Goal: Task Accomplishment & Management: Manage account settings

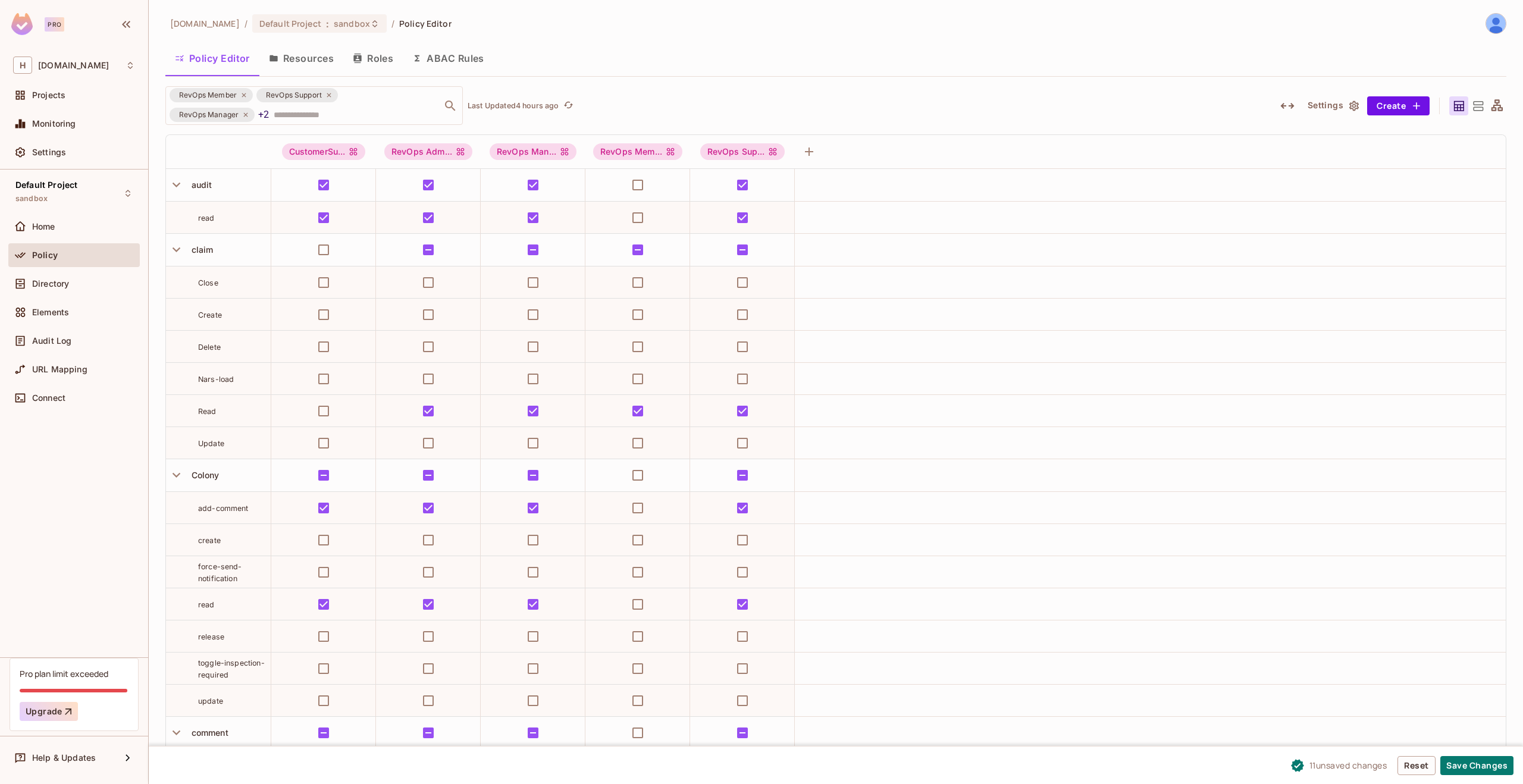
scroll to position [1129, 0]
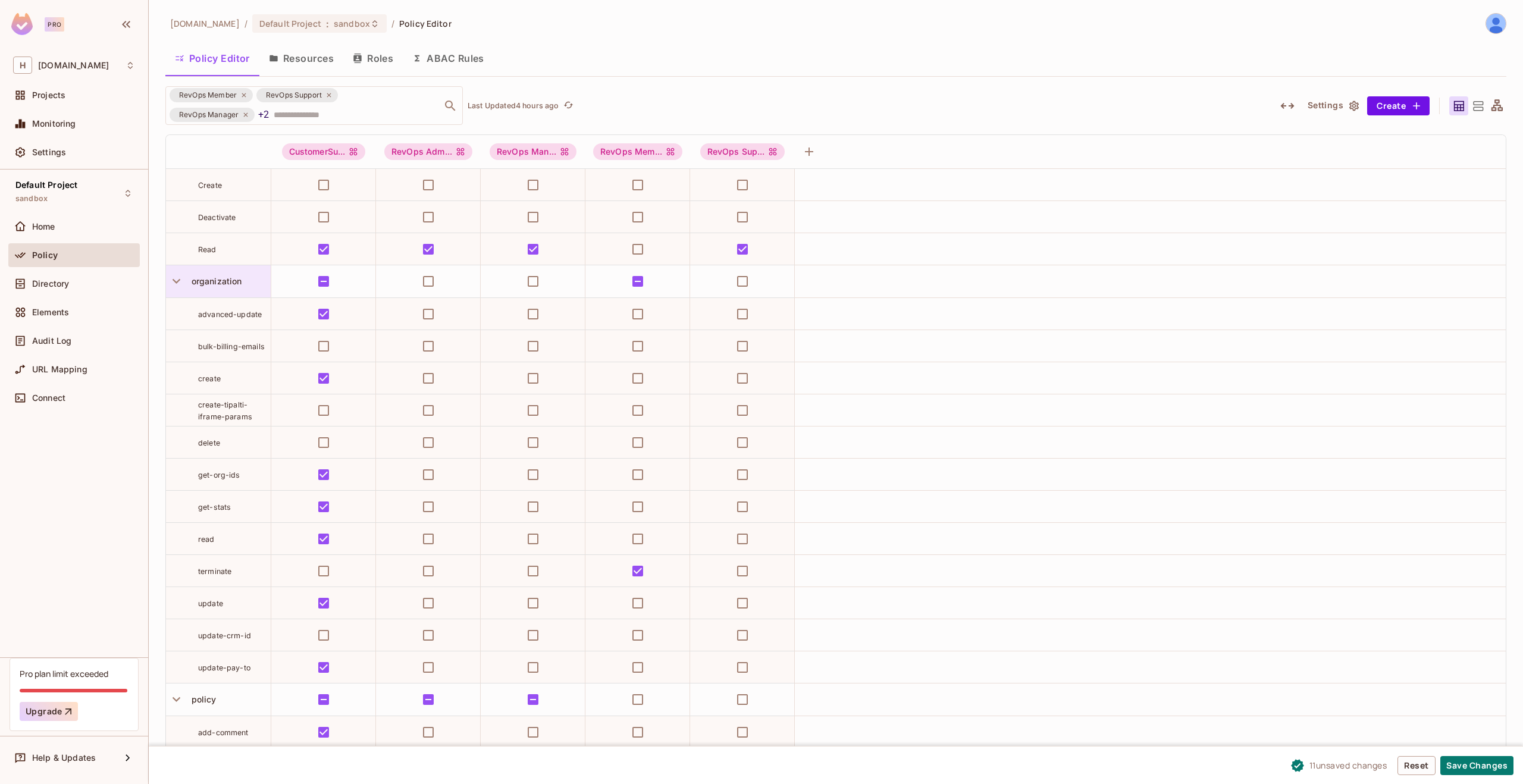
click at [231, 281] on span "organization" at bounding box center [215, 281] width 56 height 10
click at [234, 389] on div "Edit Resource" at bounding box center [227, 386] width 56 height 12
click at [215, 279] on span "organization" at bounding box center [215, 281] width 56 height 10
click at [202, 391] on div "Edit Resource" at bounding box center [227, 386] width 56 height 12
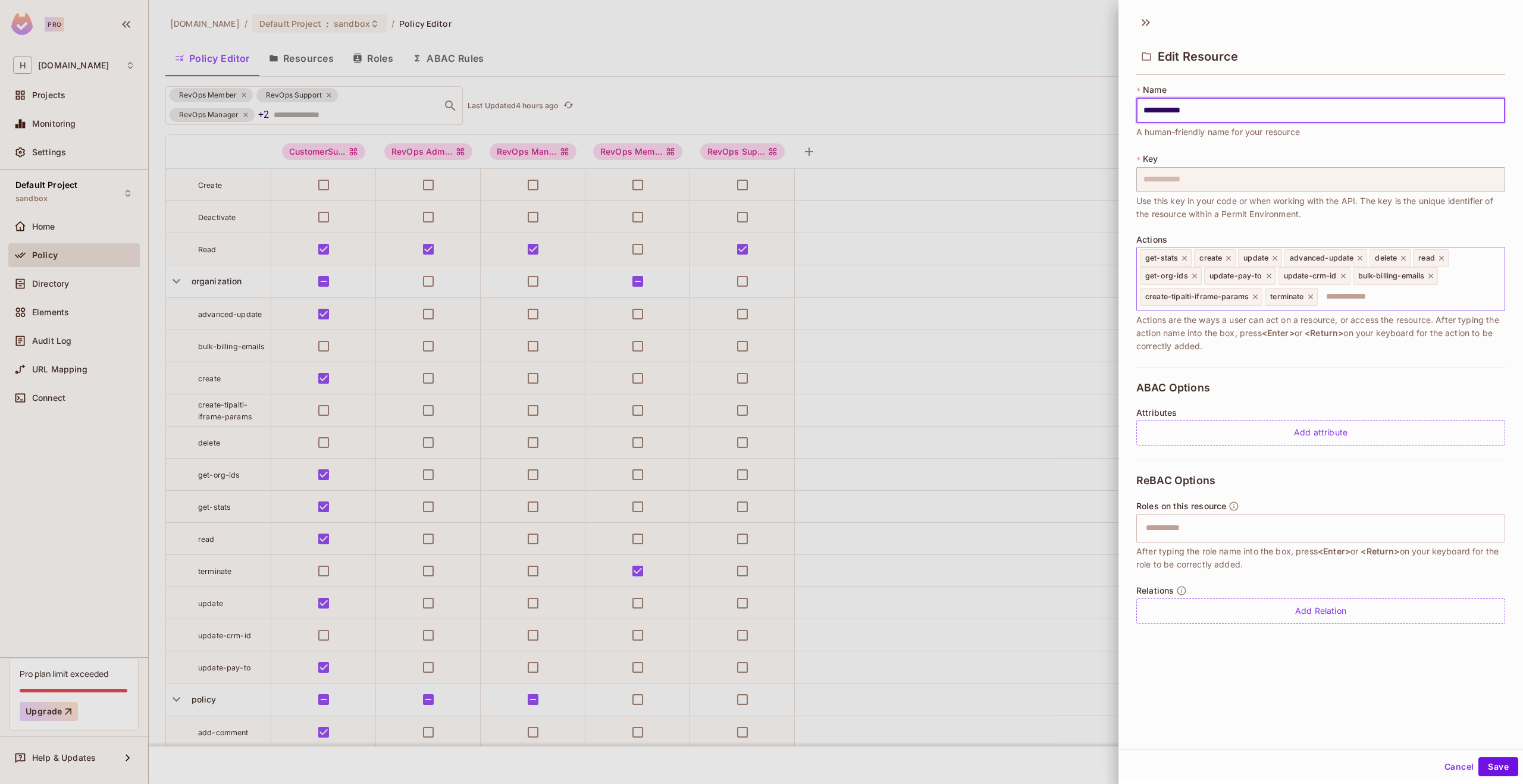
click at [1373, 303] on input "text" at bounding box center [1408, 297] width 181 height 24
type input "**********"
click at [1362, 257] on icon at bounding box center [1360, 258] width 8 height 8
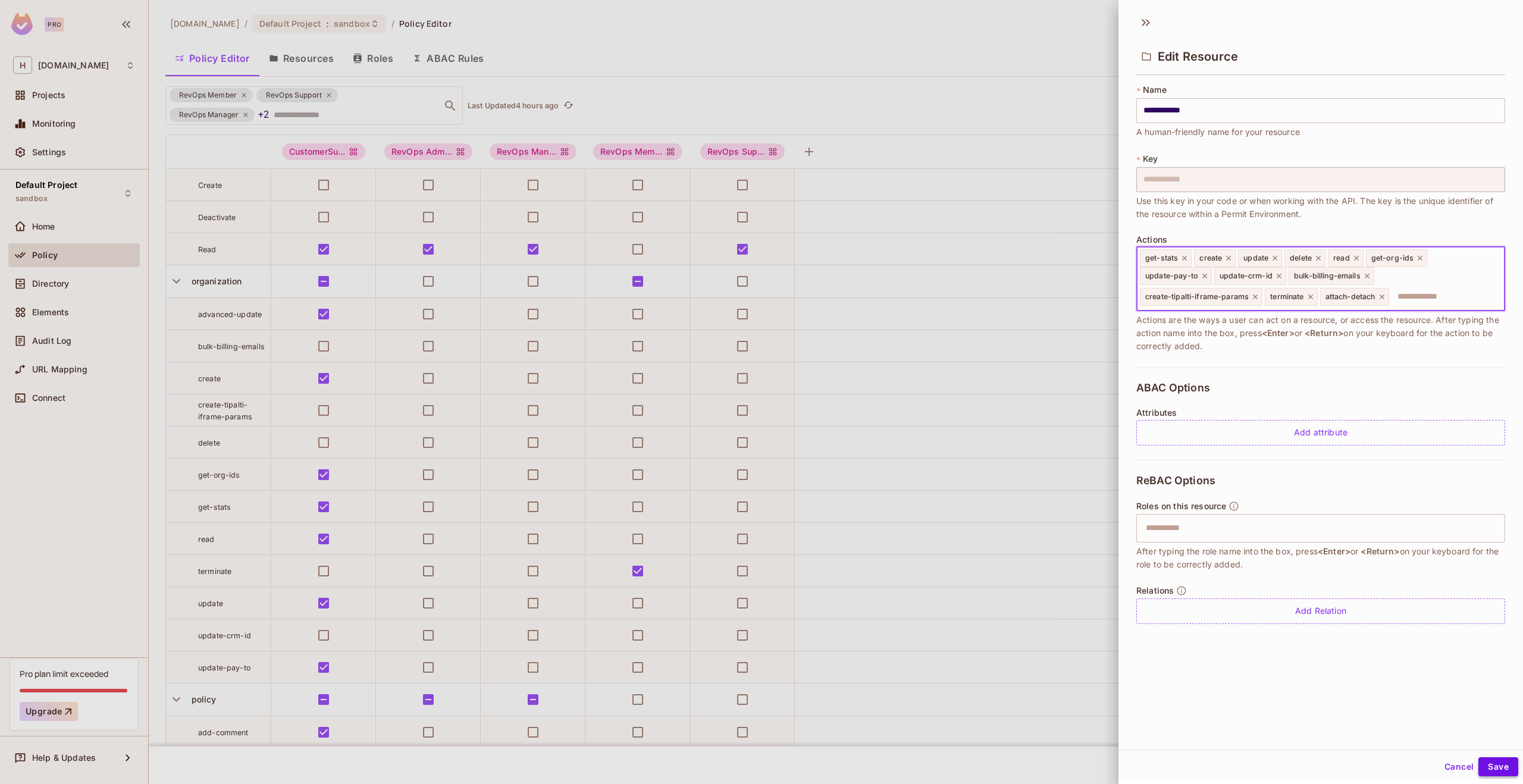
click at [1488, 764] on button "Save" at bounding box center [1498, 767] width 40 height 19
click at [1144, 22] on icon at bounding box center [1143, 22] width 4 height 7
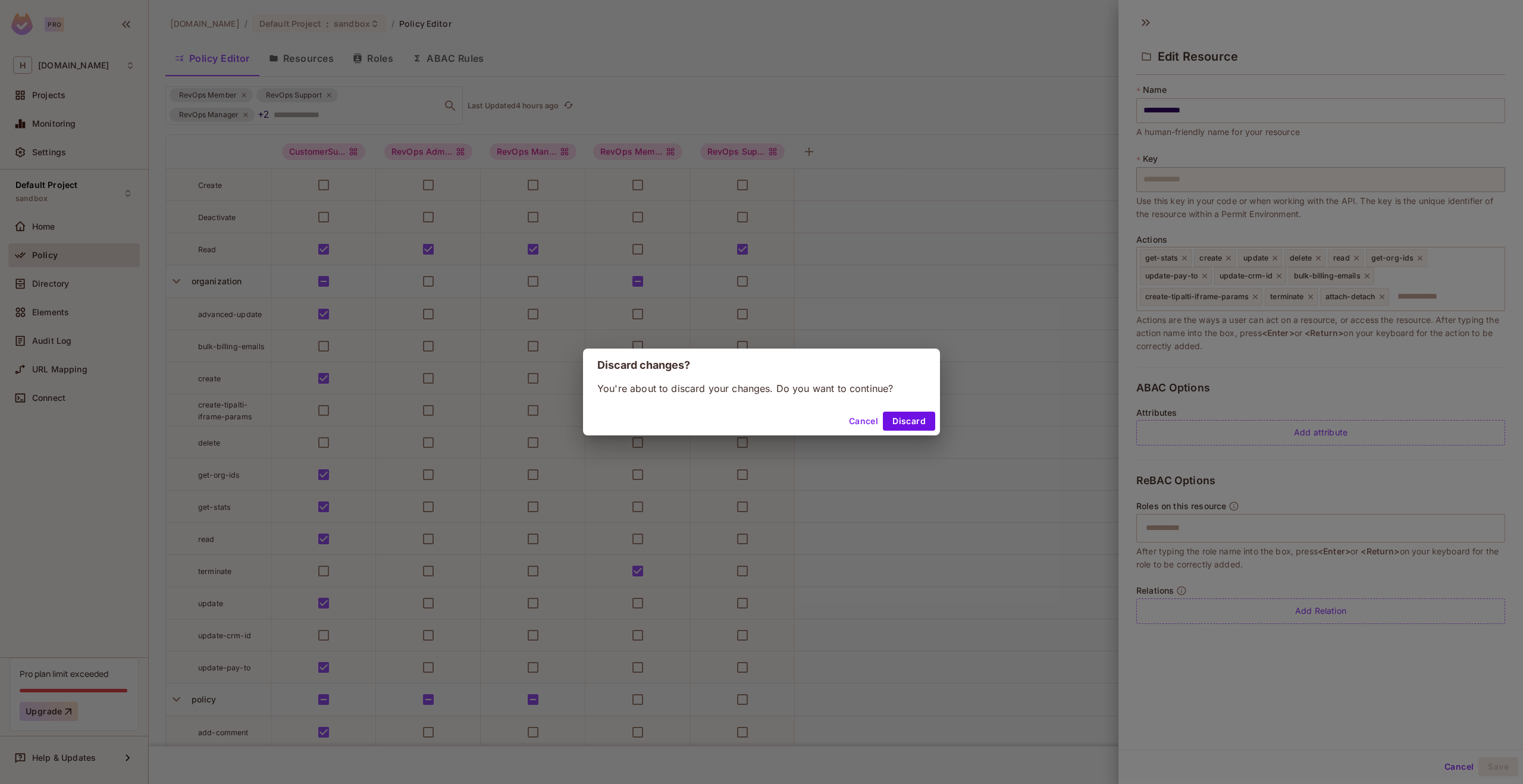
click at [851, 419] on button "Cancel" at bounding box center [863, 421] width 39 height 19
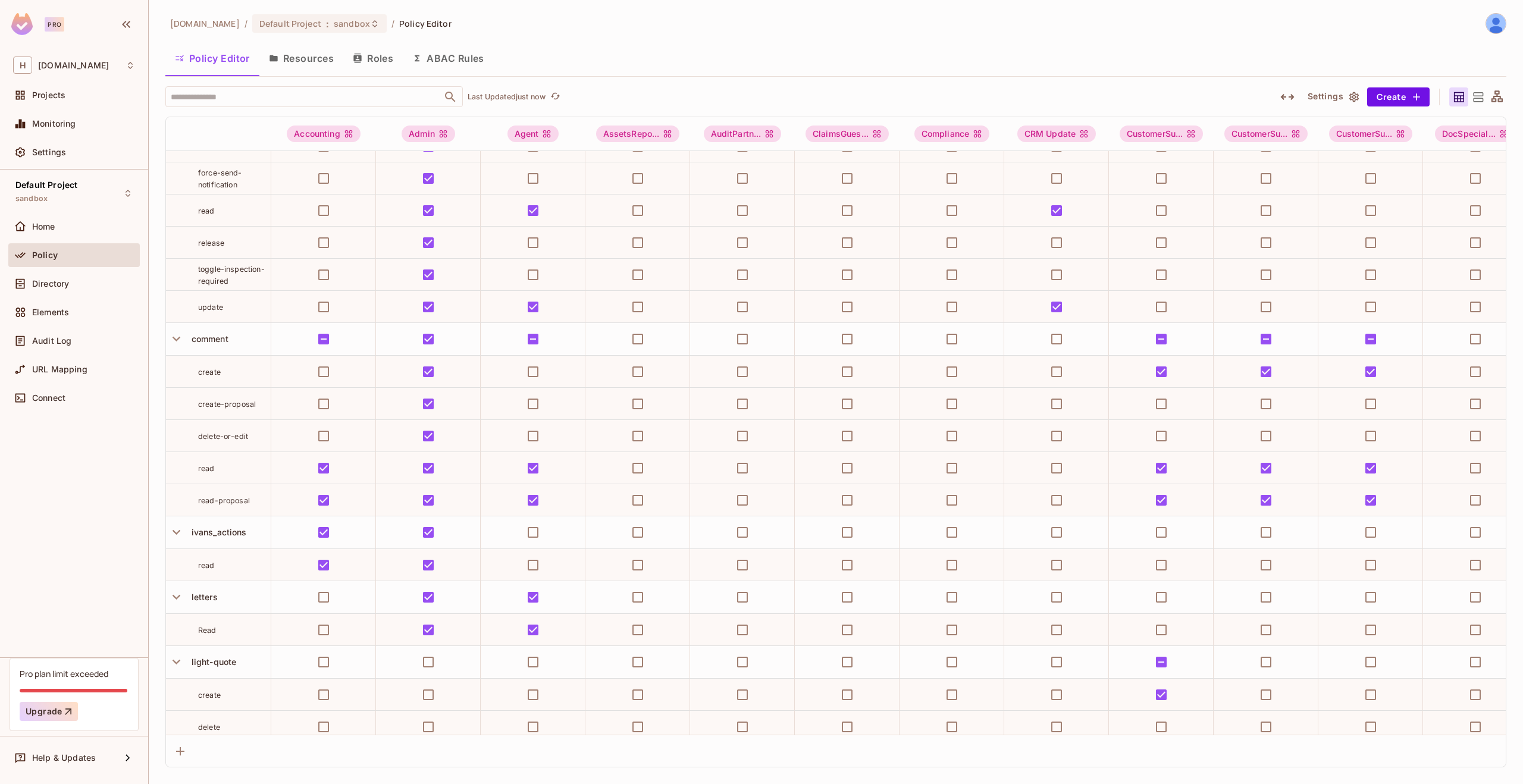
scroll to position [399, 0]
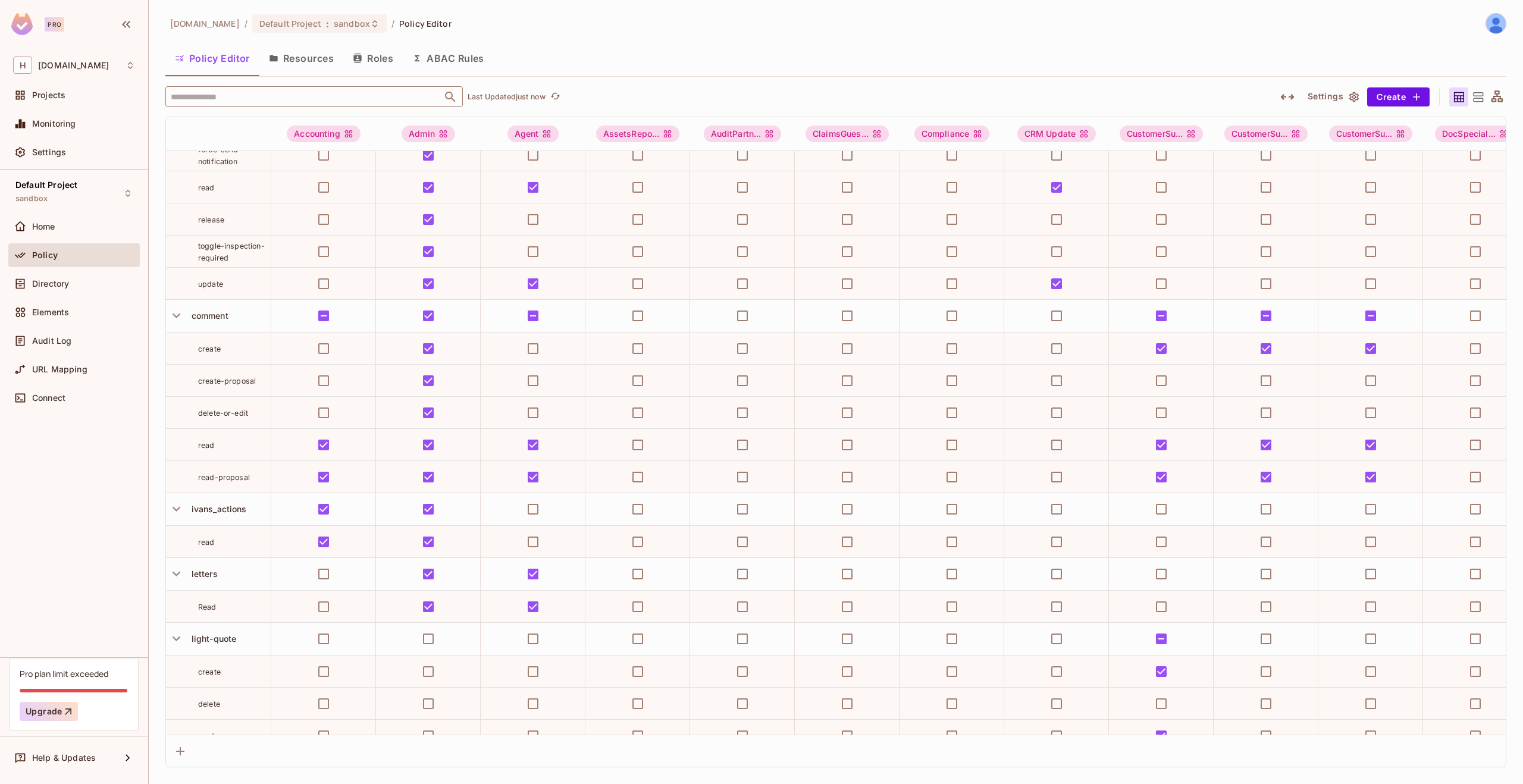
click at [327, 100] on input "text" at bounding box center [304, 96] width 272 height 21
type input "***"
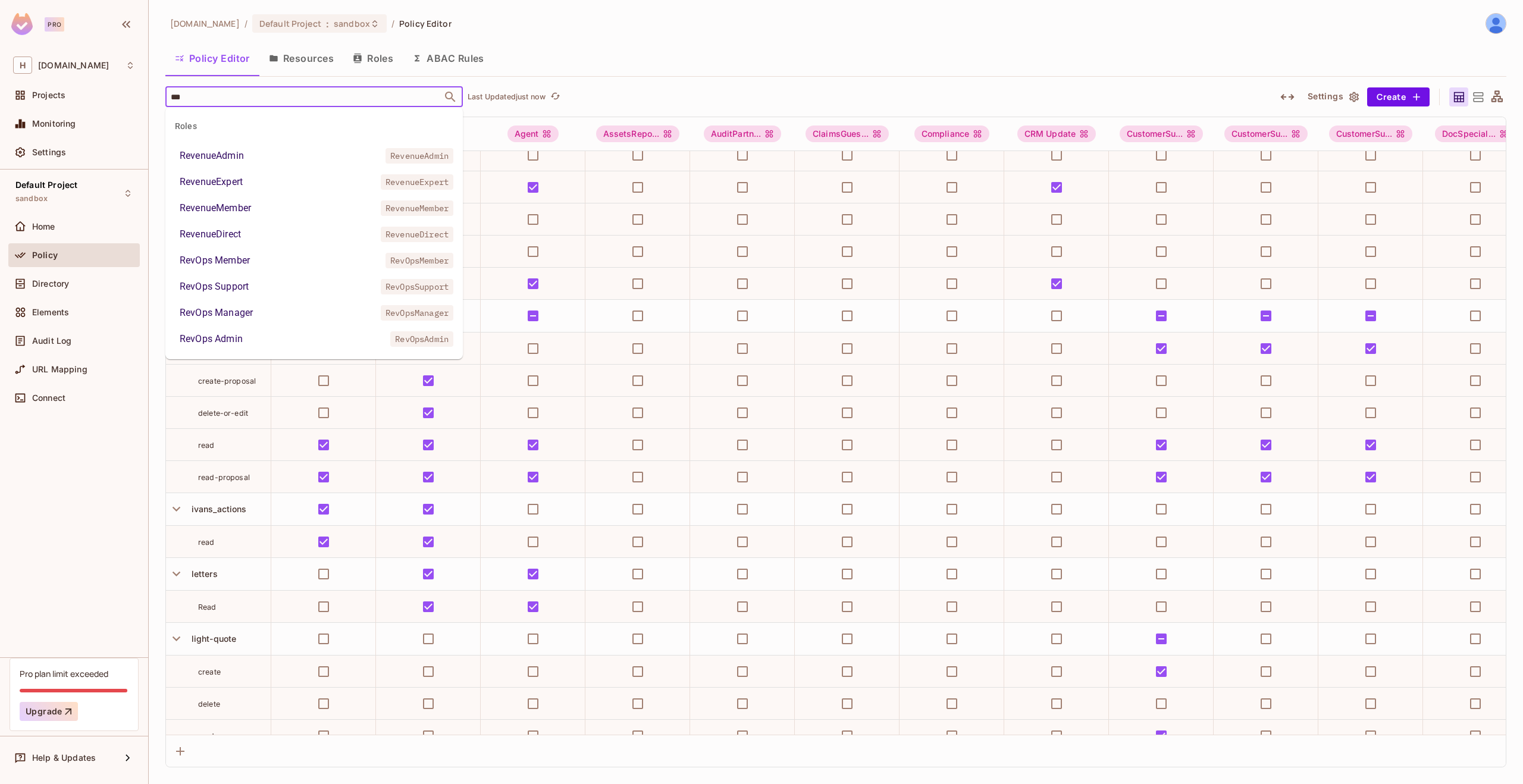
click at [262, 263] on li "RevOps Member RevOpsMember" at bounding box center [314, 260] width 297 height 21
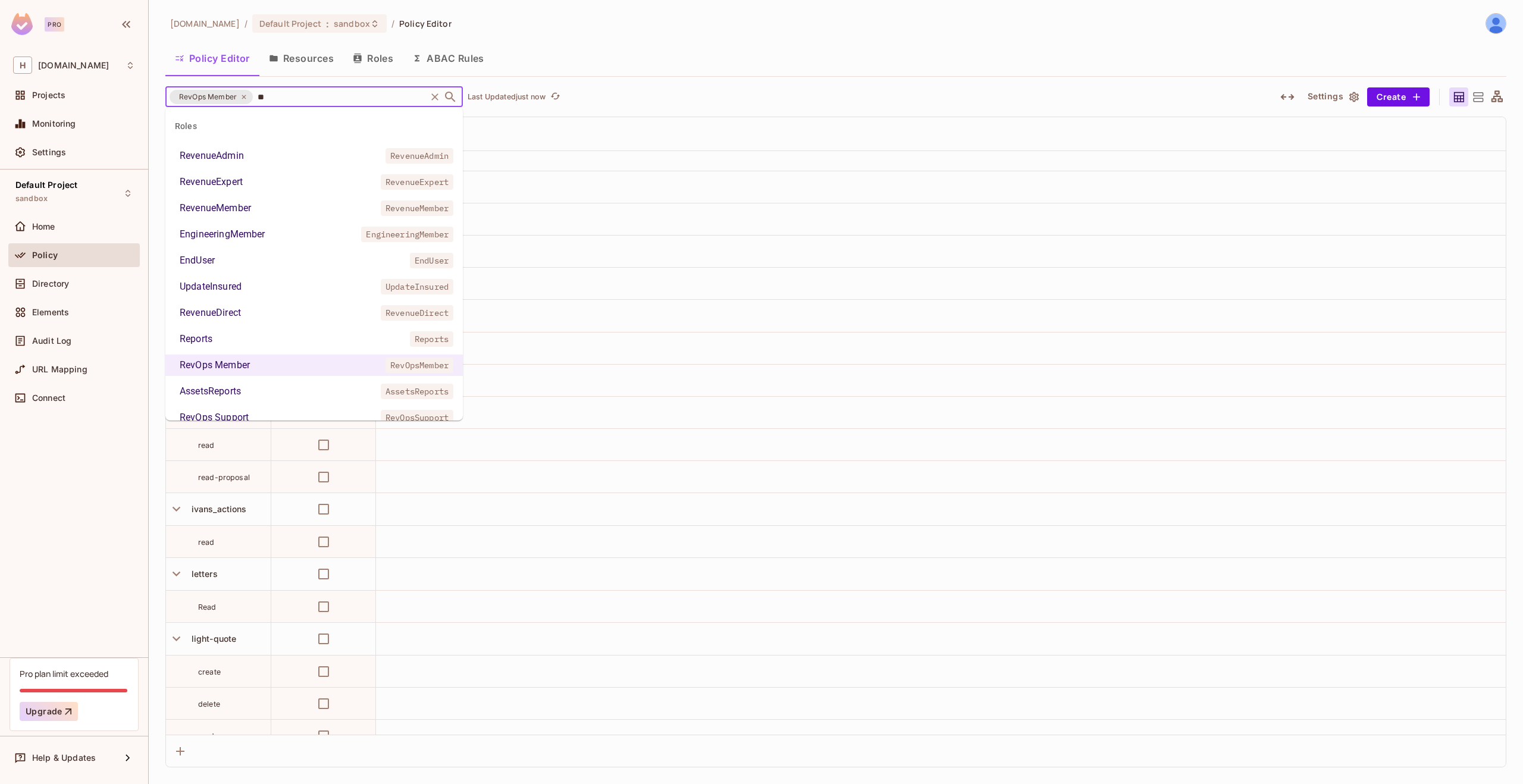
type input "***"
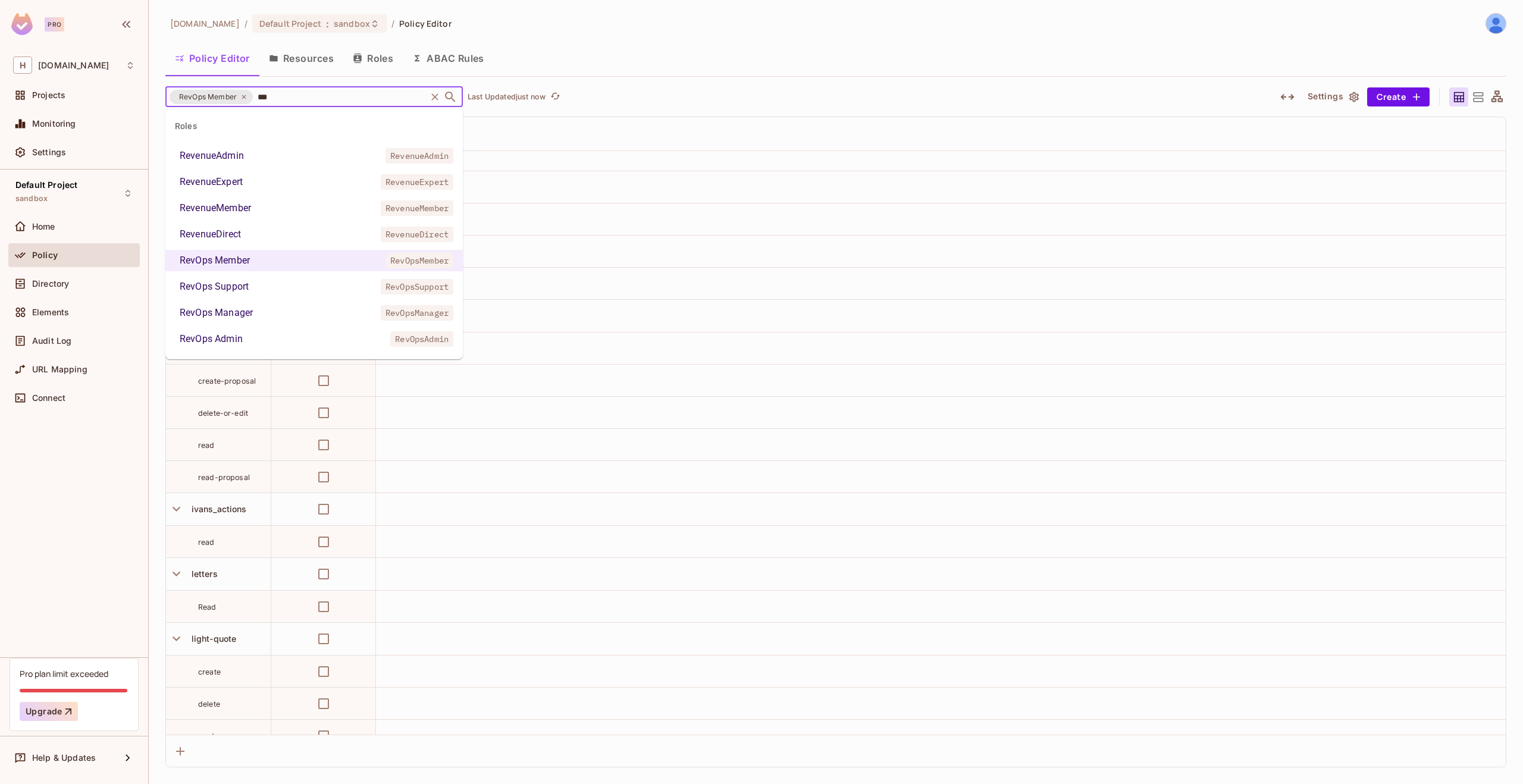
scroll to position [0, 0]
click at [244, 282] on div "RevOps Support" at bounding box center [214, 287] width 69 height 14
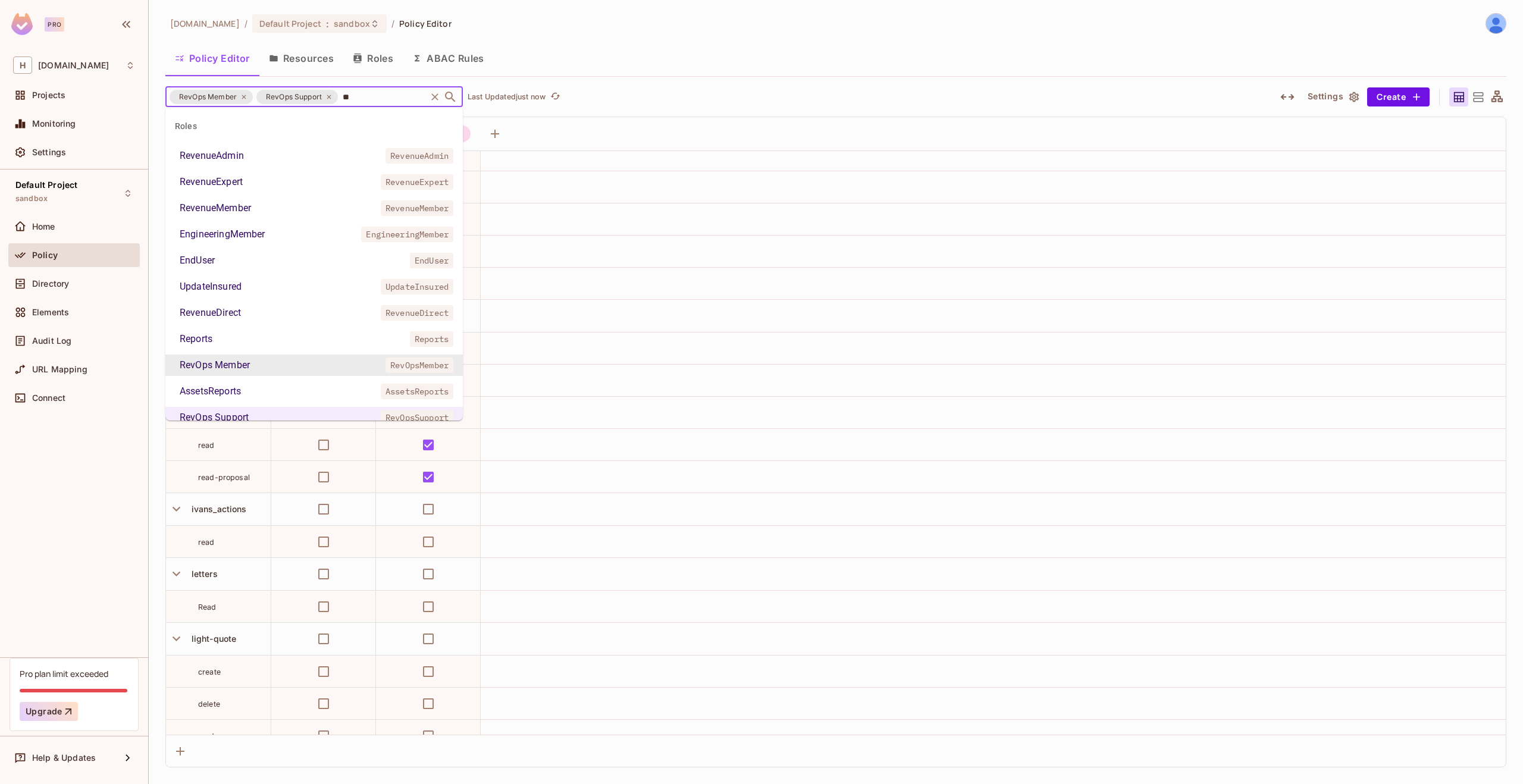
scroll to position [86, 0]
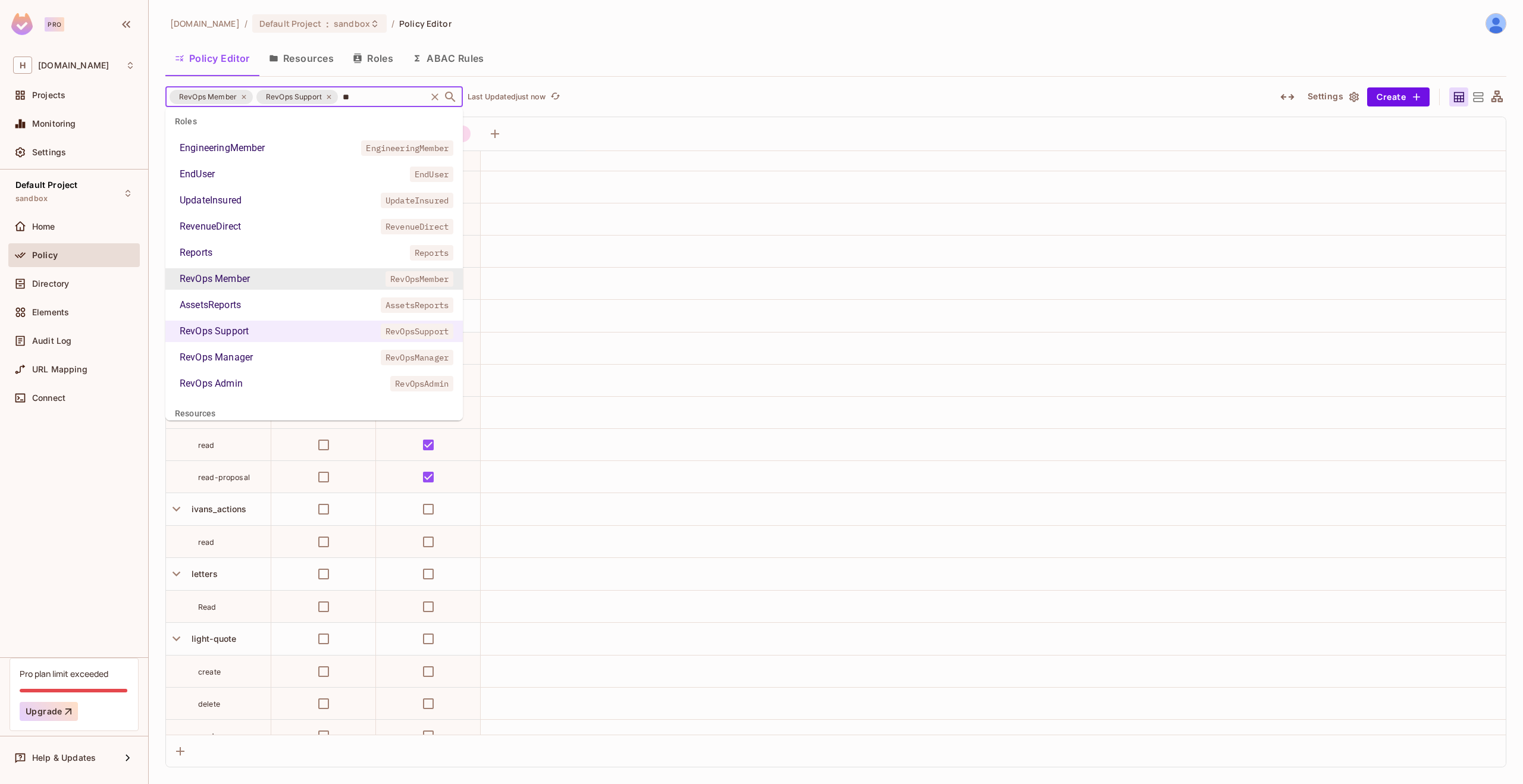
type input "***"
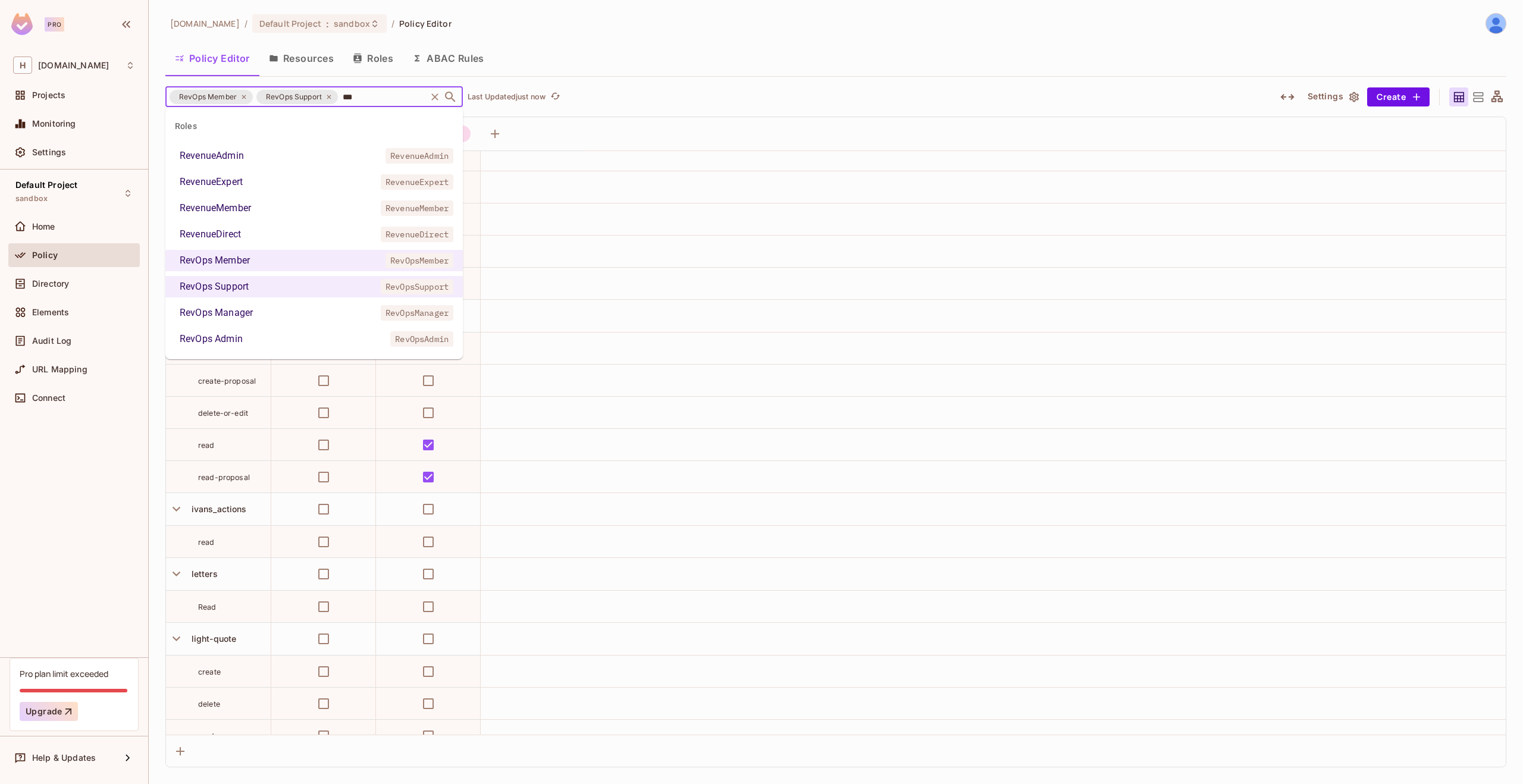
click at [247, 307] on div "RevOps Manager" at bounding box center [216, 312] width 73 height 14
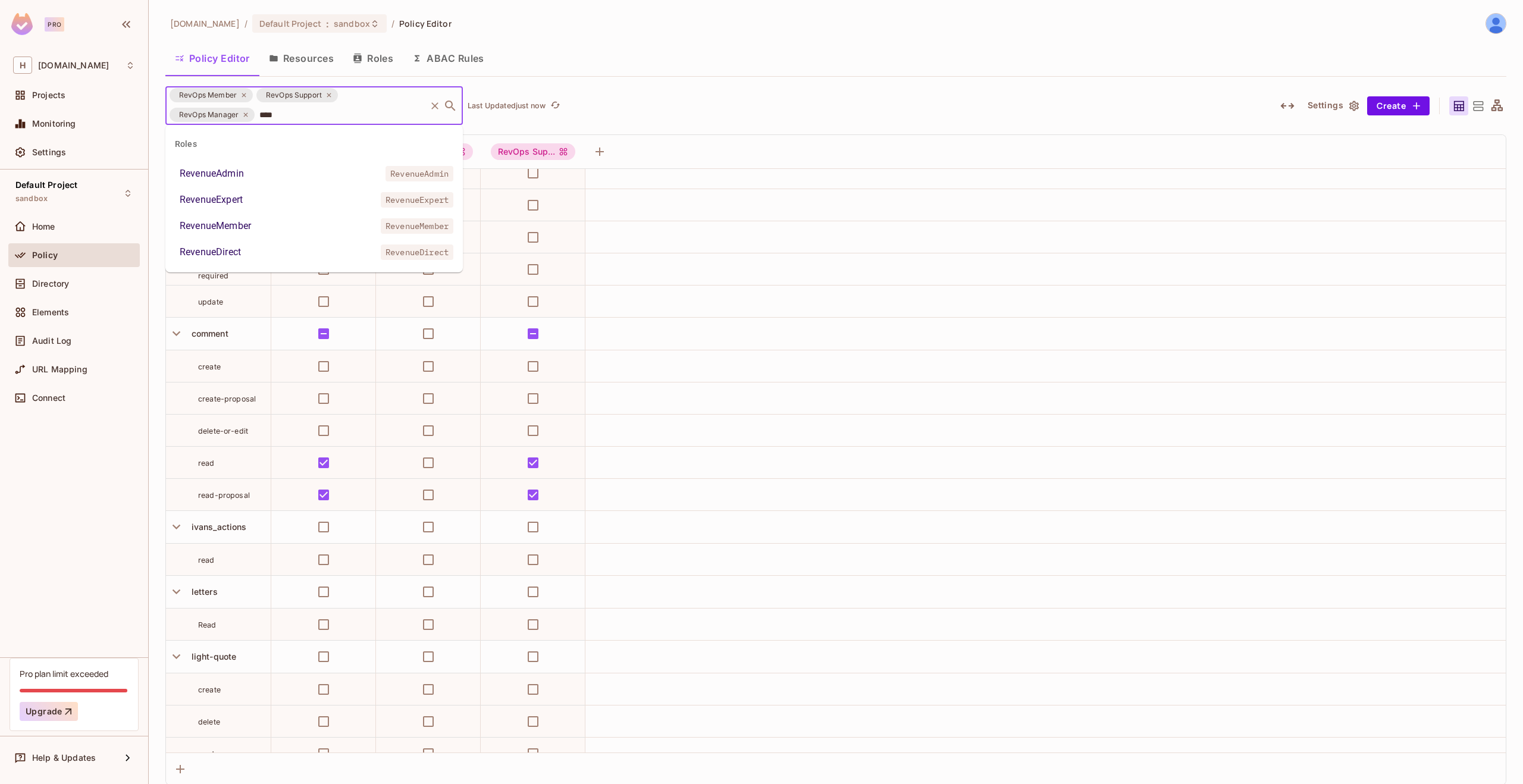
type input "***"
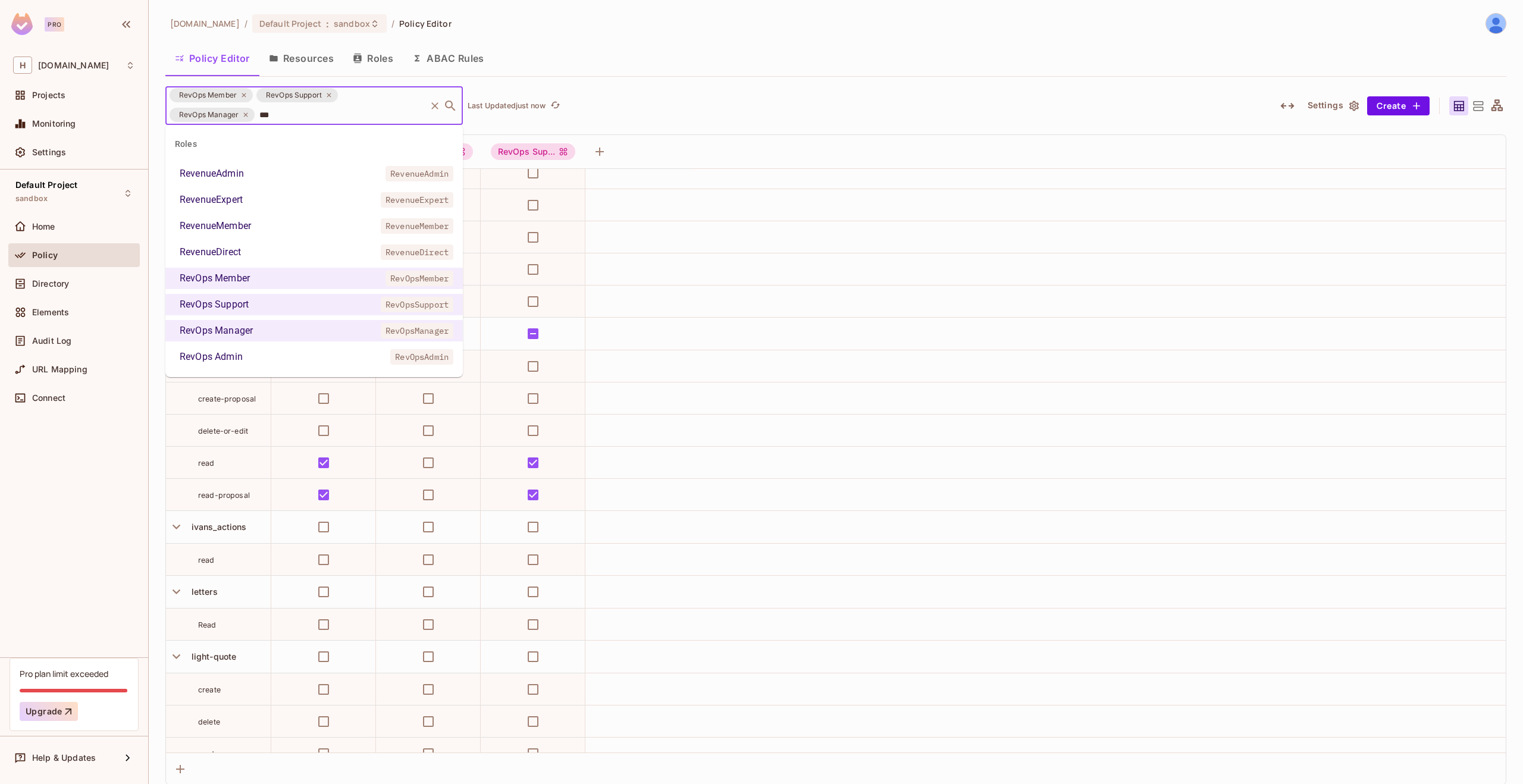
click at [247, 354] on li "RevOps Admin RevOpsAdmin" at bounding box center [314, 356] width 297 height 21
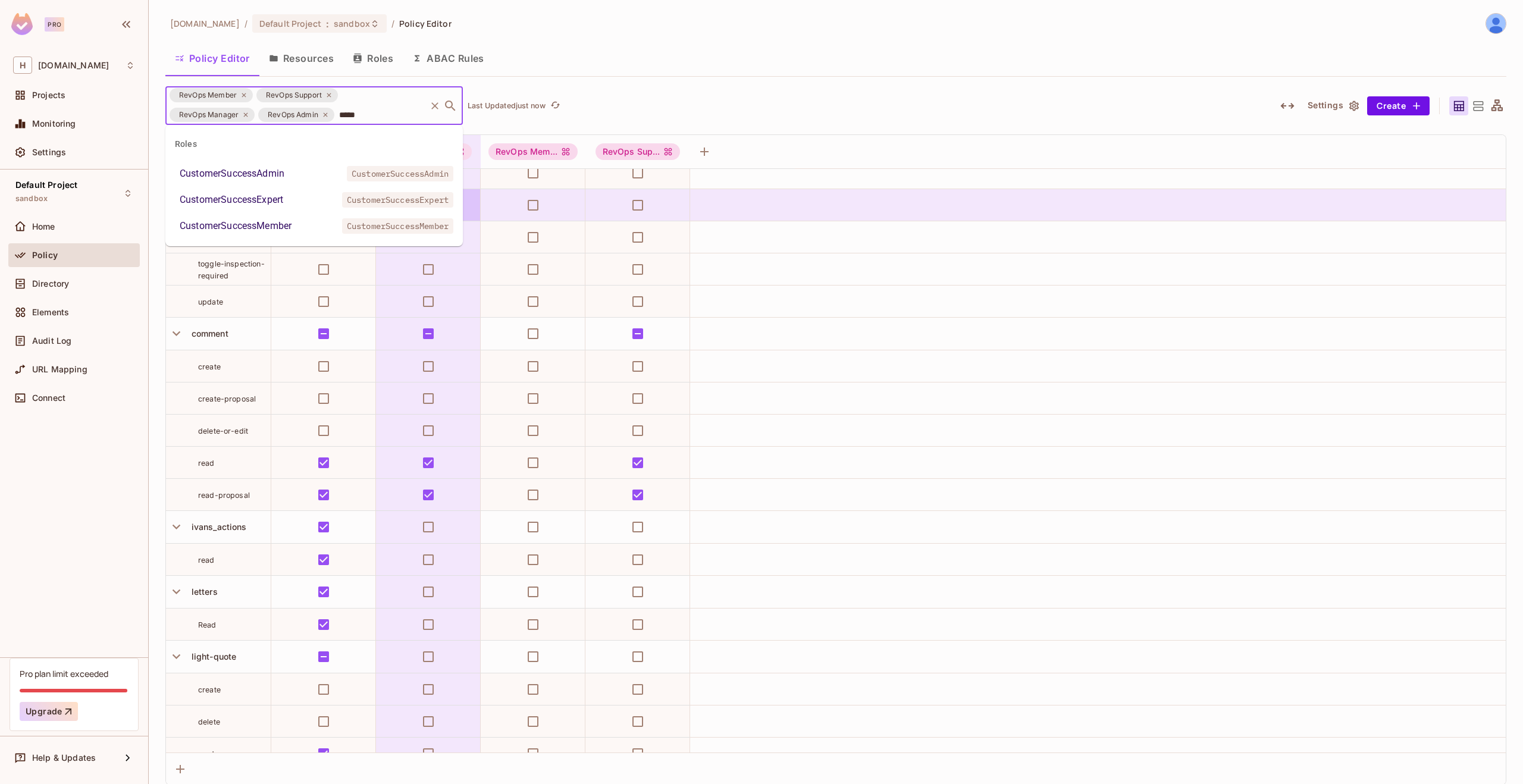
type input "******"
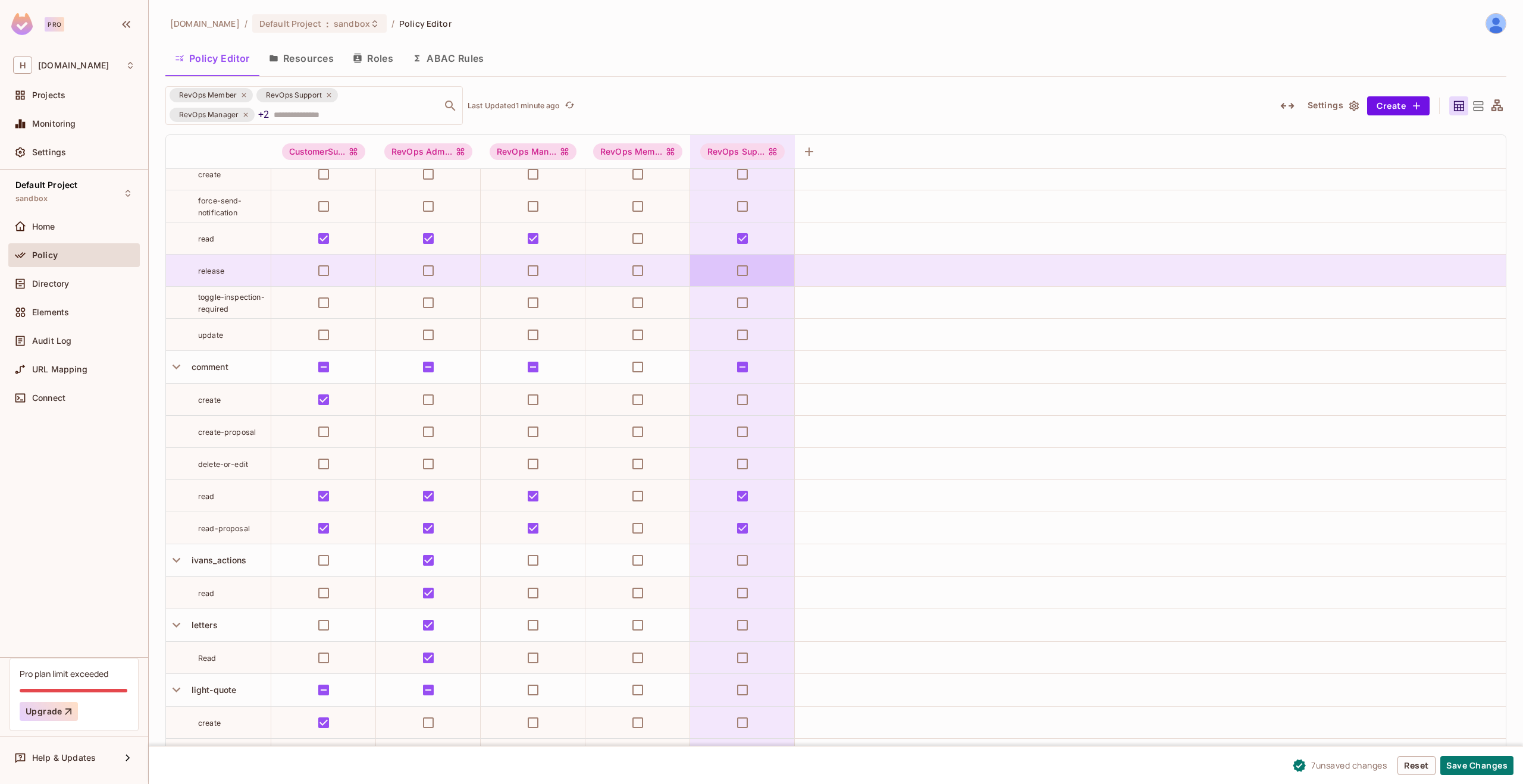
scroll to position [434, 0]
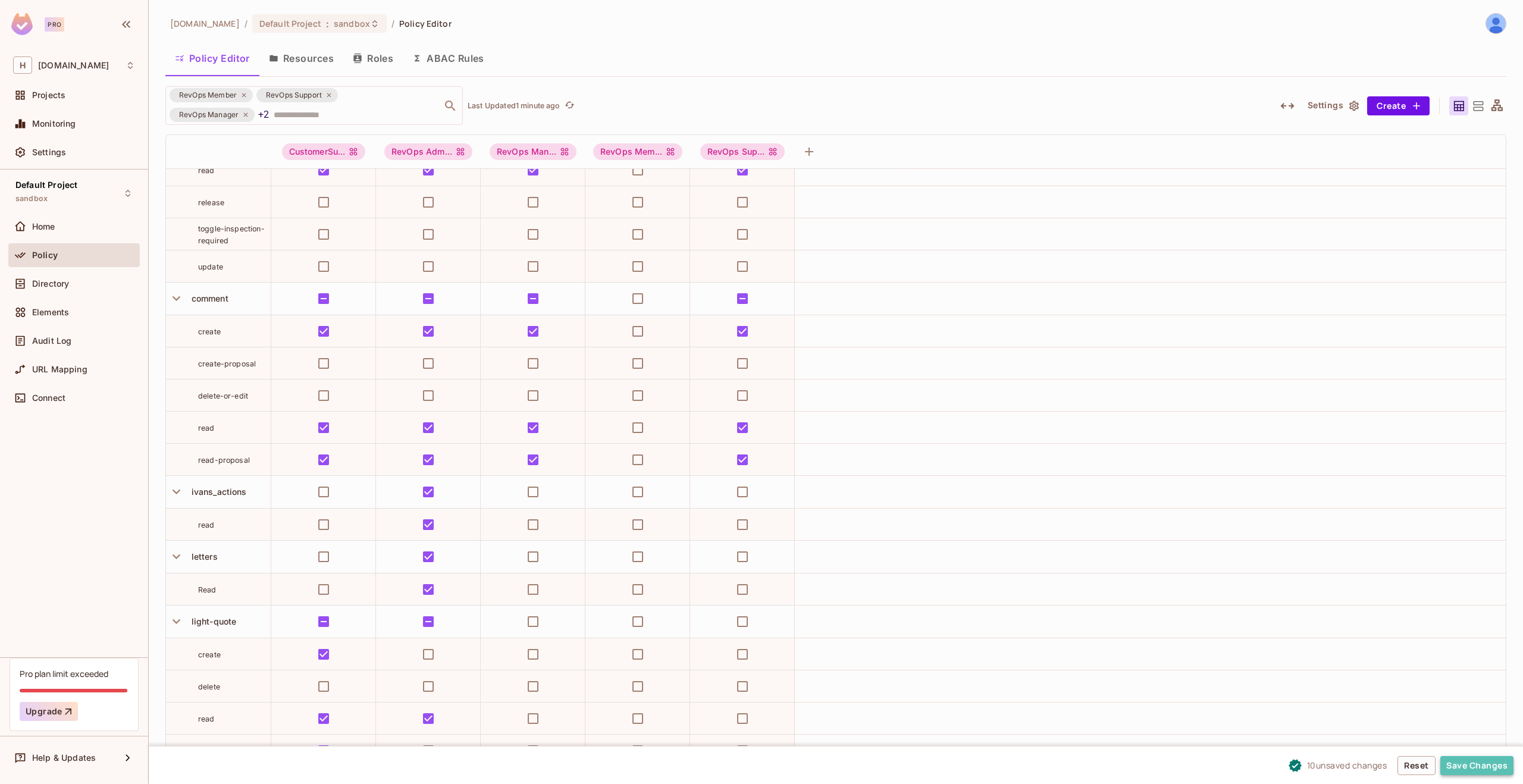
click at [1492, 767] on button "Save Changes" at bounding box center [1477, 766] width 73 height 19
click at [214, 724] on icon "Close" at bounding box center [212, 724] width 12 height 12
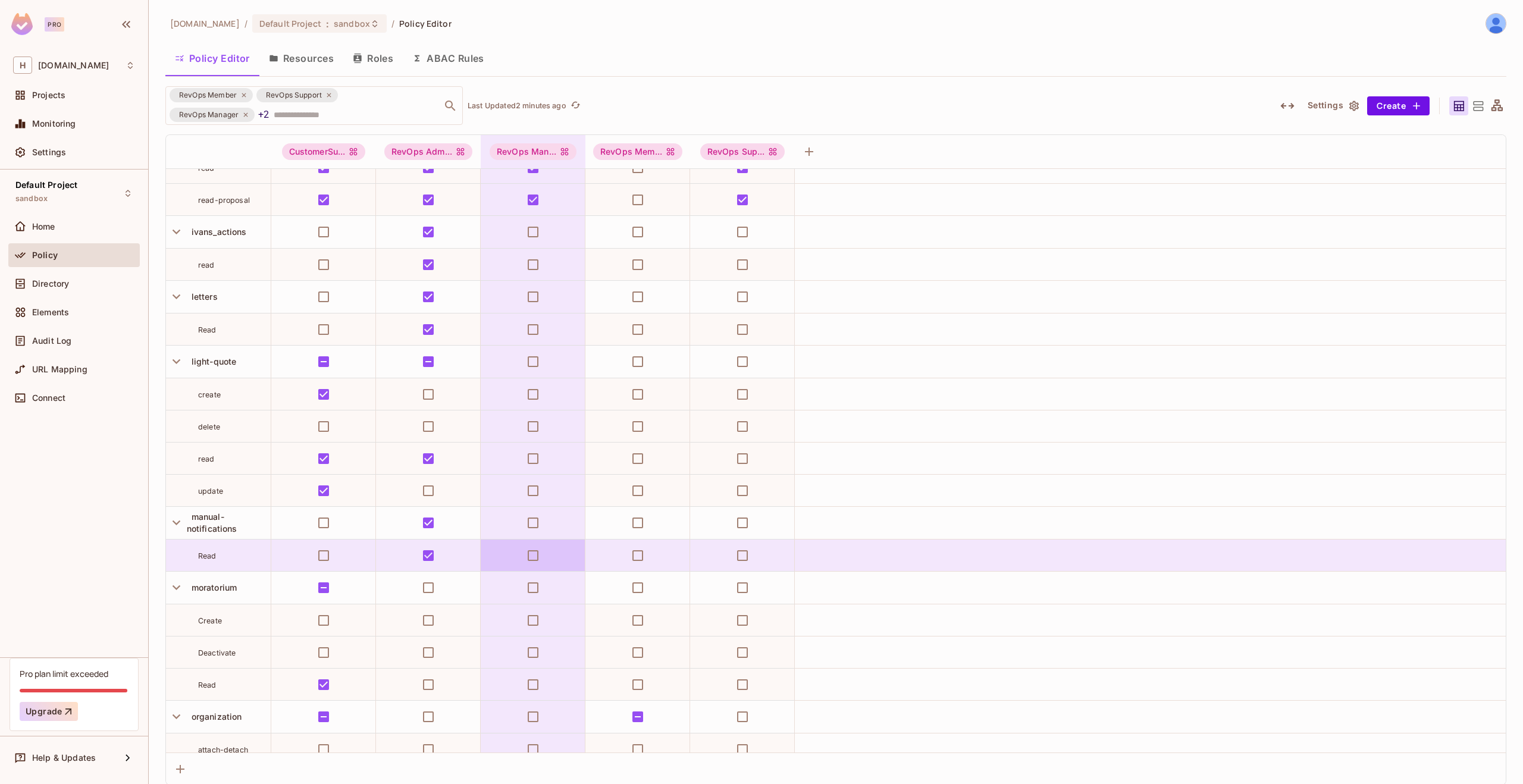
scroll to position [729, 0]
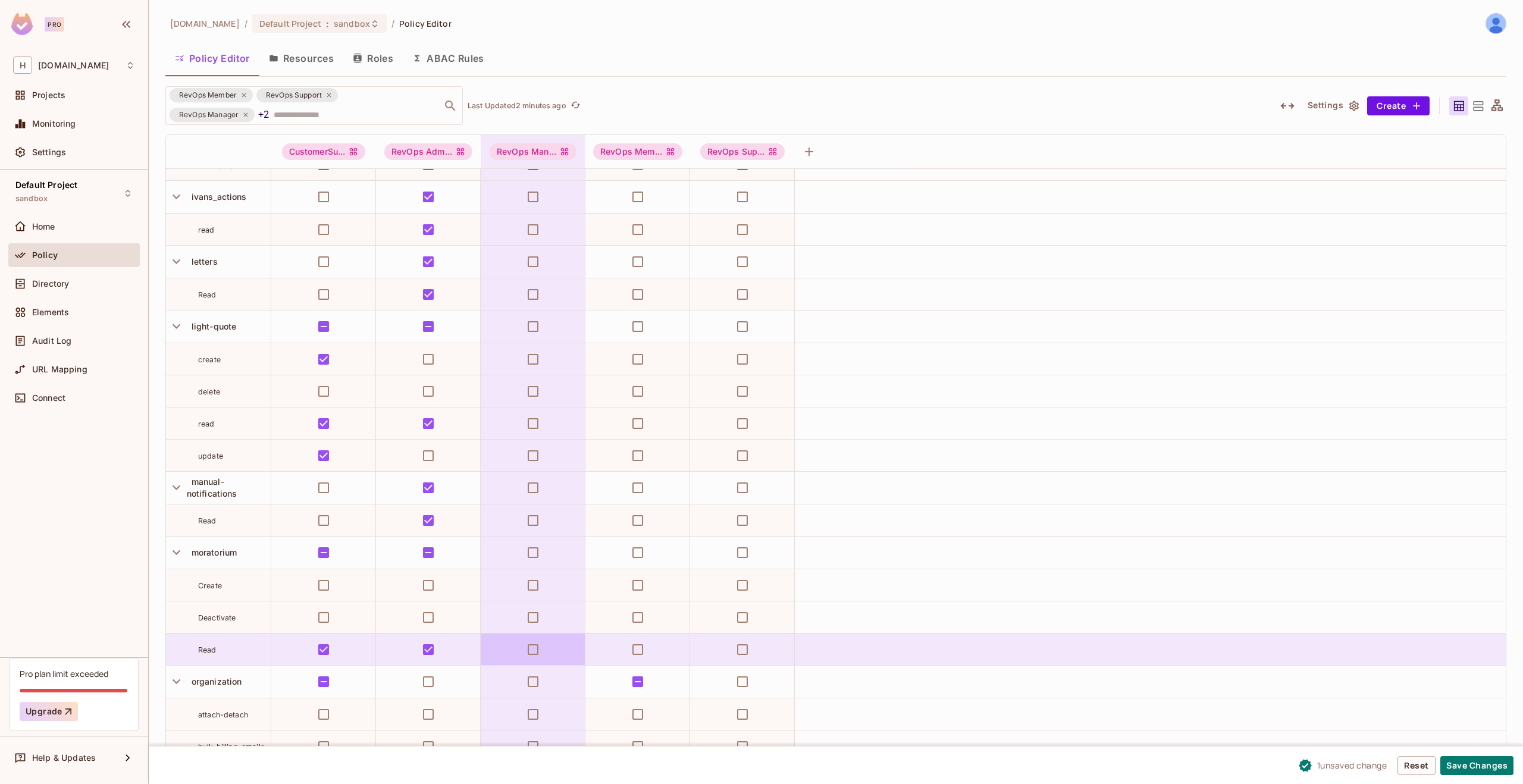
click at [547, 648] on td at bounding box center [533, 650] width 105 height 32
click at [515, 649] on td at bounding box center [533, 650] width 105 height 32
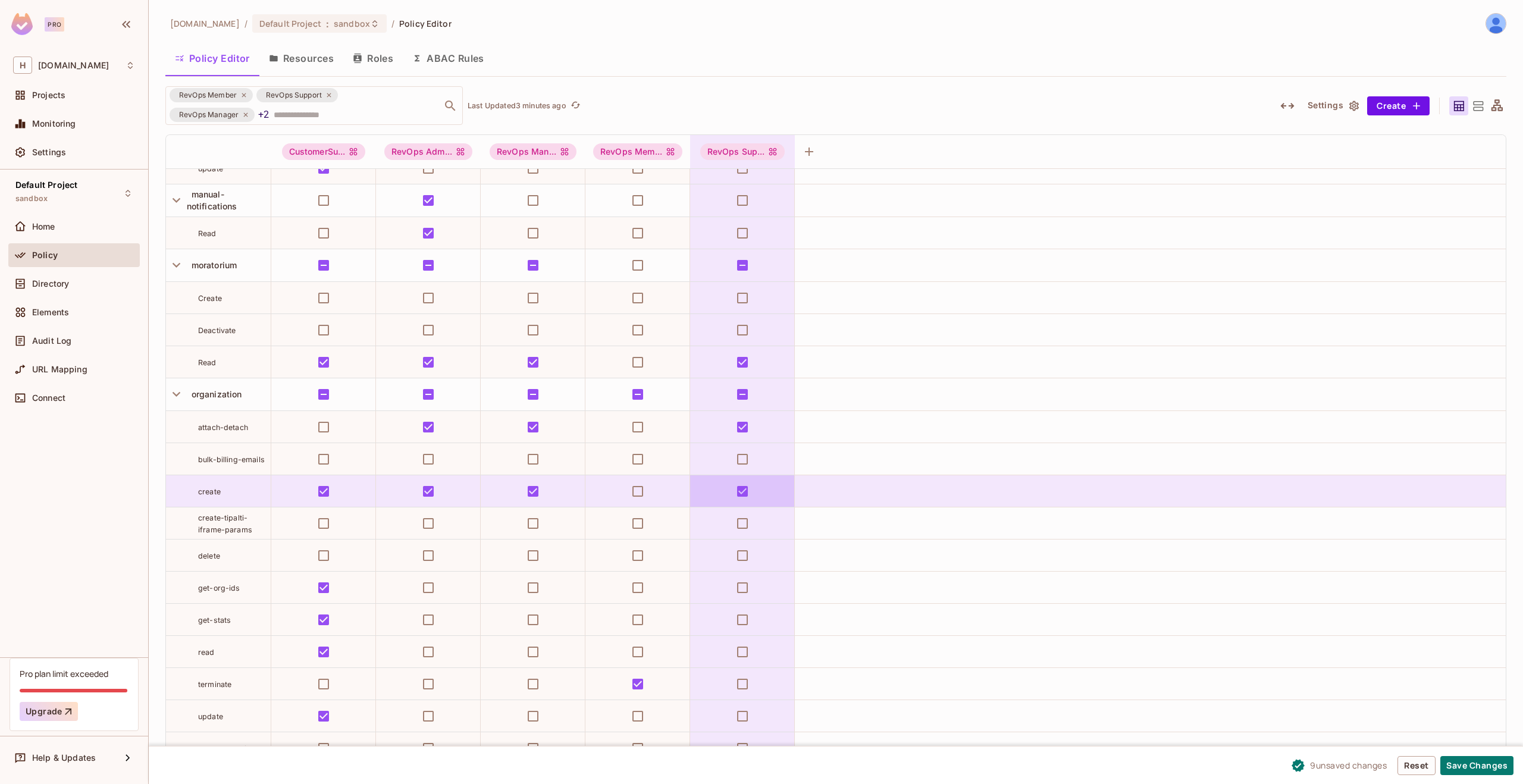
scroll to position [1031, 0]
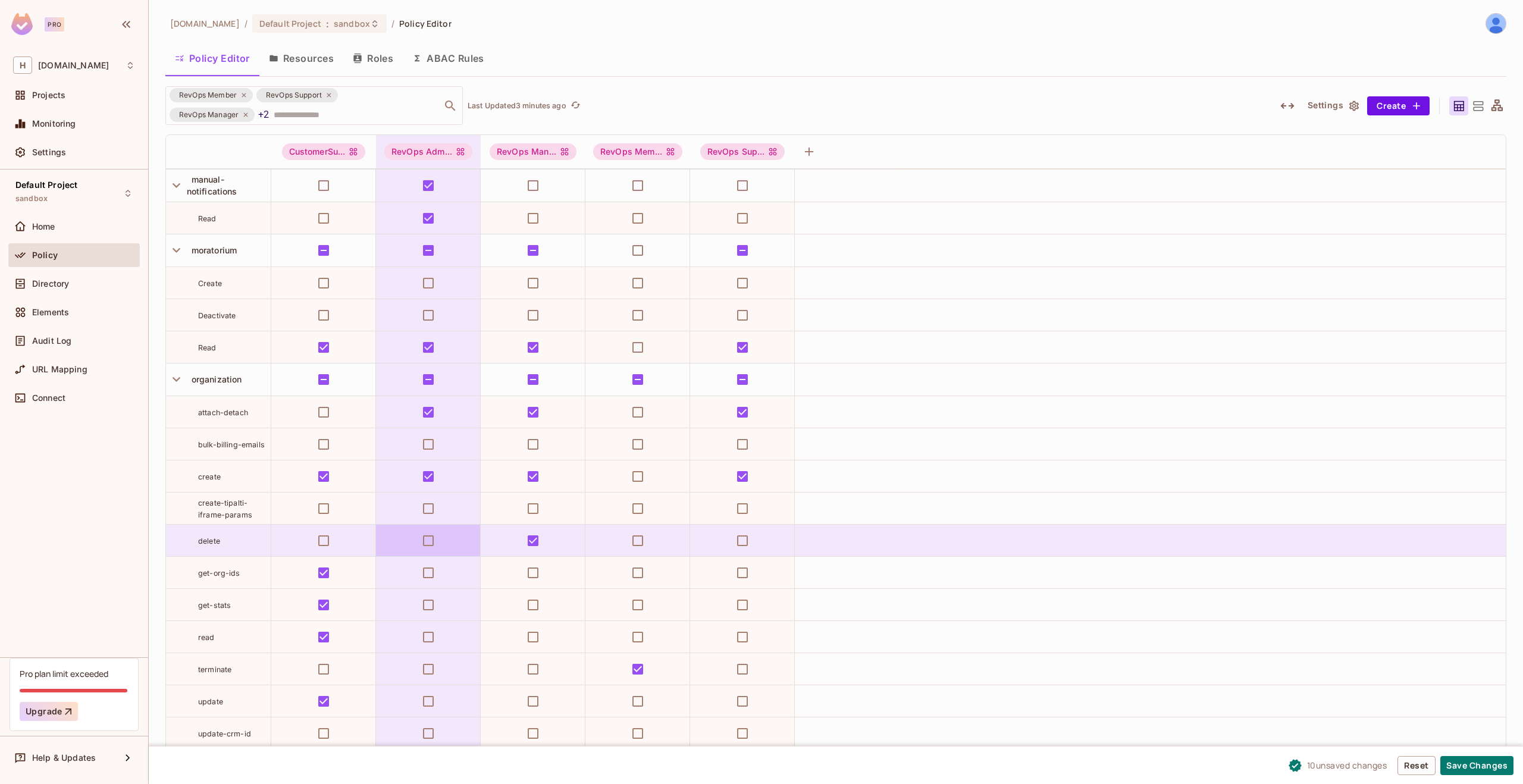
click at [411, 538] on td at bounding box center [429, 541] width 105 height 32
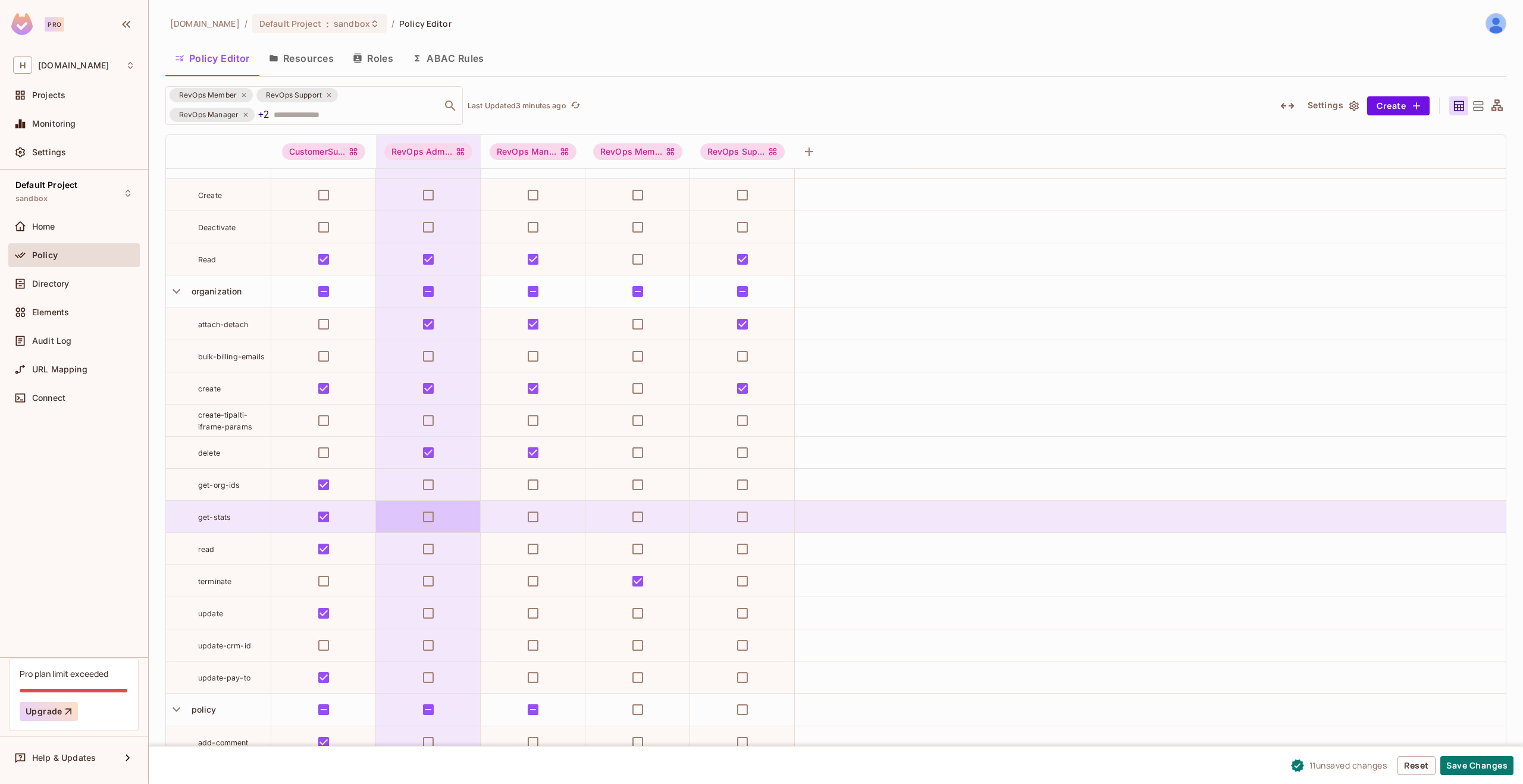
scroll to position [1127, 0]
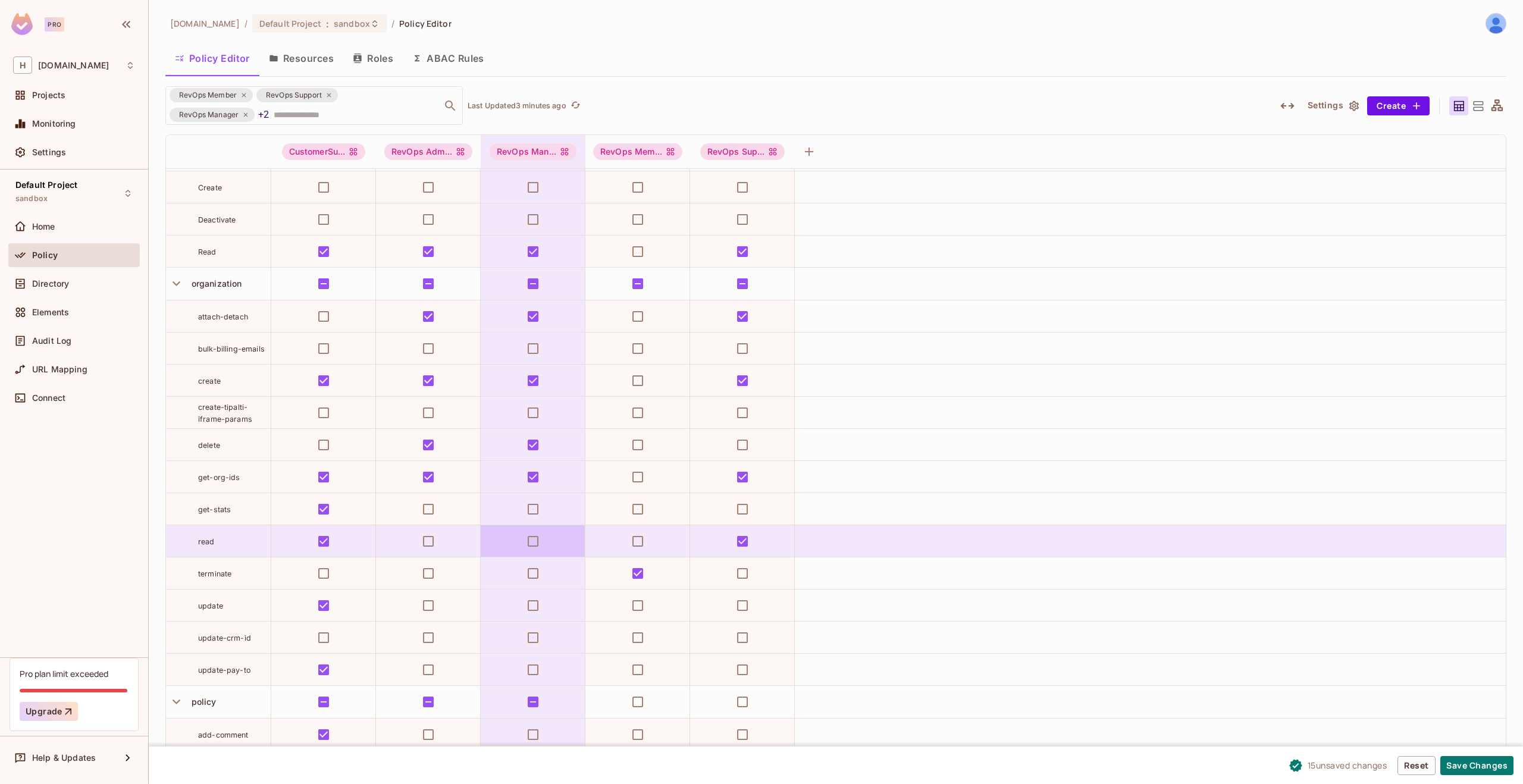
click at [516, 540] on td at bounding box center [533, 541] width 105 height 32
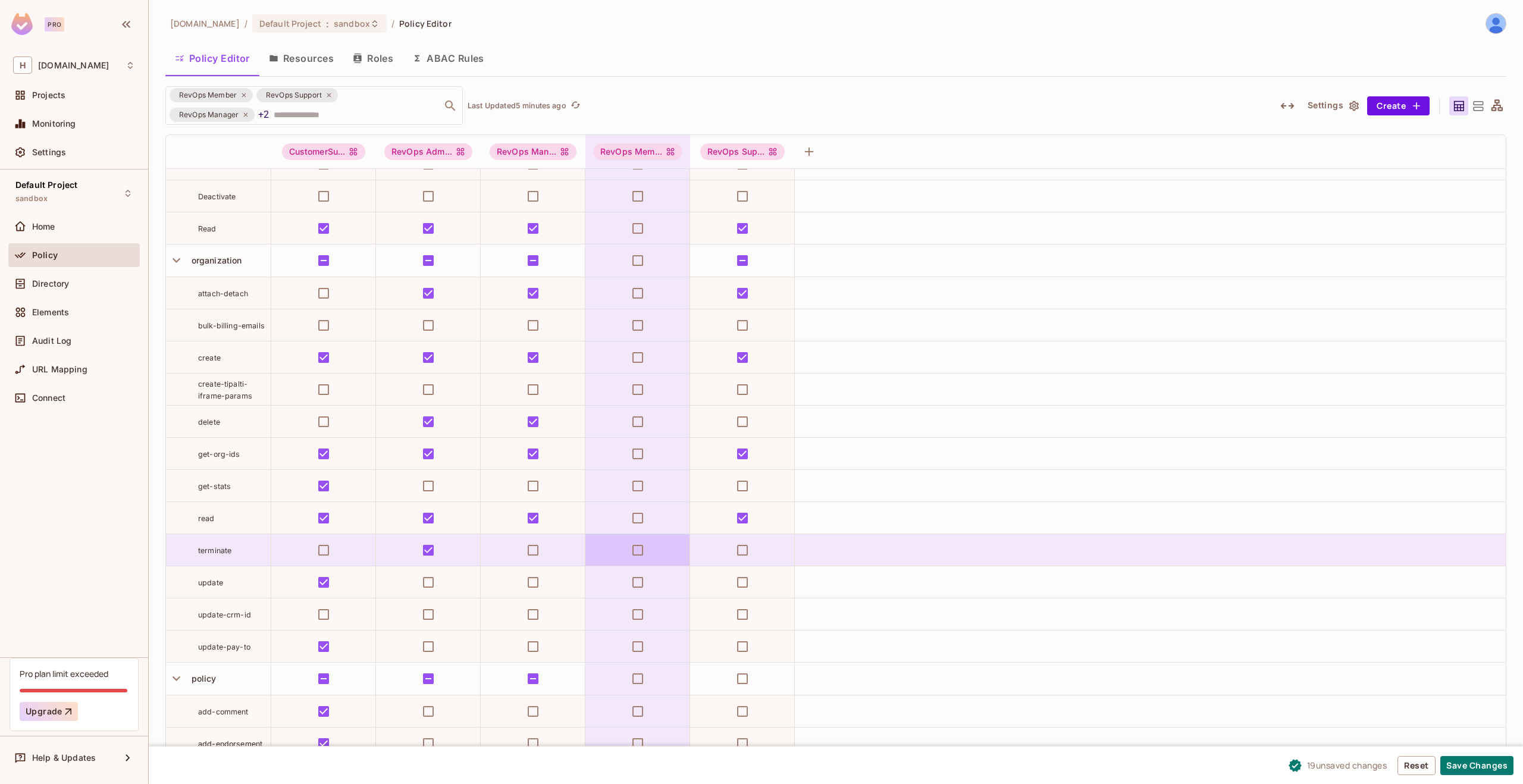
scroll to position [1158, 0]
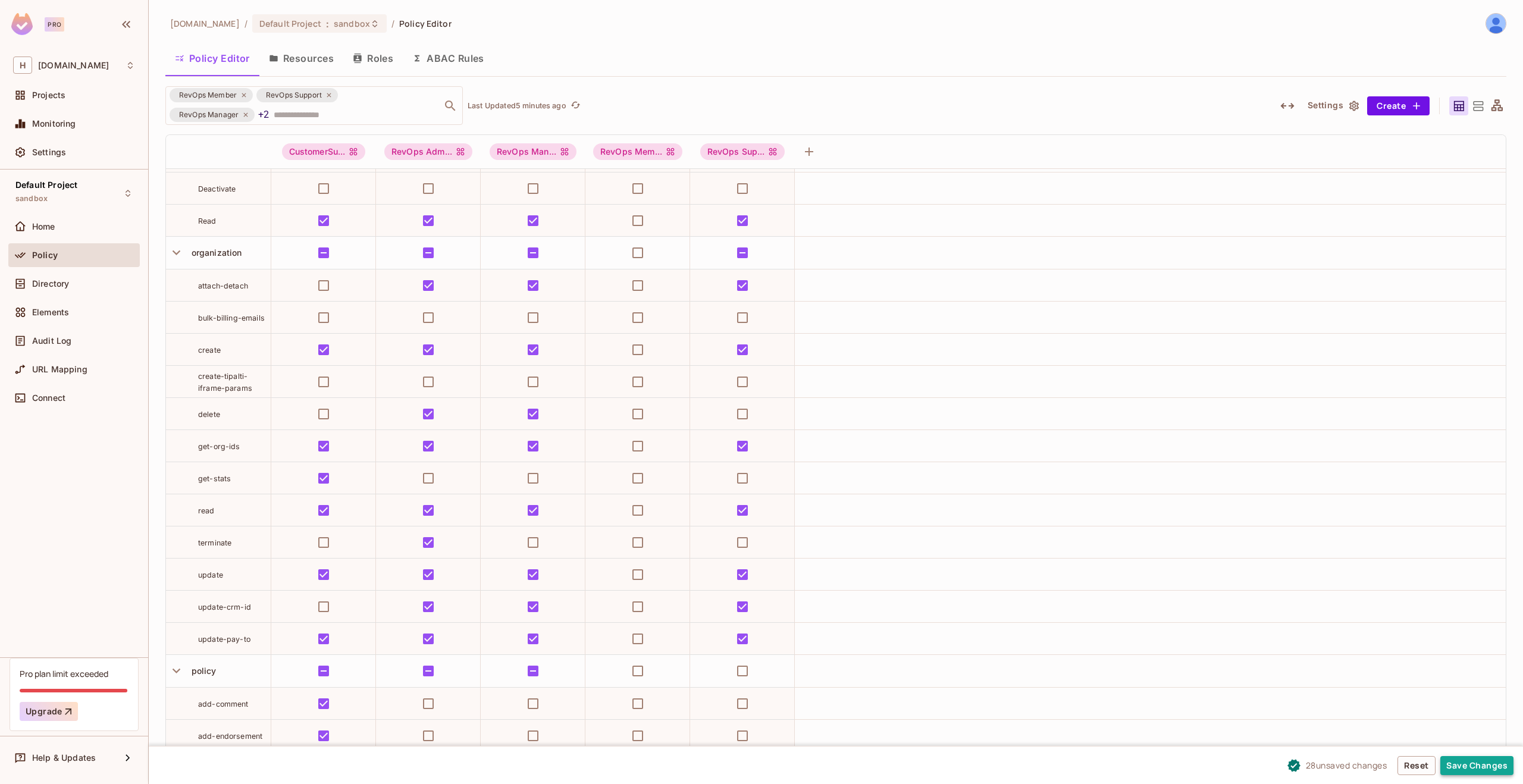
click at [1473, 761] on button "Save Changes" at bounding box center [1477, 766] width 73 height 19
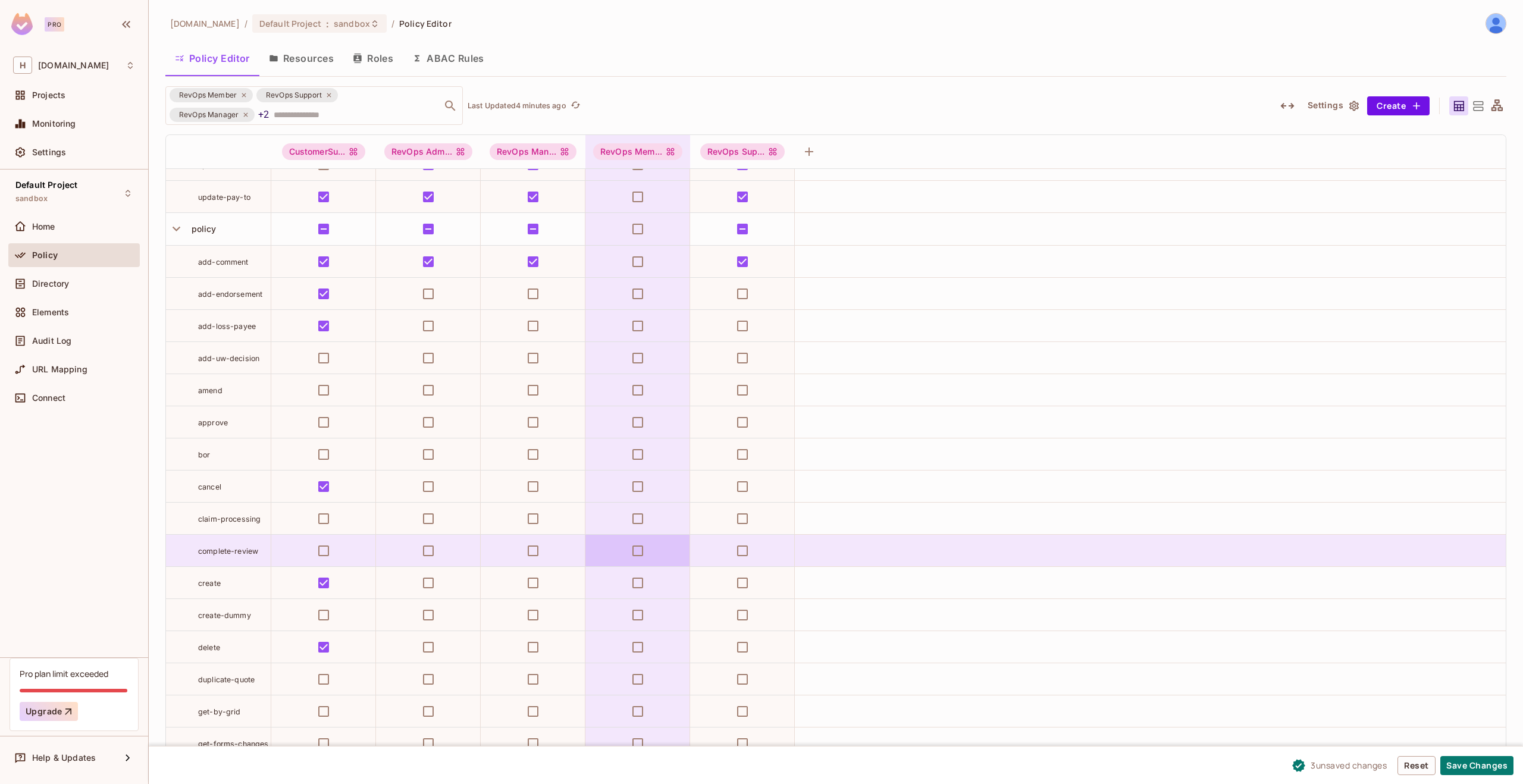
scroll to position [1615, 0]
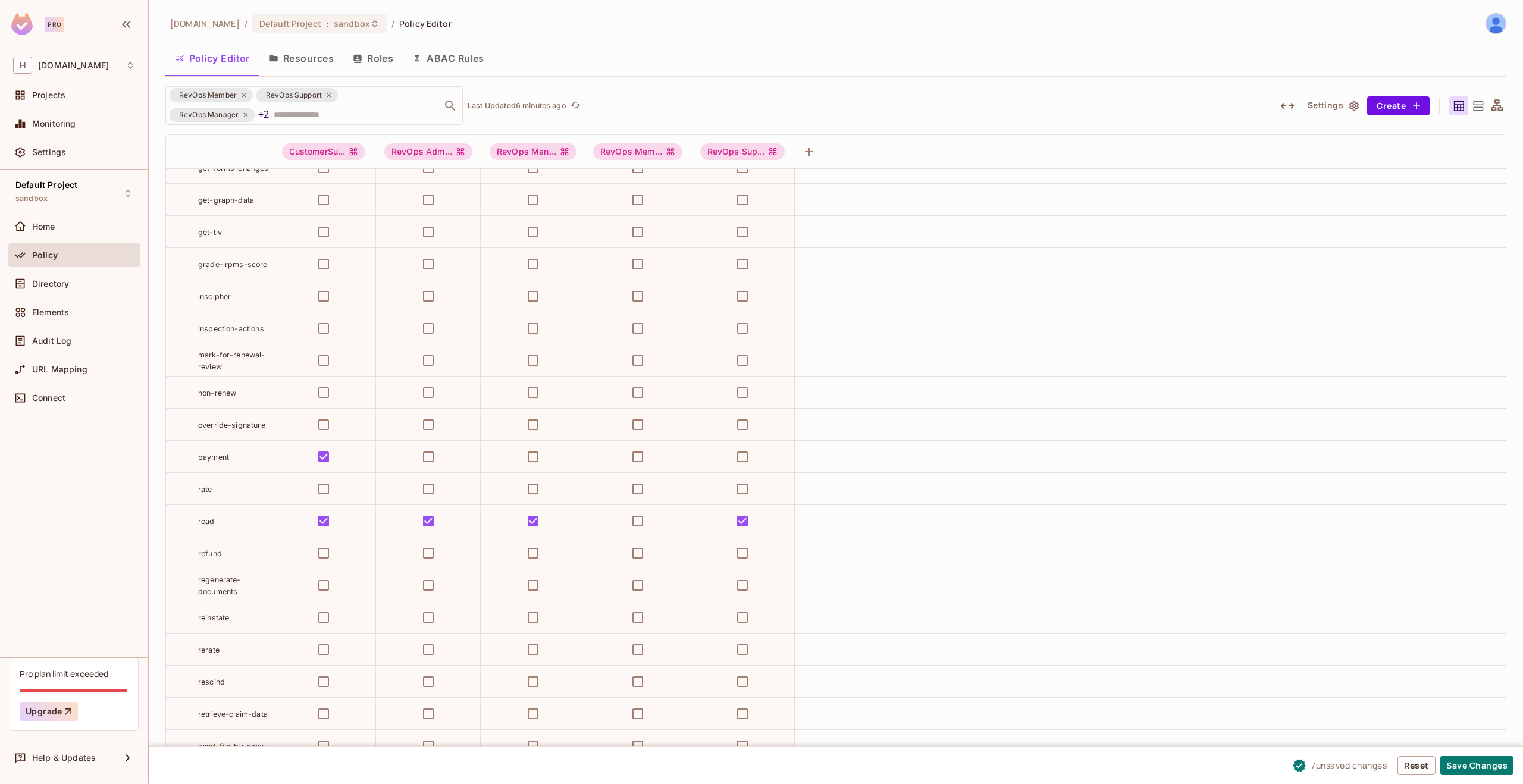
scroll to position [2231, 0]
drag, startPoint x: 192, startPoint y: 503, endPoint x: 247, endPoint y: 496, distance: 55.4
click at [247, 496] on div "refund" at bounding box center [219, 498] width 105 height 12
click at [247, 496] on div "refund" at bounding box center [234, 498] width 72 height 12
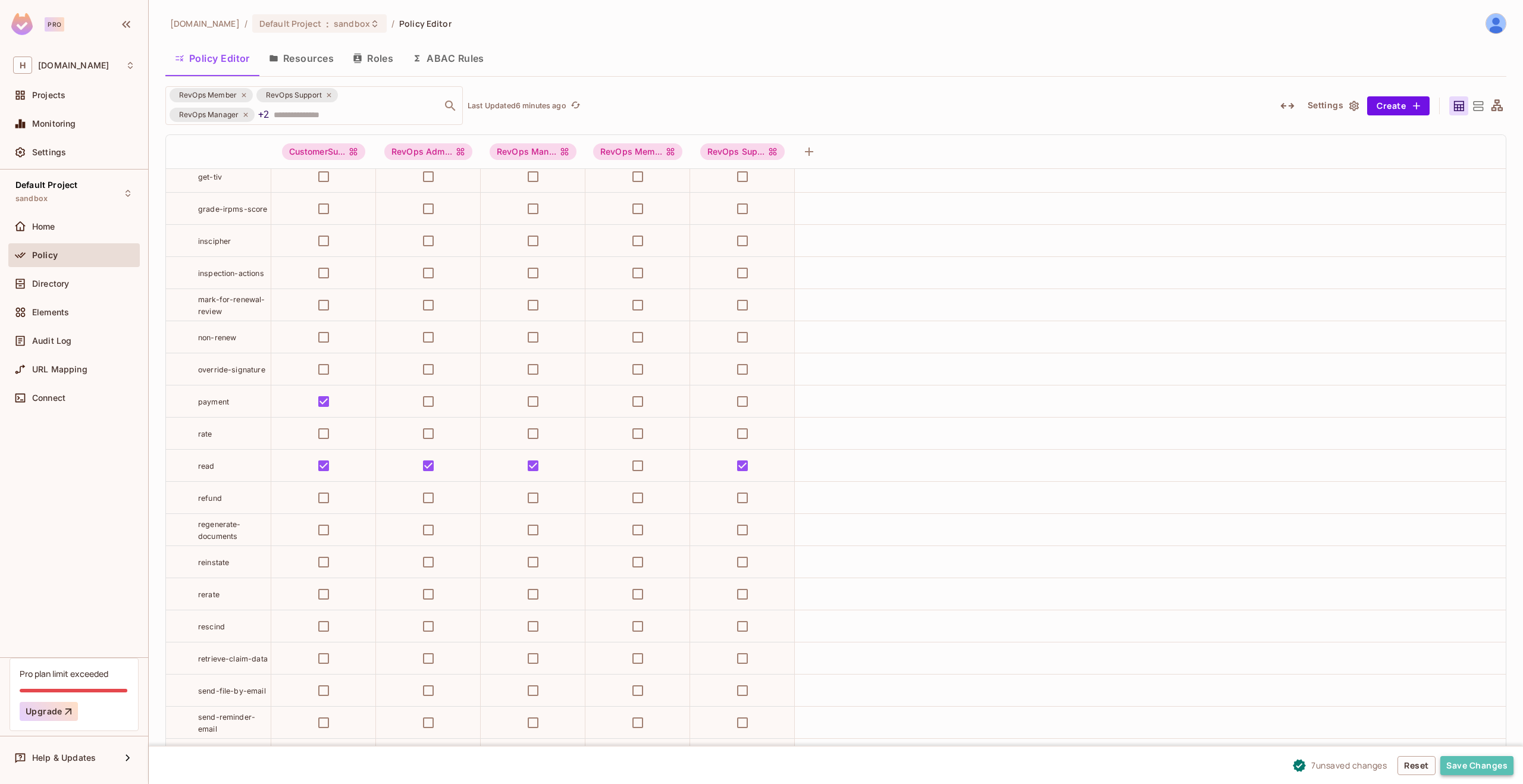
click at [1481, 763] on button "Save Changes" at bounding box center [1477, 766] width 73 height 19
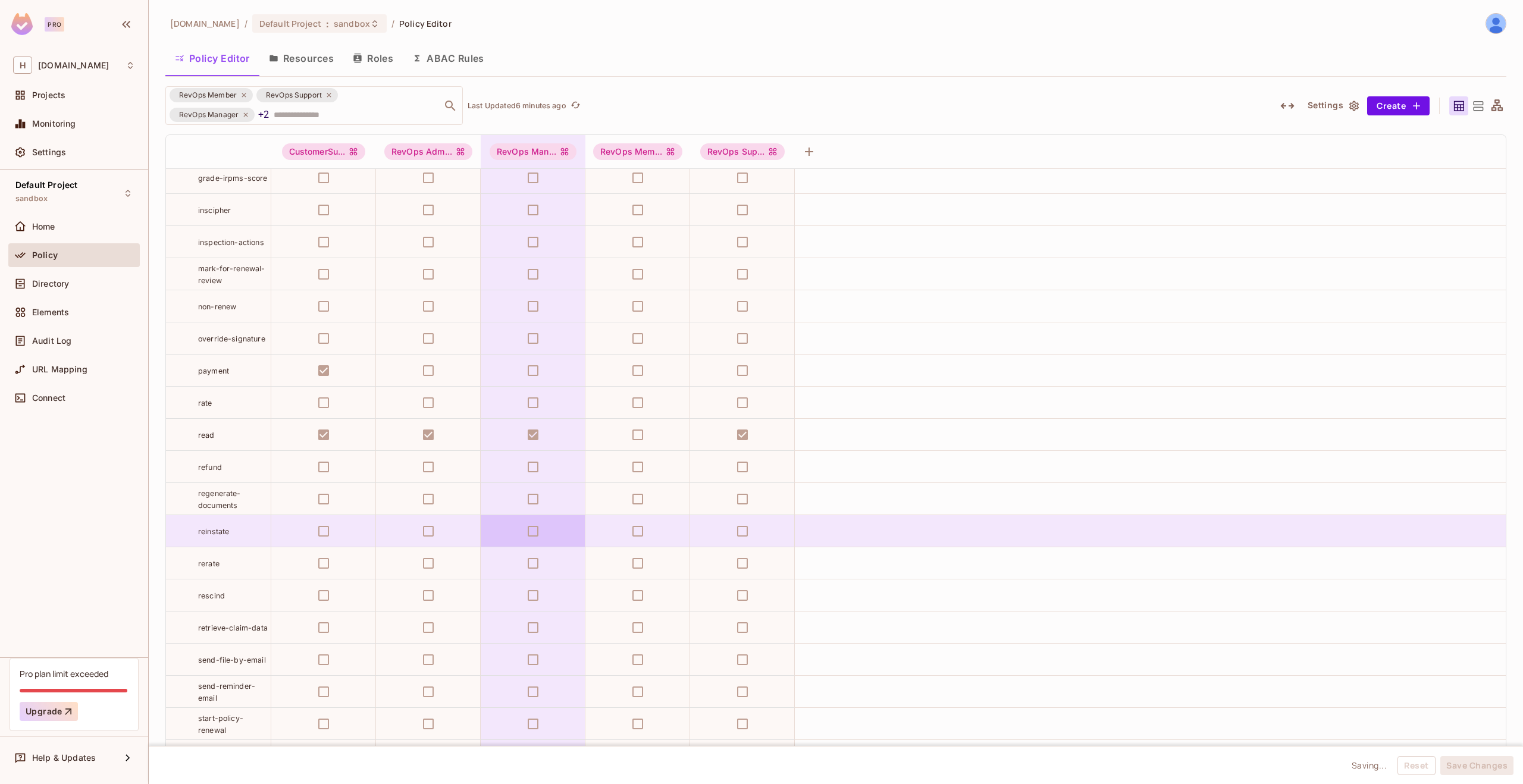
scroll to position [2380, 0]
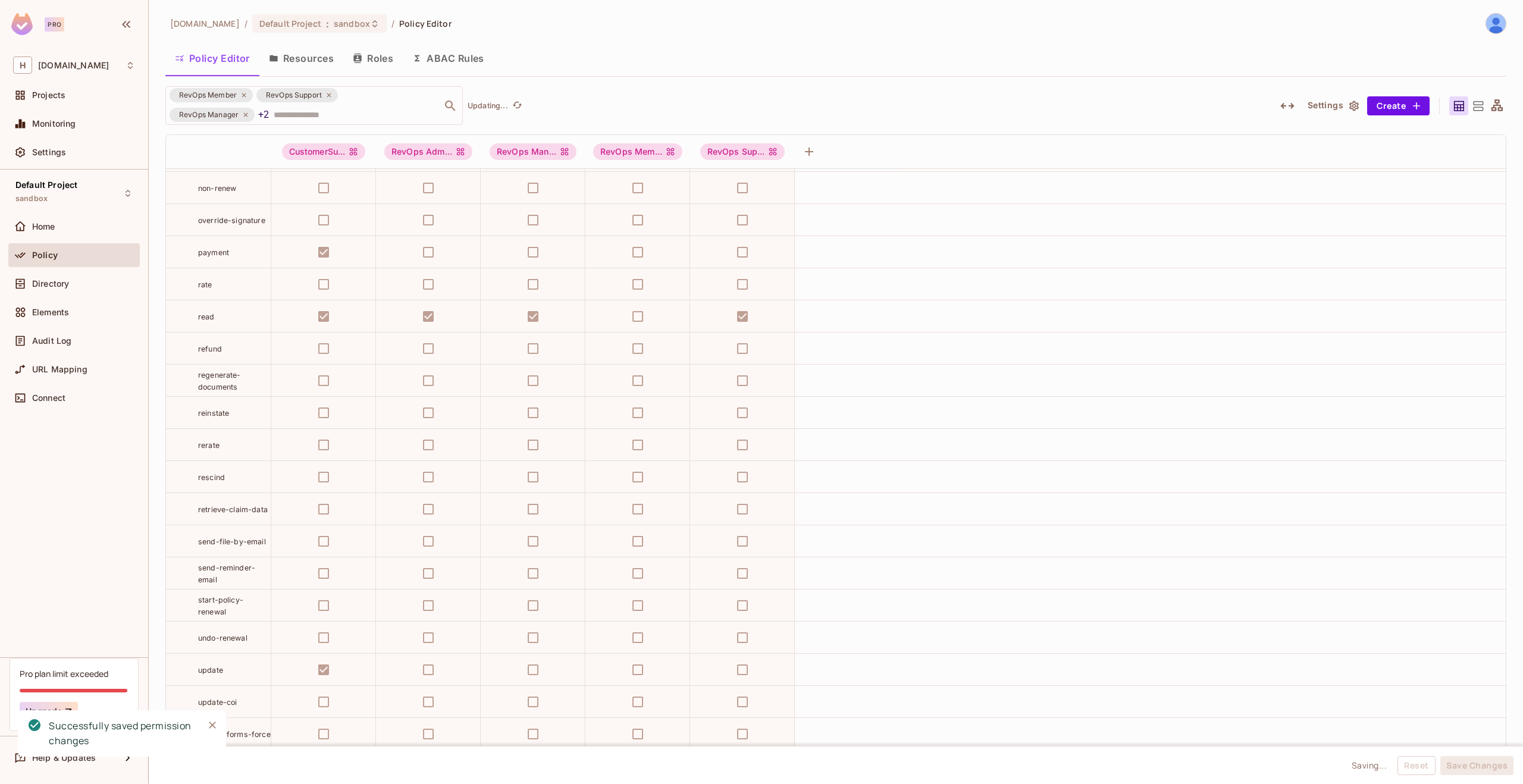
click at [212, 724] on icon "Close" at bounding box center [212, 724] width 12 height 12
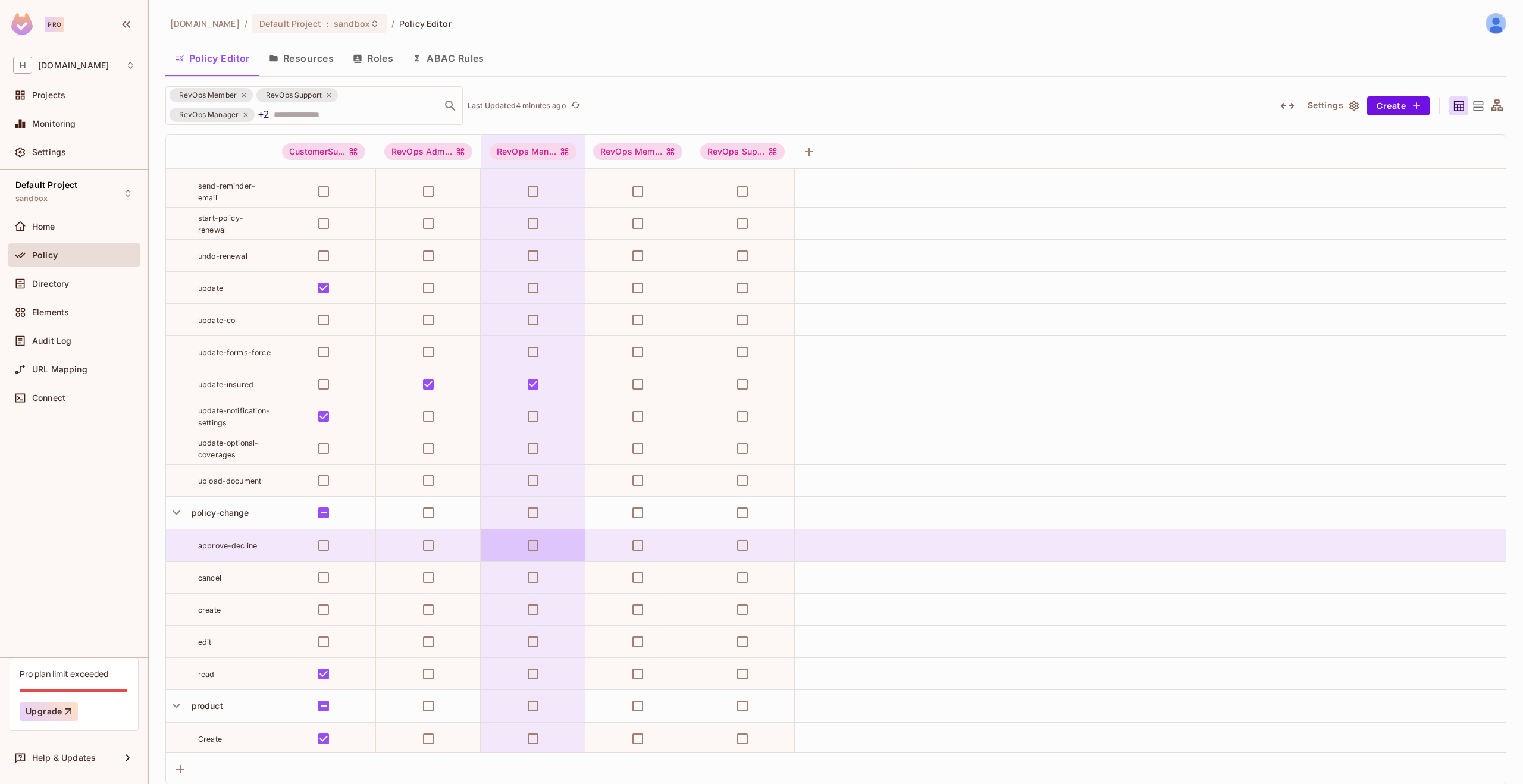
scroll to position [2769, 0]
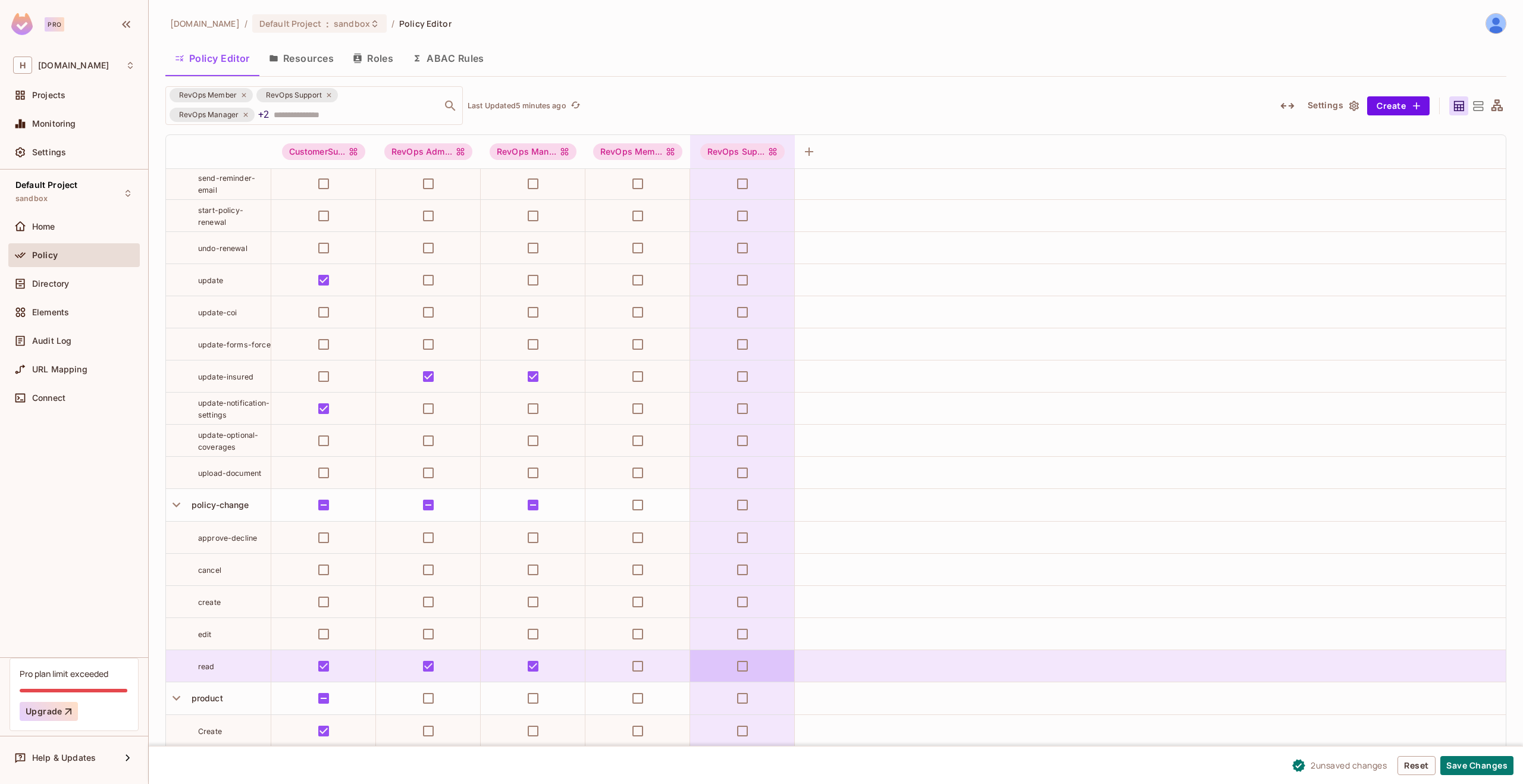
click at [756, 671] on td at bounding box center [743, 666] width 105 height 32
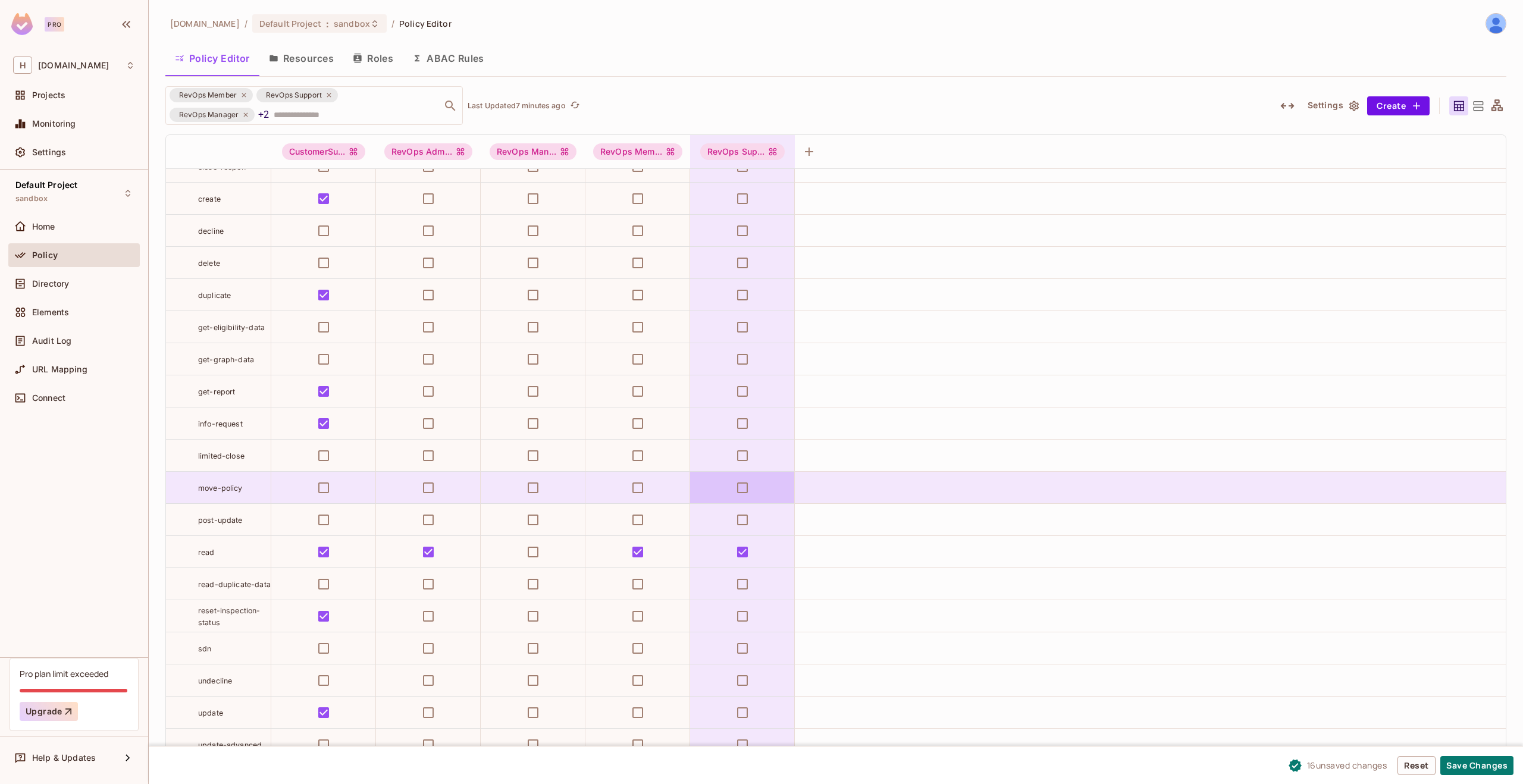
scroll to position [4562, 0]
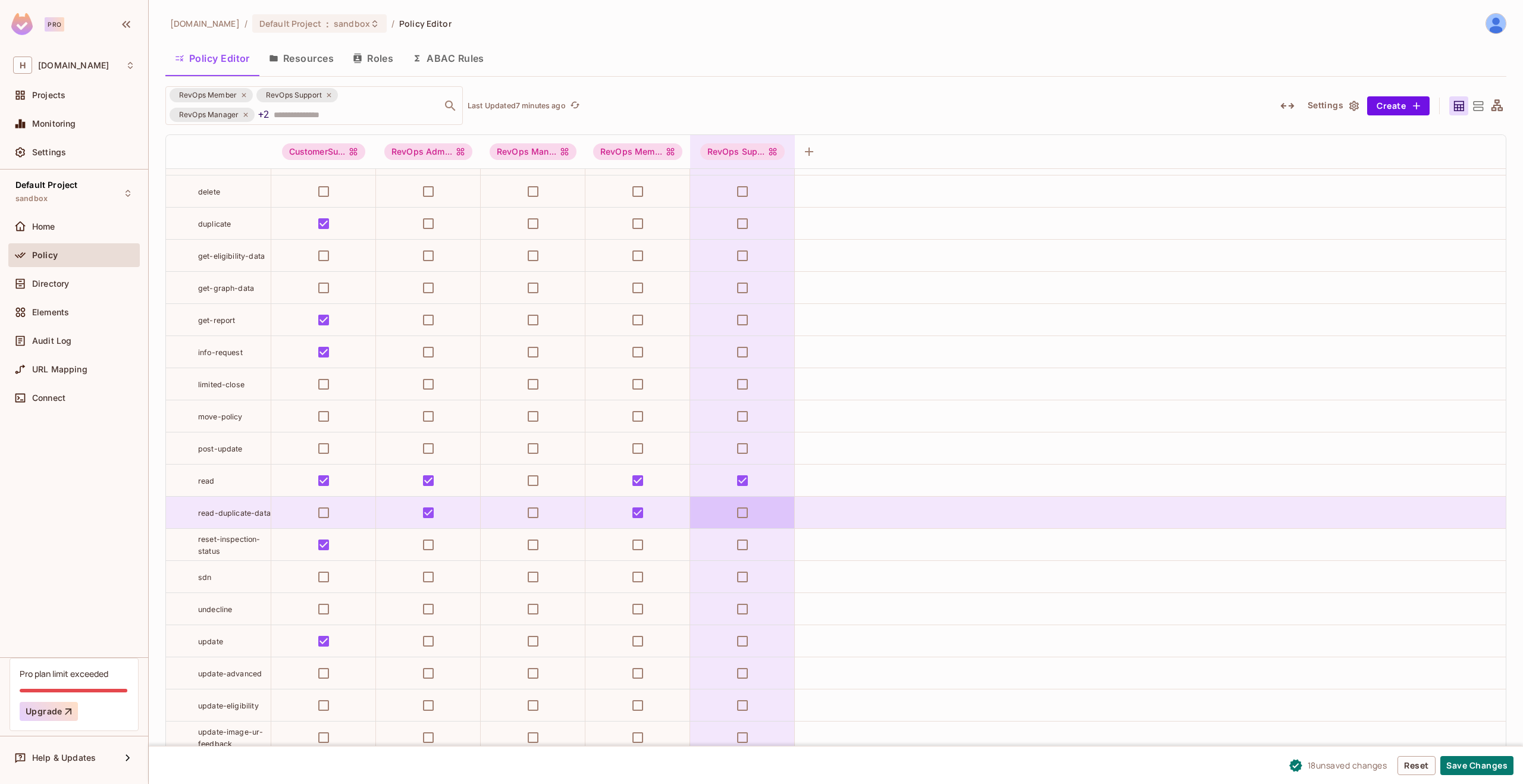
click at [720, 515] on td at bounding box center [743, 513] width 105 height 32
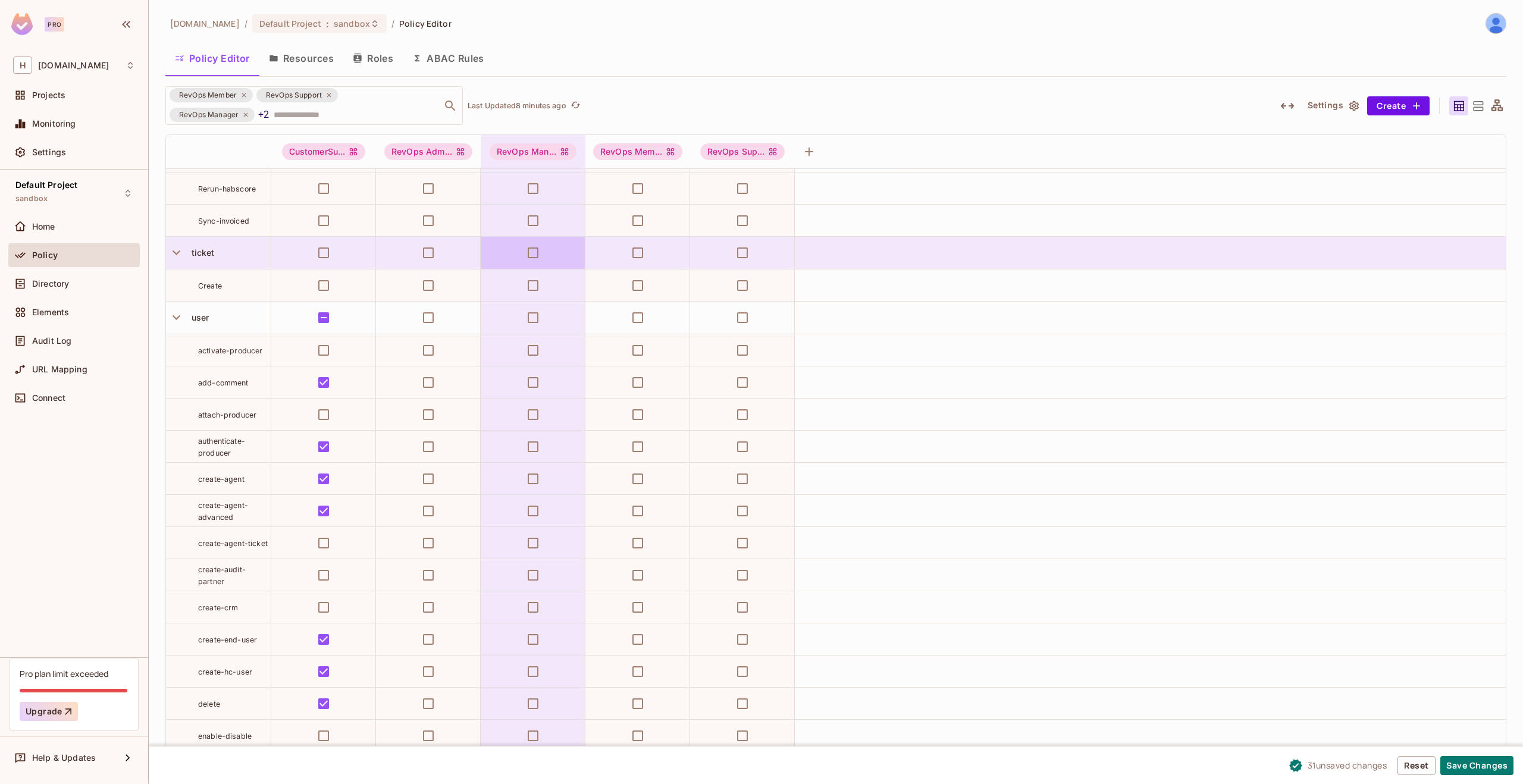
scroll to position [6022, 0]
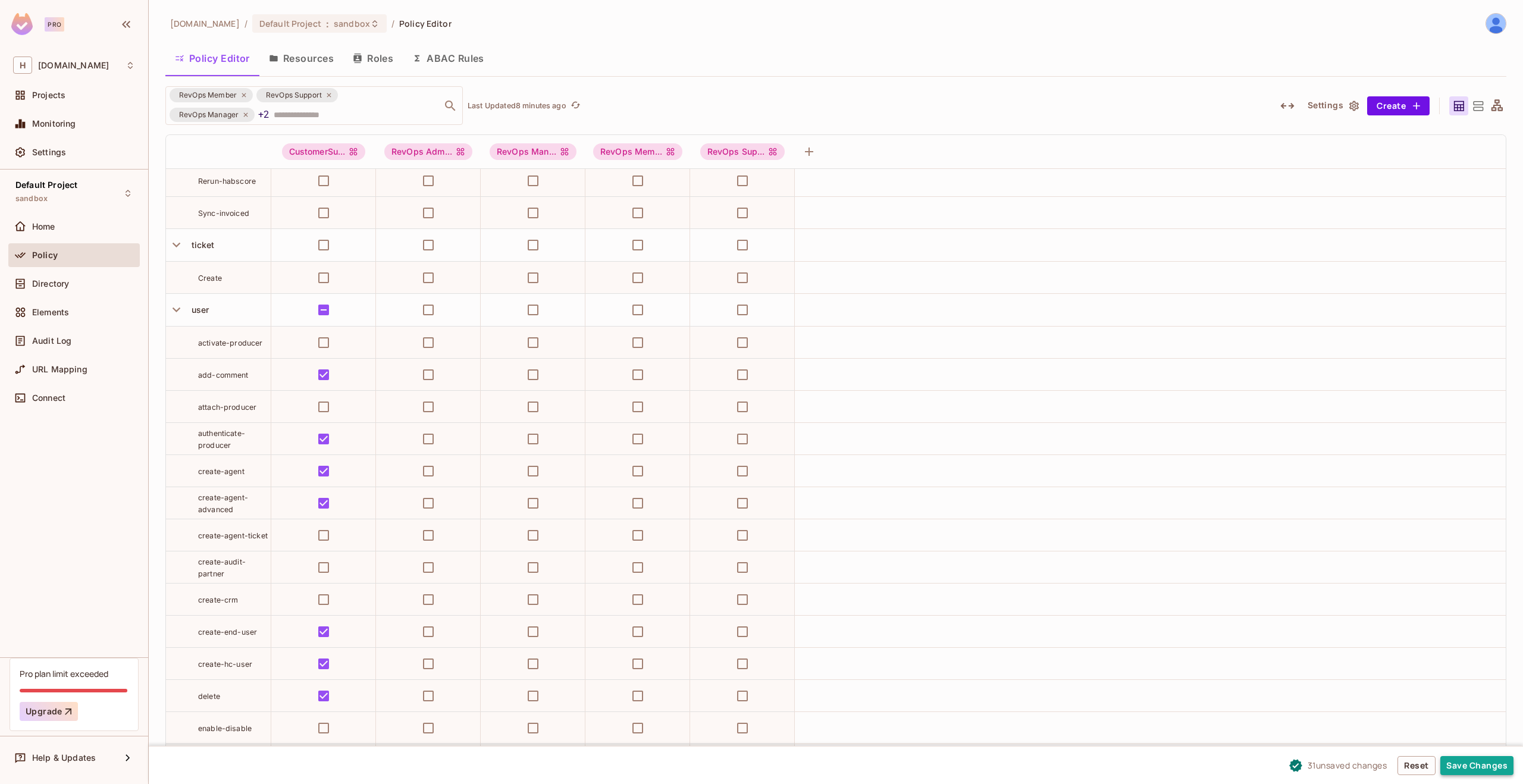
click at [1493, 761] on button "Save Changes" at bounding box center [1477, 766] width 73 height 19
drag, startPoint x: 260, startPoint y: 343, endPoint x: 197, endPoint y: 340, distance: 63.1
click at [198, 340] on div "activate-producer" at bounding box center [234, 342] width 72 height 12
copy span "activate-producer"
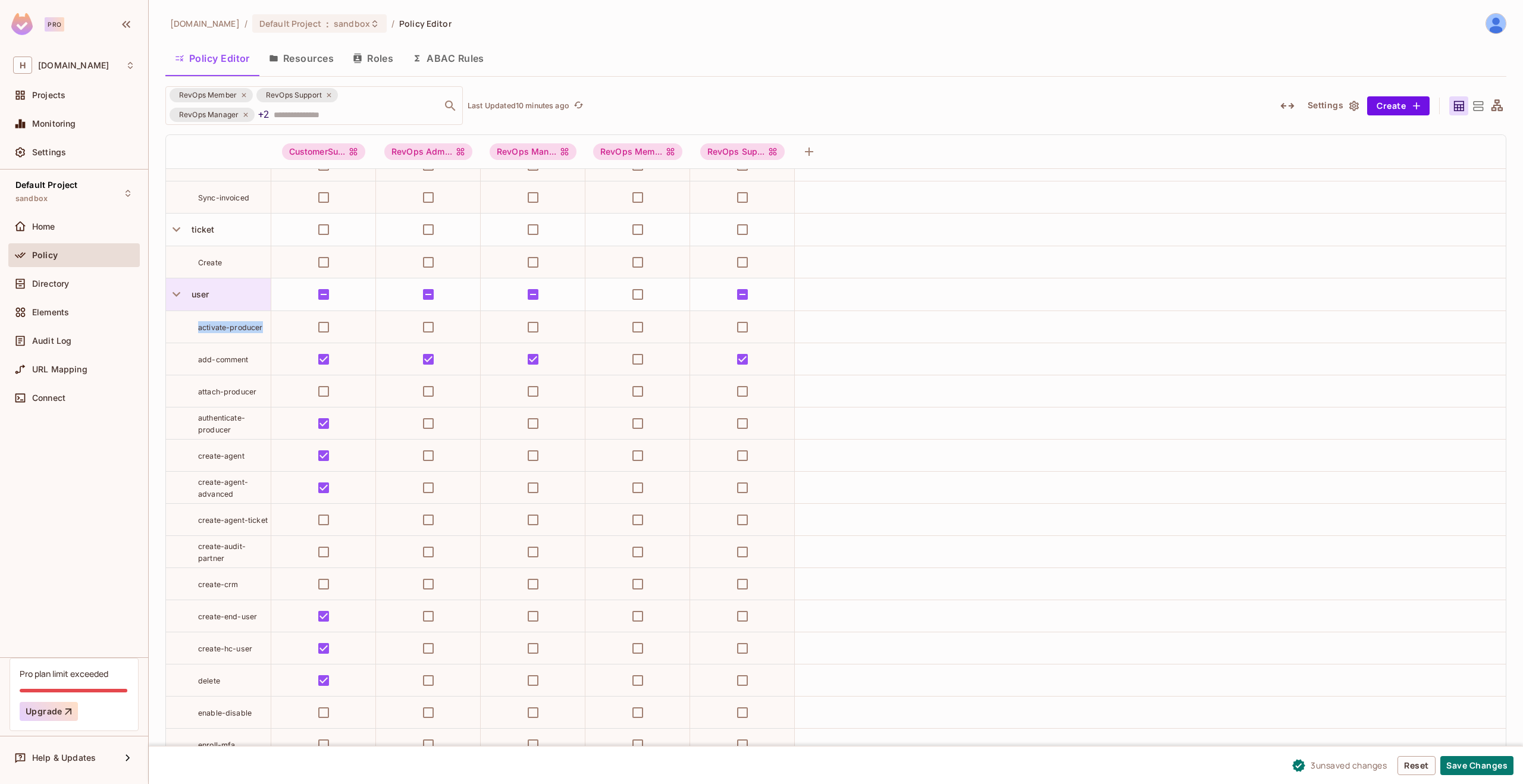
scroll to position [6053, 0]
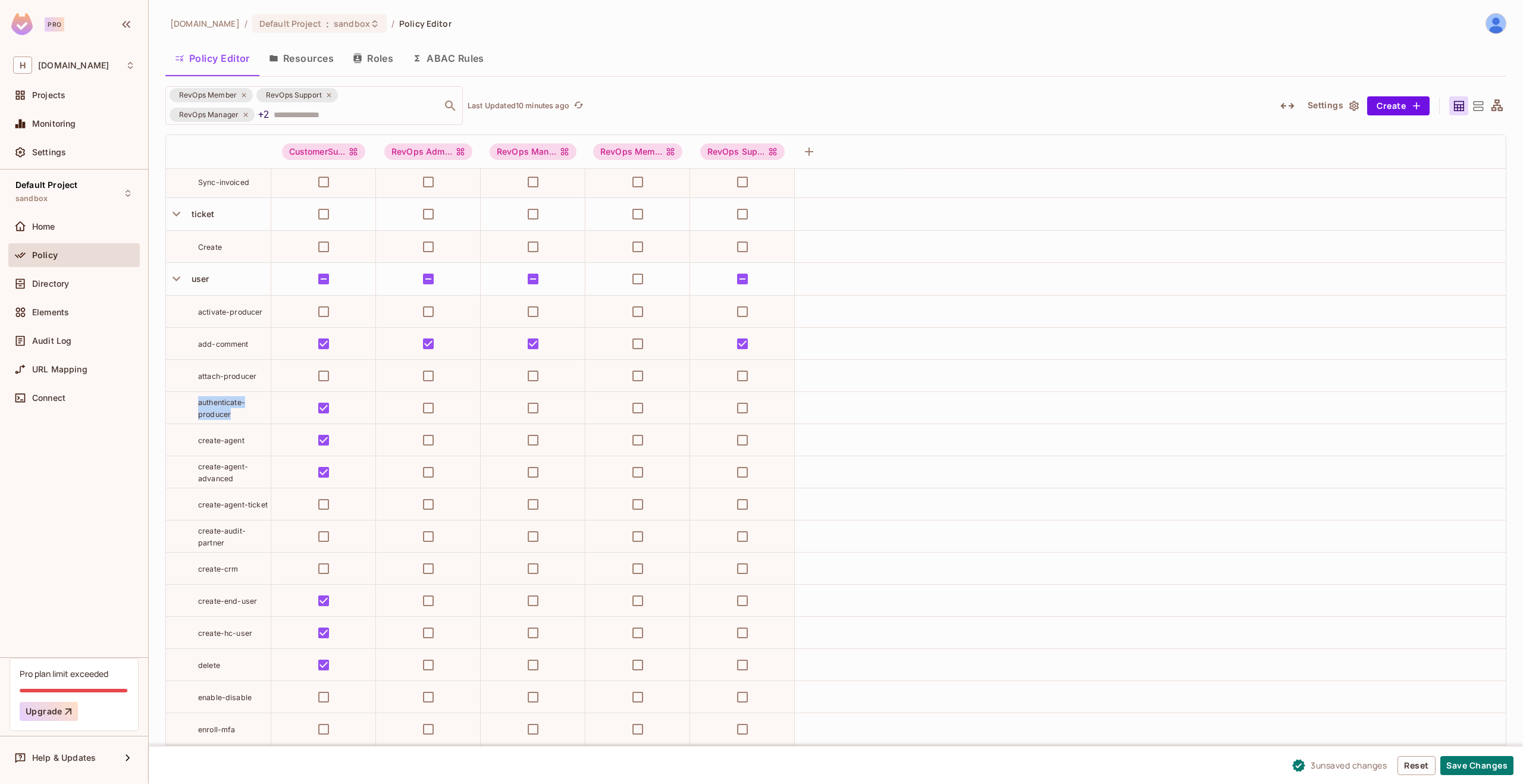
drag, startPoint x: 236, startPoint y: 419, endPoint x: 191, endPoint y: 406, distance: 46.8
click at [191, 406] on div "authenticate-producer" at bounding box center [219, 408] width 105 height 24
copy span "authenticate-producer"
drag, startPoint x: 216, startPoint y: 414, endPoint x: 244, endPoint y: 419, distance: 28.4
click at [216, 414] on span "authenticate-producer" at bounding box center [221, 408] width 47 height 21
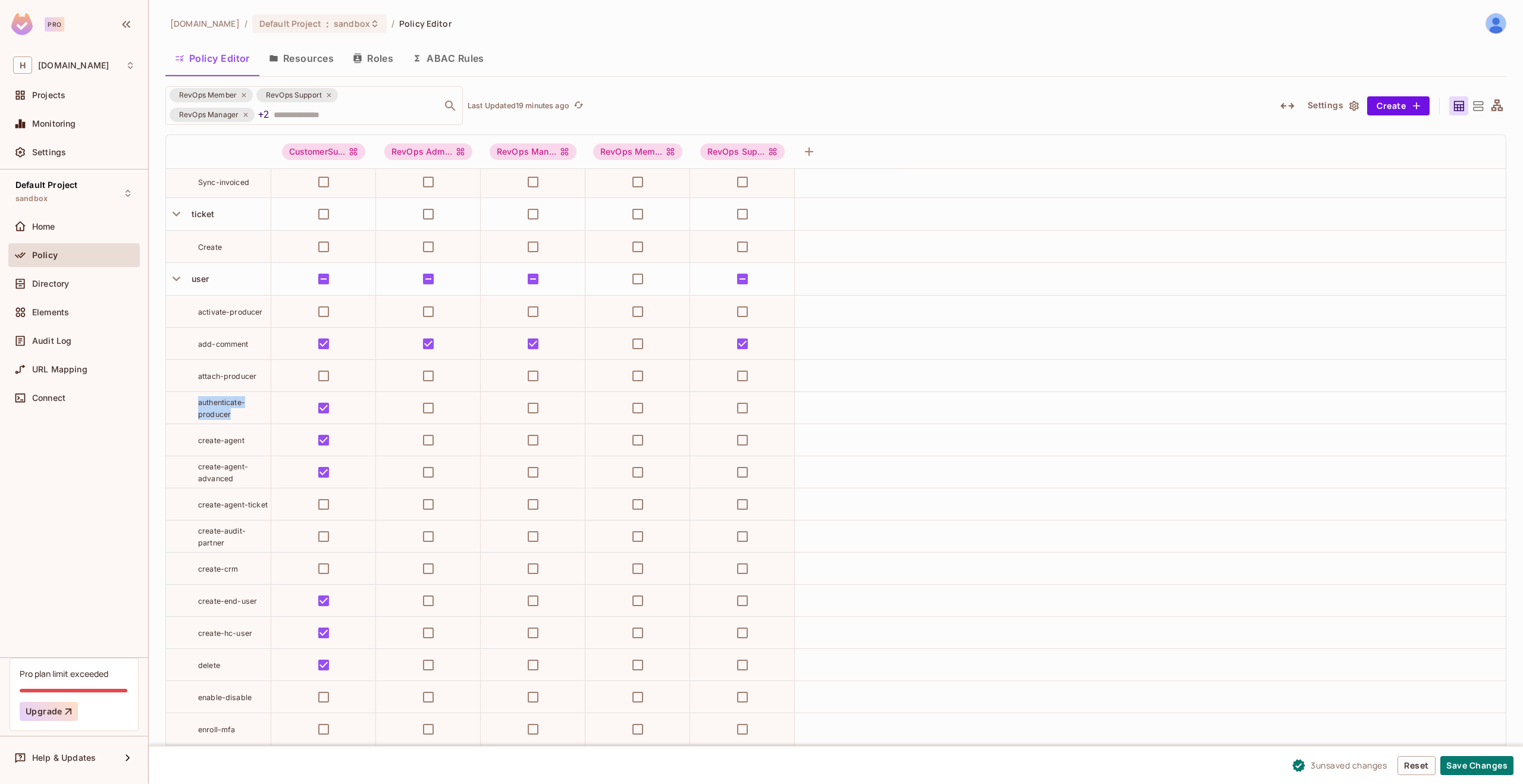
drag, startPoint x: 257, startPoint y: 417, endPoint x: 191, endPoint y: 403, distance: 67.5
click at [191, 403] on div "authenticate-producer" at bounding box center [219, 408] width 105 height 24
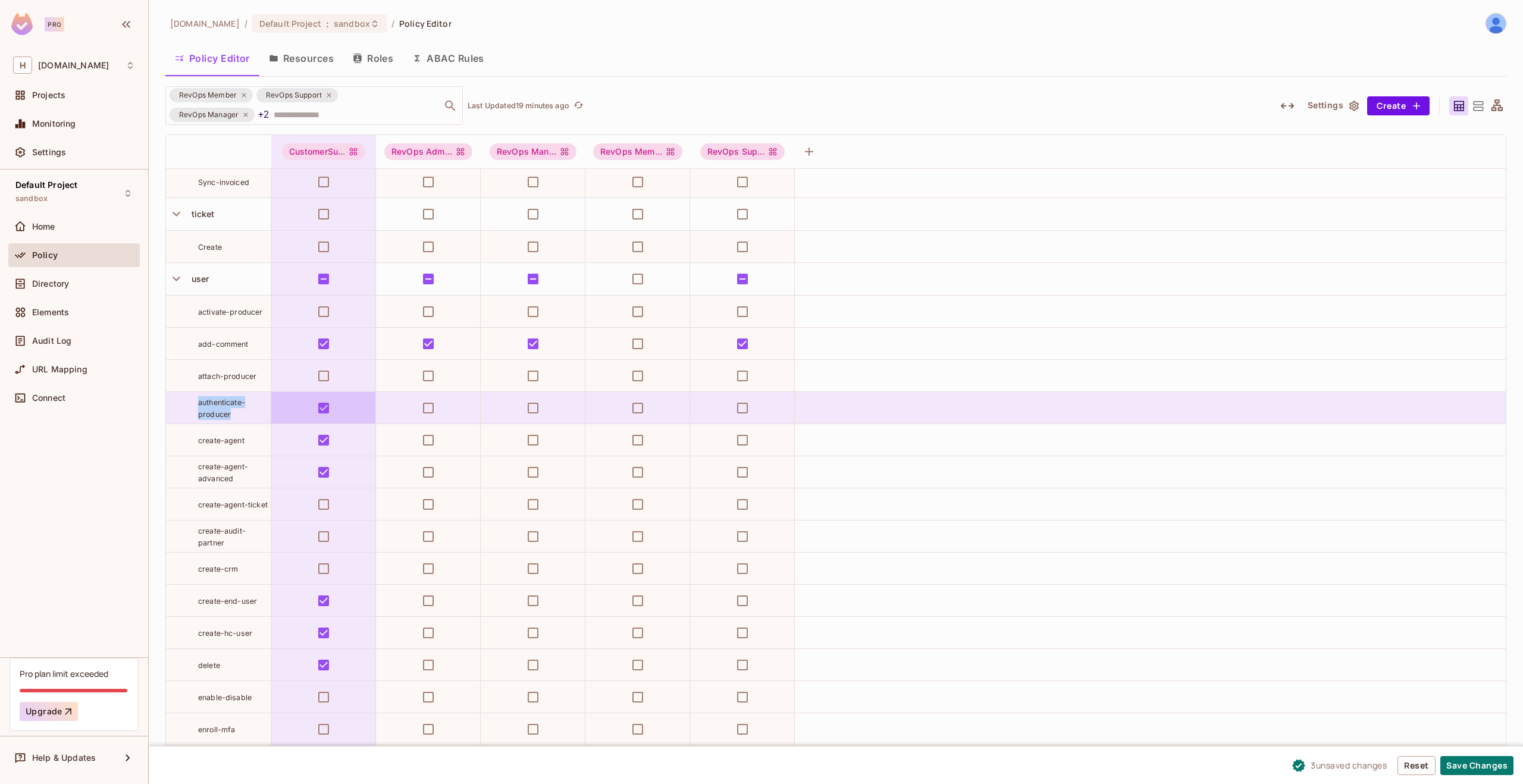
copy span "authenticate-producer"
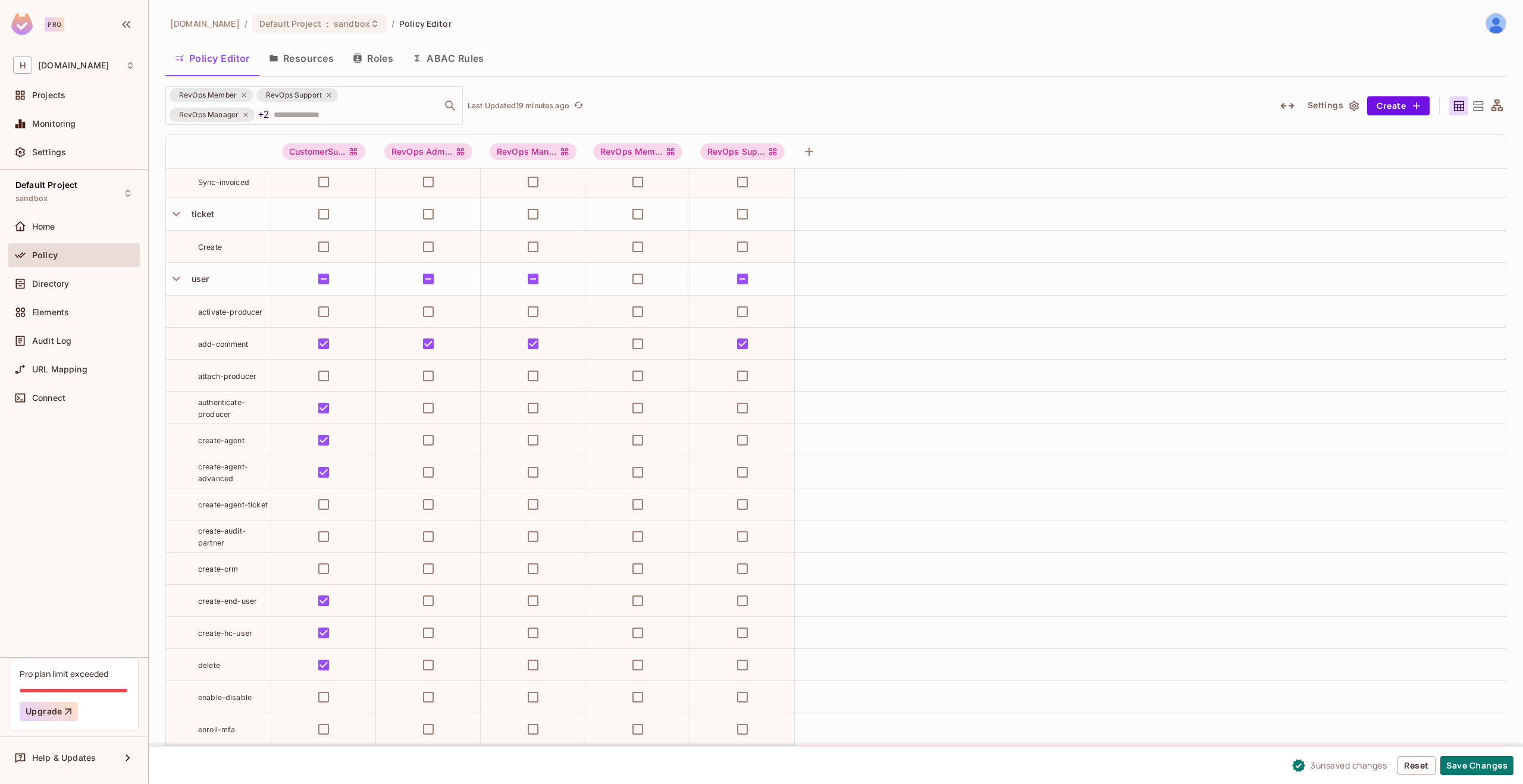
click at [259, 310] on span "activate-producer" at bounding box center [231, 312] width 65 height 9
drag, startPoint x: 262, startPoint y: 311, endPoint x: 193, endPoint y: 317, distance: 69.3
click at [193, 317] on div "activate-producer" at bounding box center [219, 311] width 105 height 12
copy span "activate-producer"
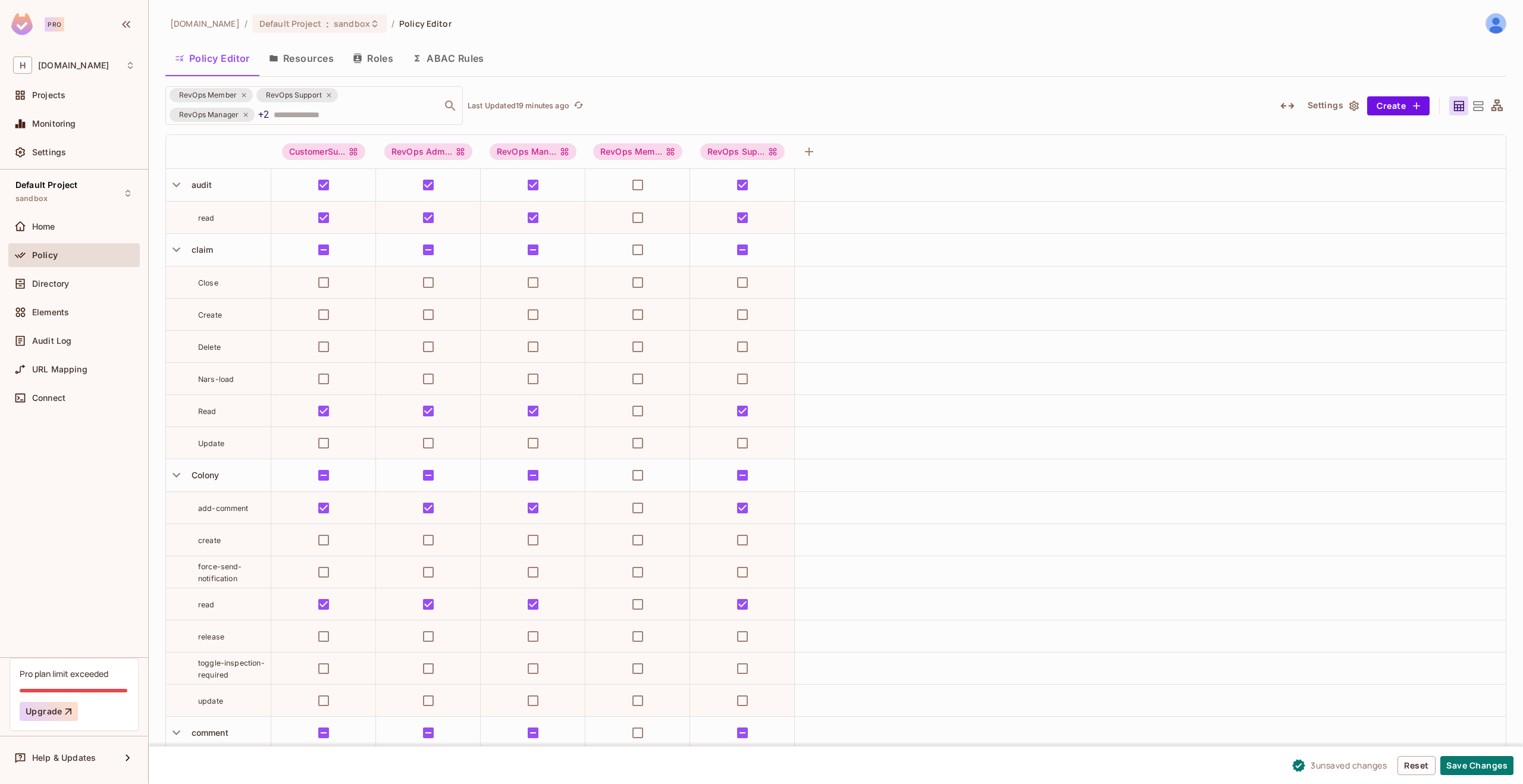
scroll to position [6053, 0]
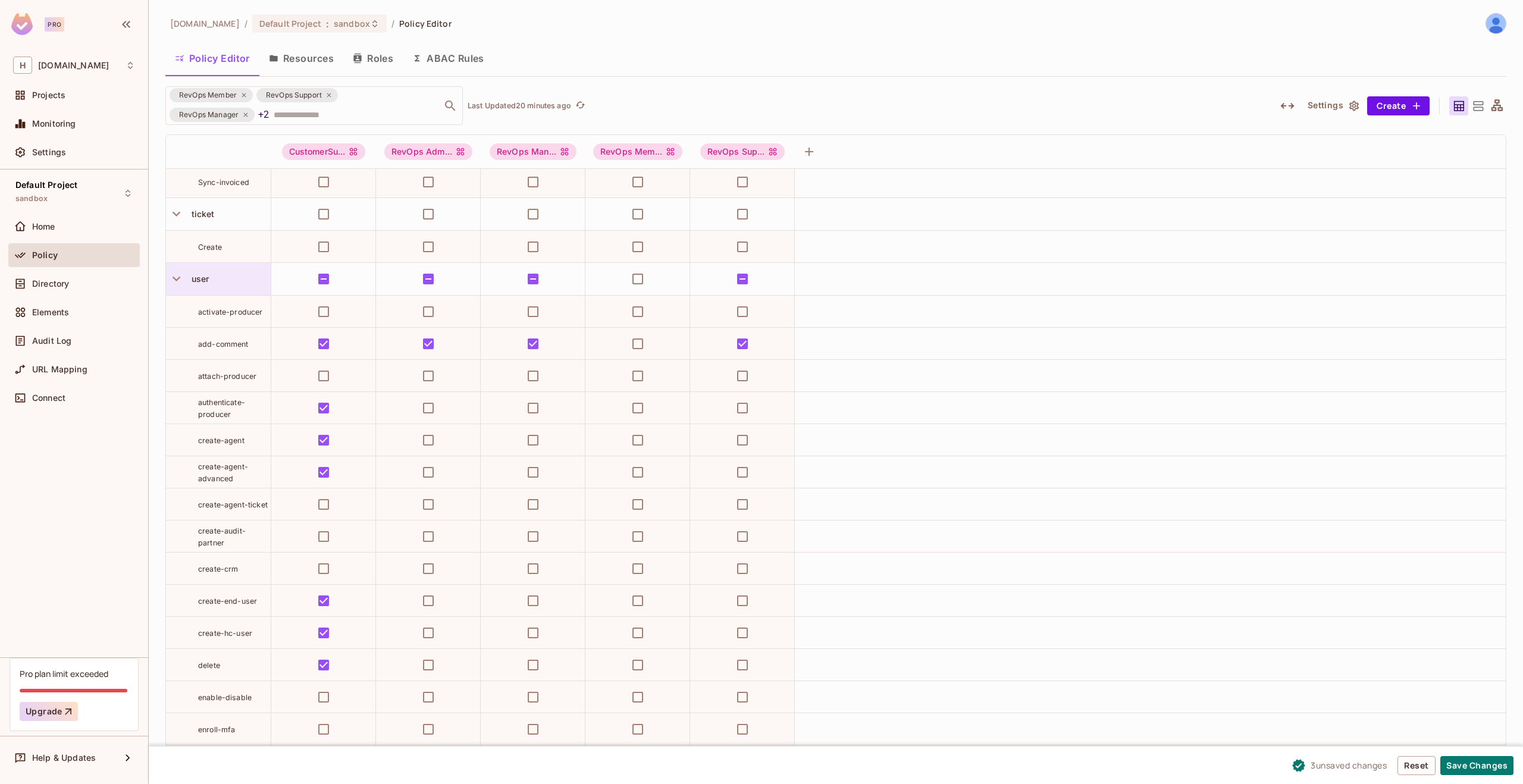
click at [223, 287] on div "user" at bounding box center [219, 279] width 105 height 32
click at [216, 389] on div "Edit Resource" at bounding box center [227, 384] width 56 height 12
click at [207, 275] on span "user" at bounding box center [198, 278] width 22 height 10
click at [210, 269] on div at bounding box center [761, 392] width 1523 height 784
click at [200, 283] on span "user" at bounding box center [198, 278] width 22 height 10
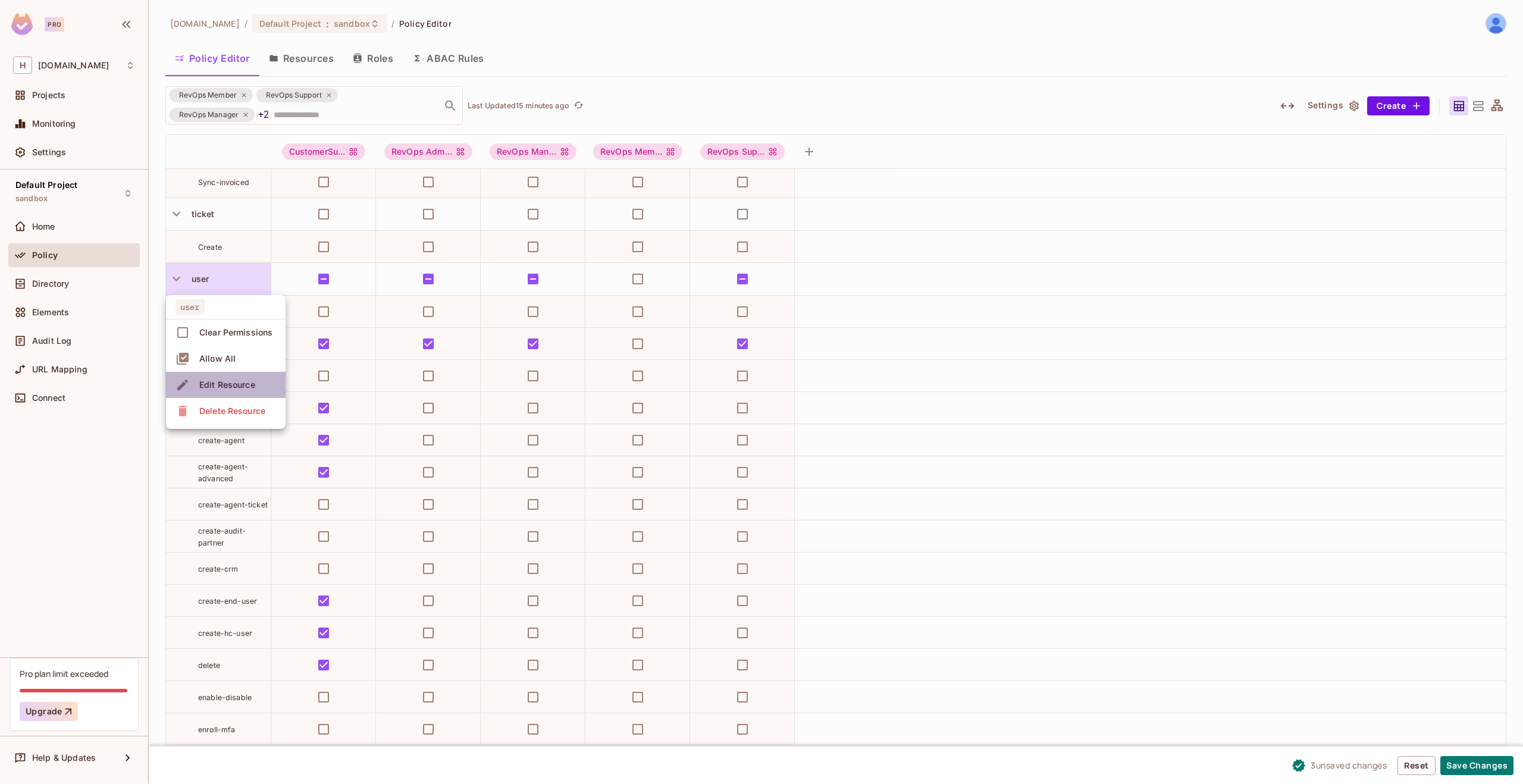
click at [204, 386] on div "Edit Resource" at bounding box center [227, 384] width 56 height 12
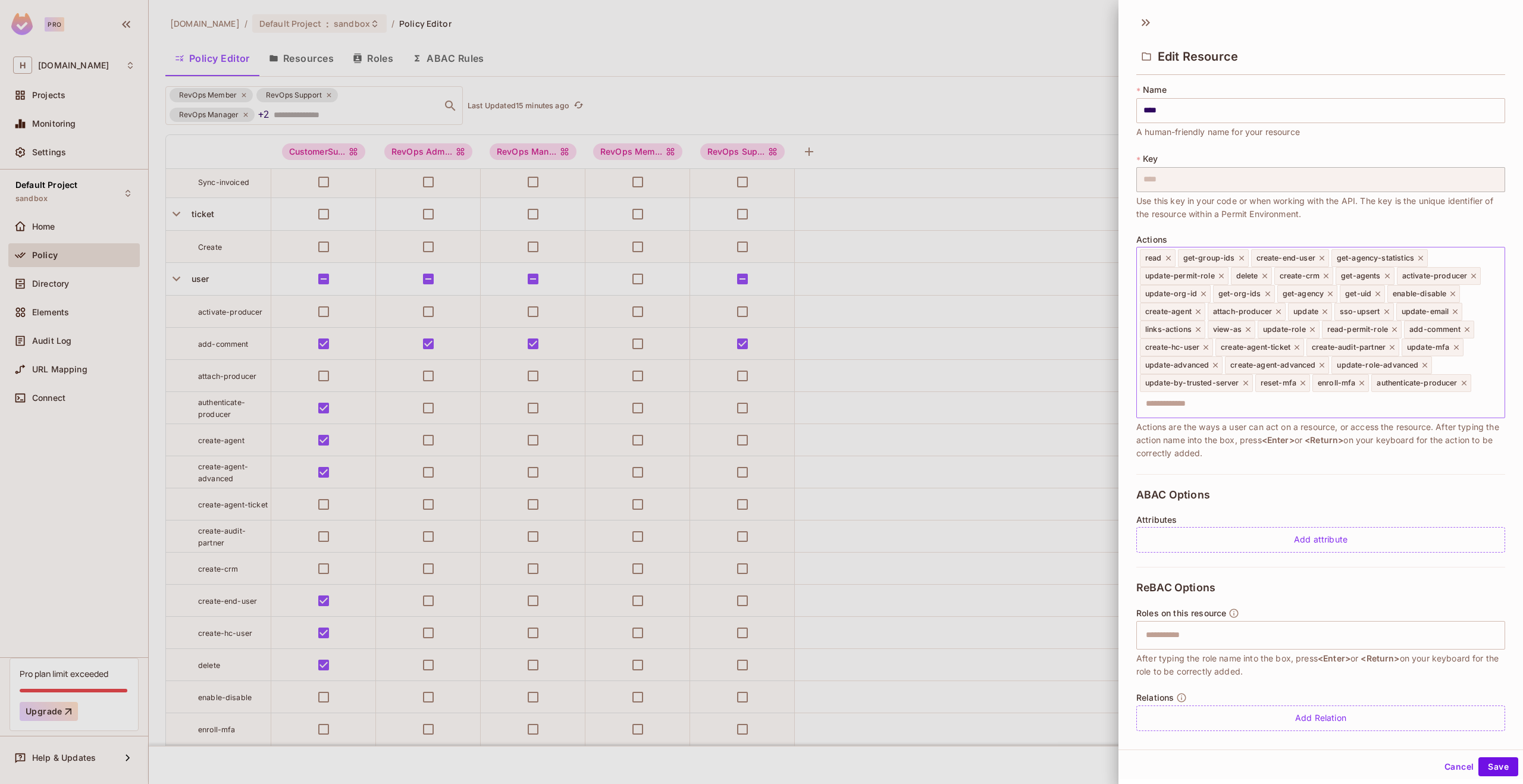
click at [1469, 280] on icon at bounding box center [1473, 276] width 8 height 8
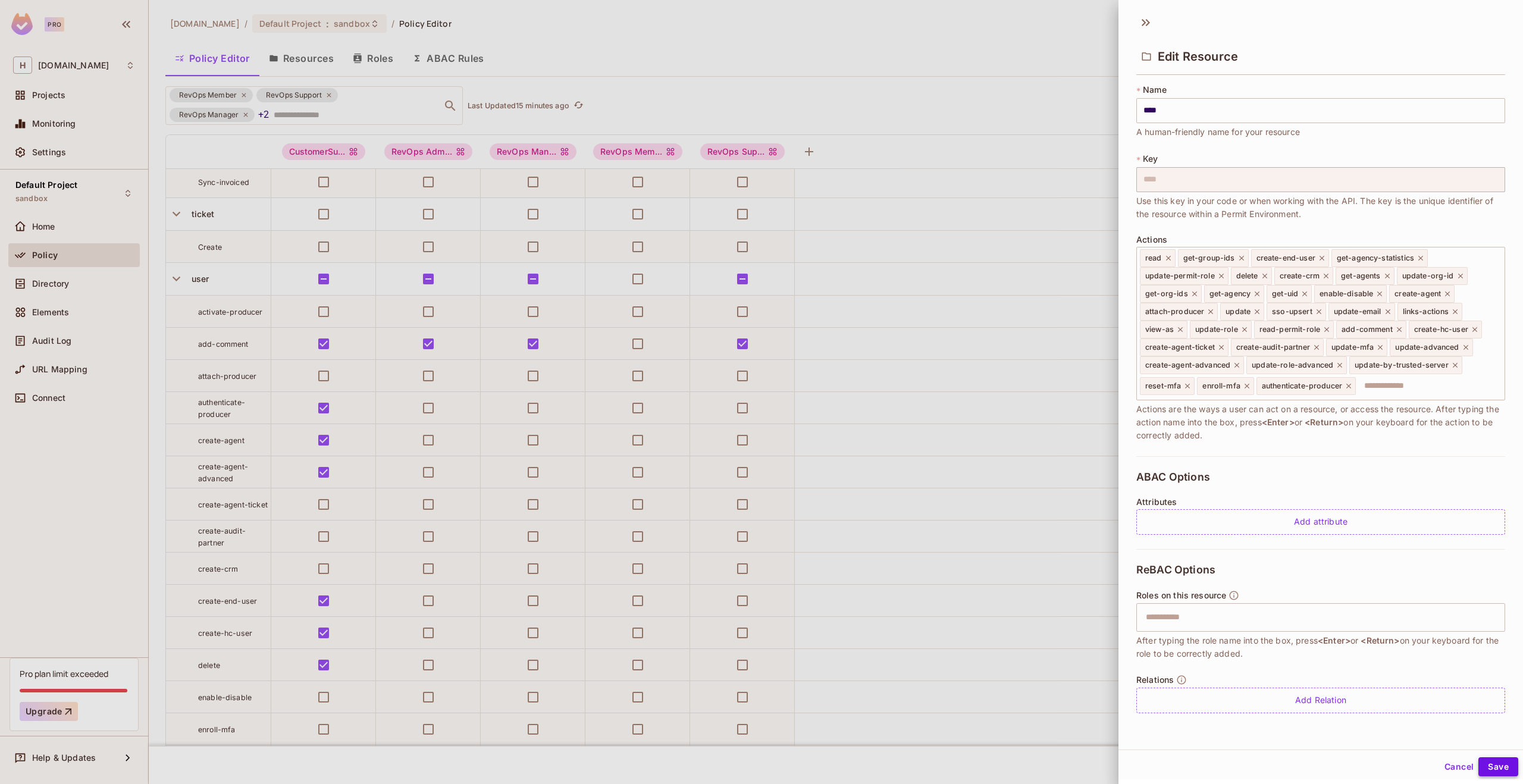
click at [1494, 771] on button "Save" at bounding box center [1498, 767] width 40 height 19
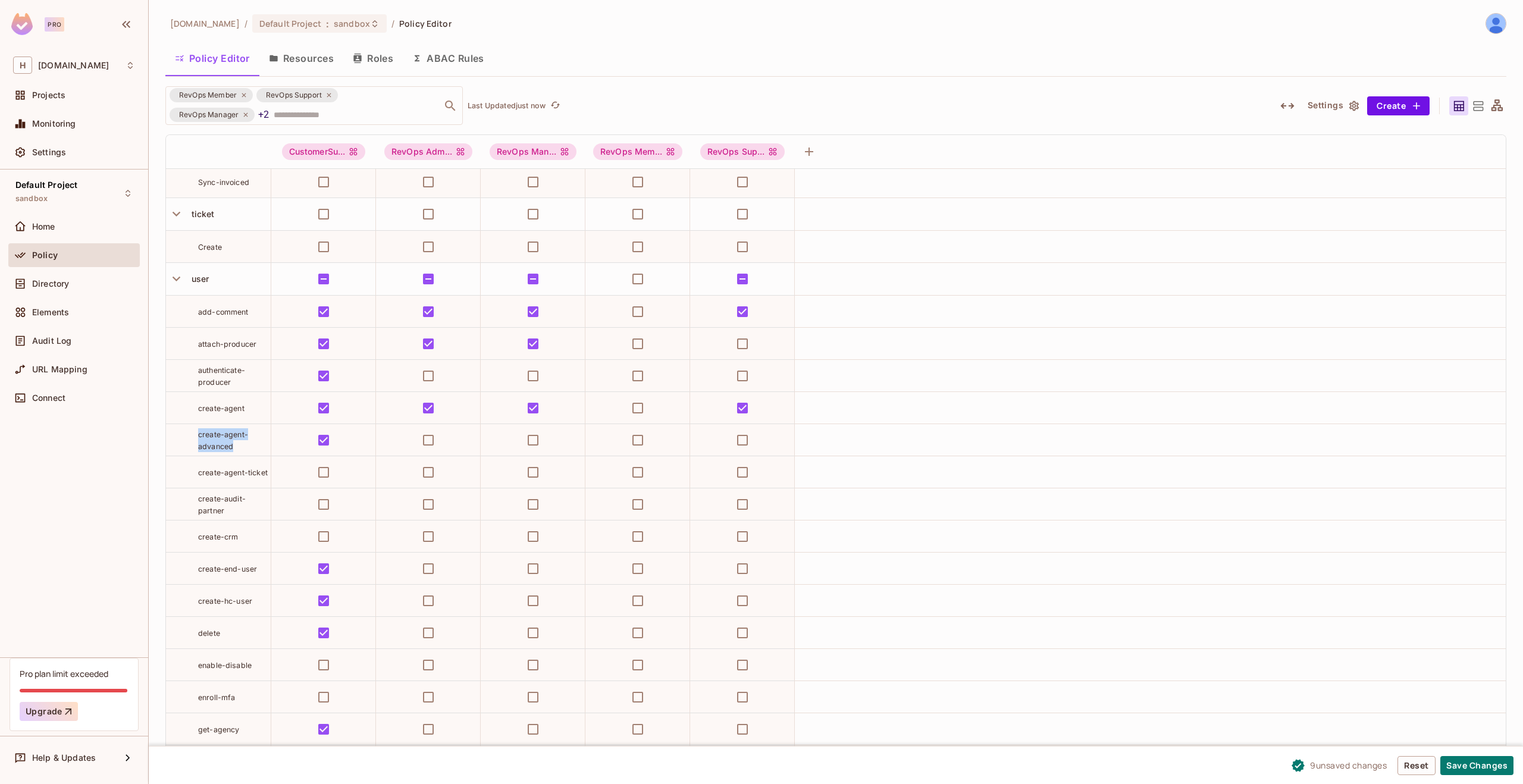
drag, startPoint x: 242, startPoint y: 444, endPoint x: 197, endPoint y: 437, distance: 45.5
click at [198, 437] on div "create-agent-advanced" at bounding box center [234, 441] width 72 height 24
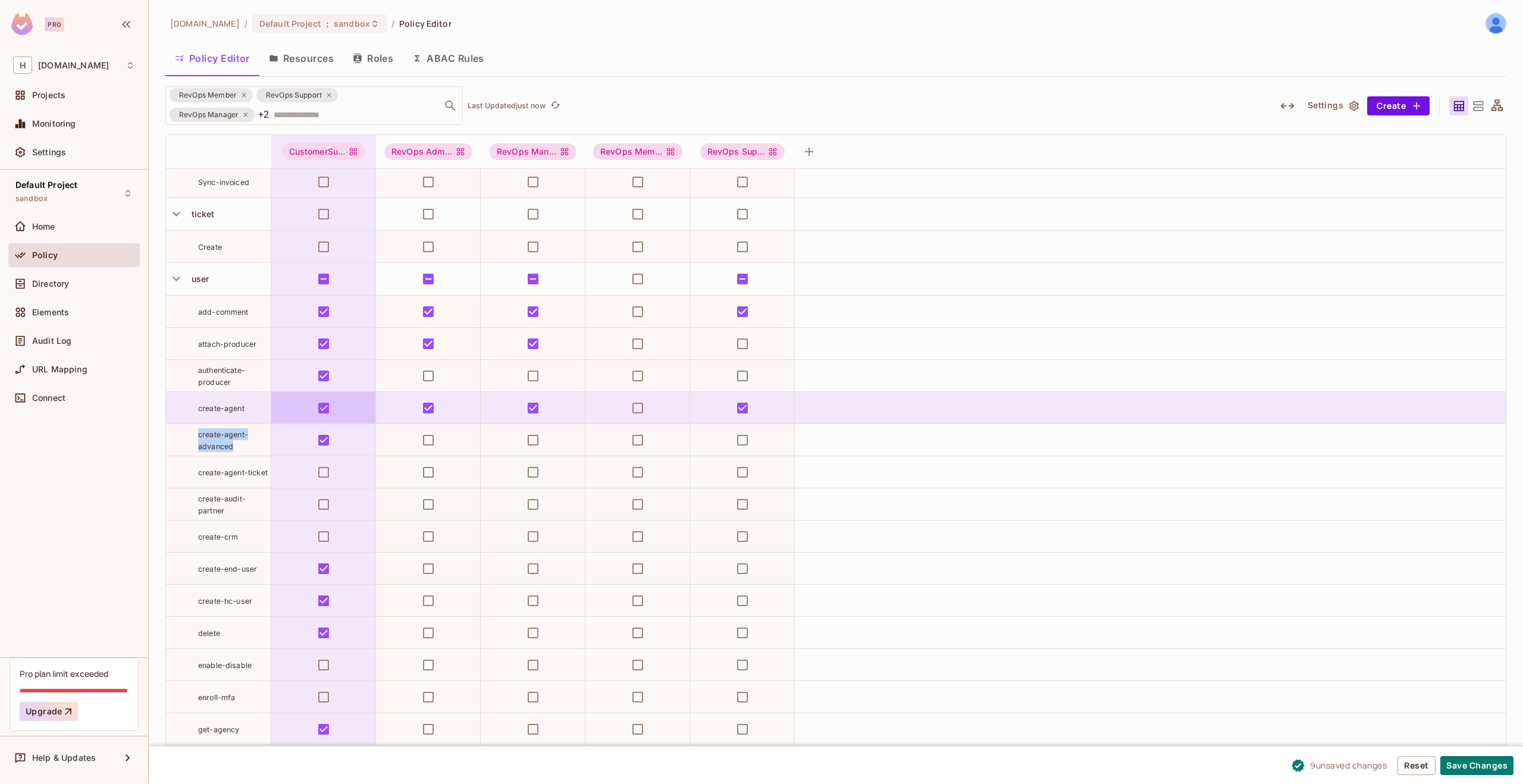
copy span "create-agent-advanced"
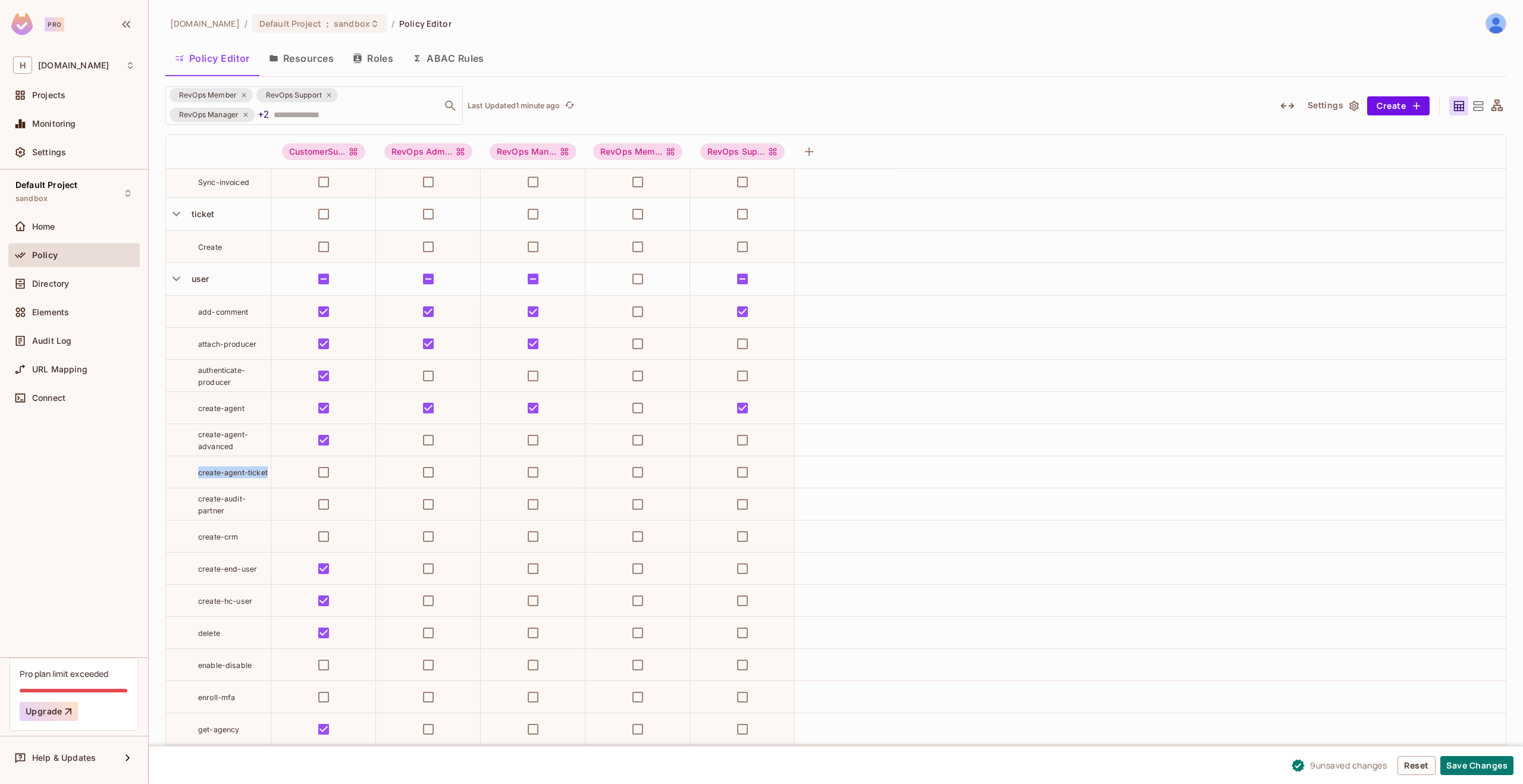
drag, startPoint x: 266, startPoint y: 475, endPoint x: 195, endPoint y: 475, distance: 71.0
click at [195, 475] on div "create-agent-ticket" at bounding box center [219, 472] width 105 height 12
drag, startPoint x: 235, startPoint y: 447, endPoint x: 200, endPoint y: 437, distance: 36.4
click at [200, 437] on div "create-agent-advanced" at bounding box center [234, 441] width 72 height 24
copy span "create-agent-advanced"
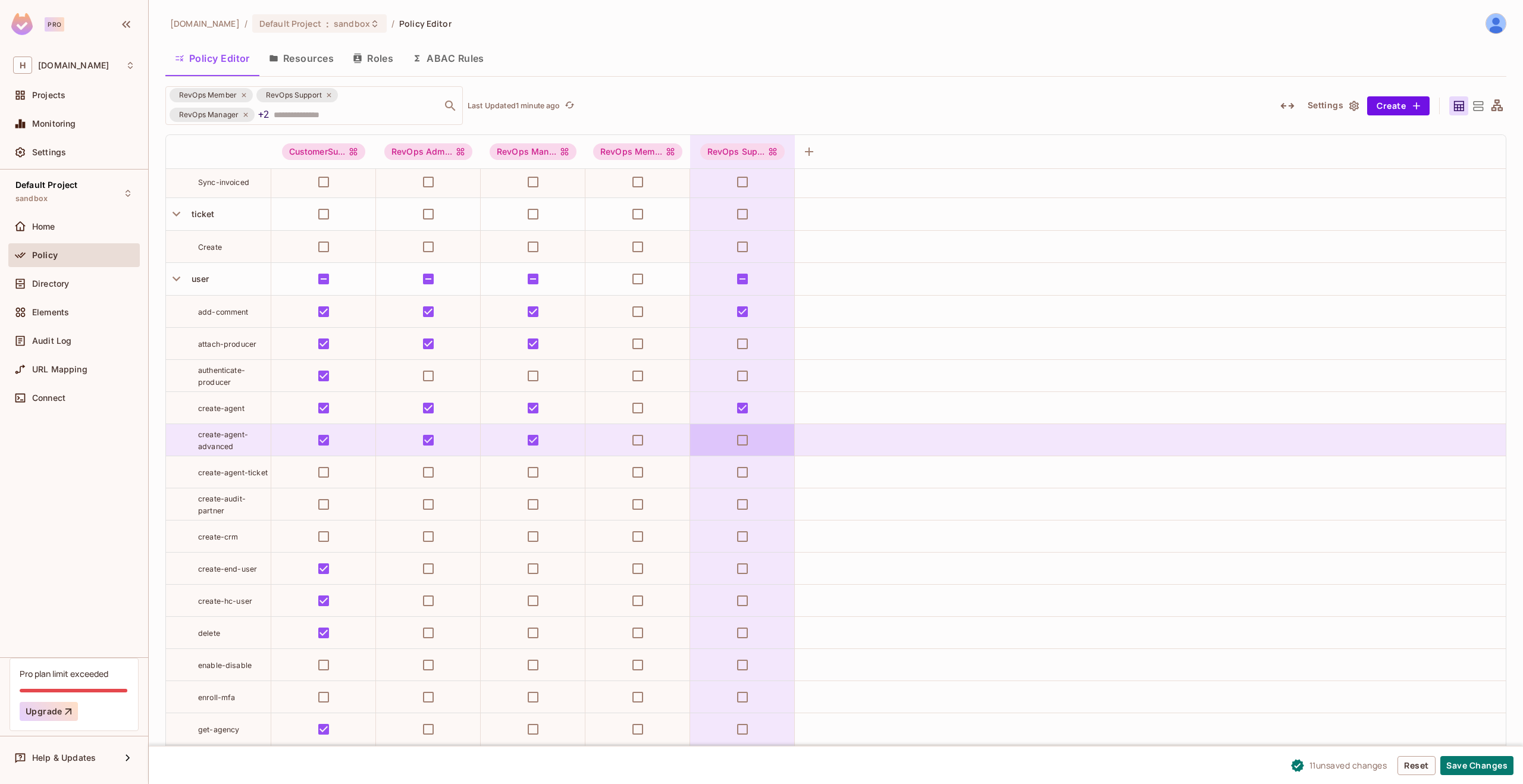
click at [722, 435] on td at bounding box center [743, 440] width 105 height 32
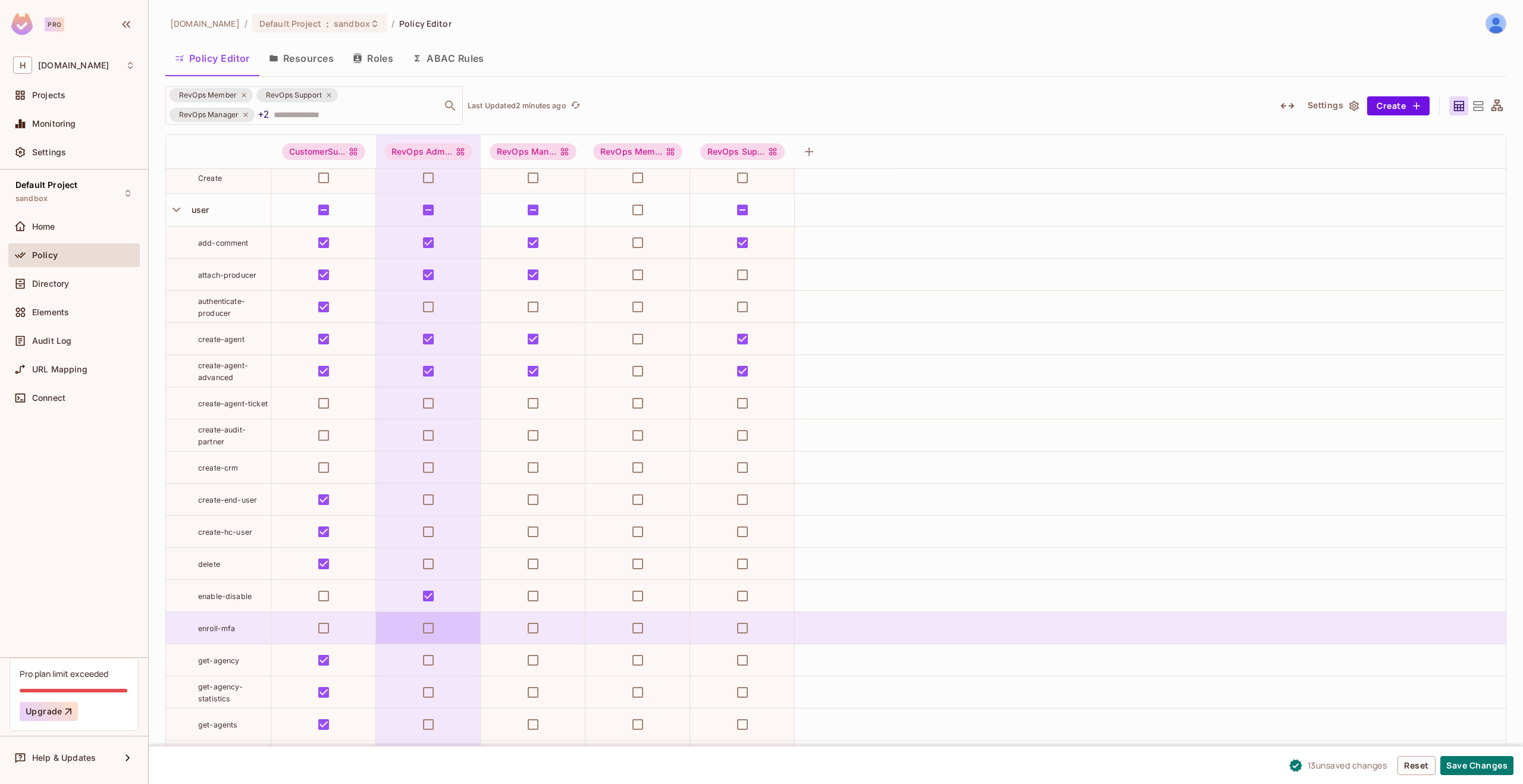
scroll to position [6159, 0]
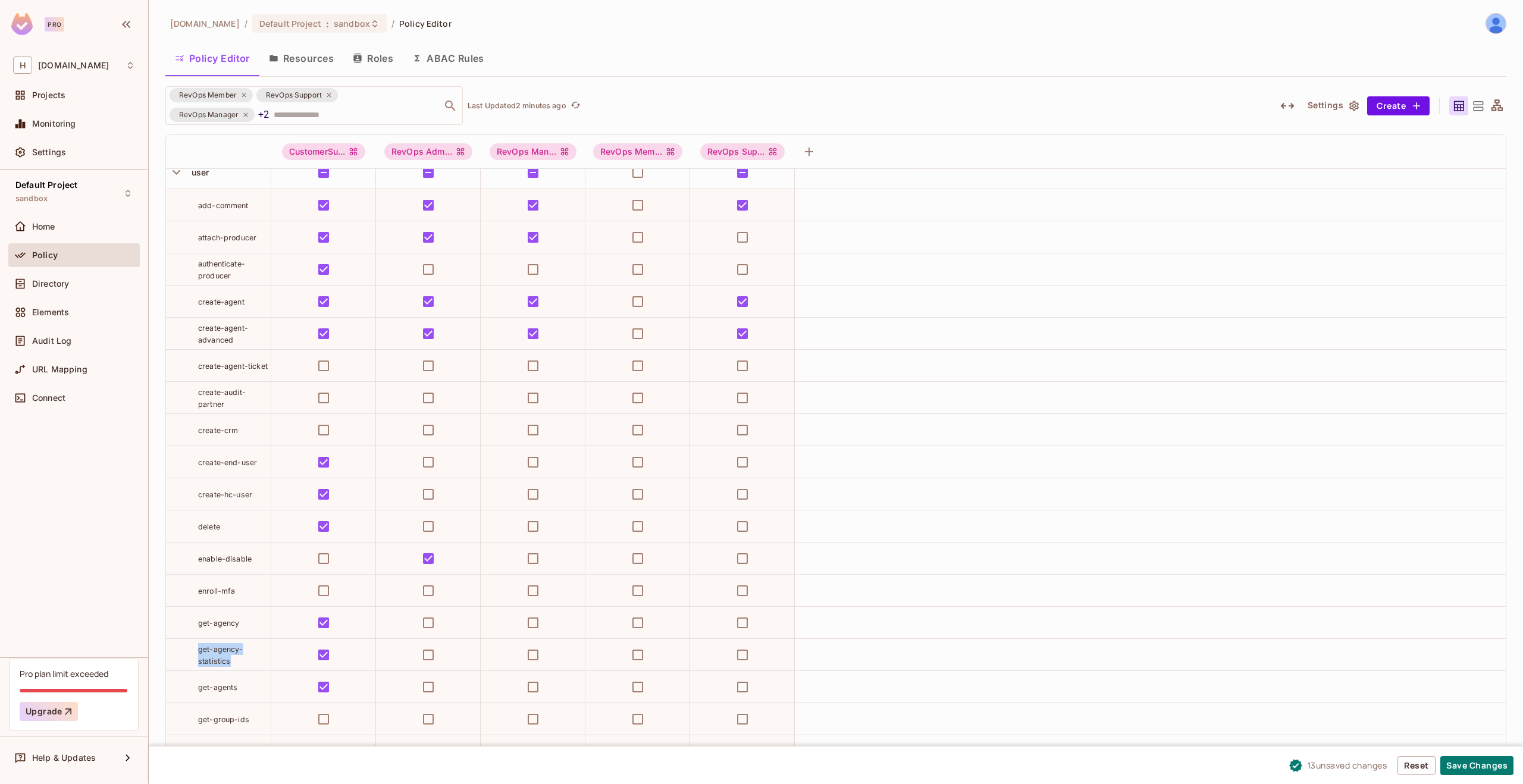
drag, startPoint x: 235, startPoint y: 662, endPoint x: 200, endPoint y: 650, distance: 37.0
click at [200, 650] on div "get-agency-statistics" at bounding box center [234, 655] width 72 height 24
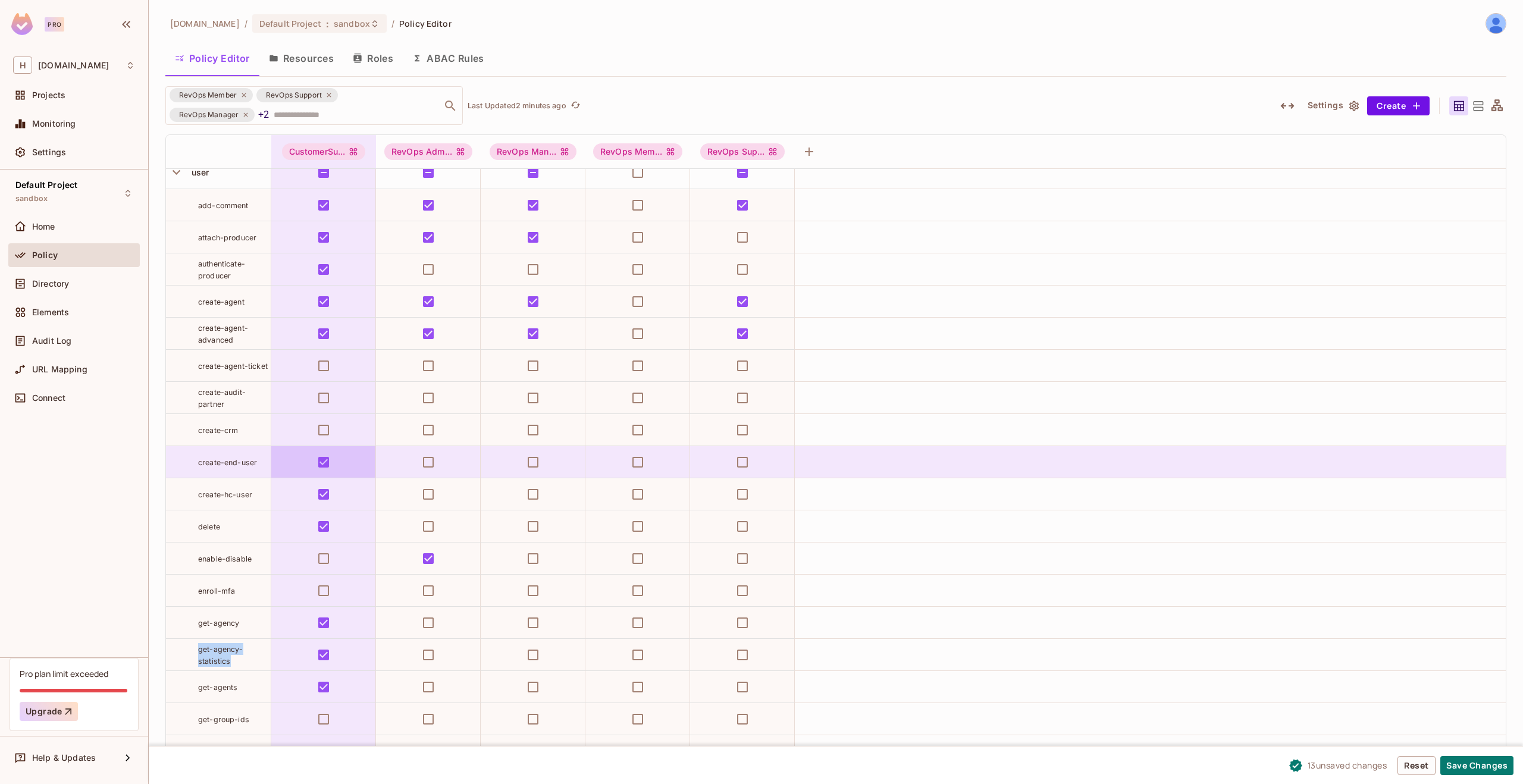
copy span "get-agency-statistics"
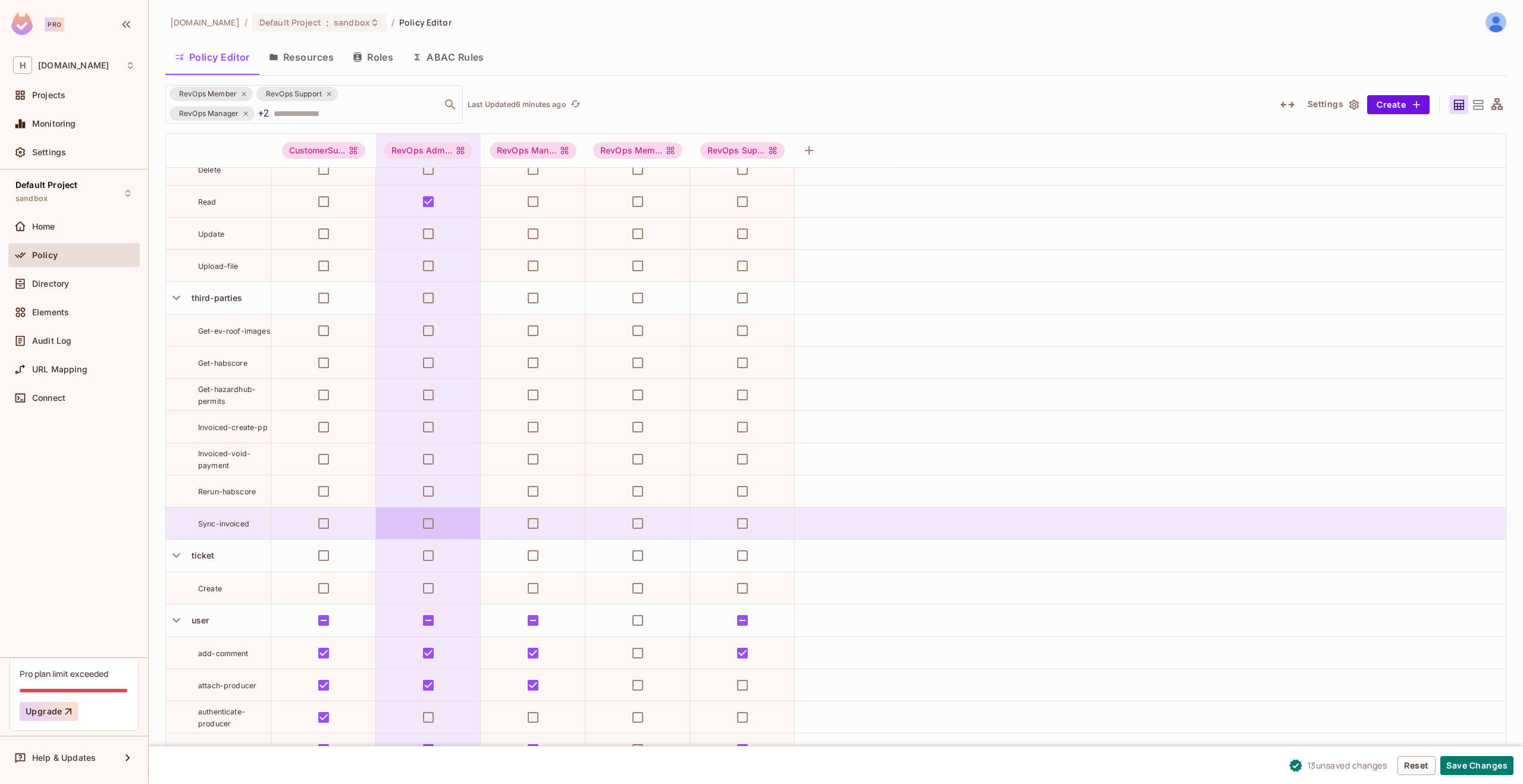
scroll to position [6018, 0]
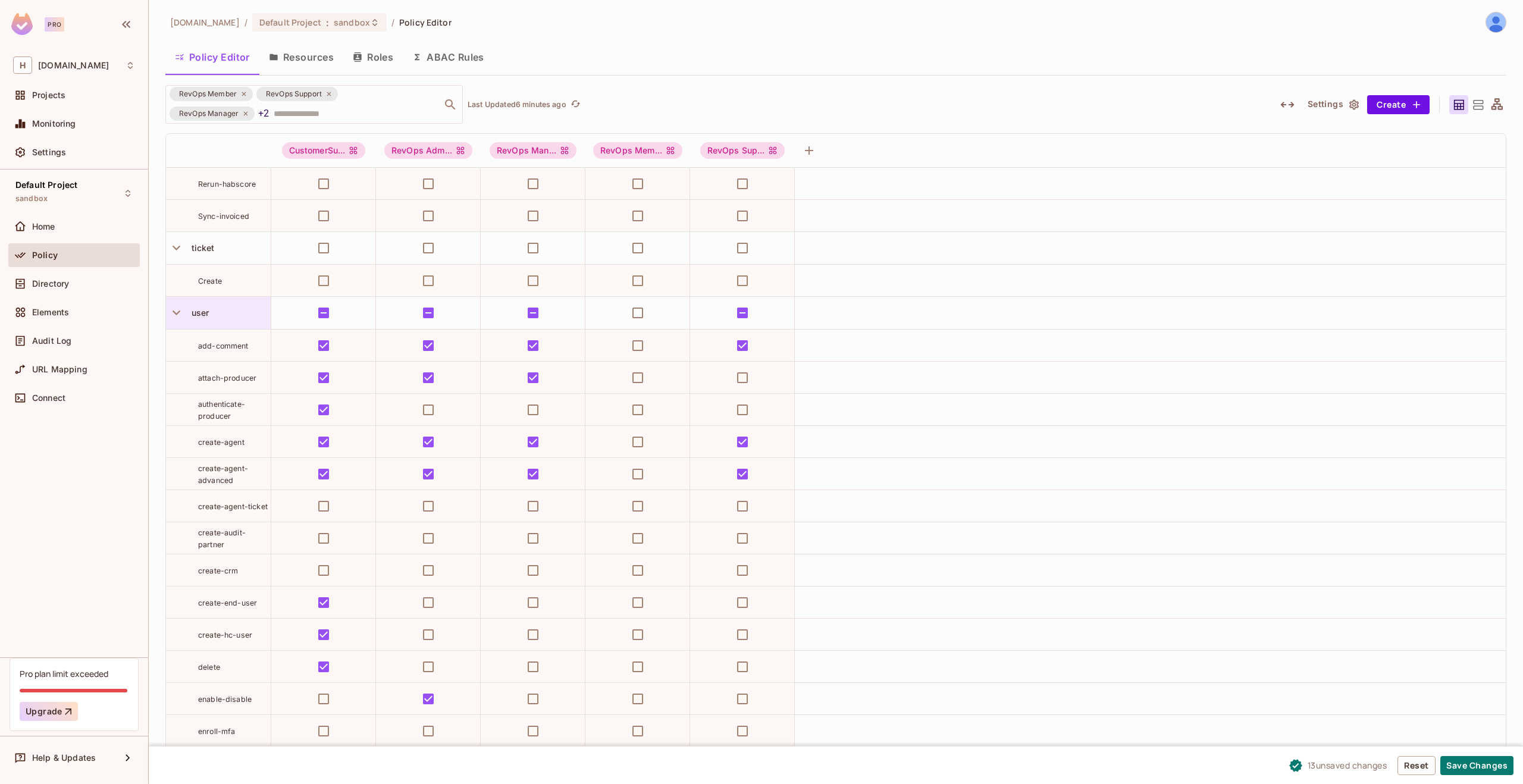
click at [230, 314] on div "user" at bounding box center [228, 312] width 84 height 12
click at [184, 419] on icon at bounding box center [182, 418] width 10 height 10
click at [178, 302] on button "button" at bounding box center [177, 312] width 21 height 21
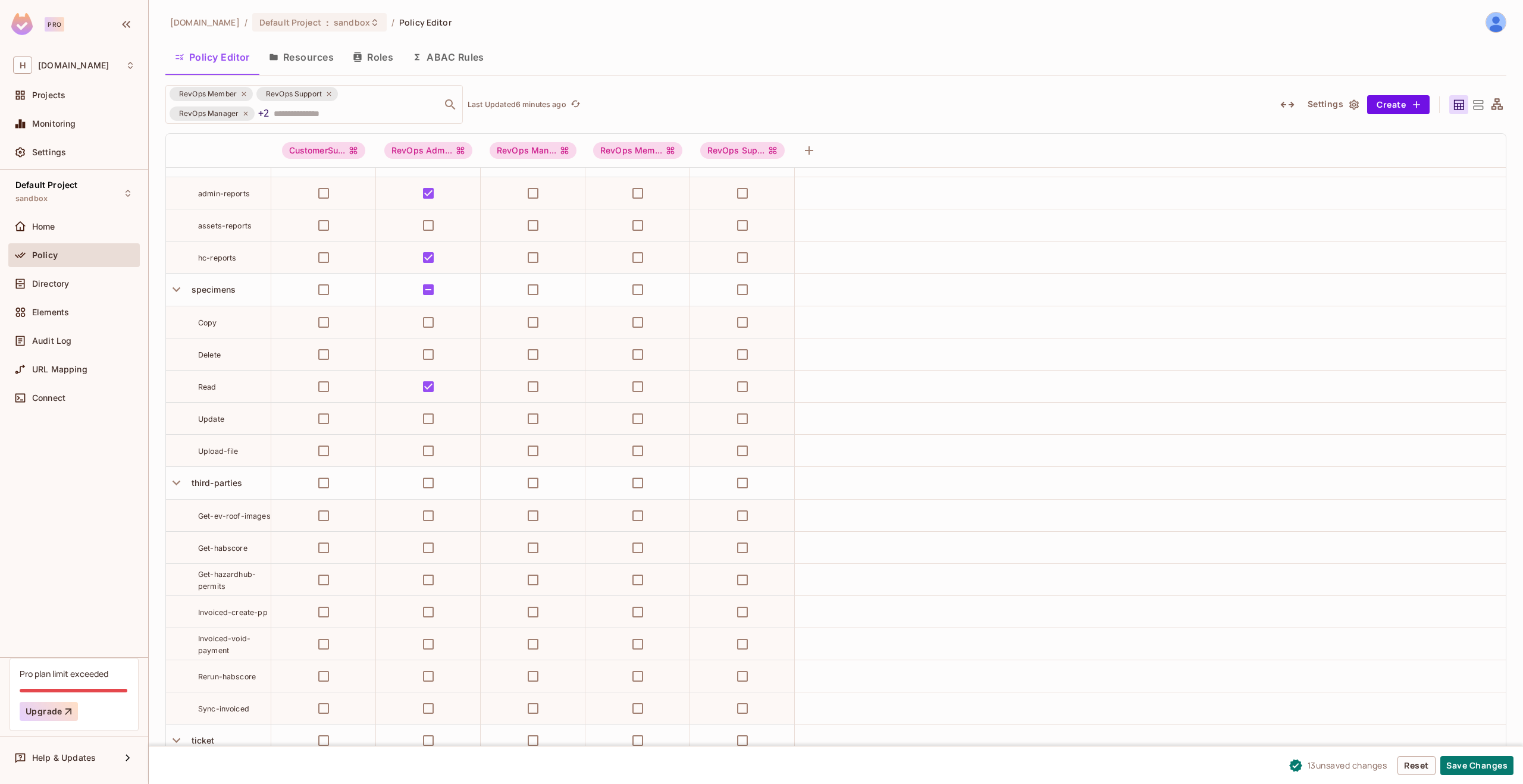
scroll to position [5595, 0]
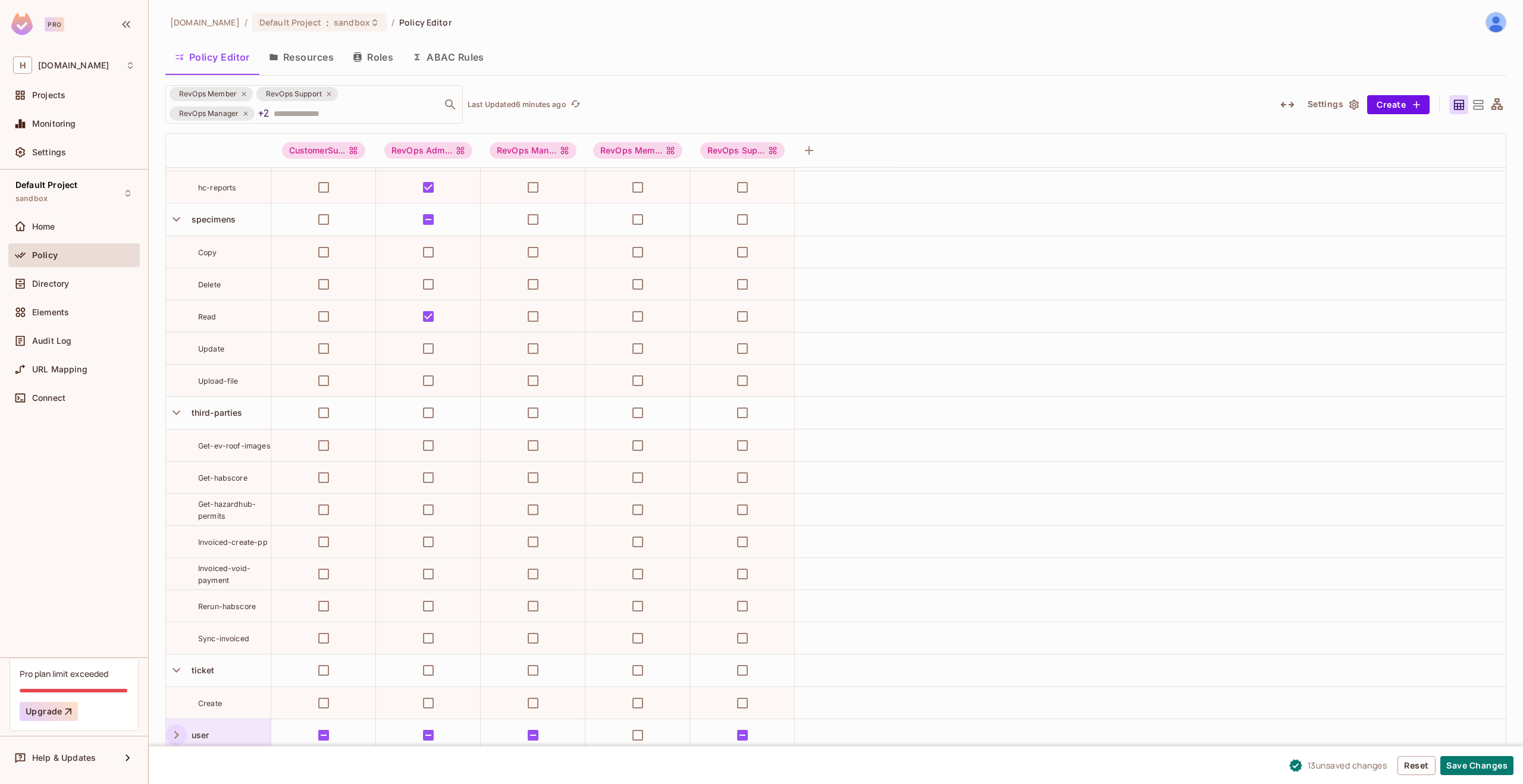
click at [177, 728] on icon "button" at bounding box center [177, 735] width 16 height 16
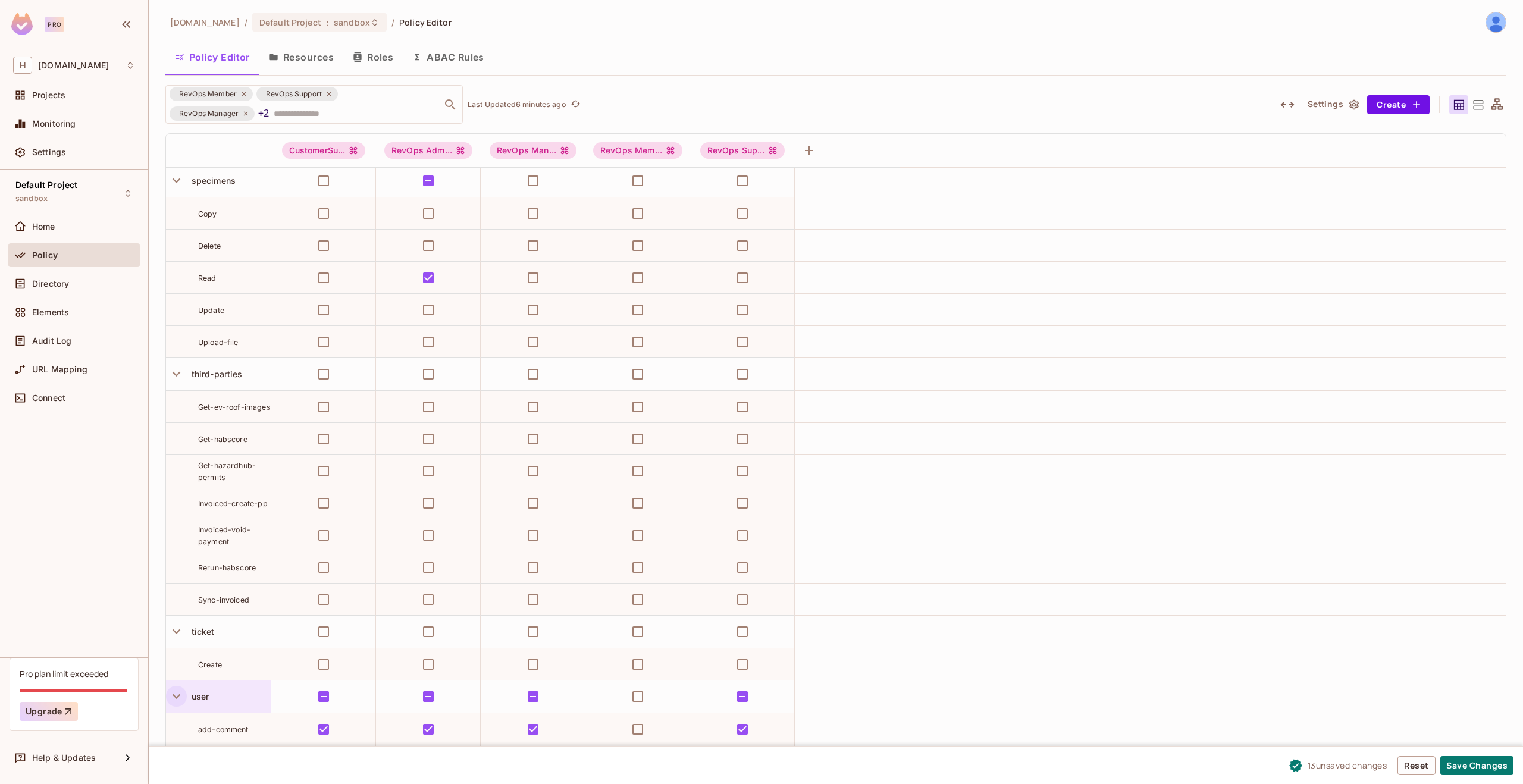
scroll to position [5680, 0]
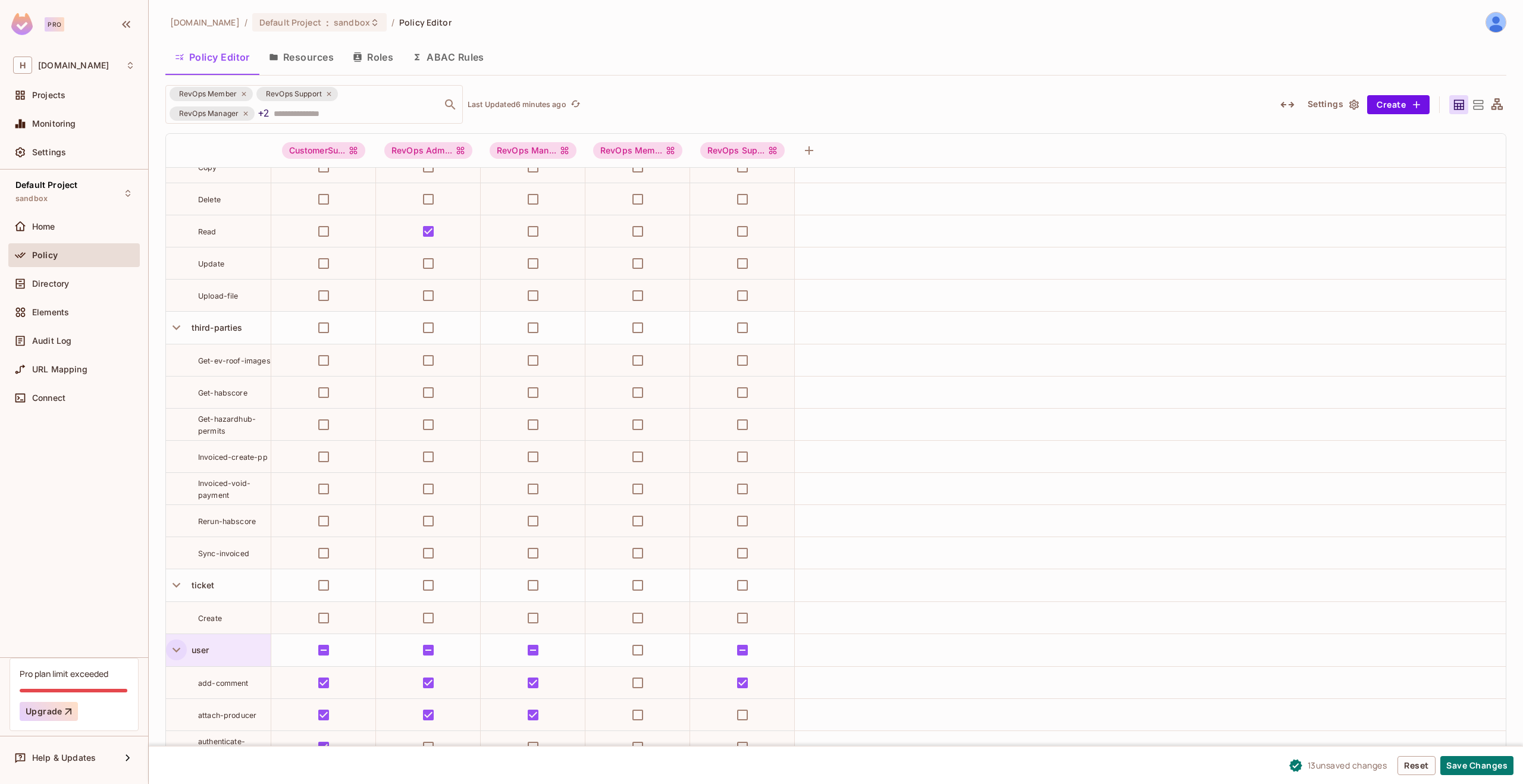
click at [205, 650] on span "user" at bounding box center [198, 650] width 22 height 10
click at [224, 730] on div "Edit Resource" at bounding box center [227, 730] width 56 height 12
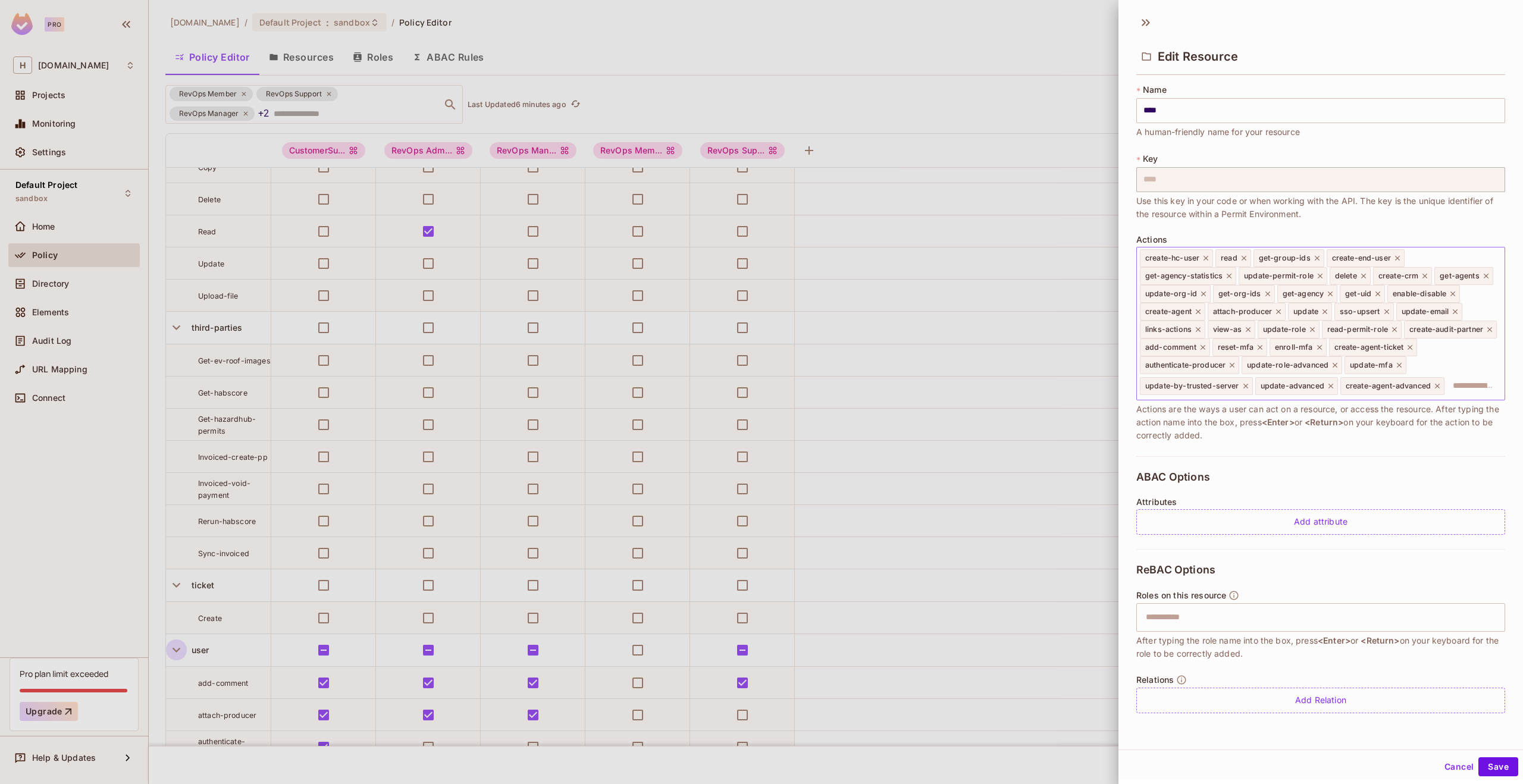
click at [1229, 276] on icon at bounding box center [1229, 276] width 5 height 5
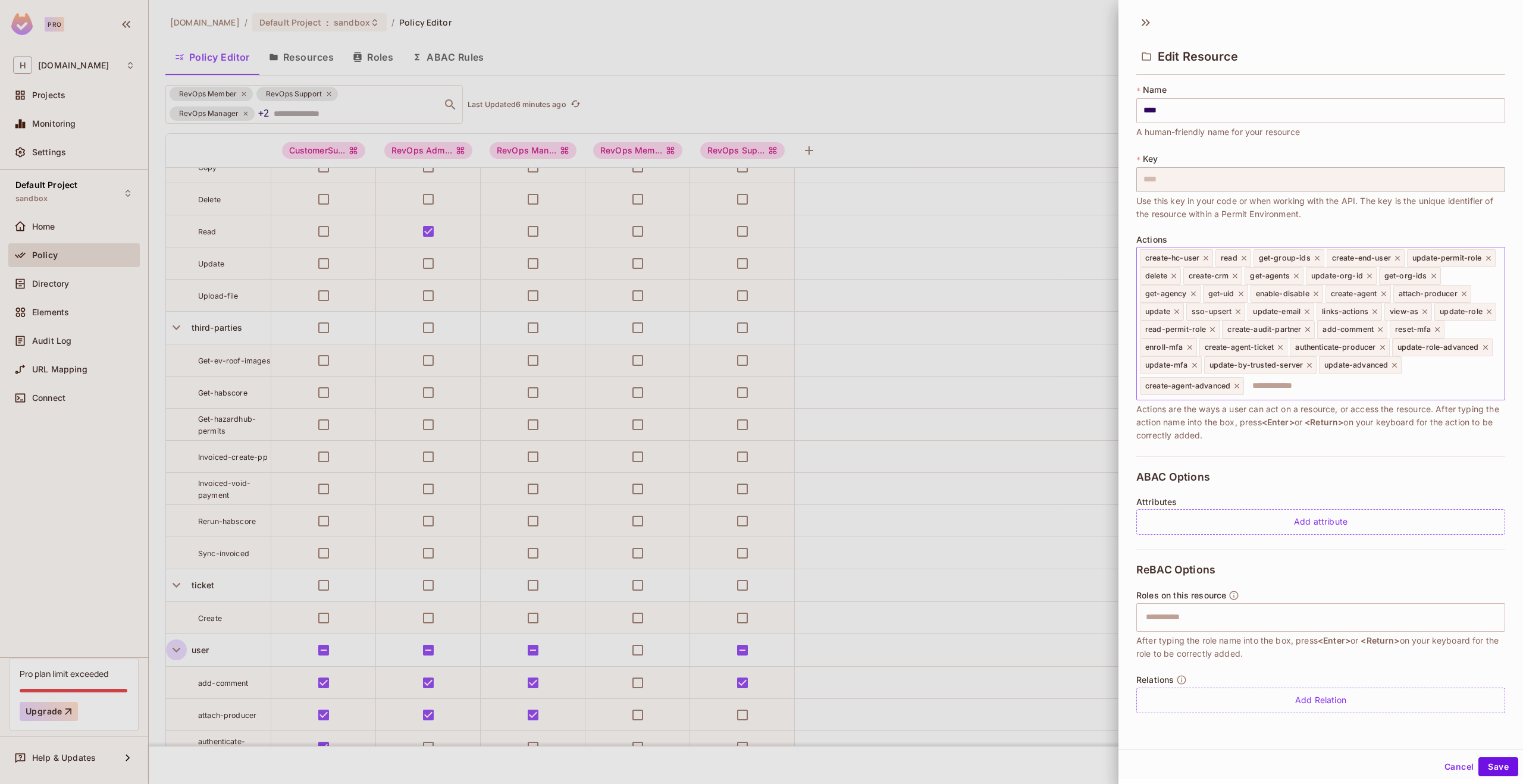
click at [1452, 259] on div "create-hc-user read get-group-ids create-end-user update-permit-role delete cre…" at bounding box center [1321, 323] width 369 height 153
type input "**********"
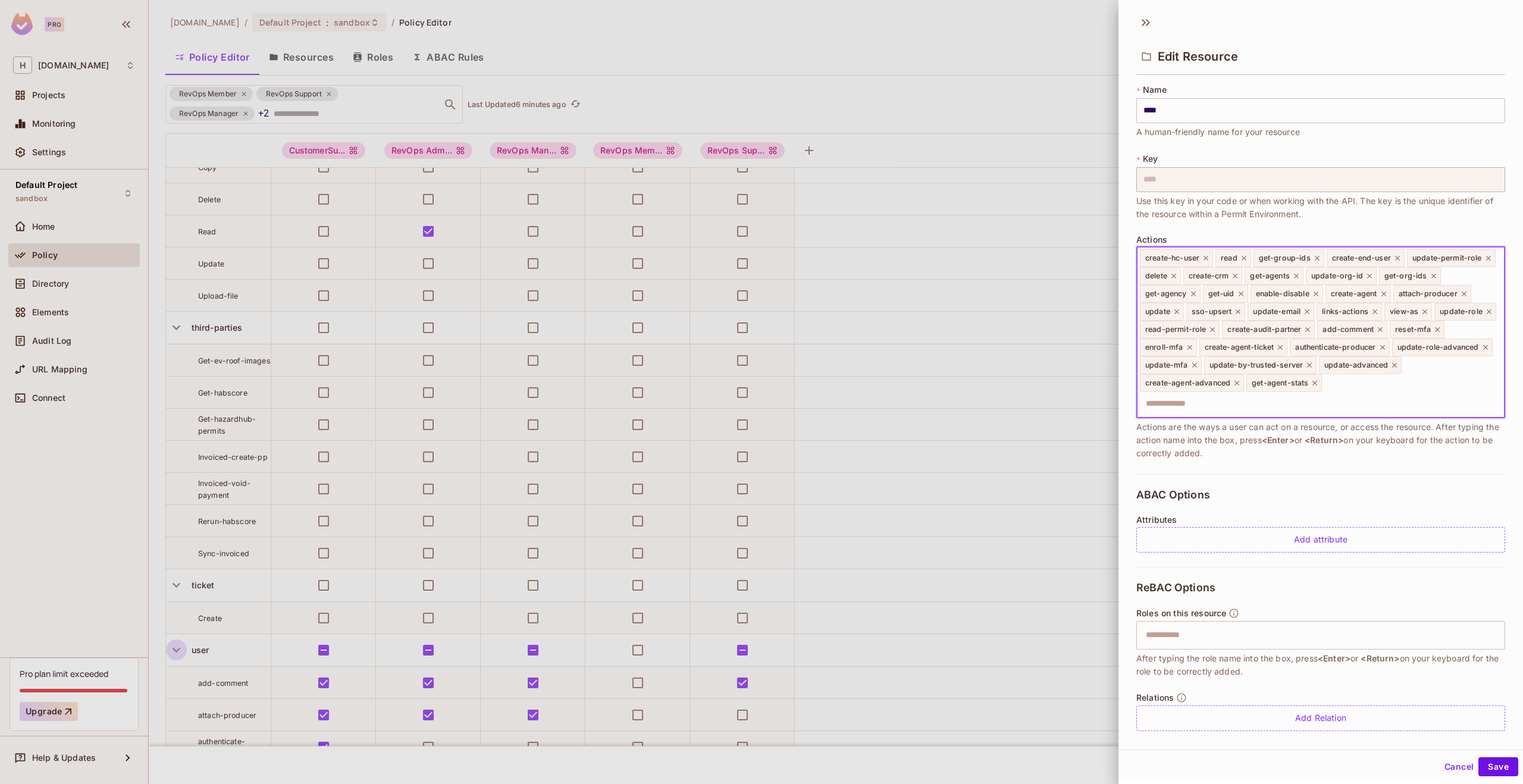
scroll to position [13, 0]
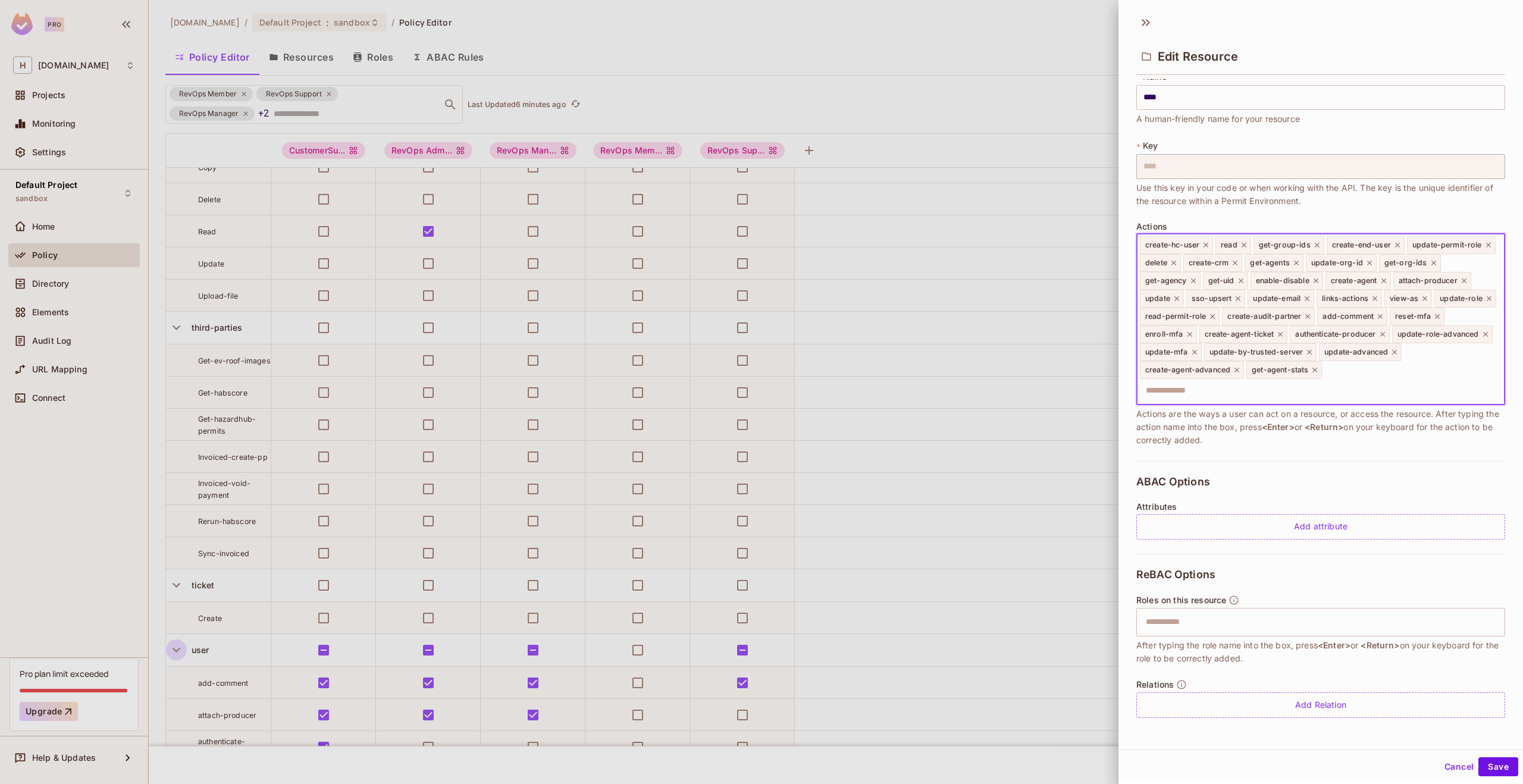
click at [1478, 757] on button "Save" at bounding box center [1498, 767] width 40 height 19
click at [1446, 773] on button "Cancel" at bounding box center [1459, 767] width 39 height 19
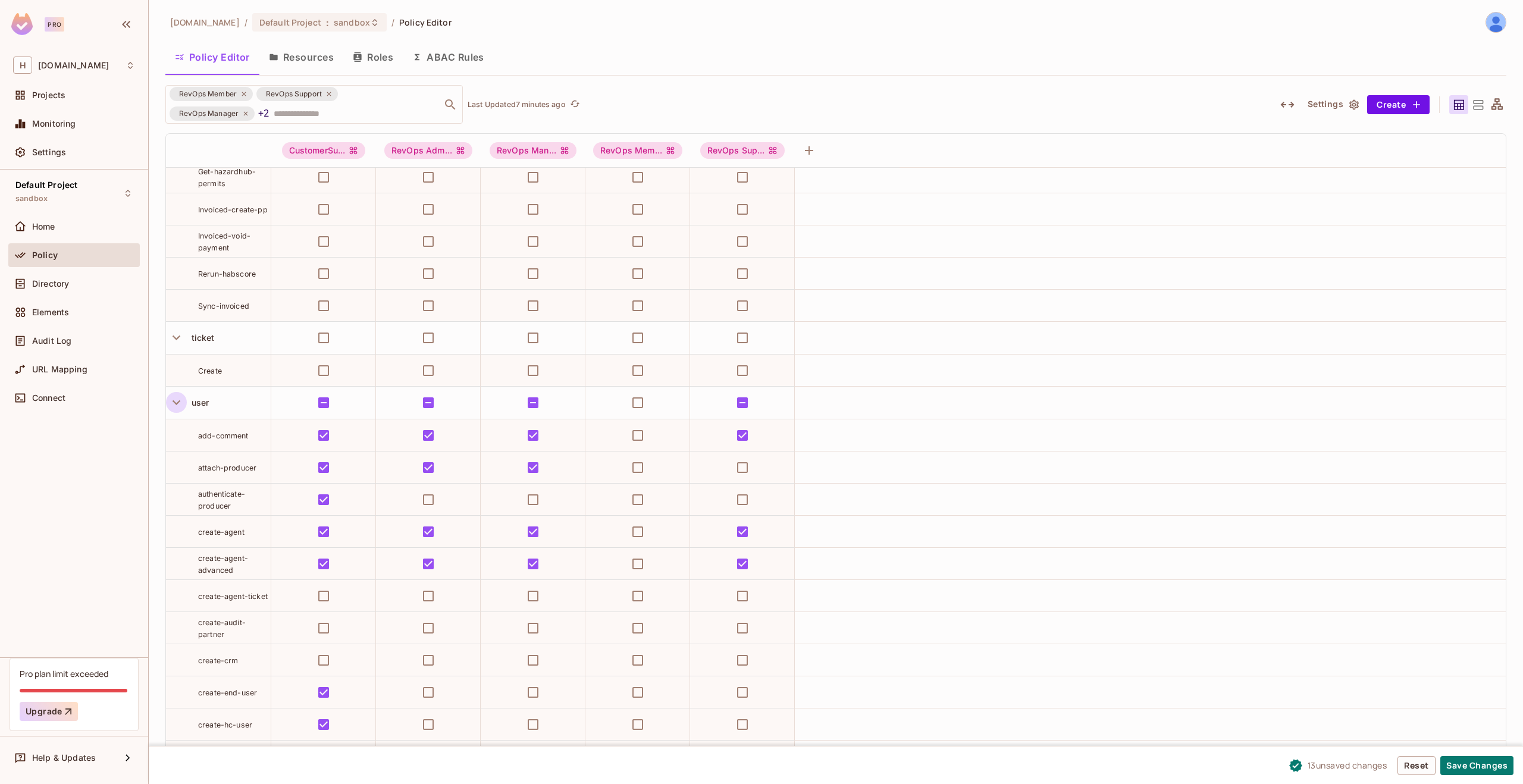
scroll to position [5998, 0]
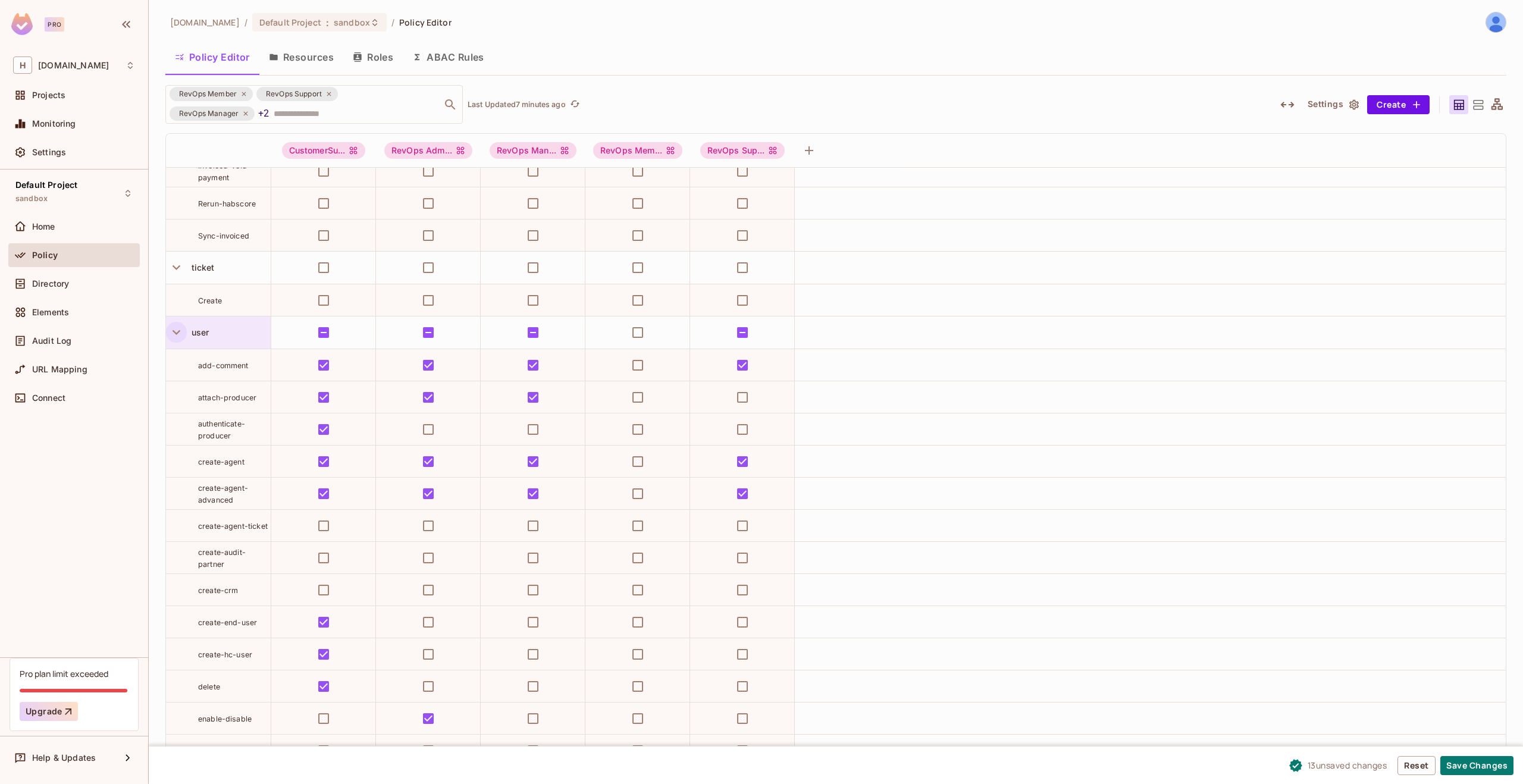
click at [227, 342] on div "user" at bounding box center [219, 332] width 105 height 32
click at [197, 435] on span "Edit Resource" at bounding box center [227, 438] width 63 height 19
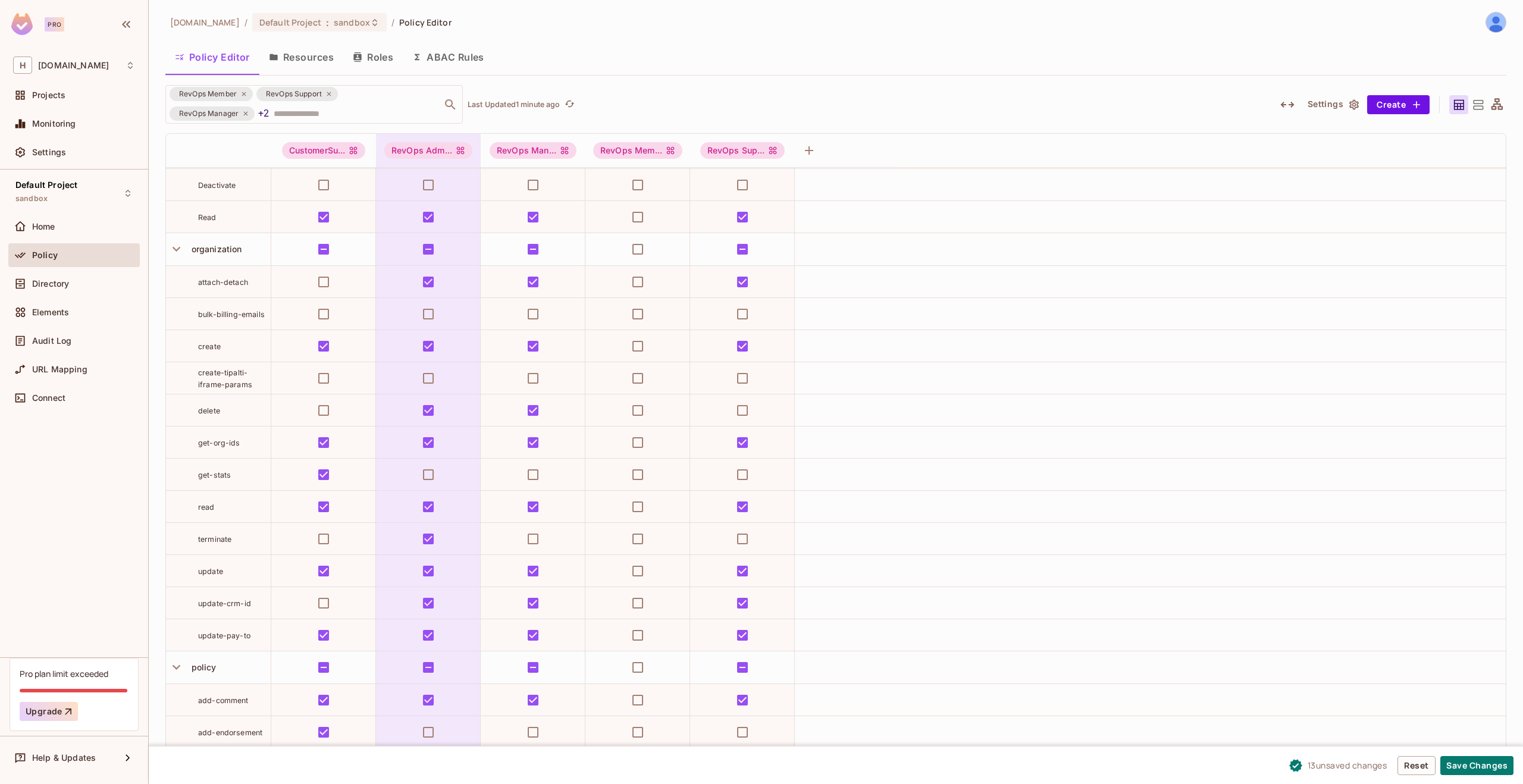
scroll to position [6338, 0]
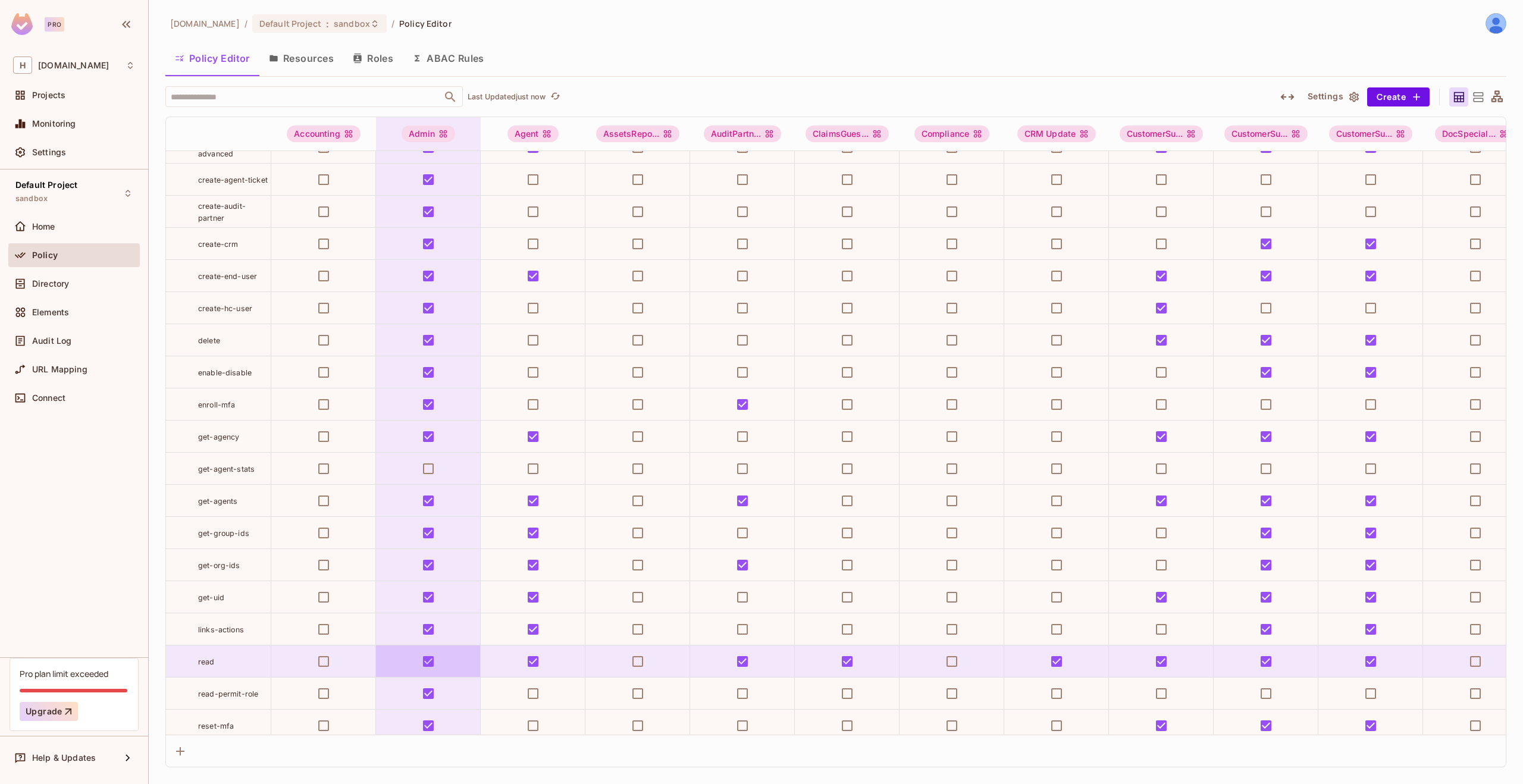
scroll to position [6185, 0]
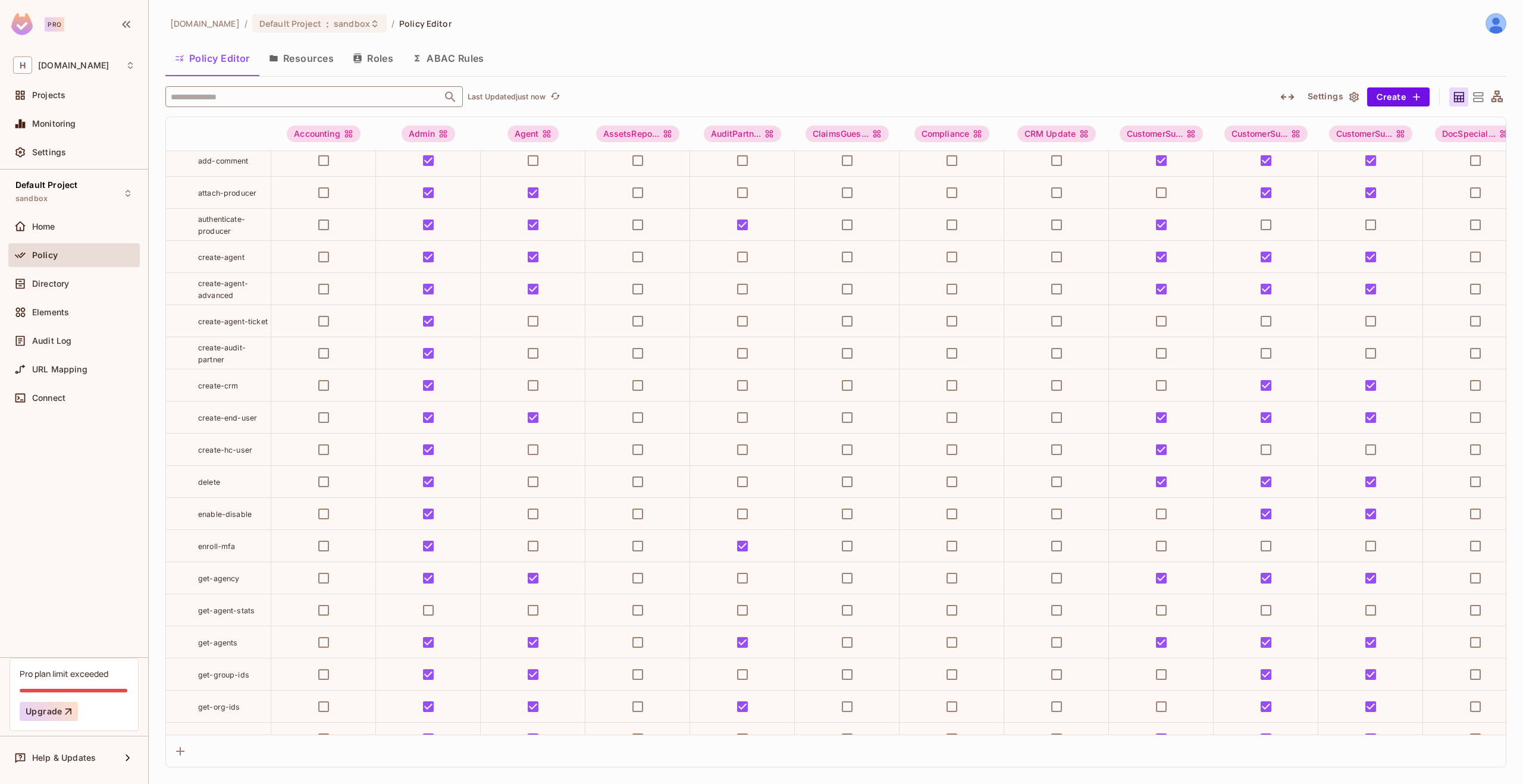
click at [241, 95] on input "text" at bounding box center [304, 96] width 272 height 21
type input "***"
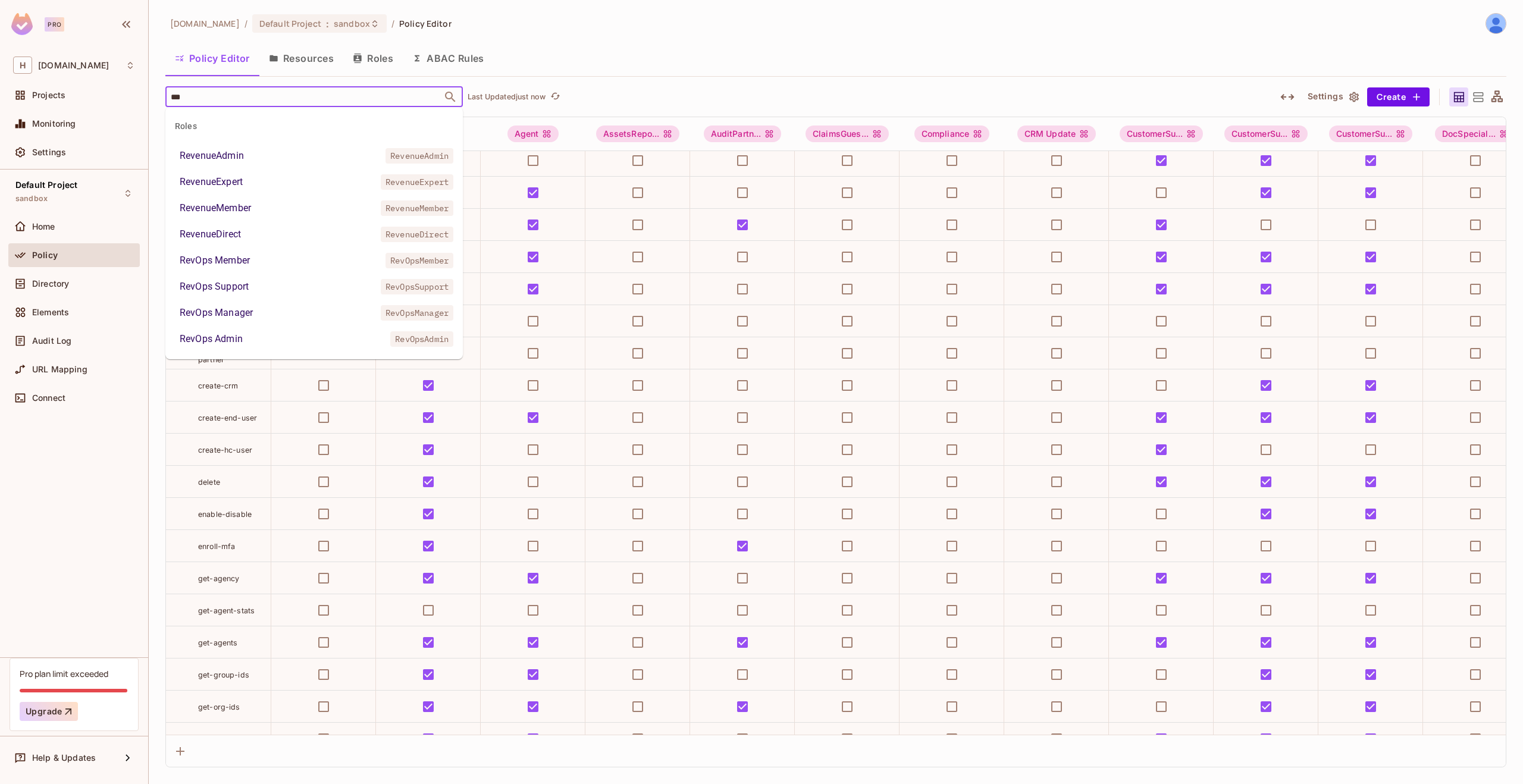
click at [251, 334] on li "RevOps Admin RevOpsAdmin" at bounding box center [314, 339] width 297 height 21
type input "***"
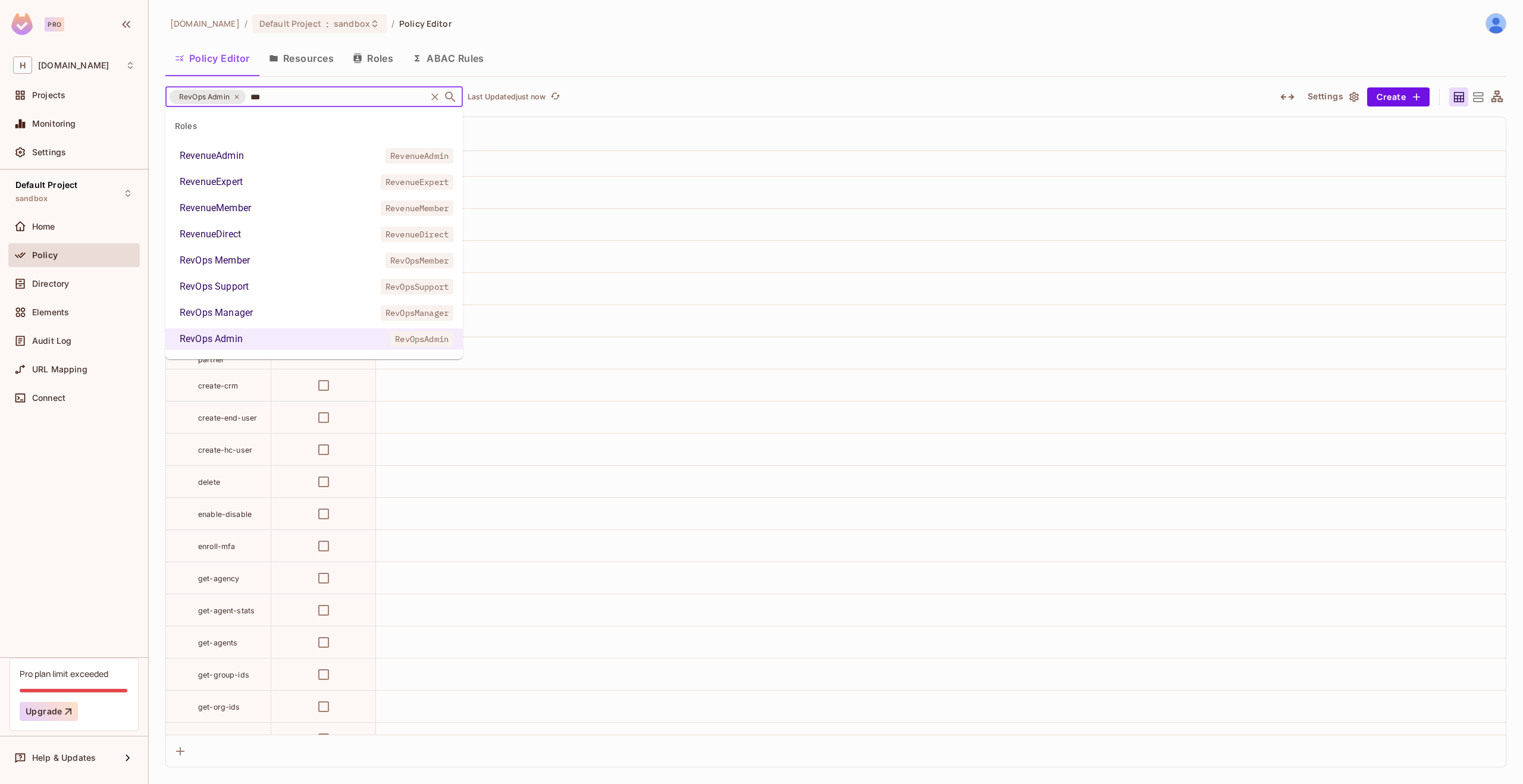
click at [249, 312] on div "RevOps Manager" at bounding box center [216, 312] width 73 height 14
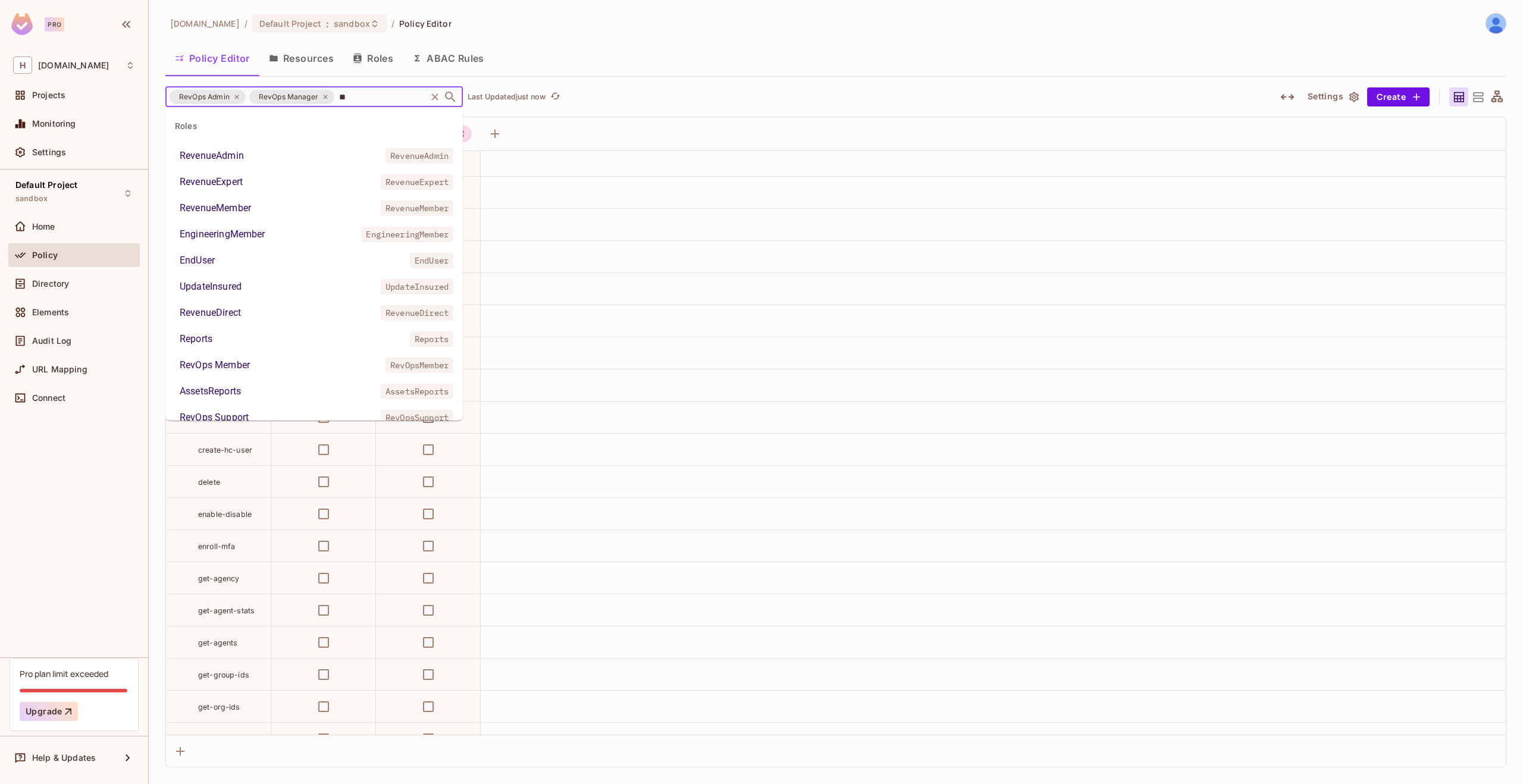
type input "***"
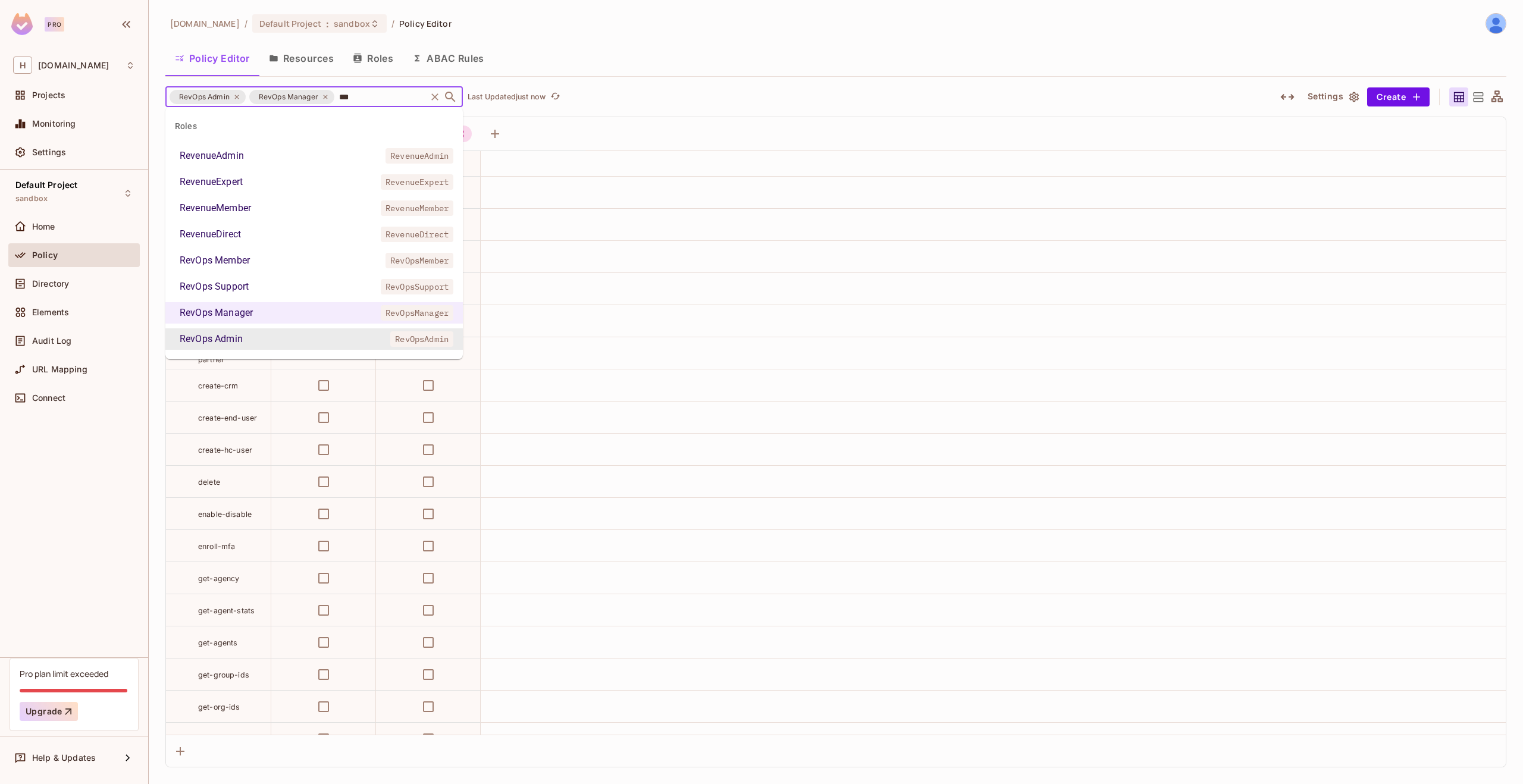
scroll to position [0, 0]
click at [254, 281] on li "RevOps Support RevOpsSupport" at bounding box center [314, 286] width 297 height 21
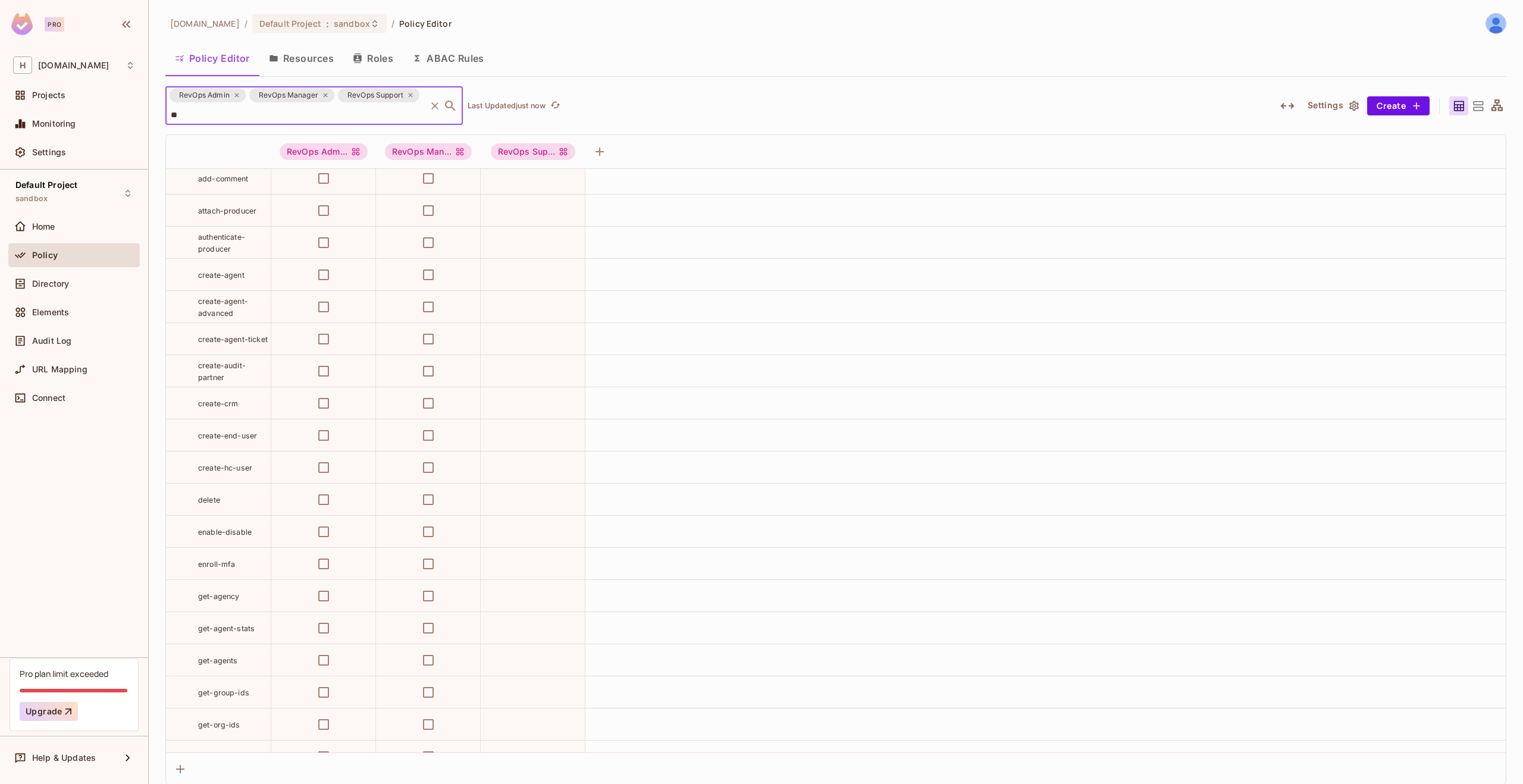
type input "***"
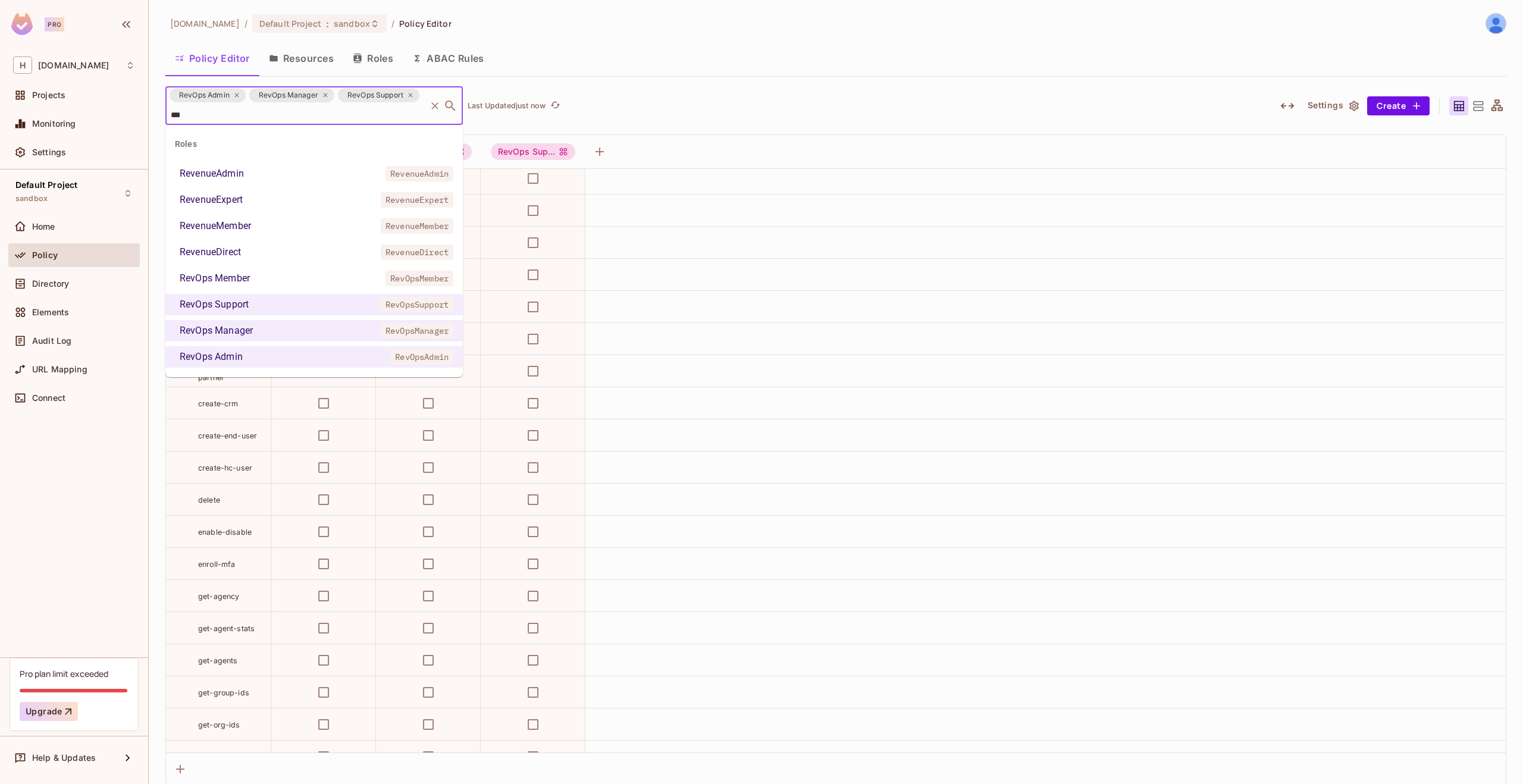
click at [254, 273] on li "RevOps Member RevOpsMember" at bounding box center [314, 278] width 297 height 21
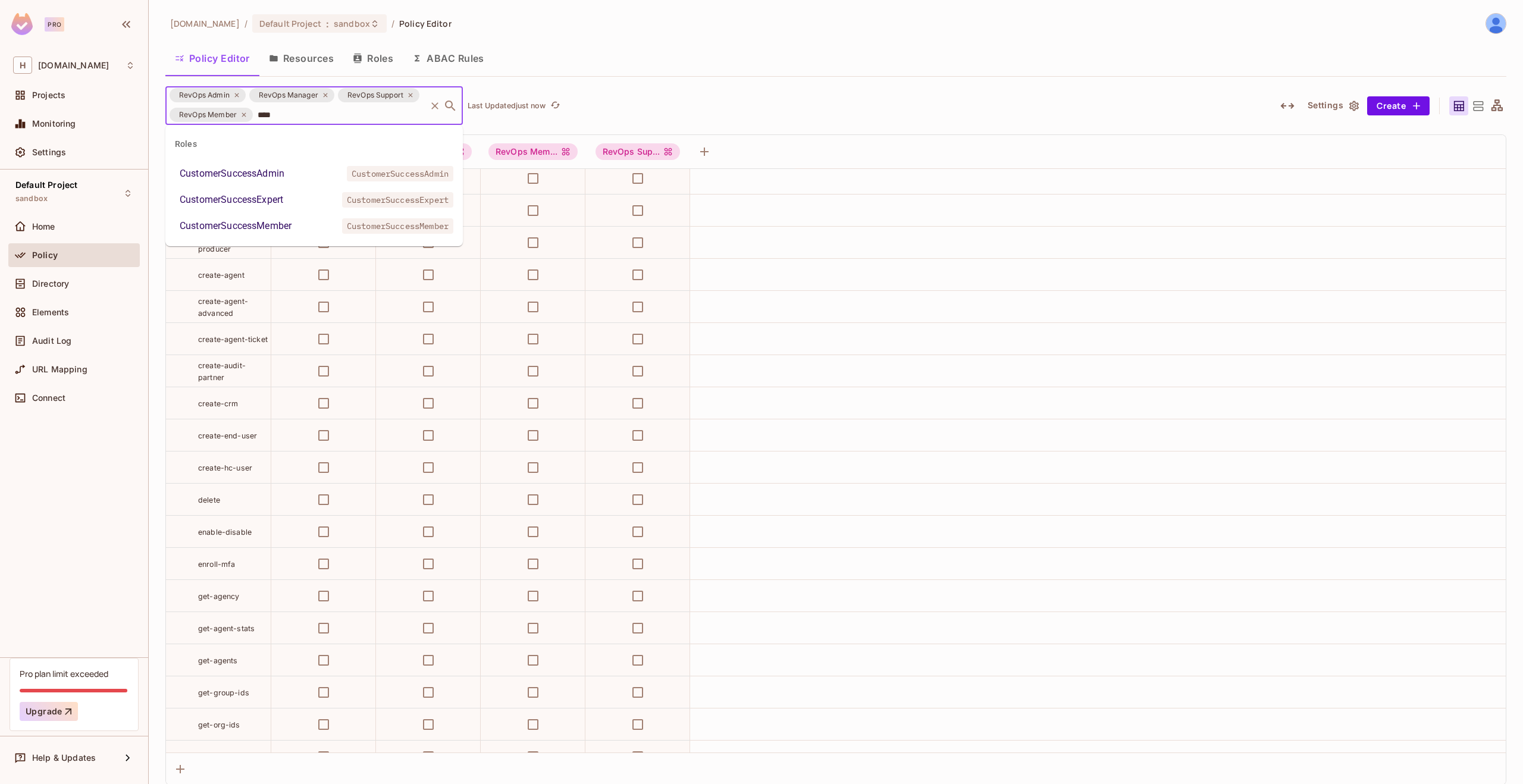
type input "*****"
click at [288, 173] on li "CustomerSuccessAdmin CustomerSuccessAdmin" at bounding box center [314, 173] width 297 height 21
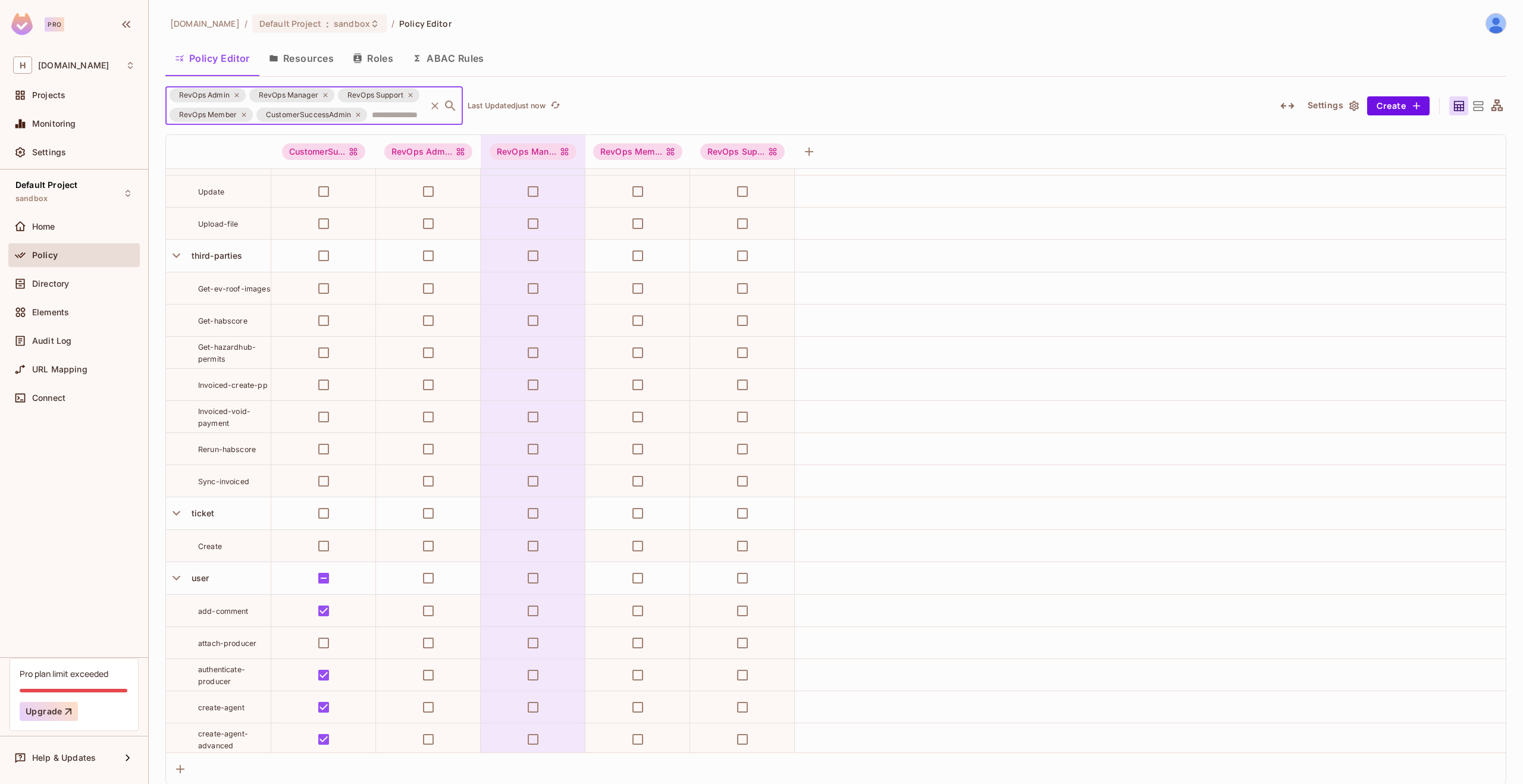
scroll to position [5683, 0]
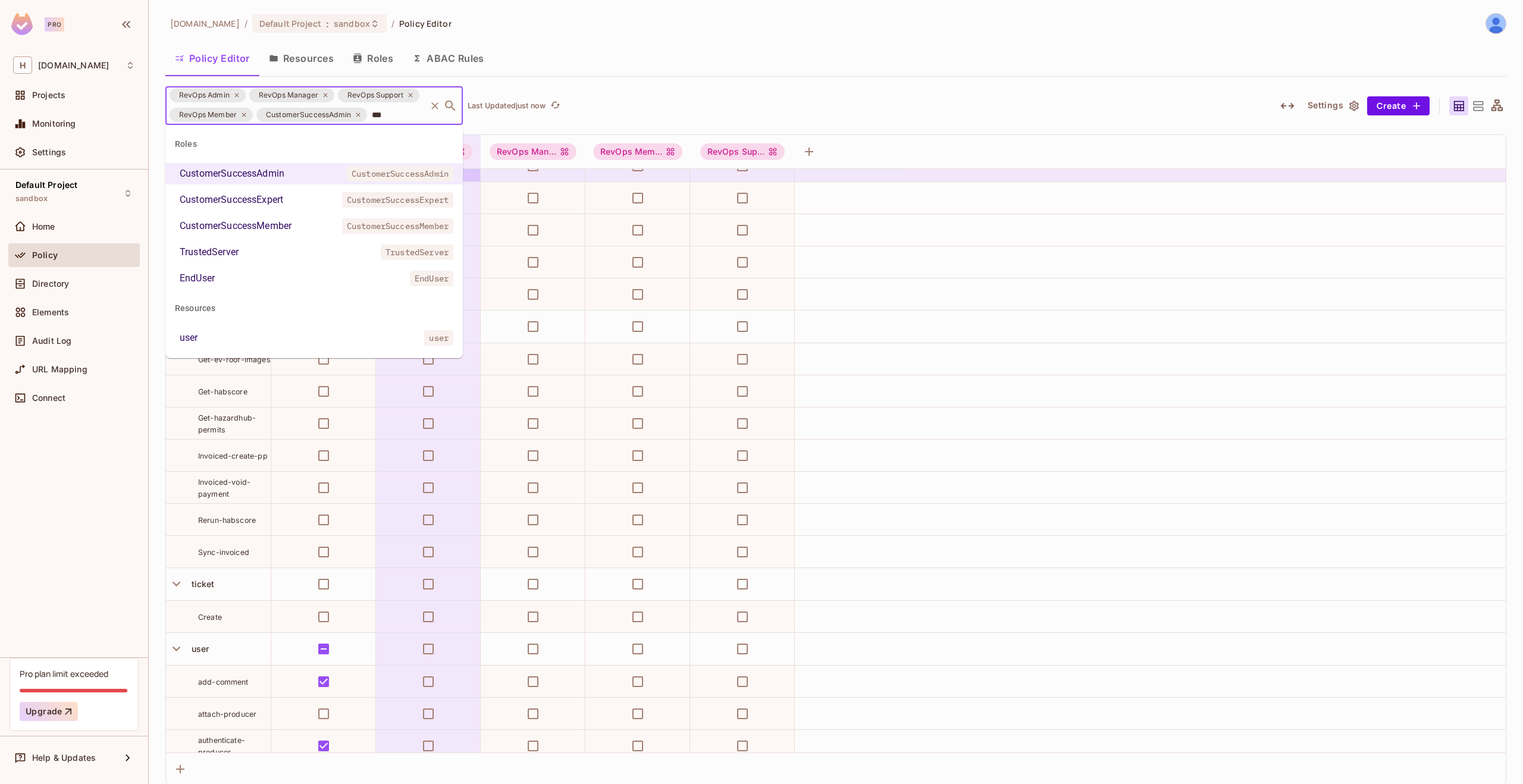
type input "****"
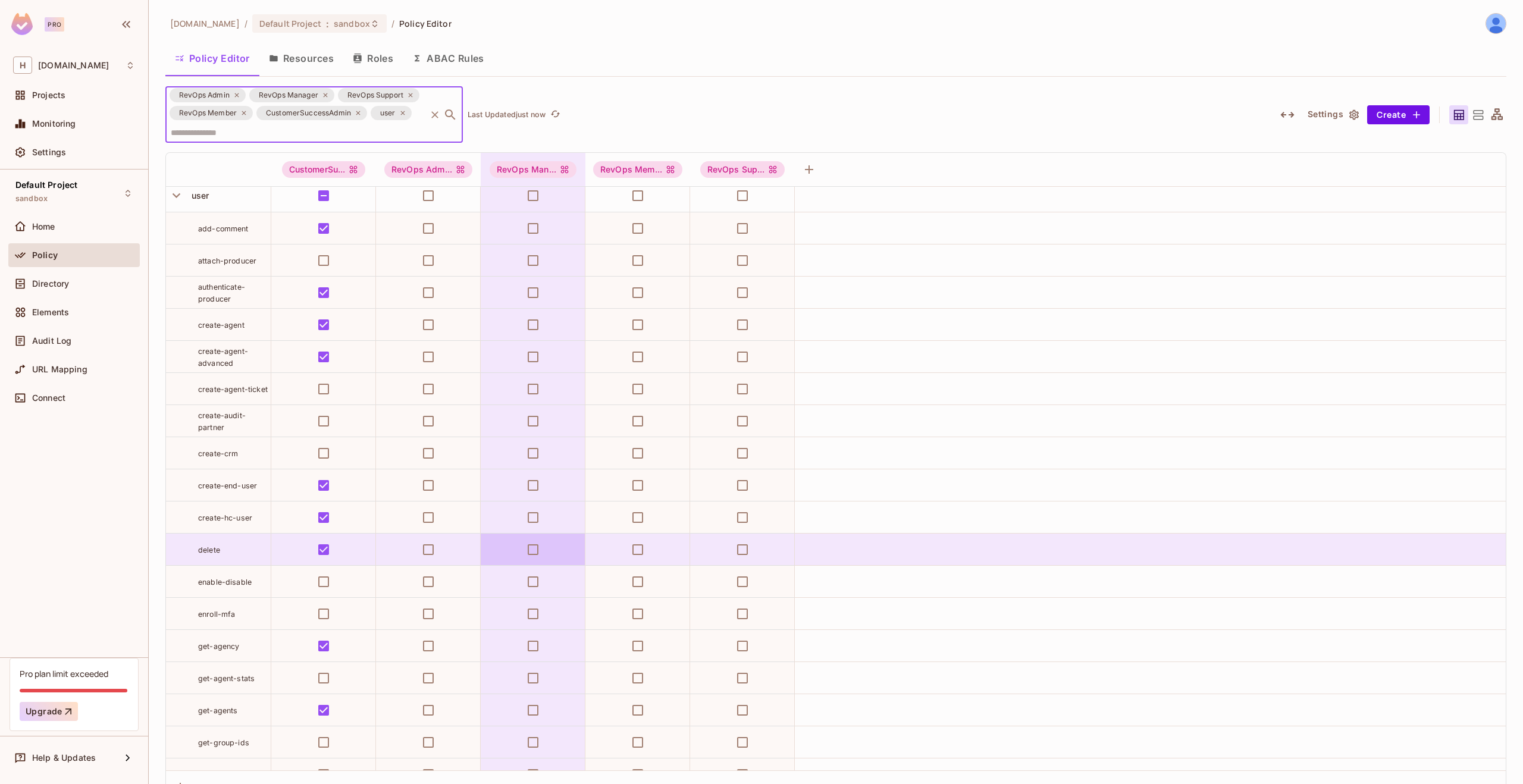
scroll to position [0, 0]
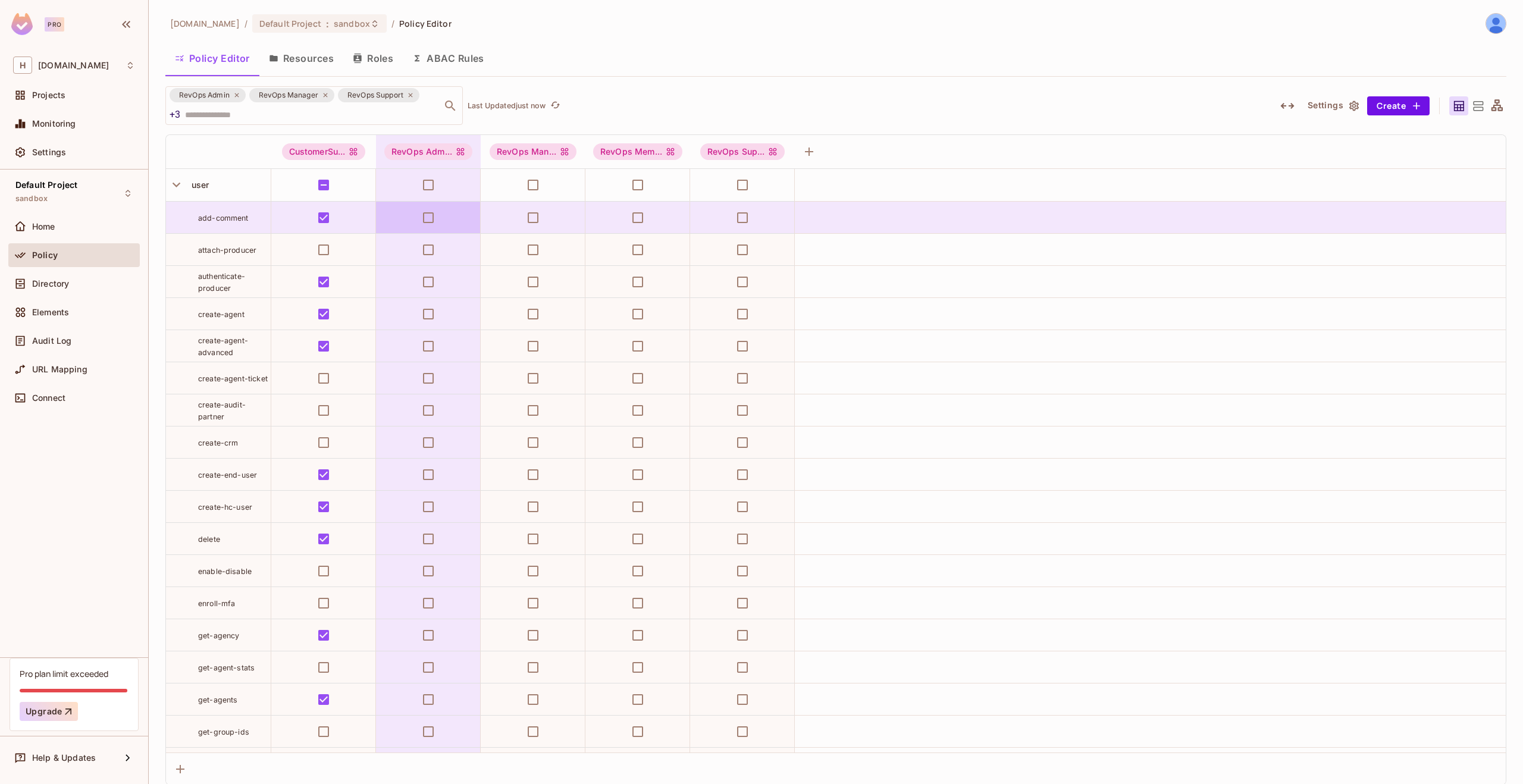
click at [421, 232] on td at bounding box center [429, 218] width 105 height 32
click at [442, 223] on td at bounding box center [429, 218] width 105 height 32
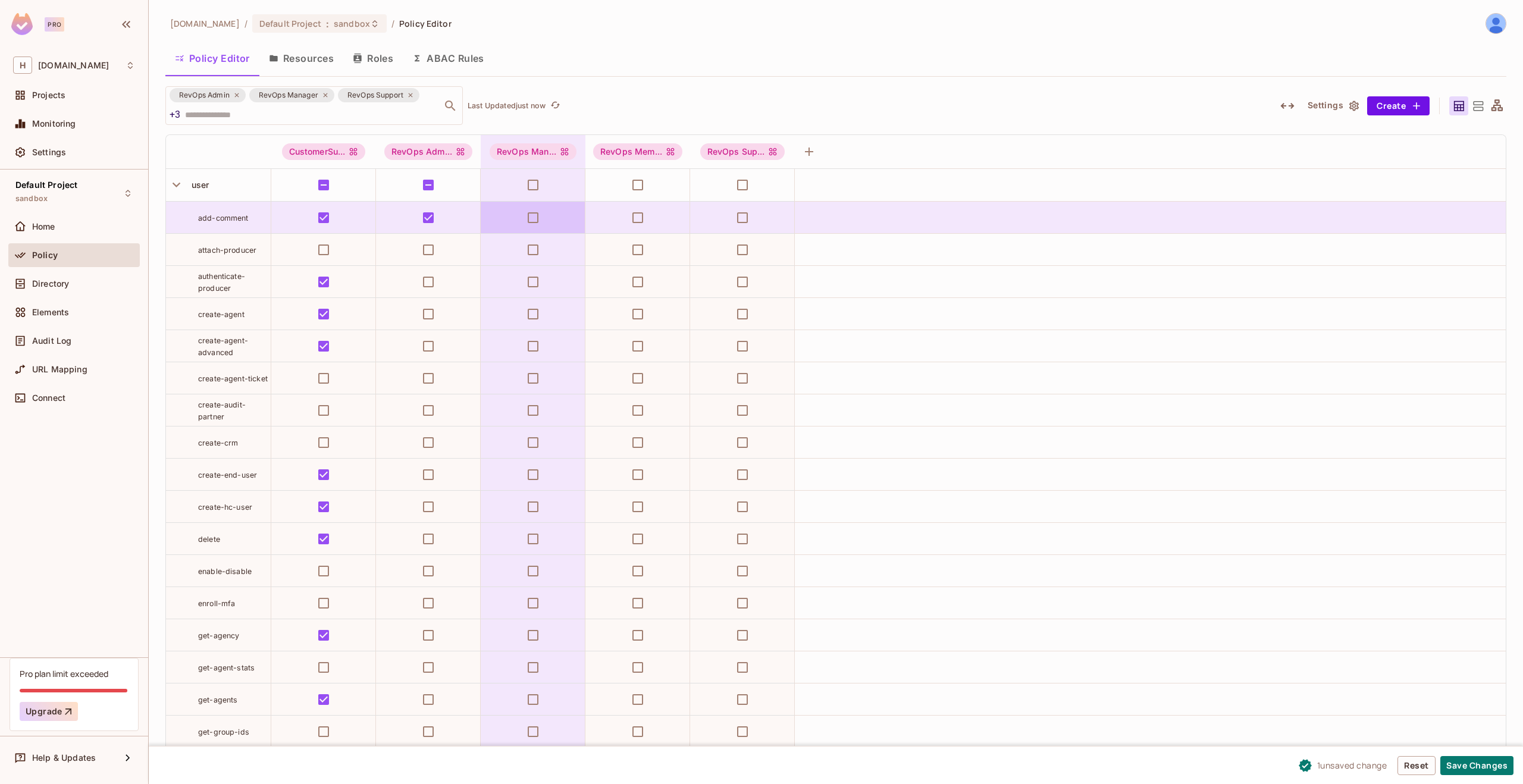
click at [507, 219] on td at bounding box center [533, 218] width 105 height 32
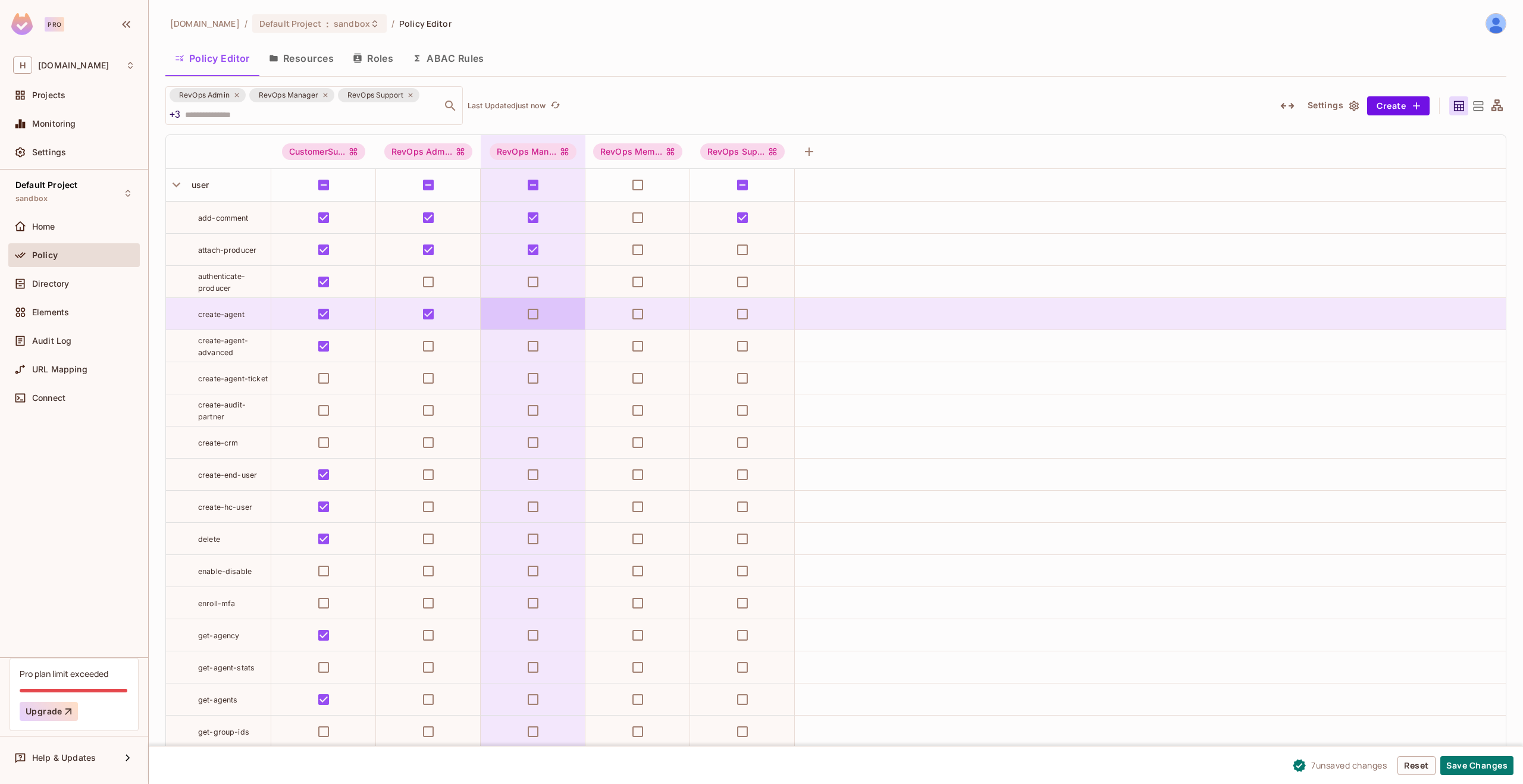
click at [546, 321] on td at bounding box center [533, 314] width 105 height 32
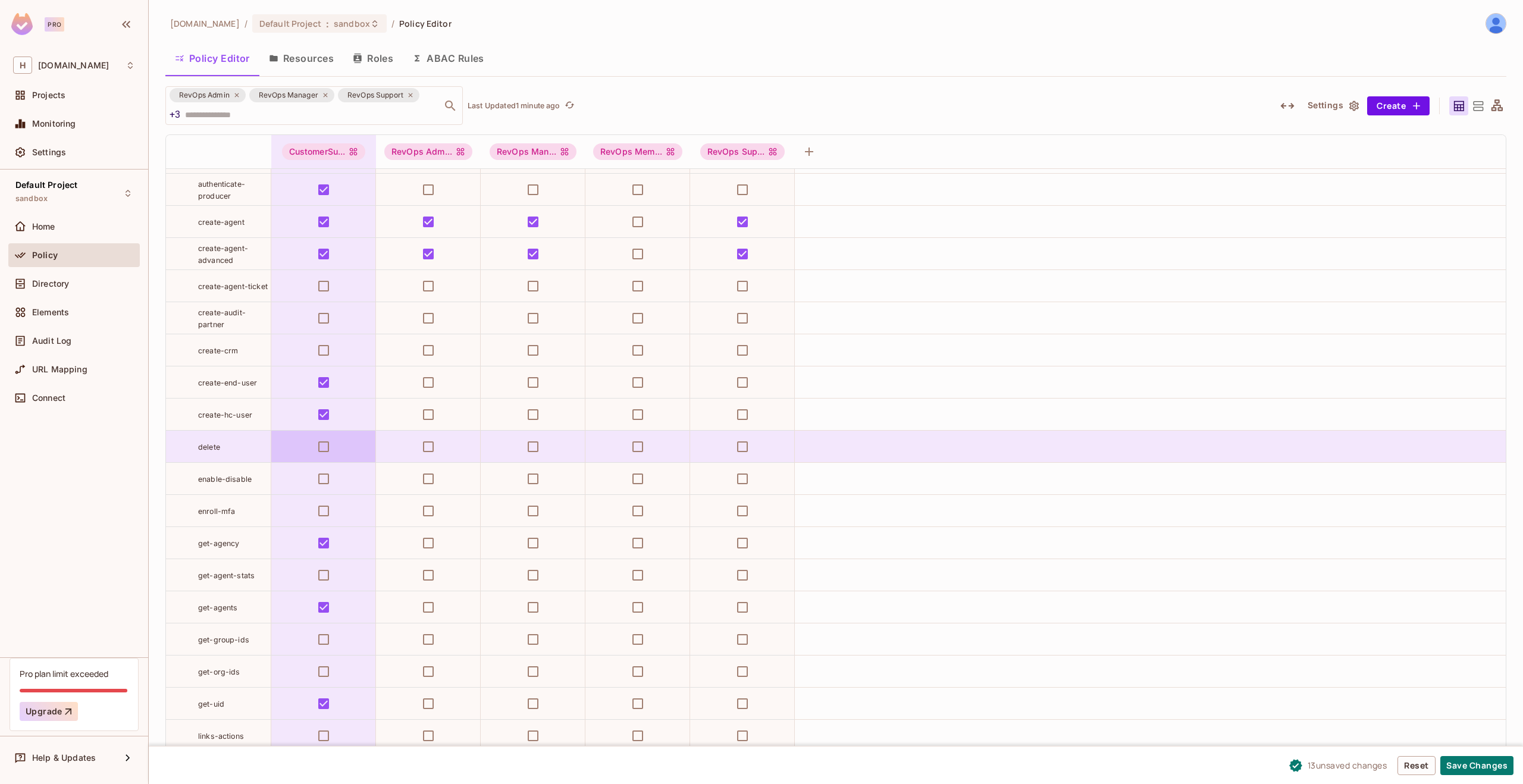
scroll to position [85, 0]
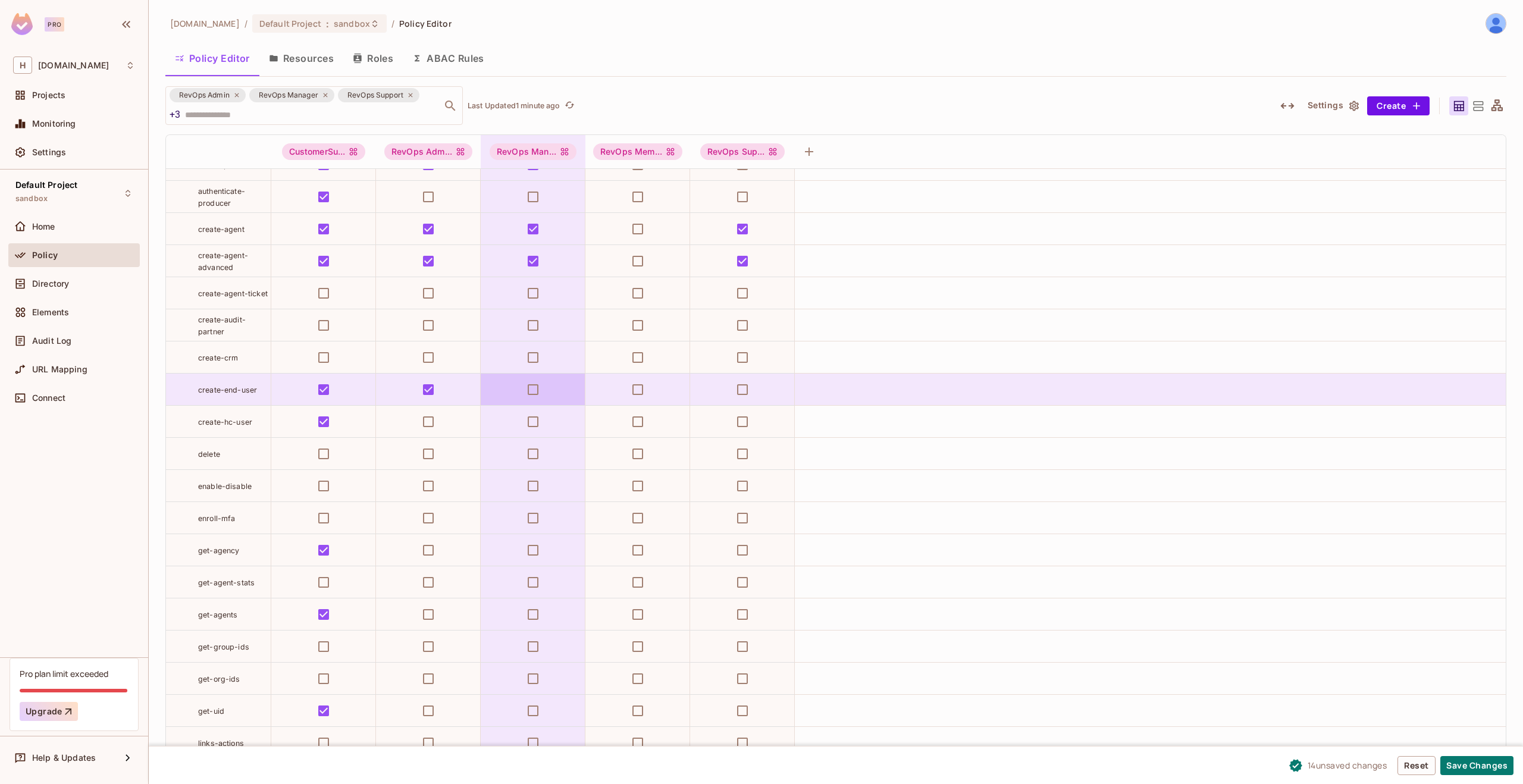
click at [518, 388] on td at bounding box center [533, 390] width 105 height 32
click at [547, 387] on td at bounding box center [533, 390] width 105 height 32
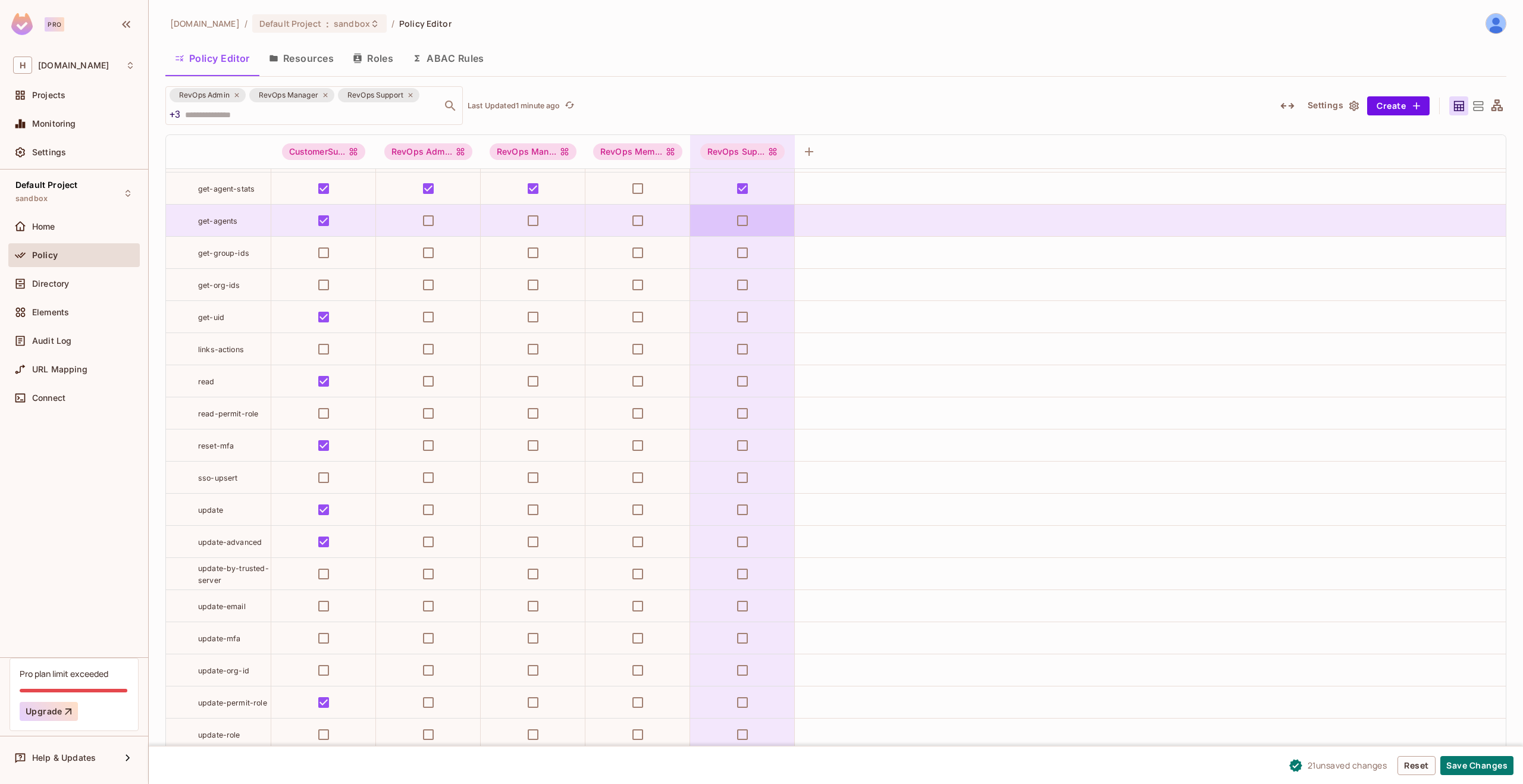
scroll to position [358, 0]
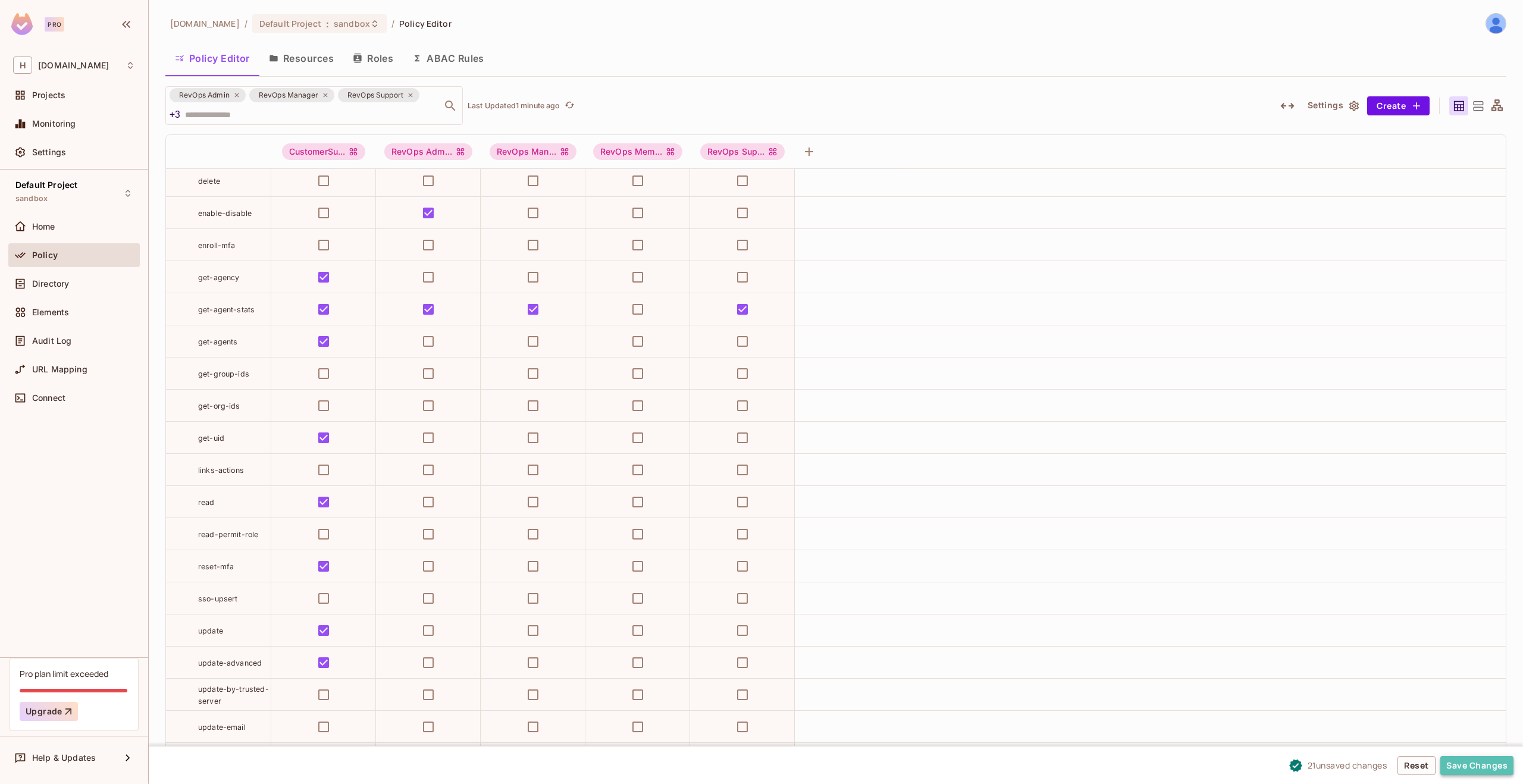
click at [1479, 767] on button "Save Changes" at bounding box center [1477, 766] width 73 height 19
drag, startPoint x: 247, startPoint y: 346, endPoint x: 200, endPoint y: 345, distance: 47.0
click at [200, 345] on div "get-agents" at bounding box center [234, 341] width 72 height 12
copy span "get-agents"
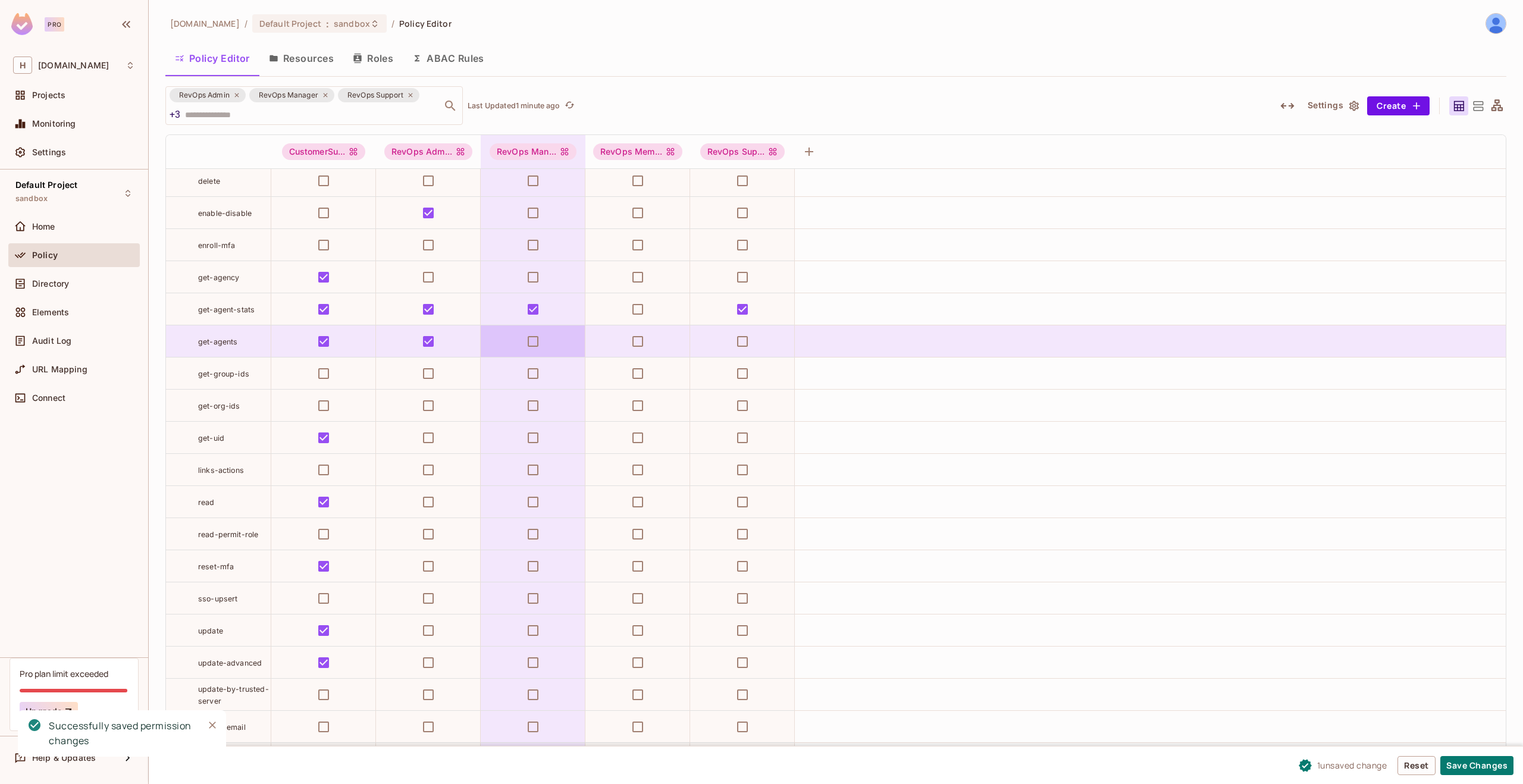
click at [551, 348] on td at bounding box center [533, 341] width 105 height 32
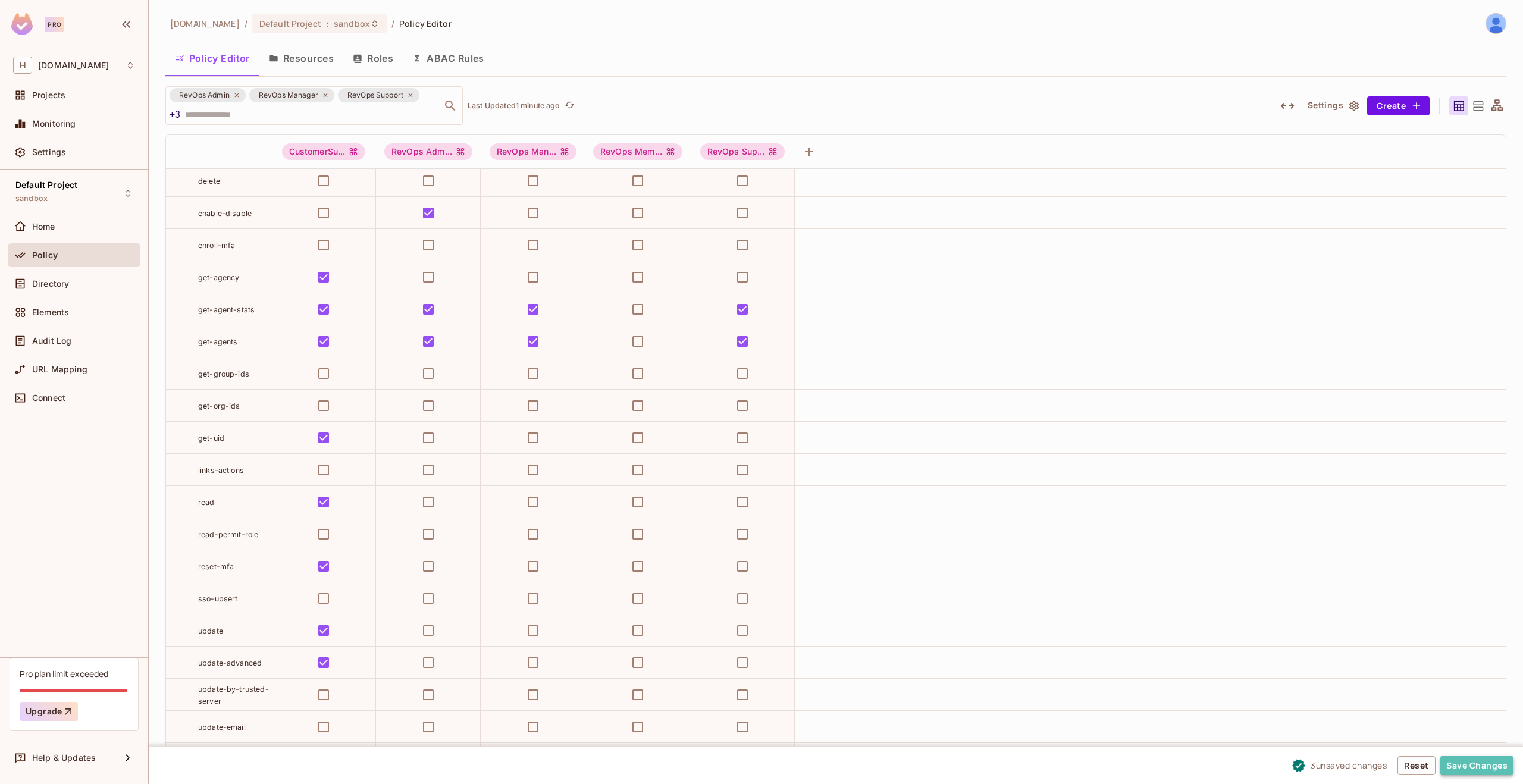
click at [1469, 761] on button "Save Changes" at bounding box center [1477, 766] width 73 height 19
drag, startPoint x: 226, startPoint y: 374, endPoint x: 244, endPoint y: 382, distance: 19.7
click at [196, 374] on div "get-group-ids" at bounding box center [219, 373] width 105 height 12
copy span "get-group-ids"
drag, startPoint x: 250, startPoint y: 409, endPoint x: 197, endPoint y: 409, distance: 53.0
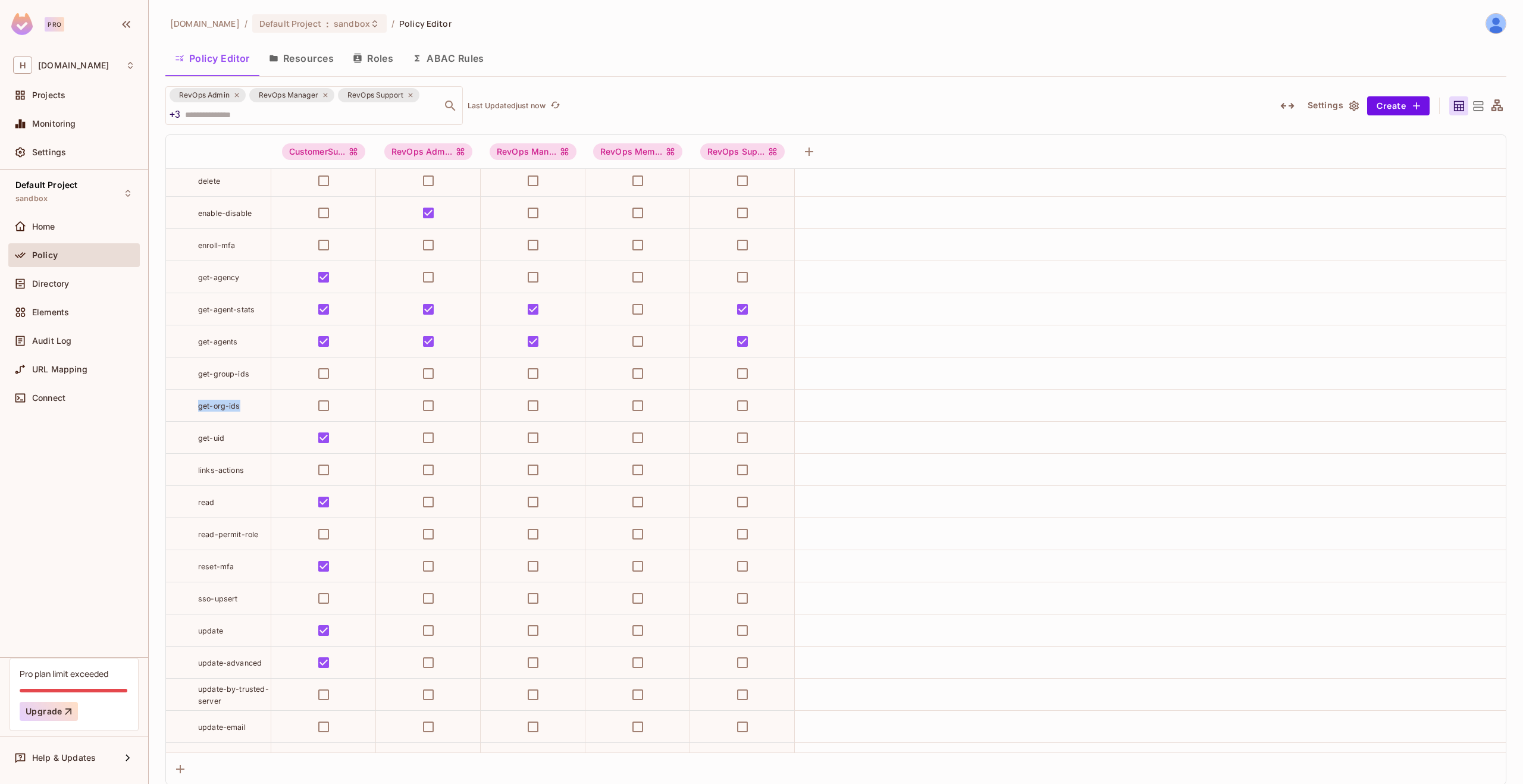
click at [198, 409] on div "get-org-ids" at bounding box center [234, 406] width 72 height 12
copy span "get-org-ids"
click at [244, 376] on span "get-group-ids" at bounding box center [223, 373] width 51 height 9
click at [252, 371] on div "get-group-ids" at bounding box center [234, 373] width 72 height 12
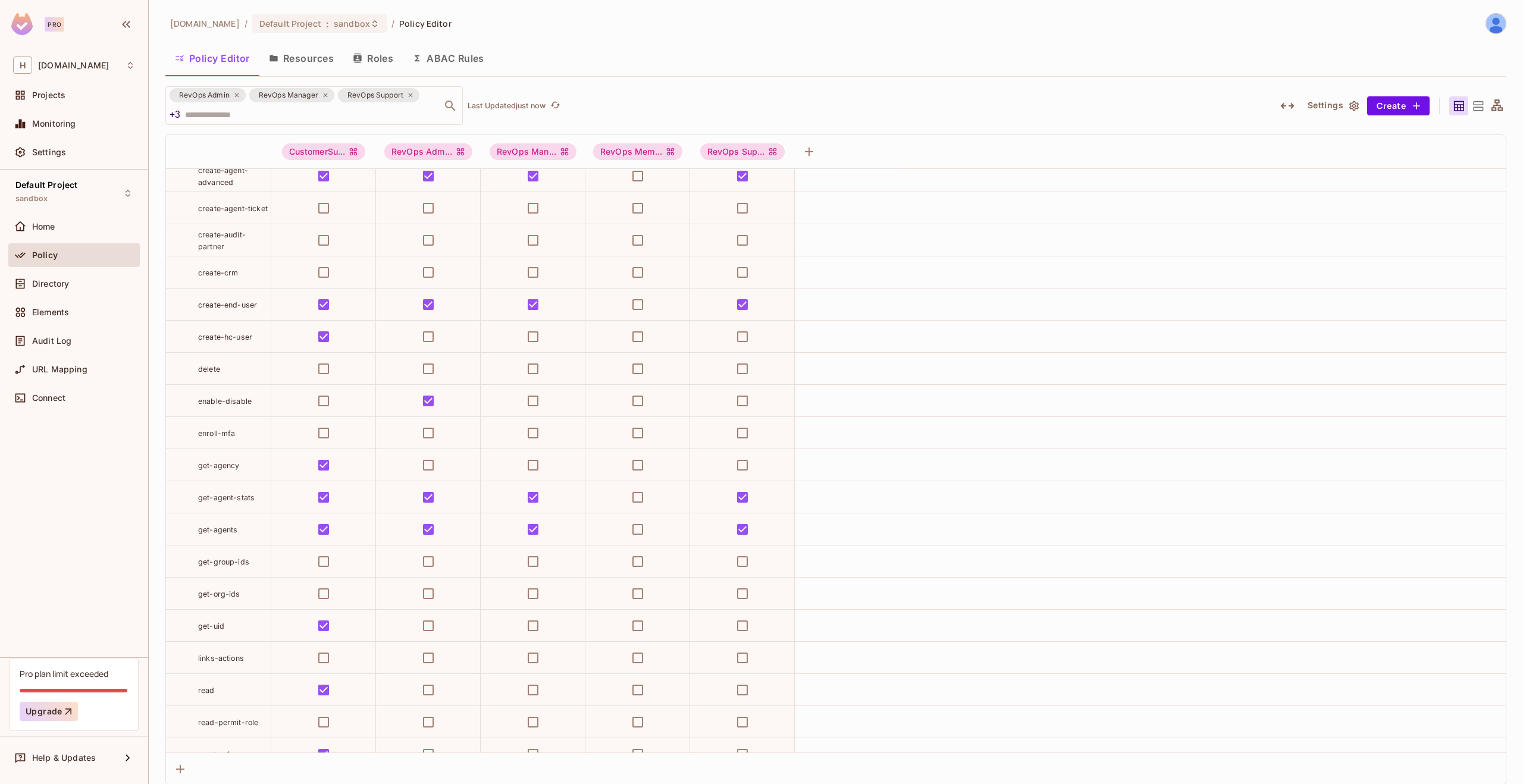
scroll to position [0, 0]
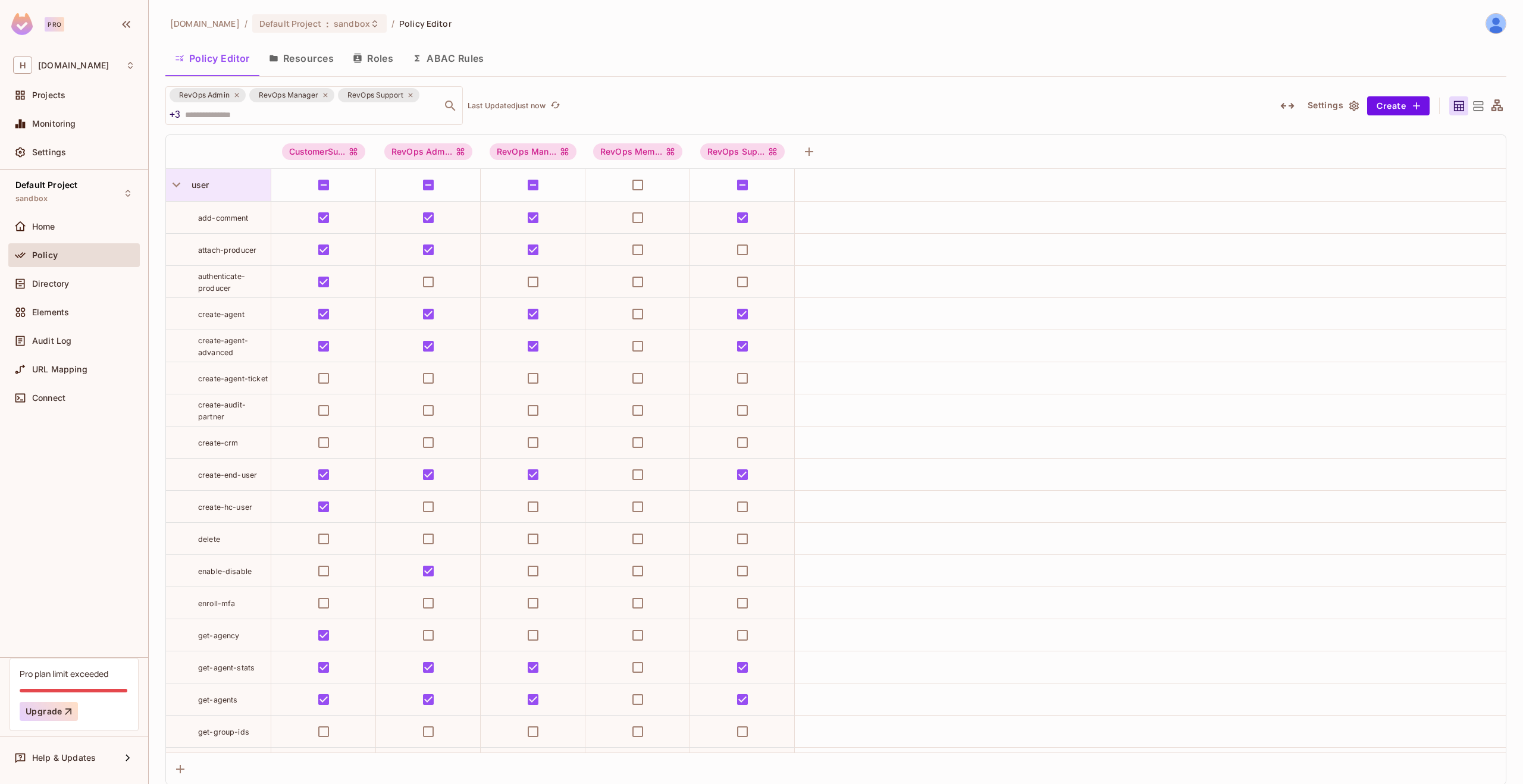
click at [210, 183] on div "user" at bounding box center [228, 184] width 84 height 12
click at [207, 289] on div "Edit Resource" at bounding box center [227, 290] width 56 height 12
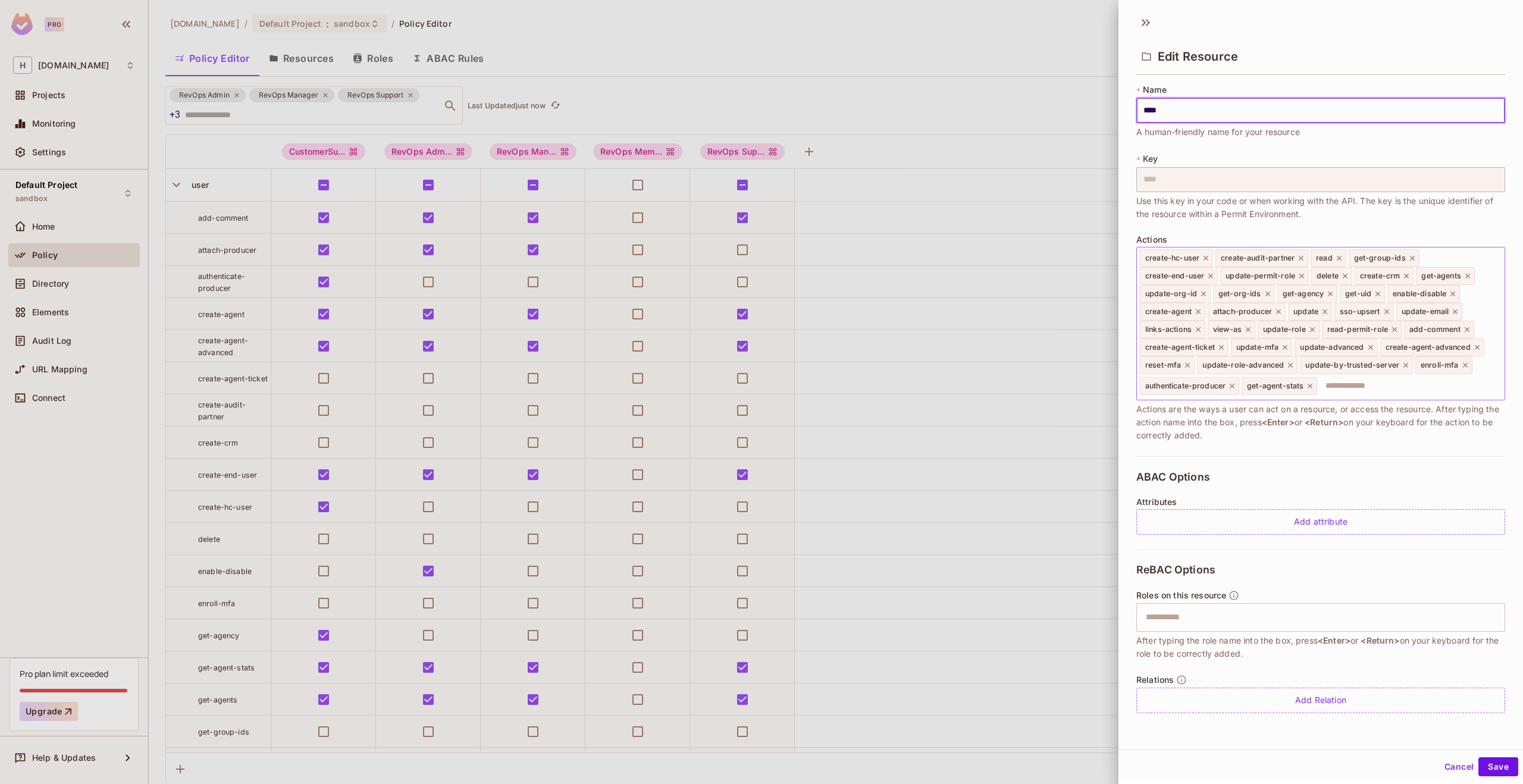
click at [1318, 398] on input "text" at bounding box center [1408, 386] width 181 height 24
click at [1265, 293] on icon at bounding box center [1268, 293] width 5 height 5
click at [1412, 256] on icon at bounding box center [1412, 258] width 5 height 5
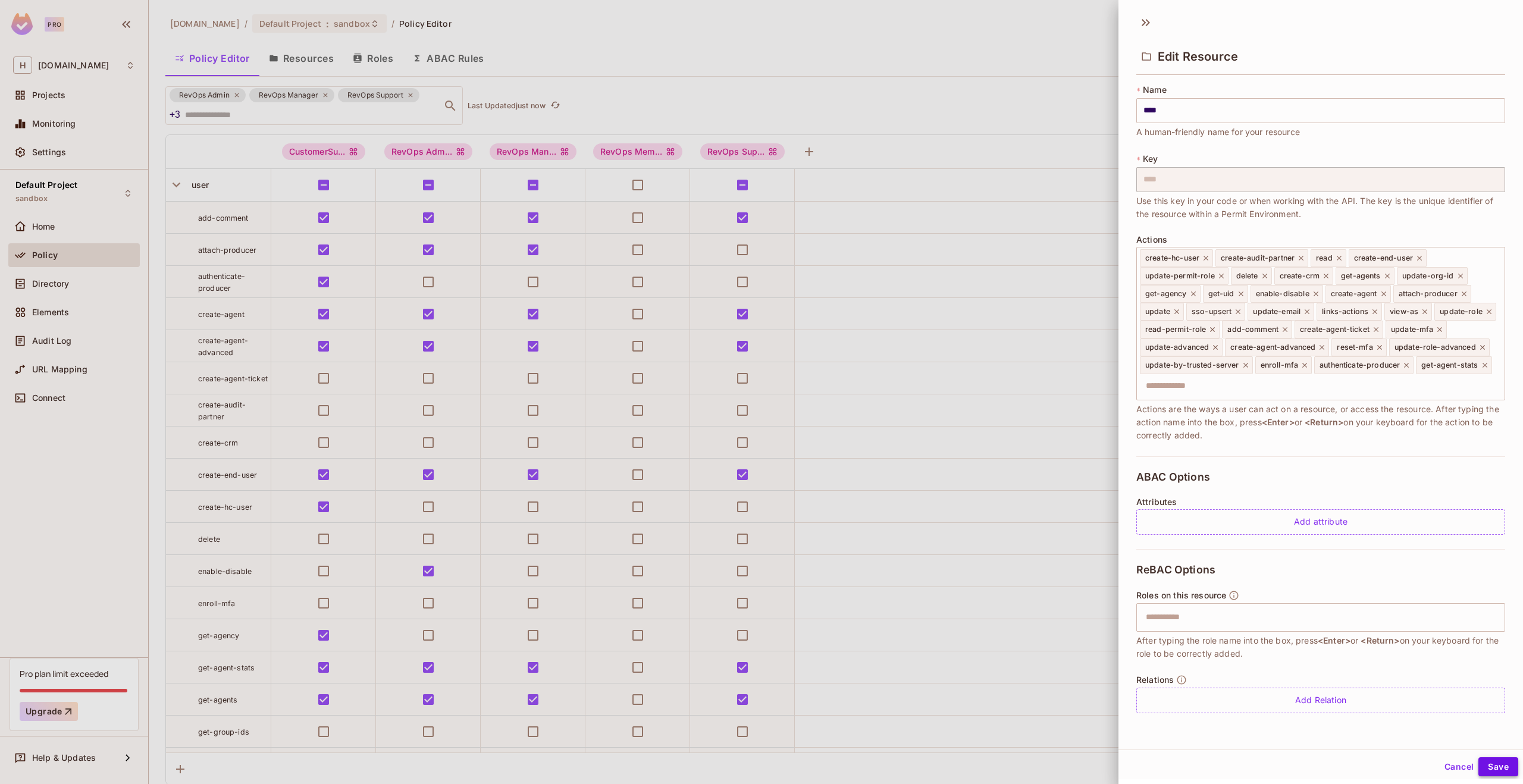
click at [1502, 765] on button "Save" at bounding box center [1498, 767] width 40 height 19
click at [851, 623] on div at bounding box center [761, 392] width 1523 height 784
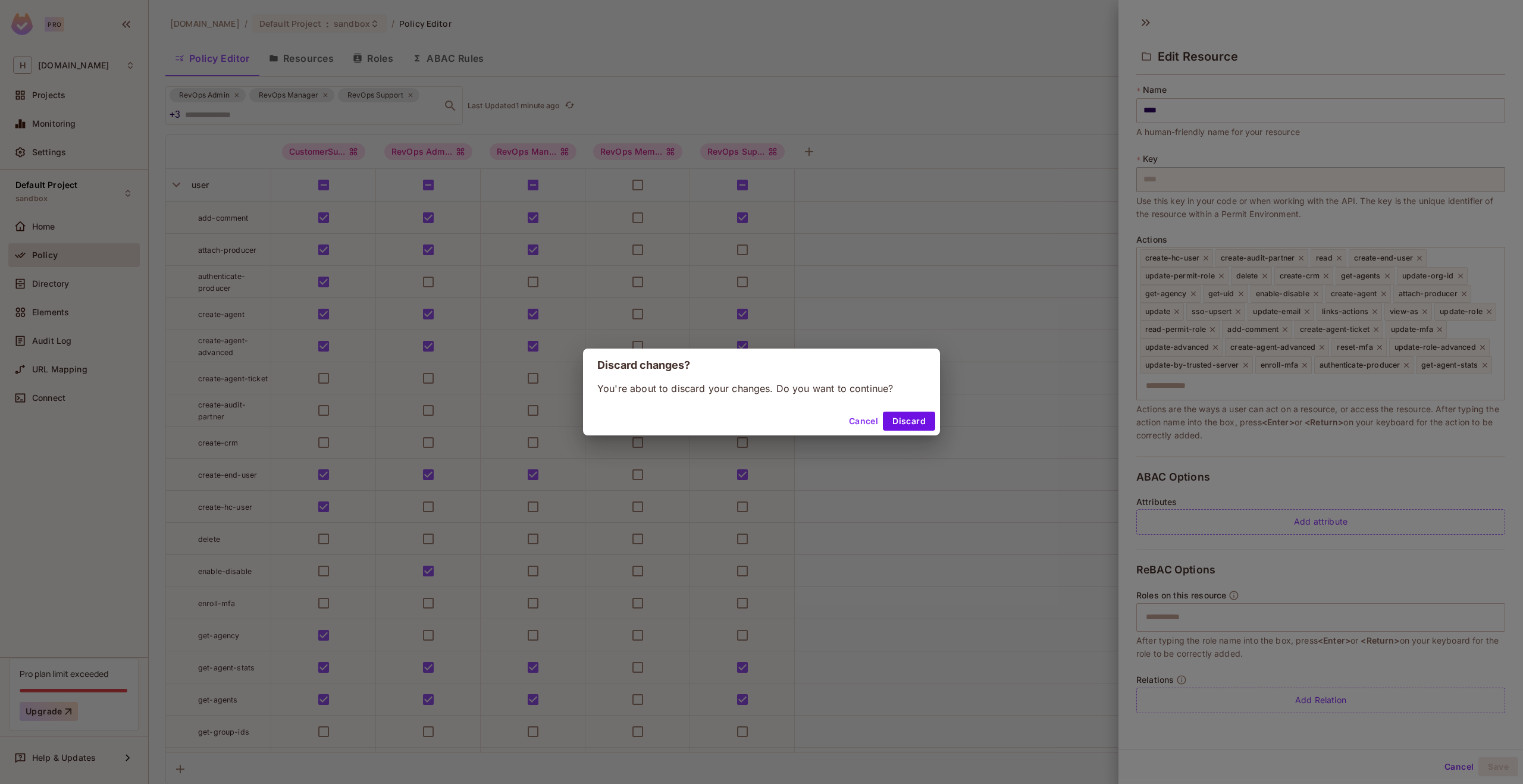
click at [860, 419] on button "Cancel" at bounding box center [863, 421] width 39 height 19
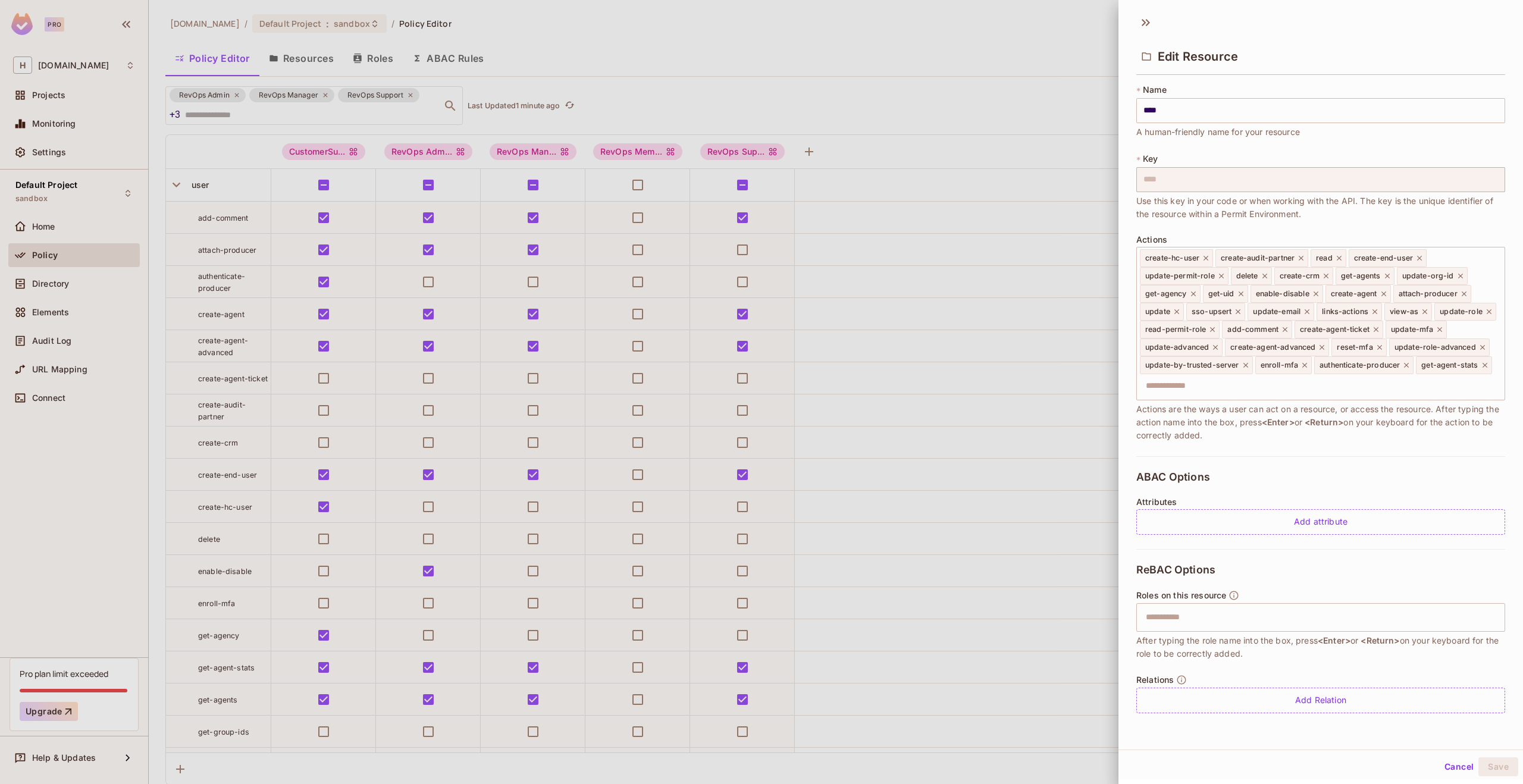
click at [1354, 753] on div "Cancel Save" at bounding box center [1320, 767] width 405 height 29
click at [874, 716] on div at bounding box center [761, 392] width 1523 height 784
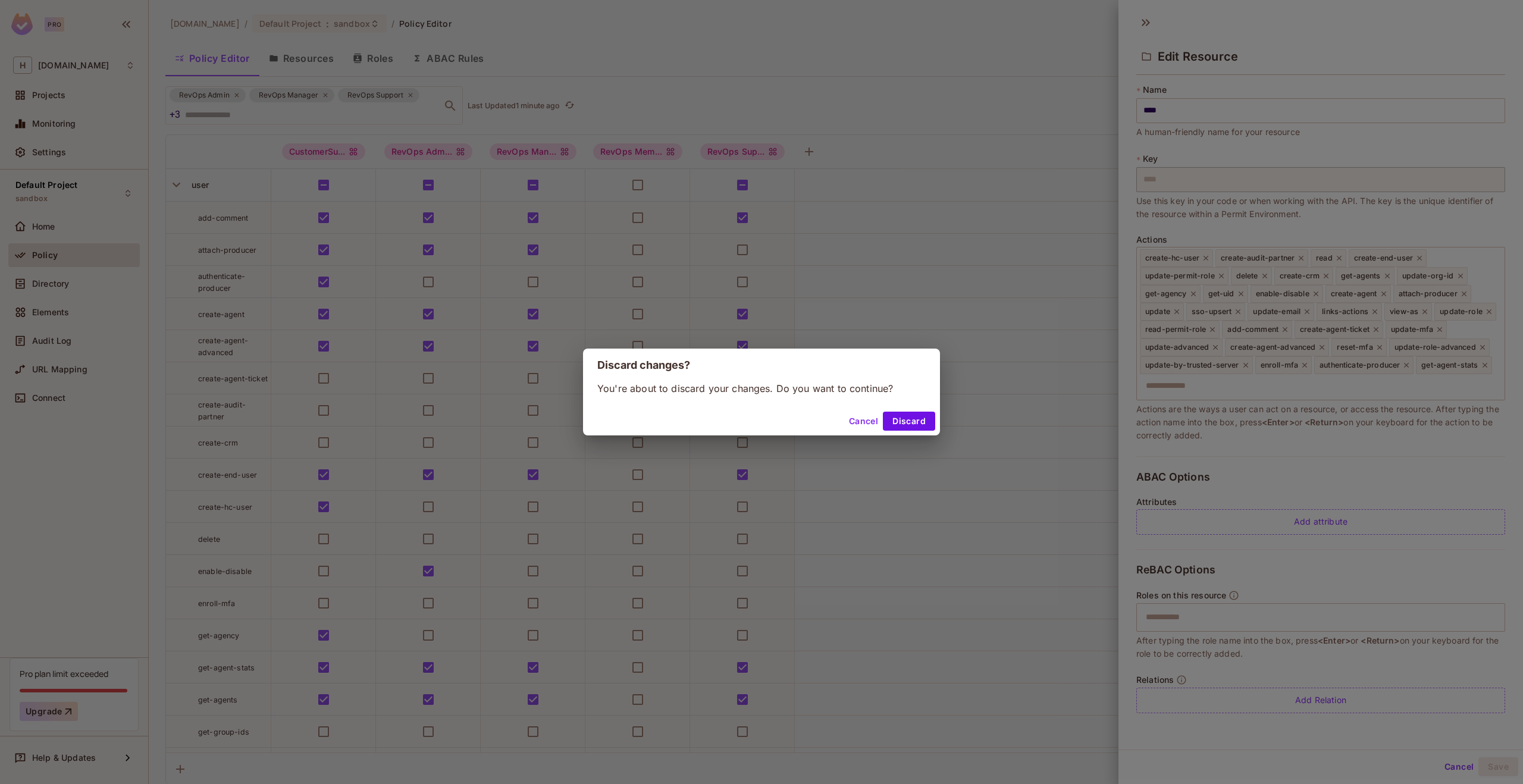
click at [869, 715] on div "Discard changes? You're about to discard your changes. Do you want to continue?…" at bounding box center [761, 392] width 1523 height 784
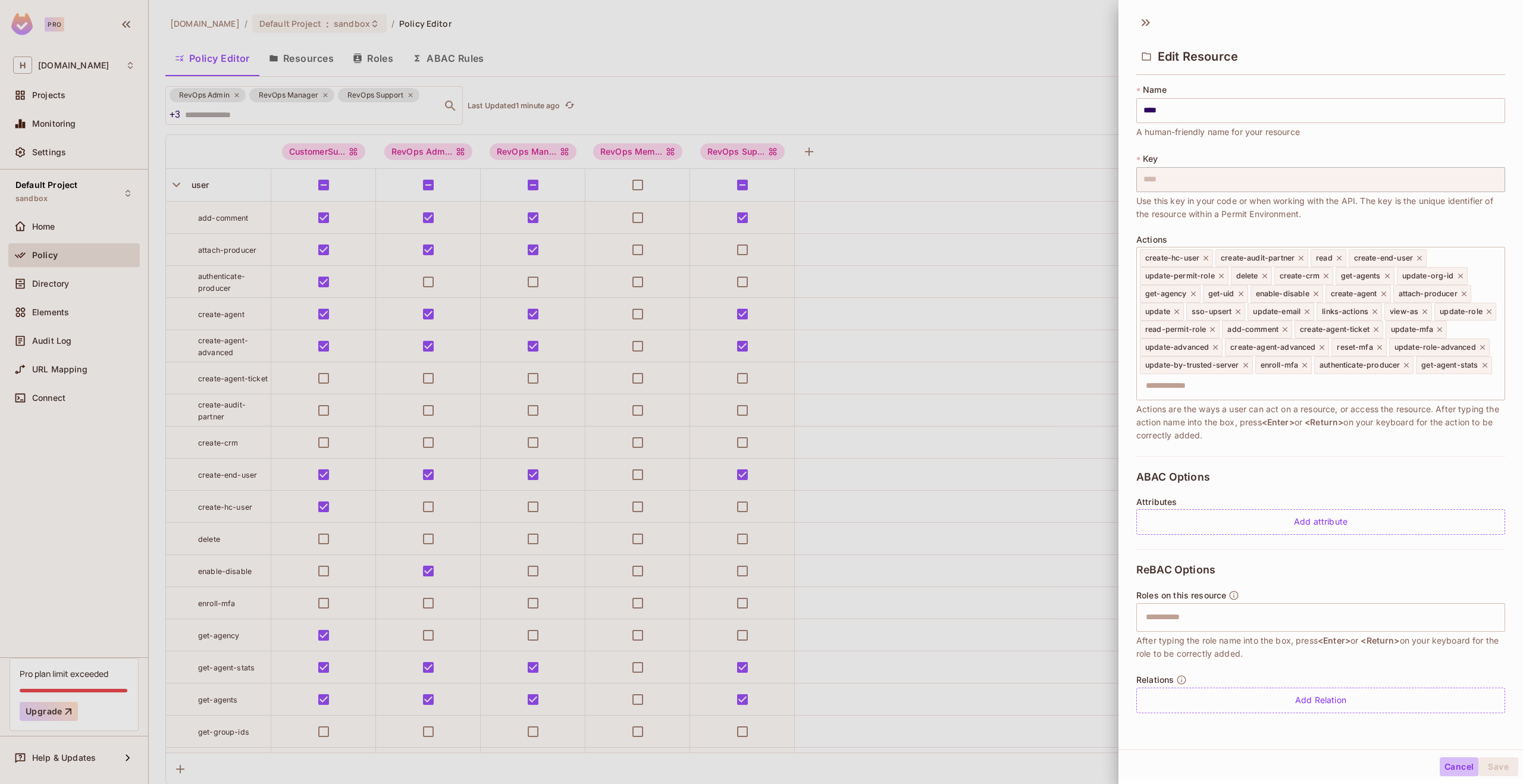
click at [1439, 765] on button "Cancel" at bounding box center [1459, 767] width 39 height 19
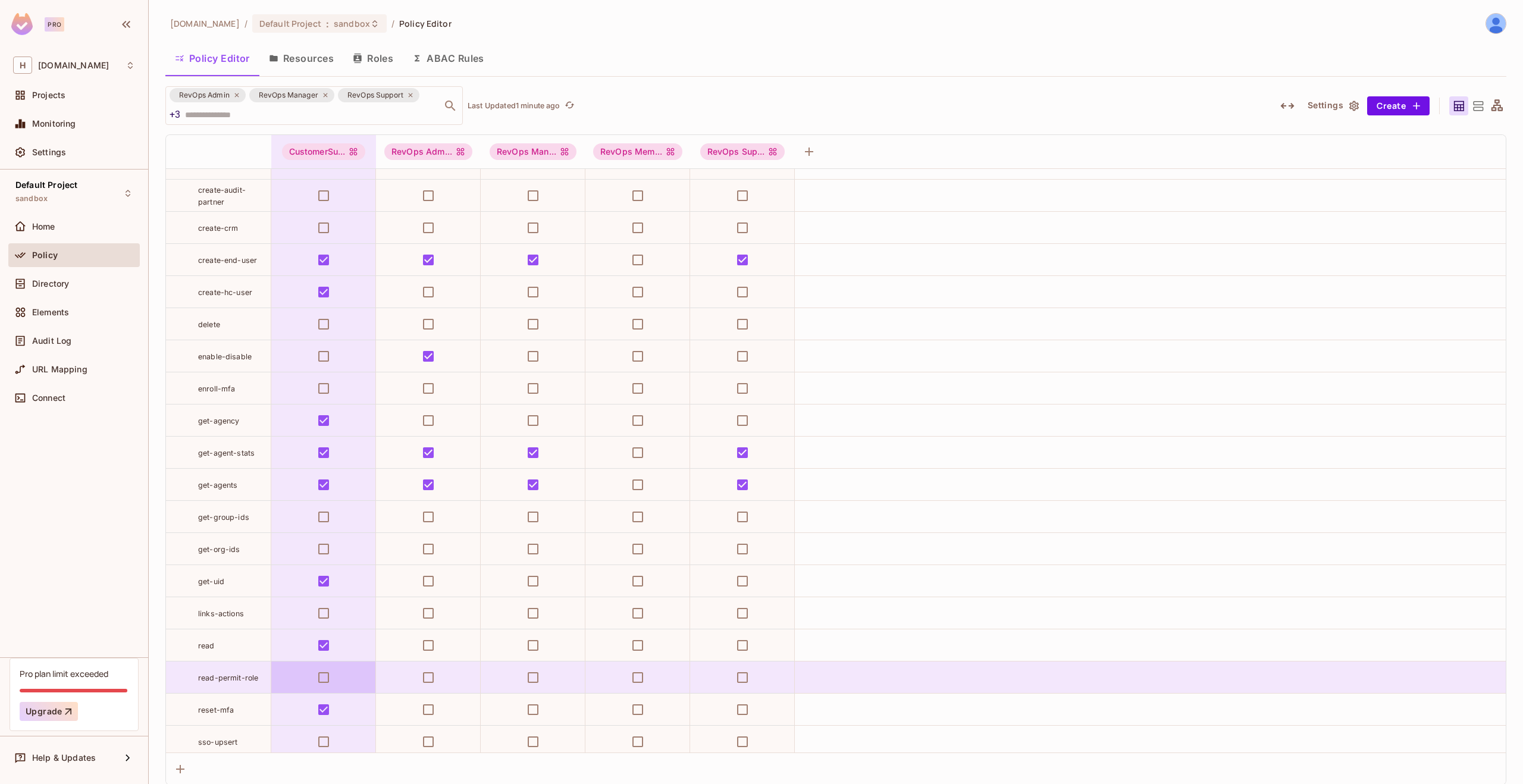
scroll to position [222, 0]
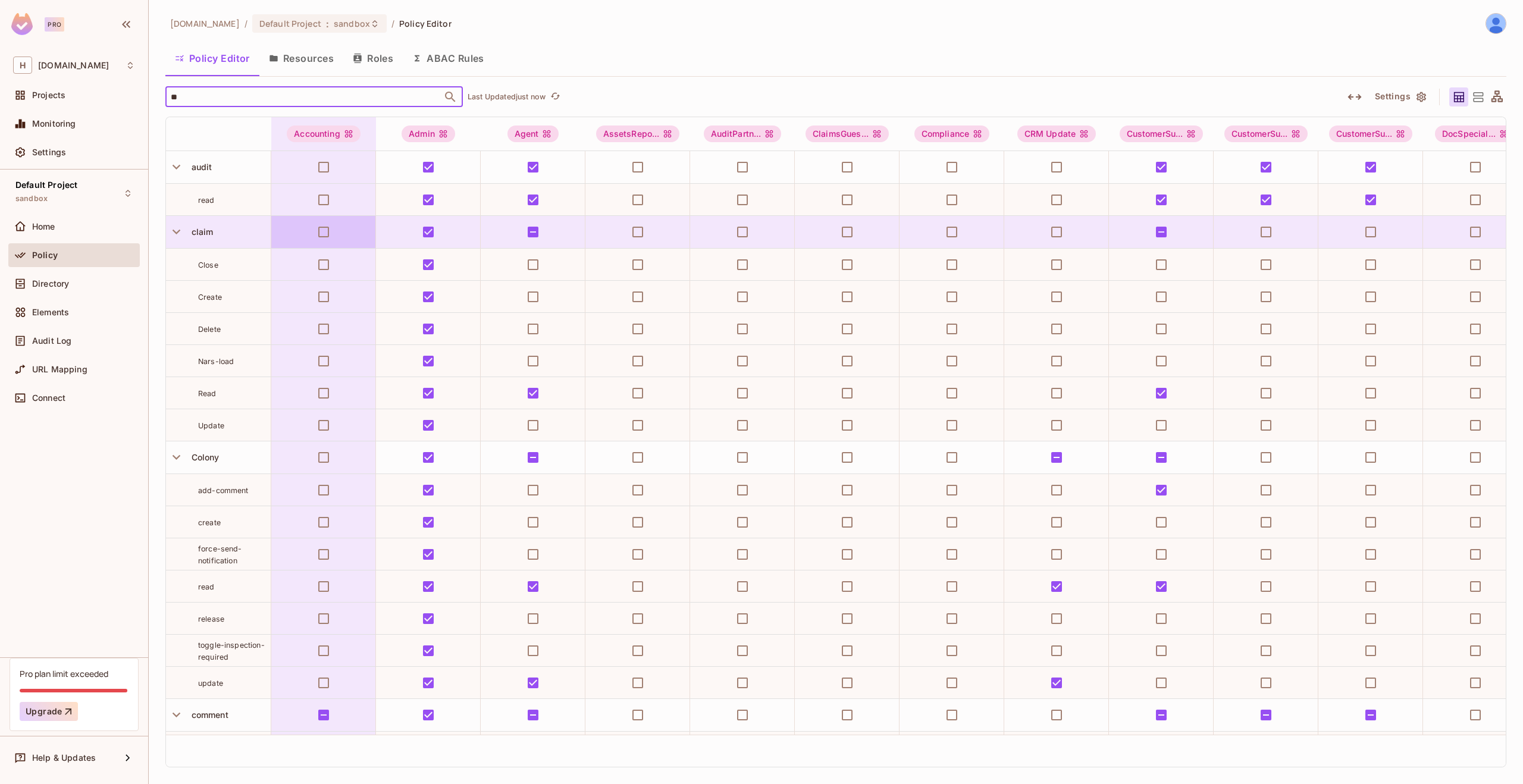
type input "***"
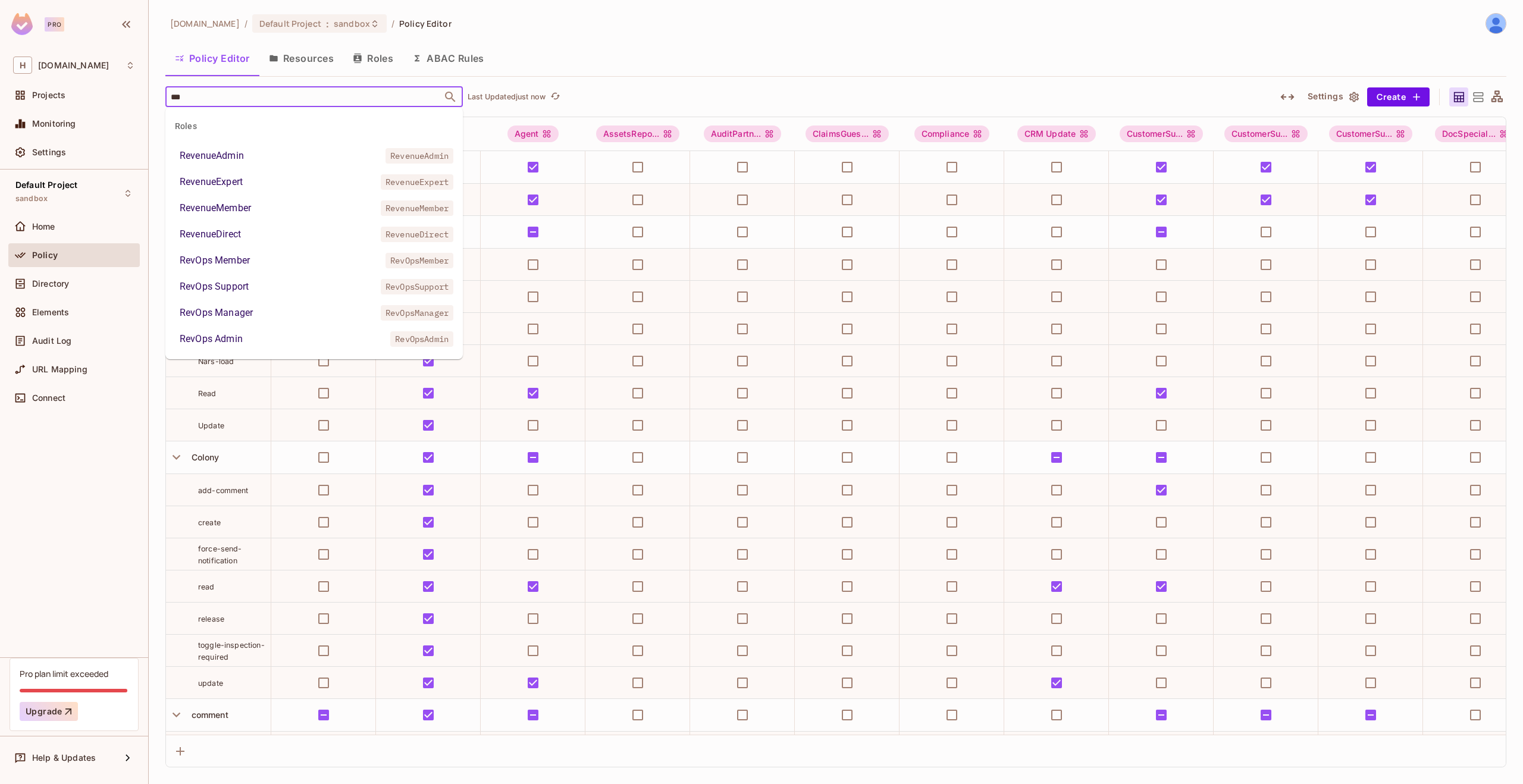
click at [283, 344] on li "RevOps Admin RevOpsAdmin" at bounding box center [314, 339] width 297 height 21
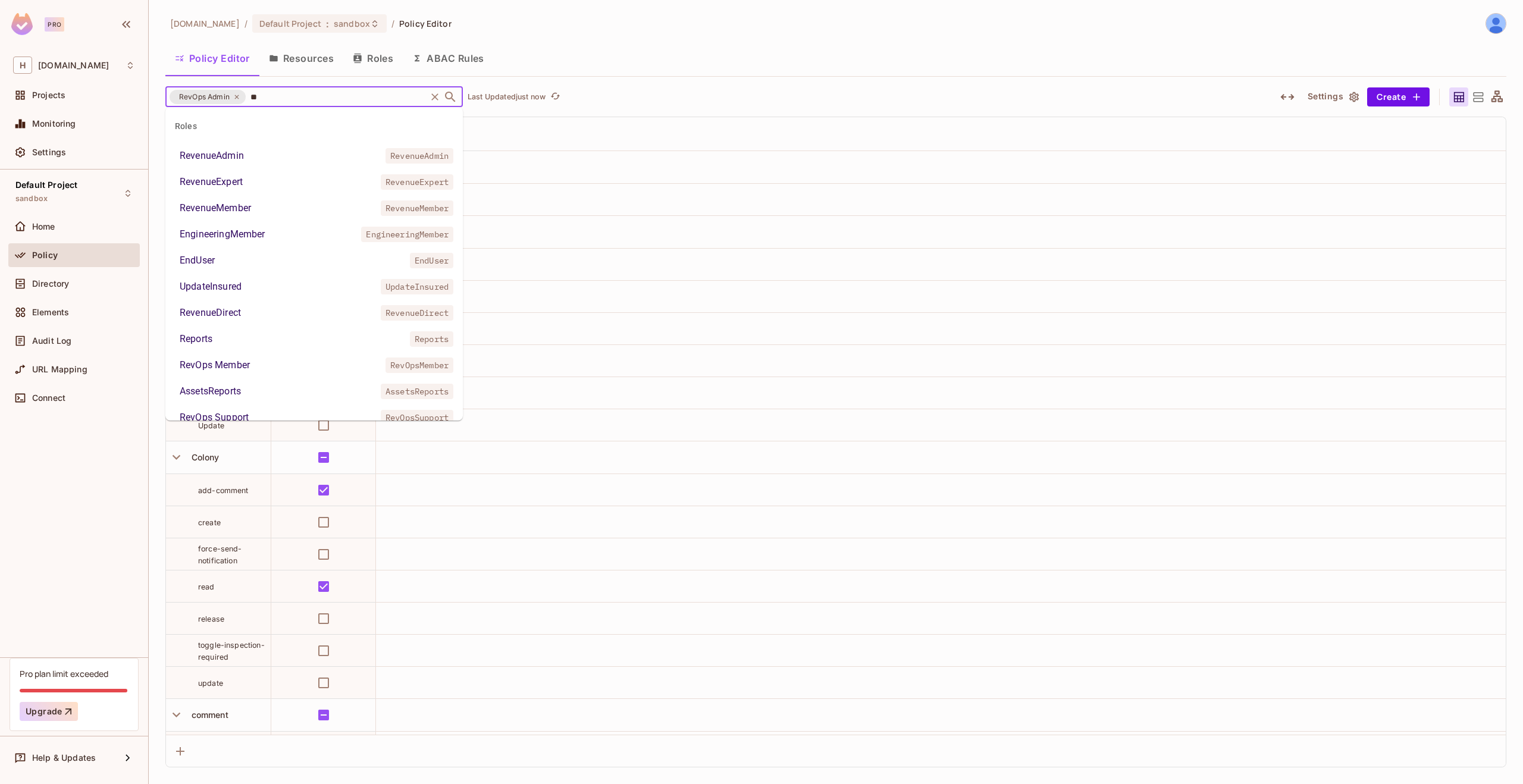
type input "***"
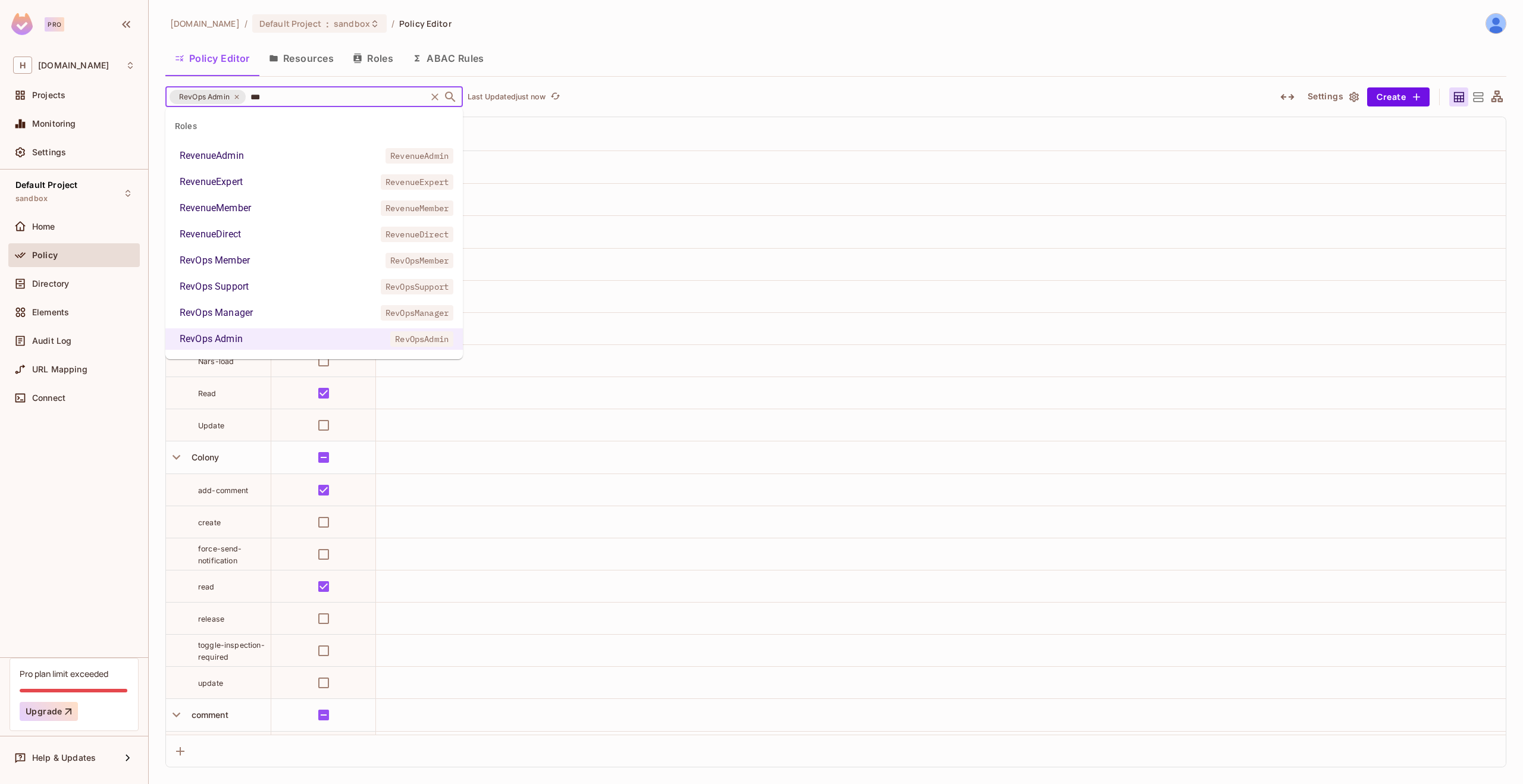
click at [243, 312] on div "RevOps Manager" at bounding box center [216, 312] width 73 height 14
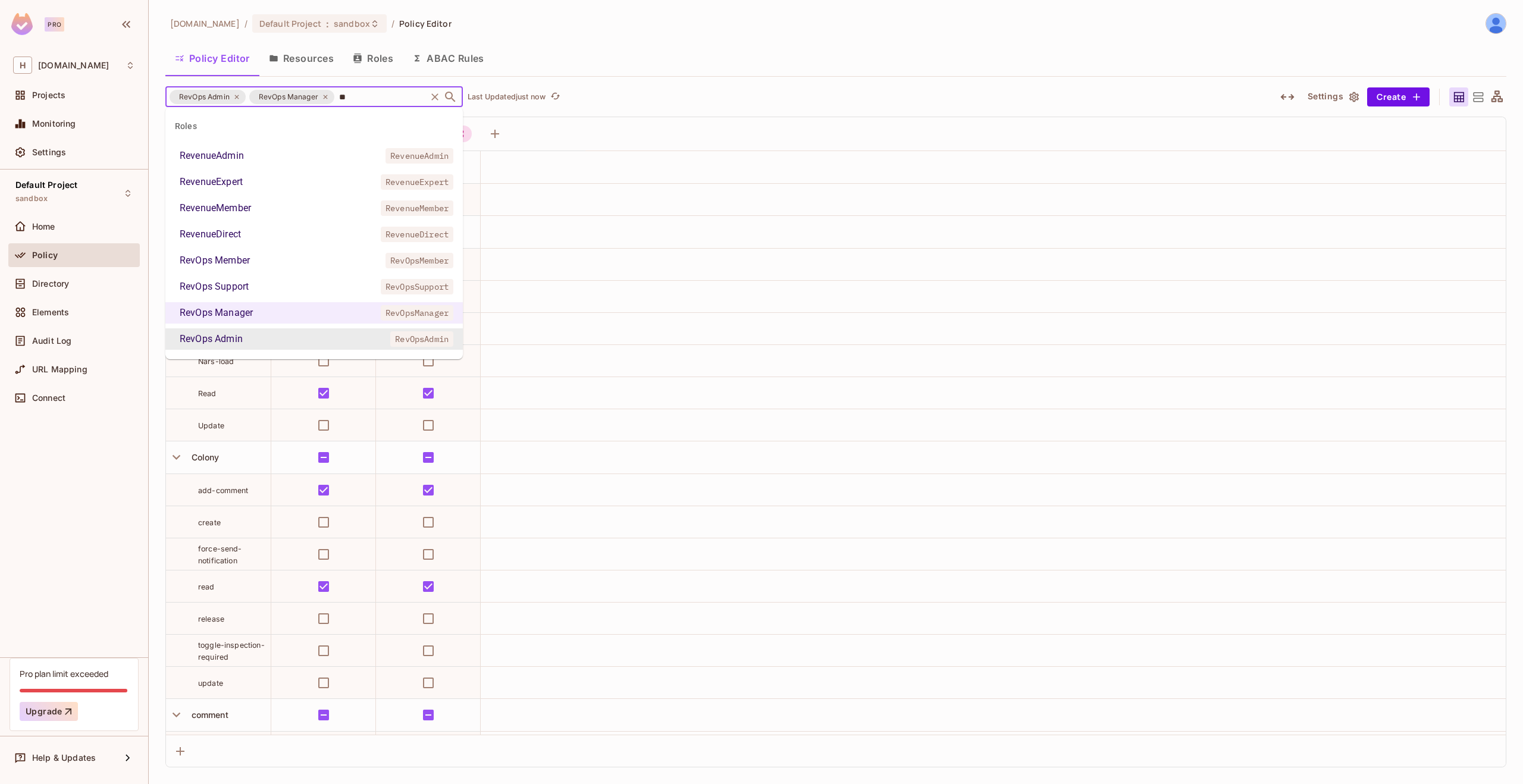
type input "***"
click at [254, 284] on li "RevOps Support RevOpsSupport" at bounding box center [314, 286] width 297 height 21
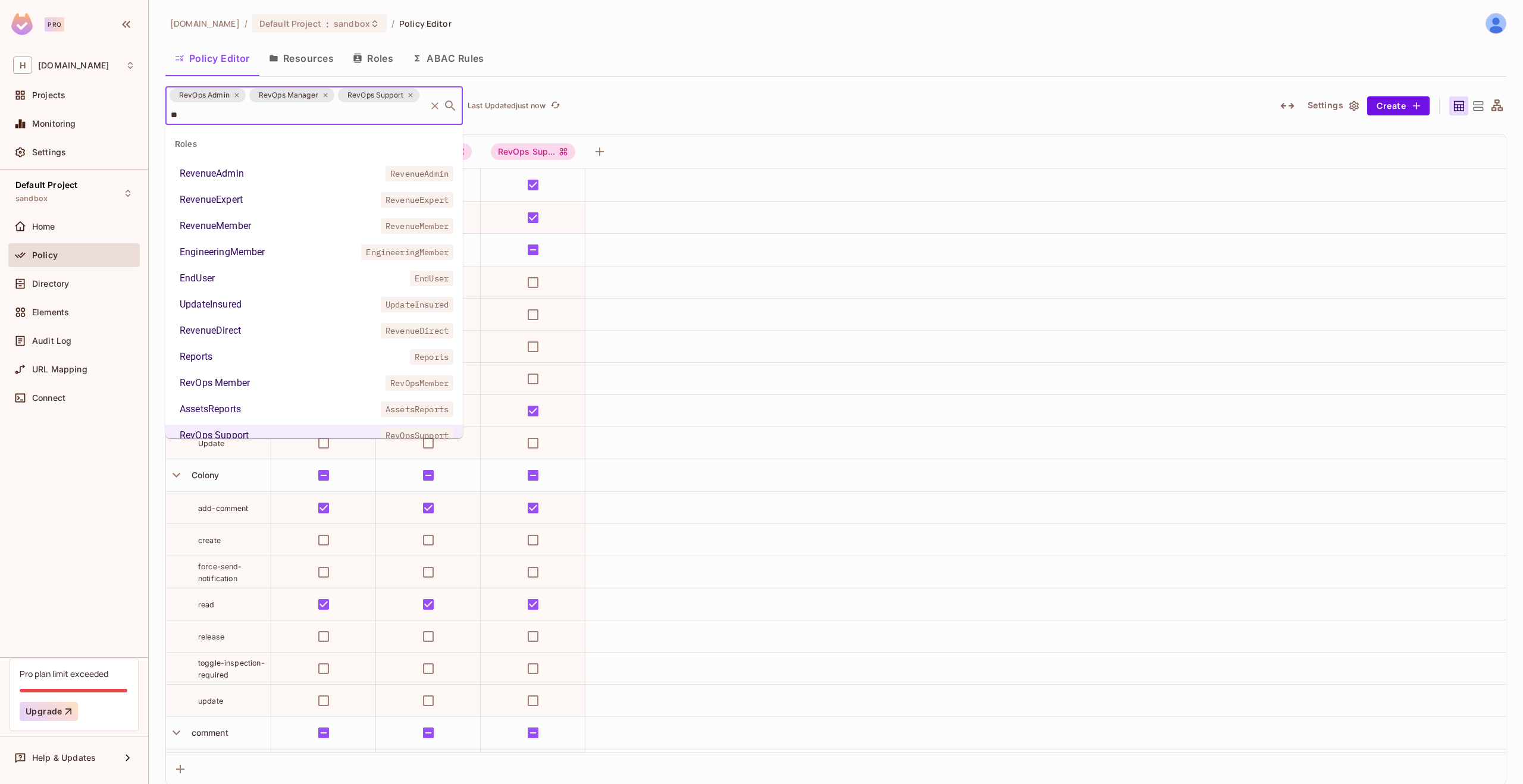
scroll to position [138, 0]
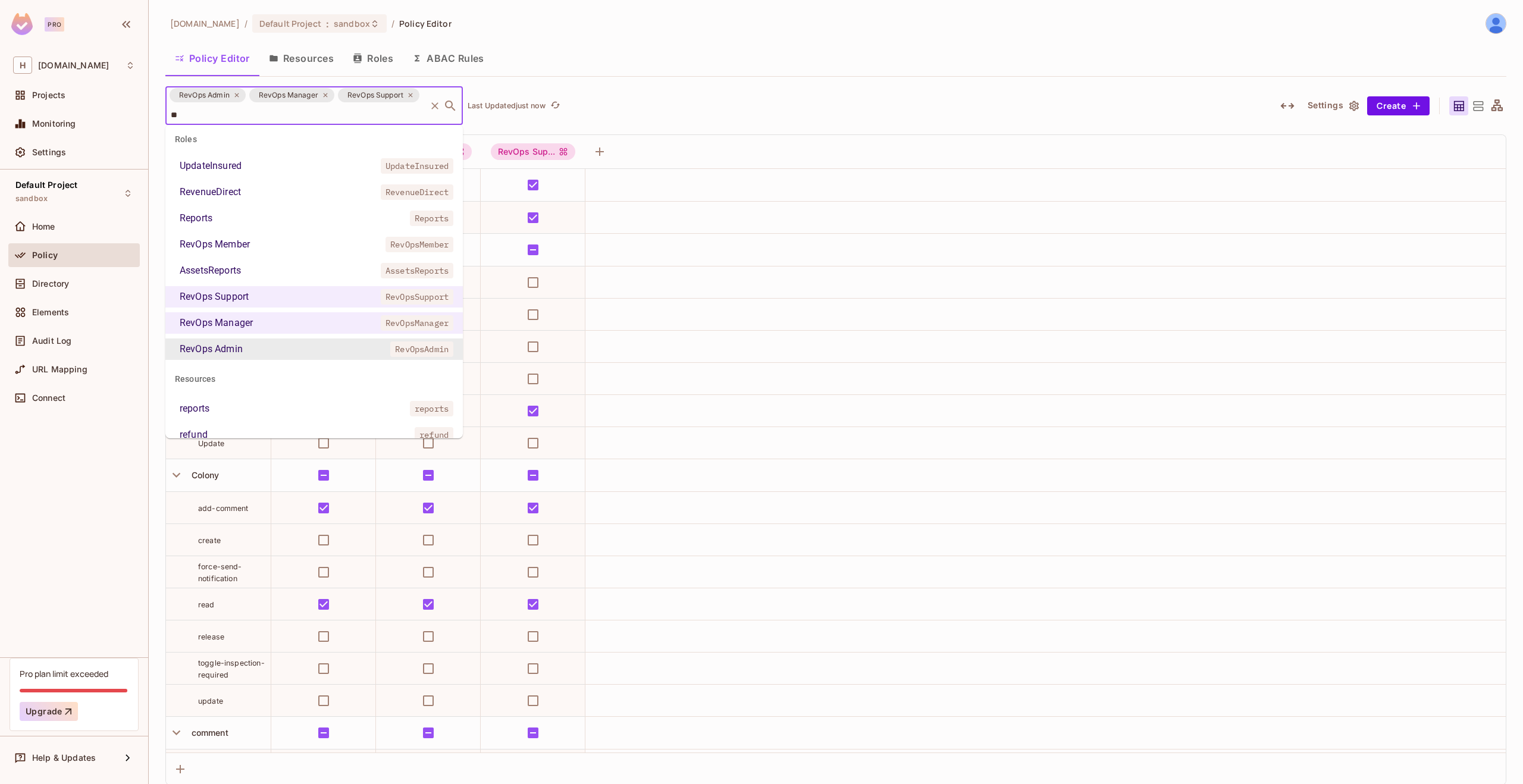
type input "***"
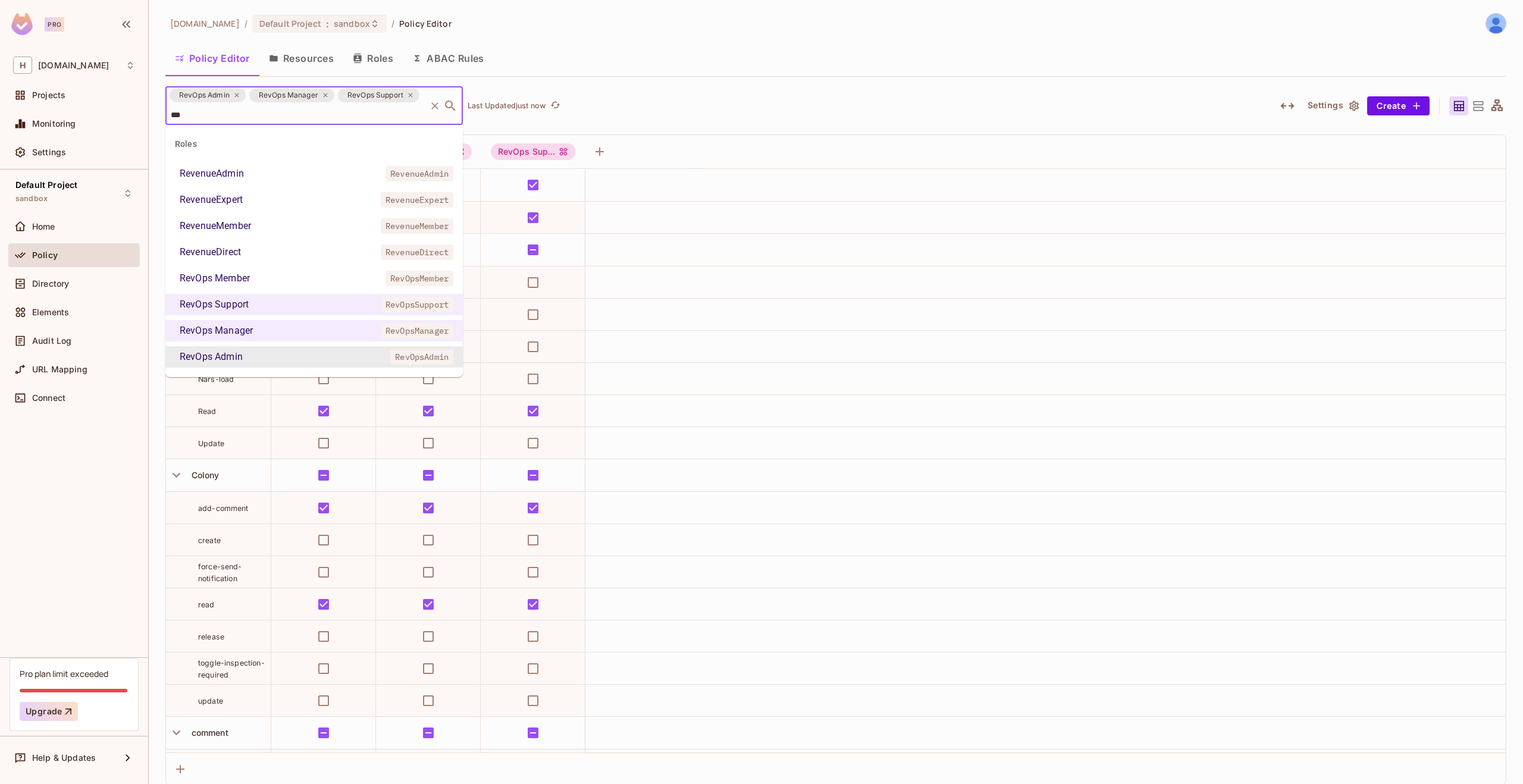
scroll to position [0, 0]
click at [253, 274] on li "RevOps Member RevOpsMember" at bounding box center [314, 278] width 297 height 21
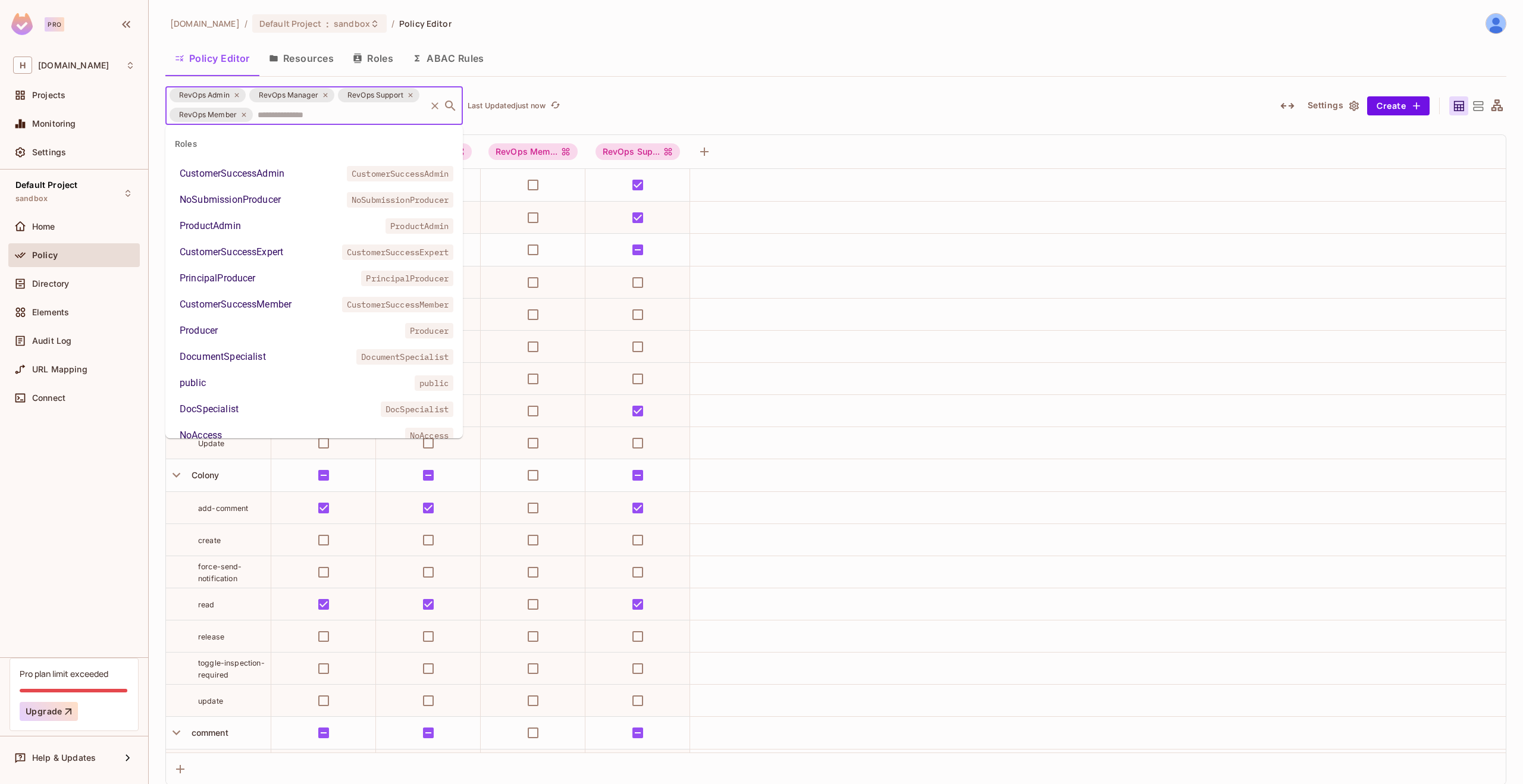
type input "*"
click at [285, 176] on div "CustomerSuccessAdmin" at bounding box center [232, 173] width 105 height 14
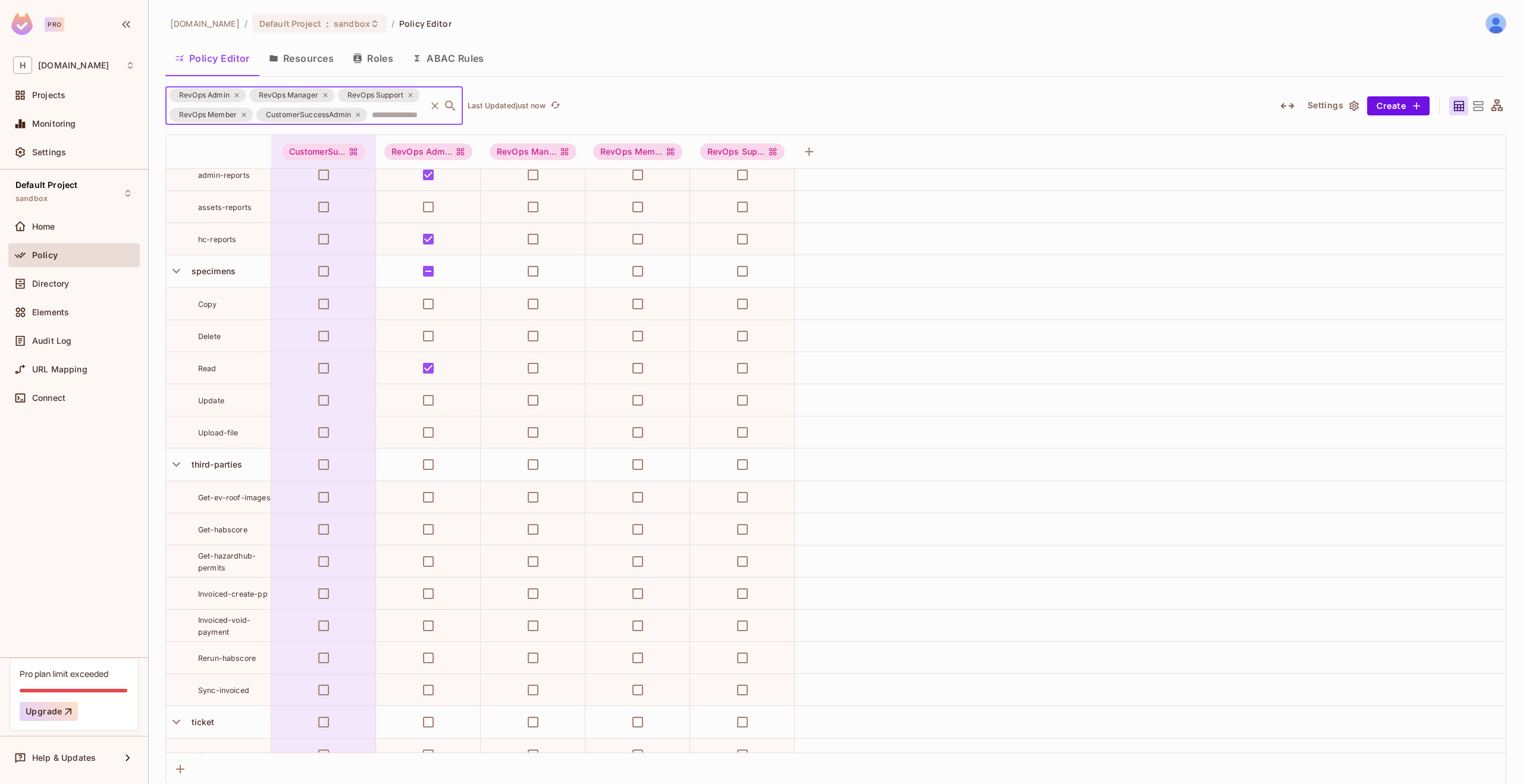
scroll to position [6688, 0]
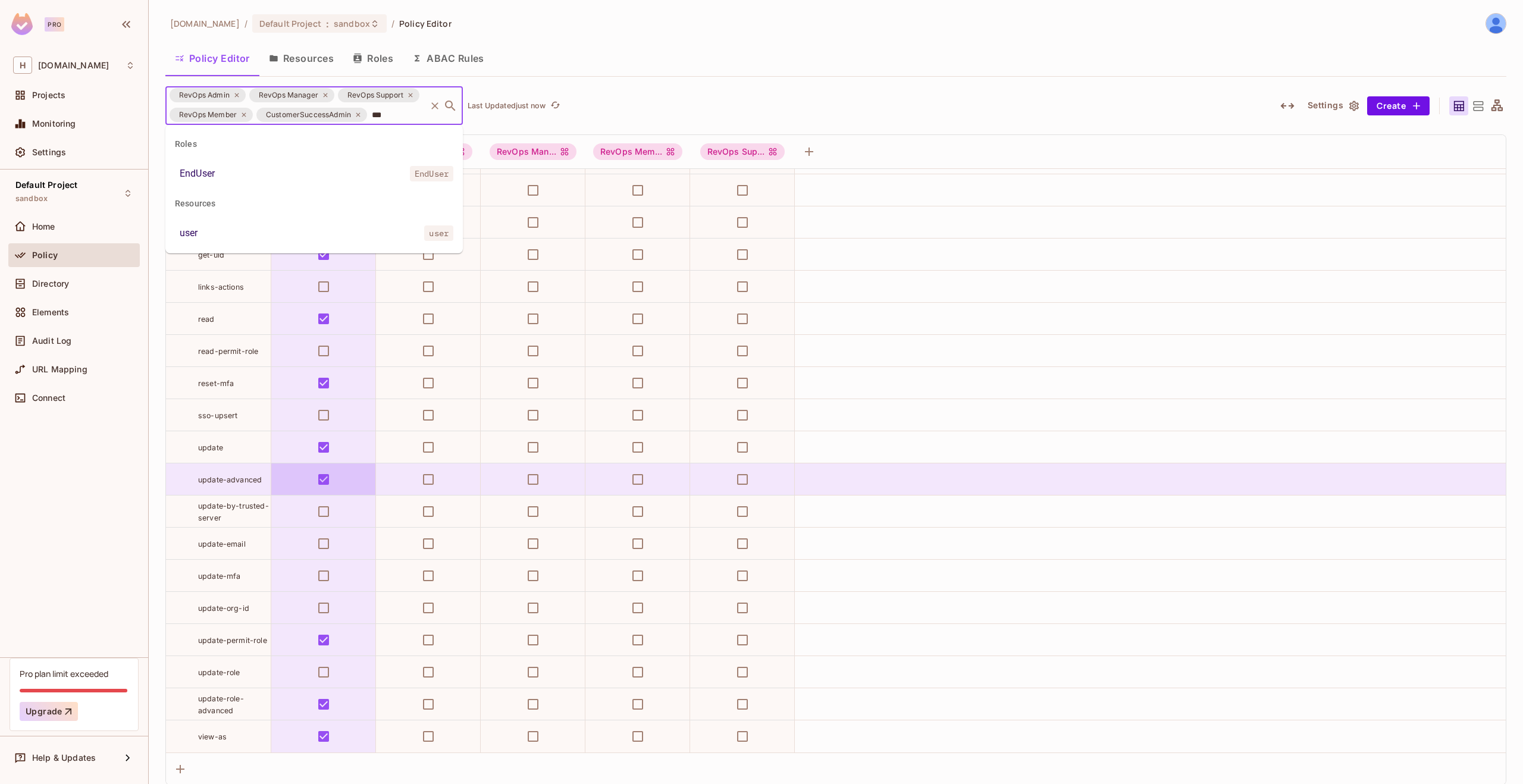
type input "****"
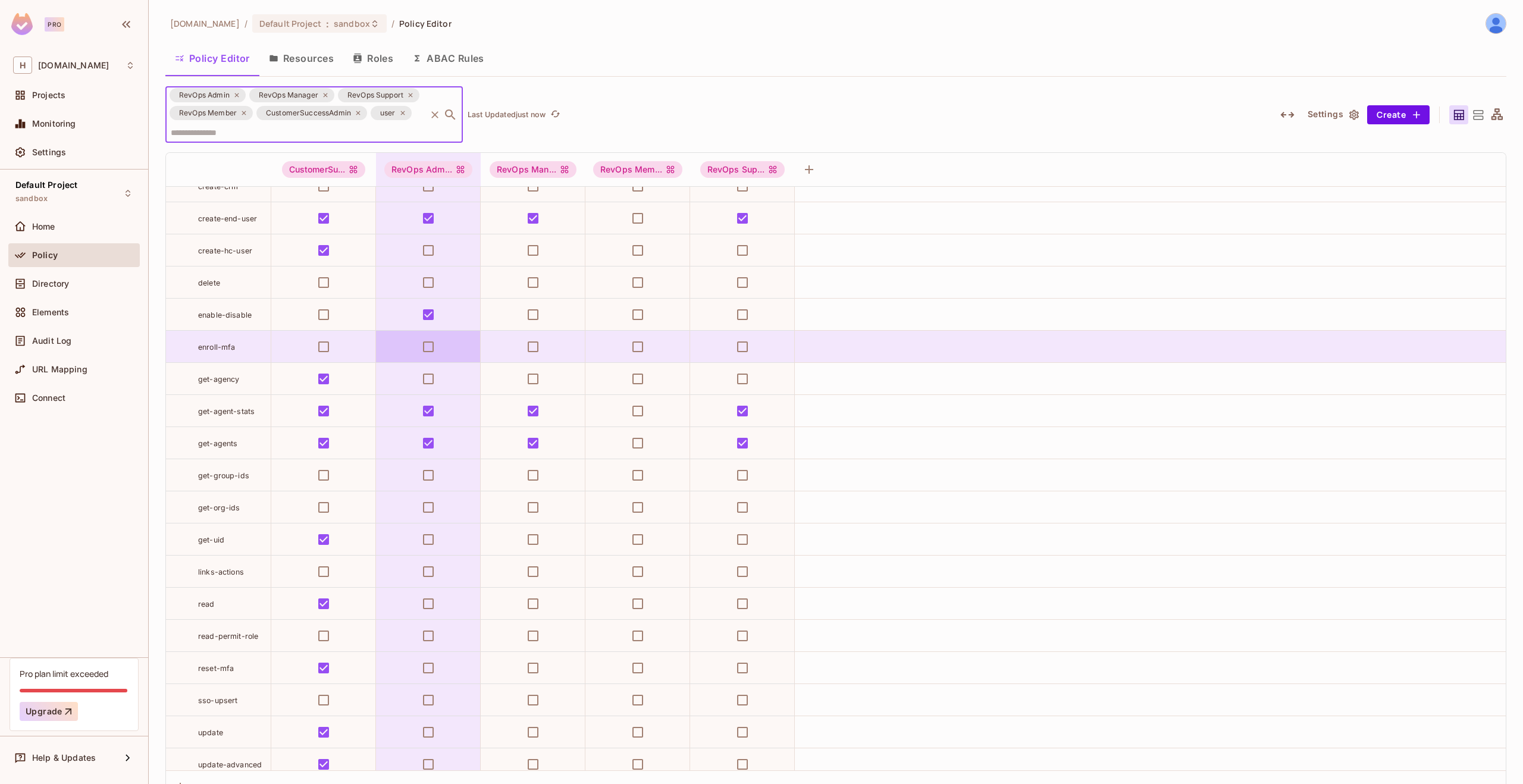
scroll to position [416, 0]
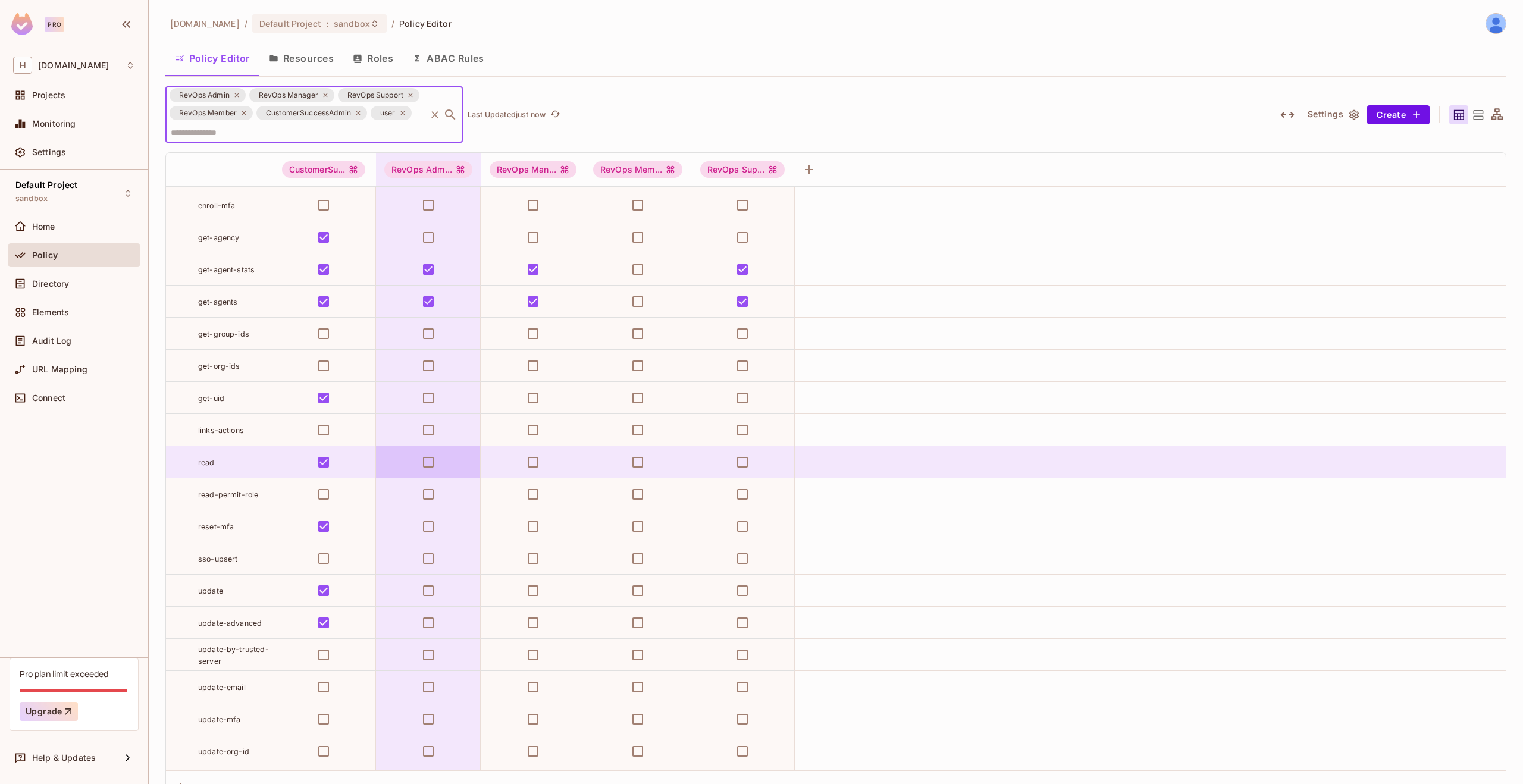
click at [429, 464] on tbody "user add-comment attach-producer authenticate-producer create-agent create-agen…" at bounding box center [836, 333] width 1339 height 1124
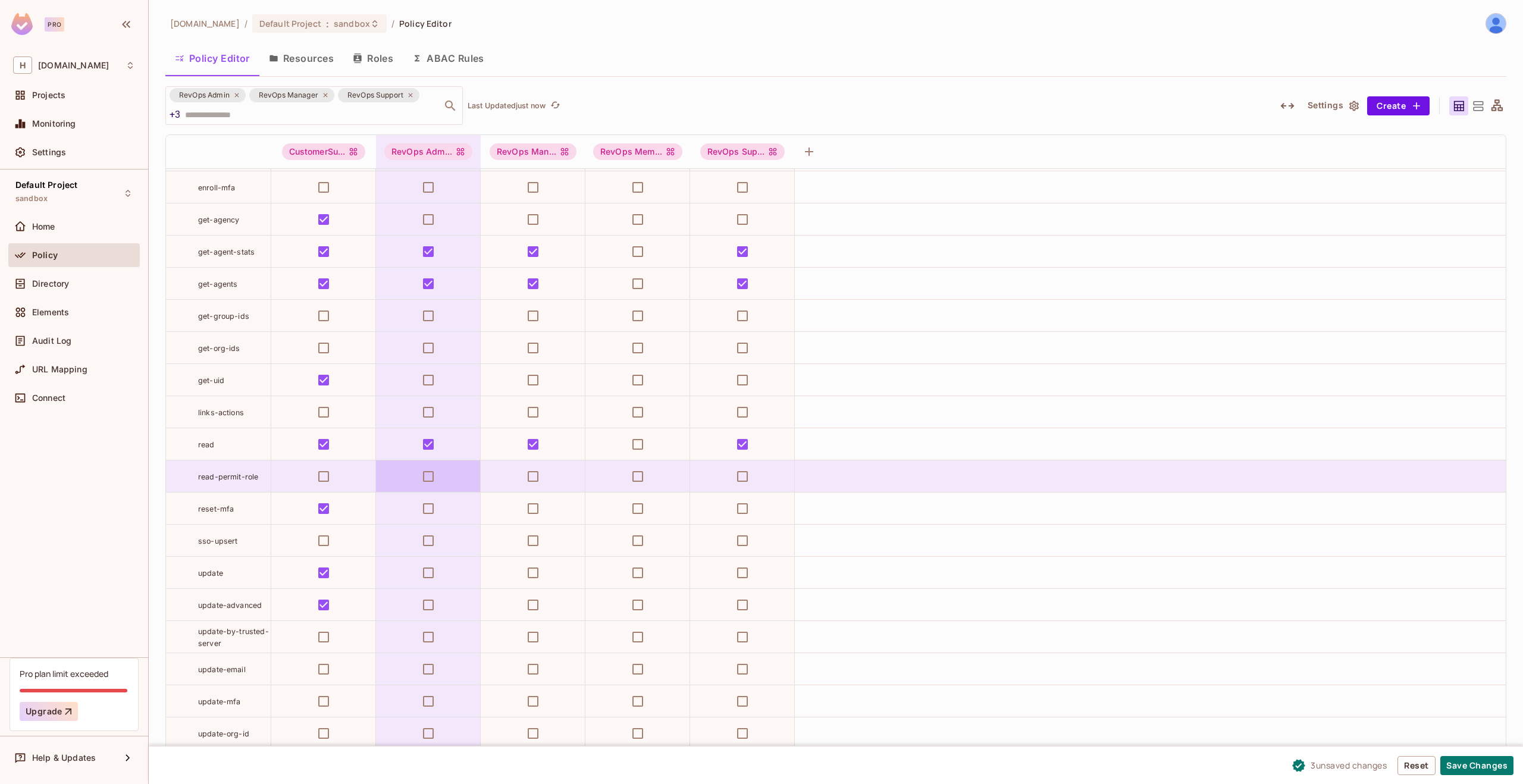
click at [414, 479] on td at bounding box center [429, 476] width 105 height 32
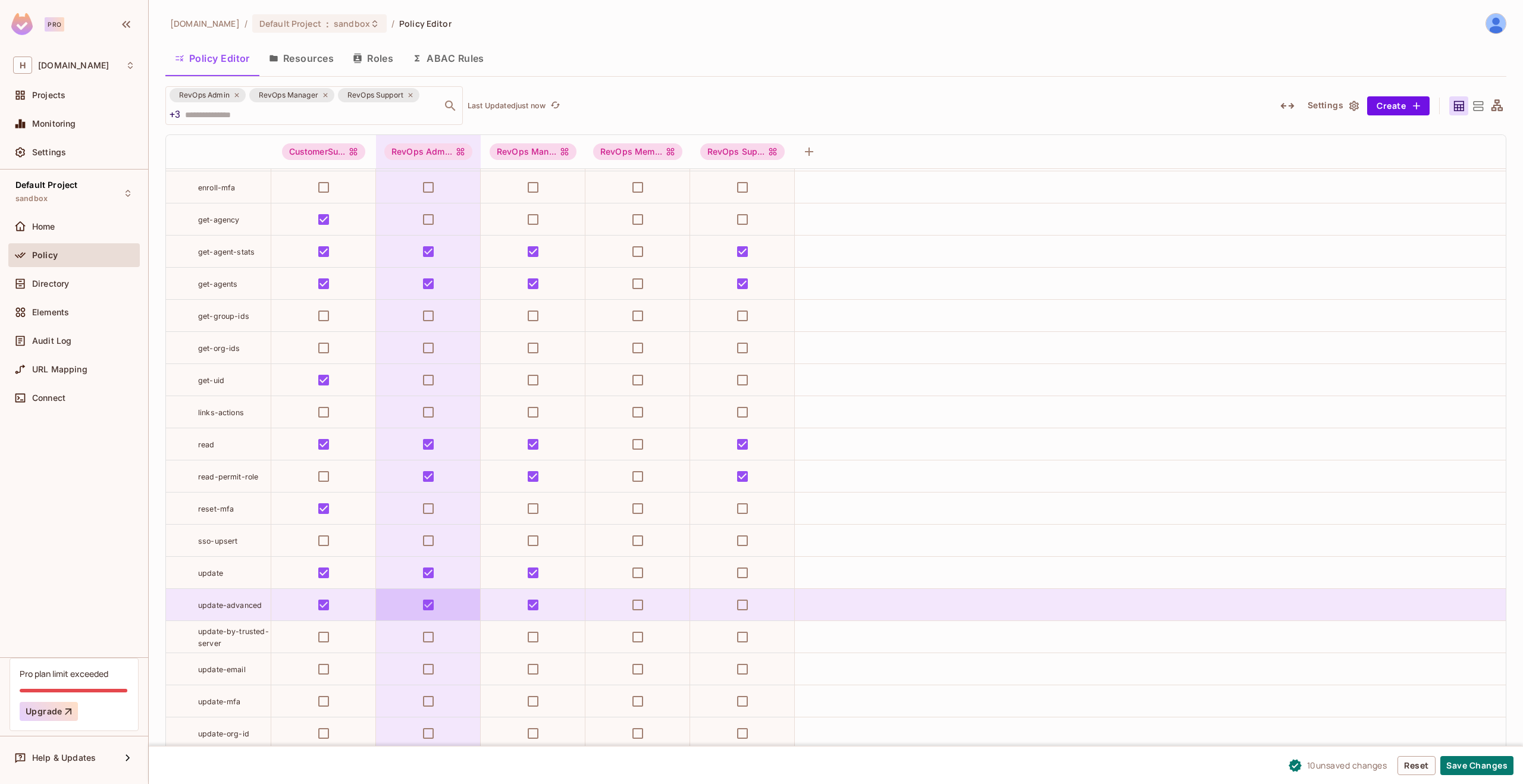
scroll to position [541, 0]
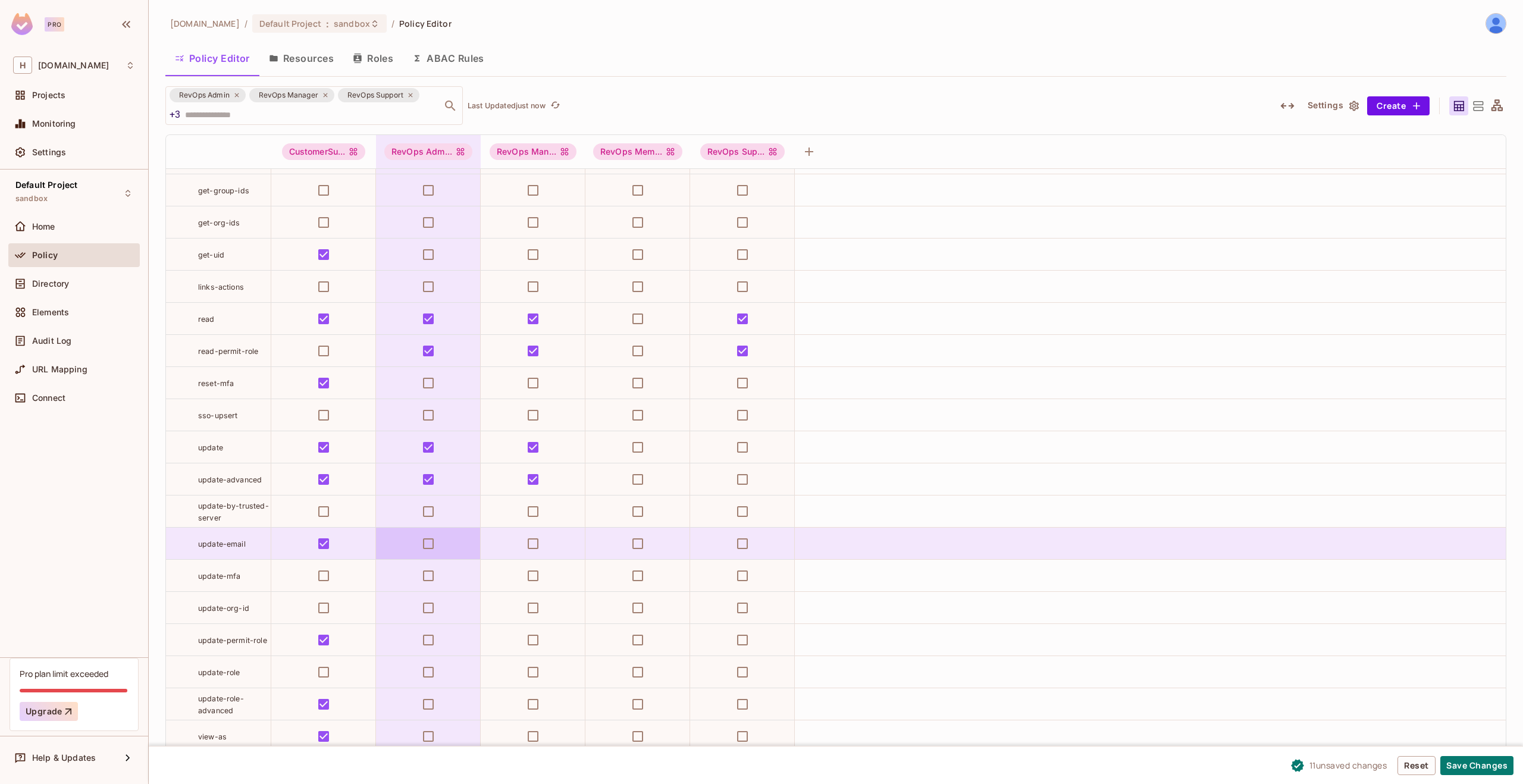
click at [460, 545] on td at bounding box center [429, 543] width 105 height 32
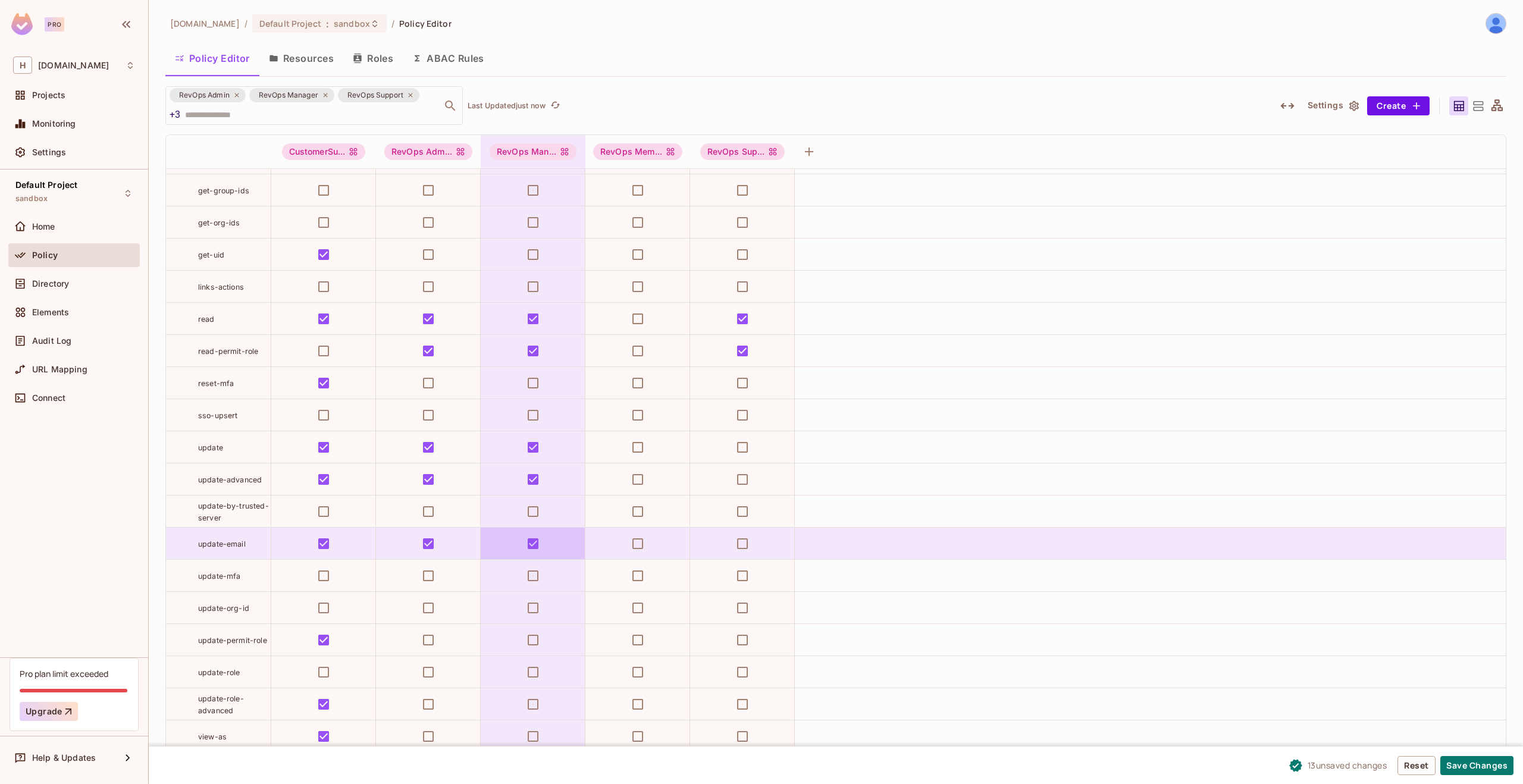
scroll to position [1, 0]
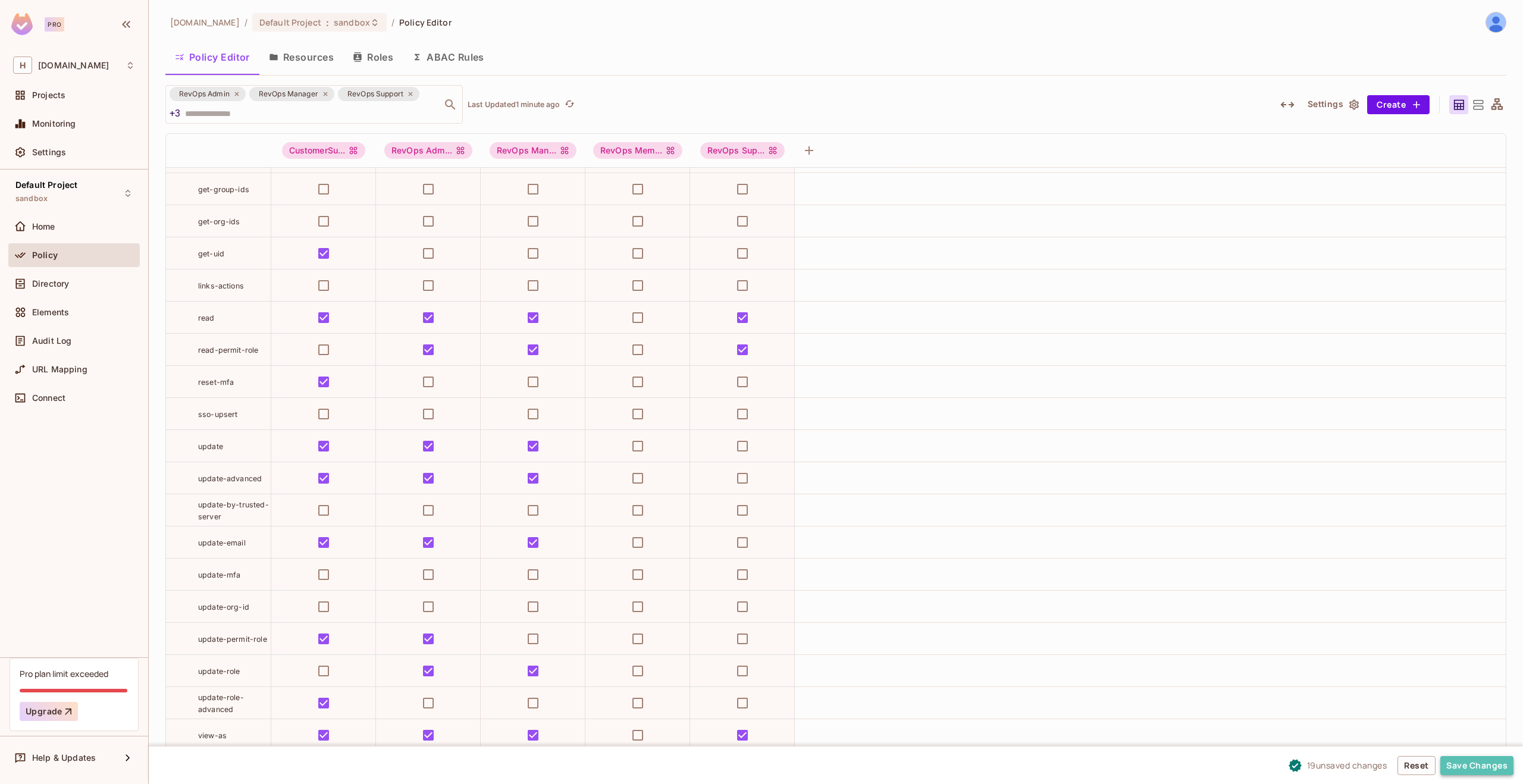
click at [1482, 766] on button "Save Changes" at bounding box center [1477, 766] width 73 height 19
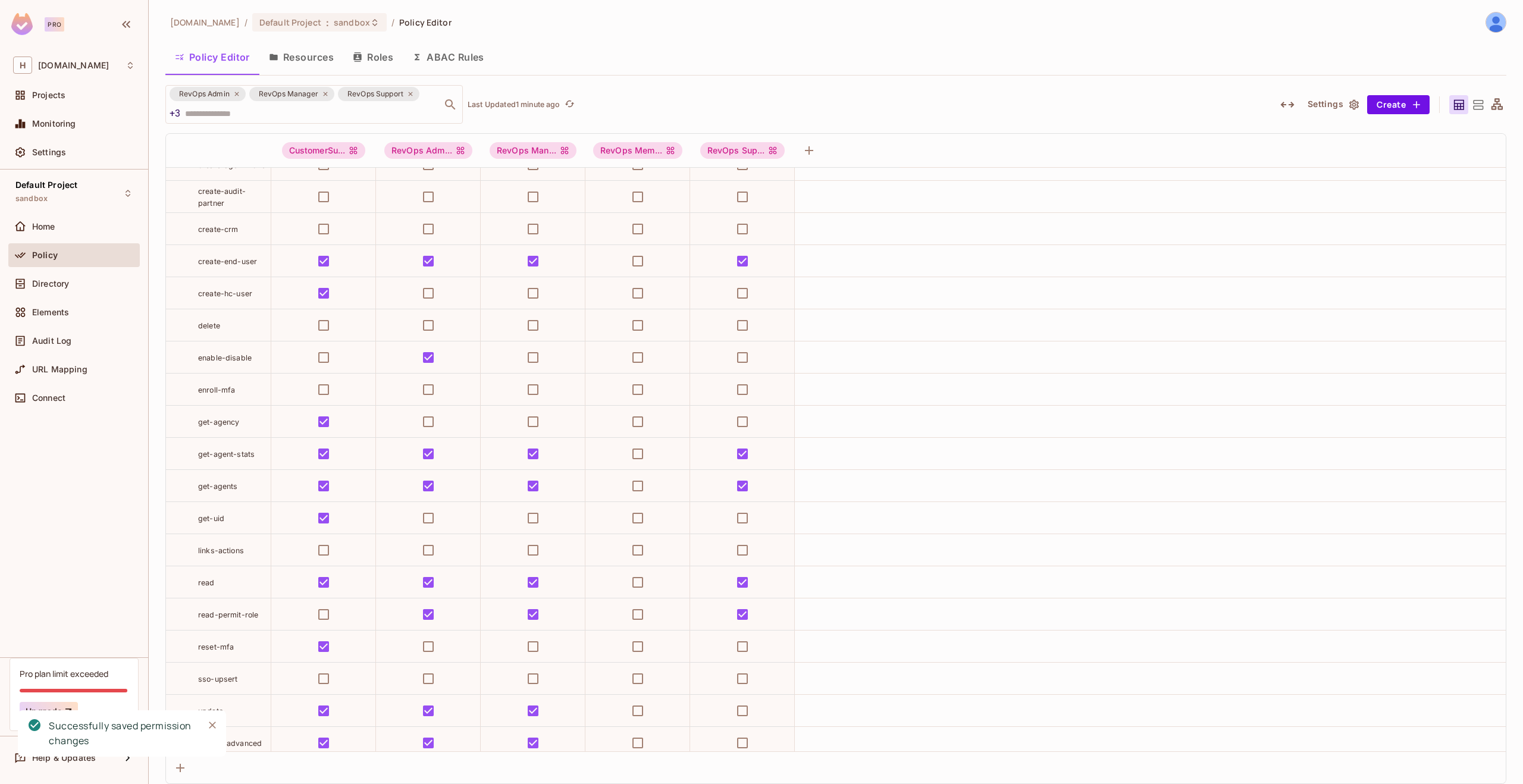
scroll to position [0, 0]
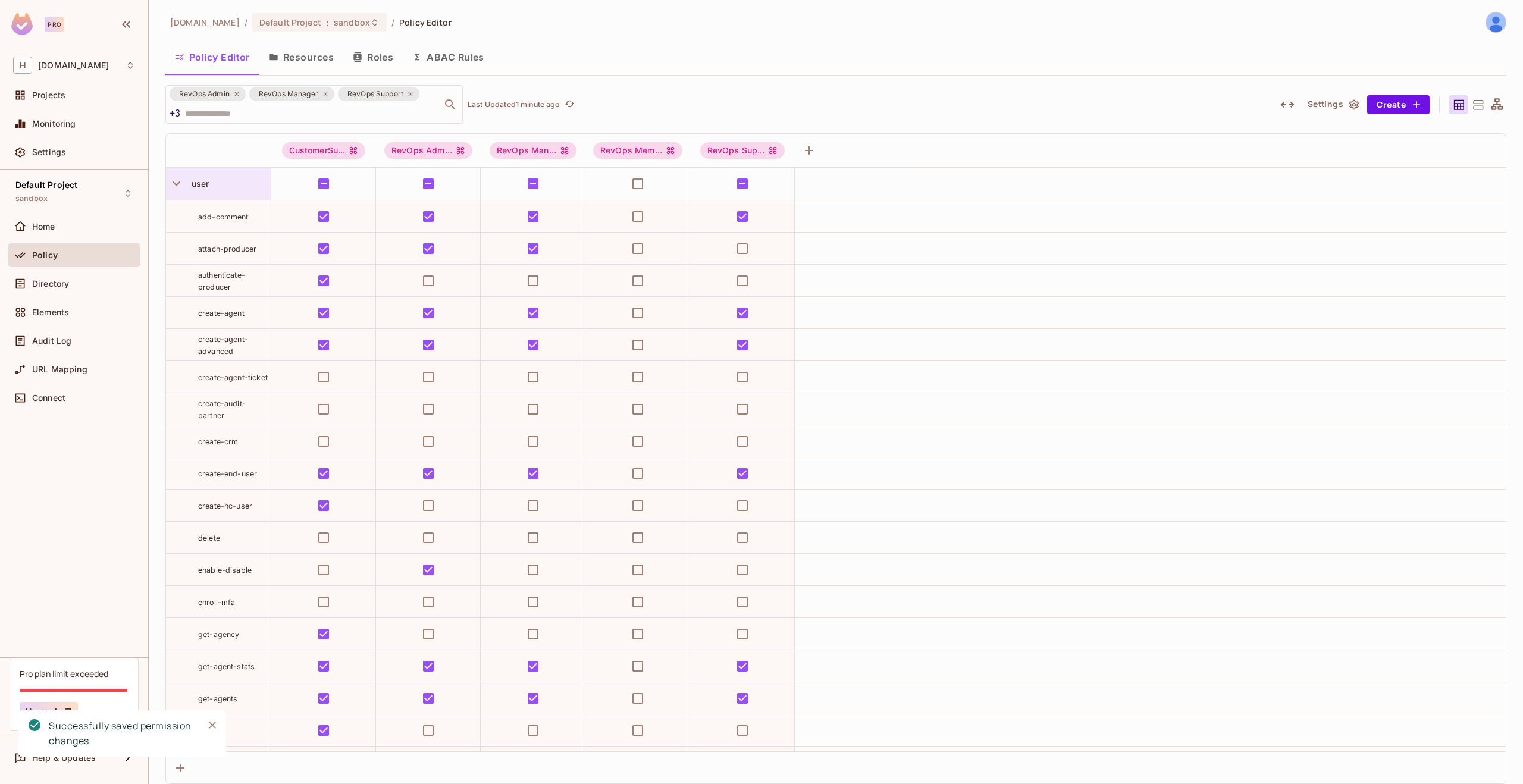
click at [203, 187] on span "user" at bounding box center [198, 183] width 22 height 10
click at [212, 289] on div "Edit Resource" at bounding box center [227, 289] width 56 height 12
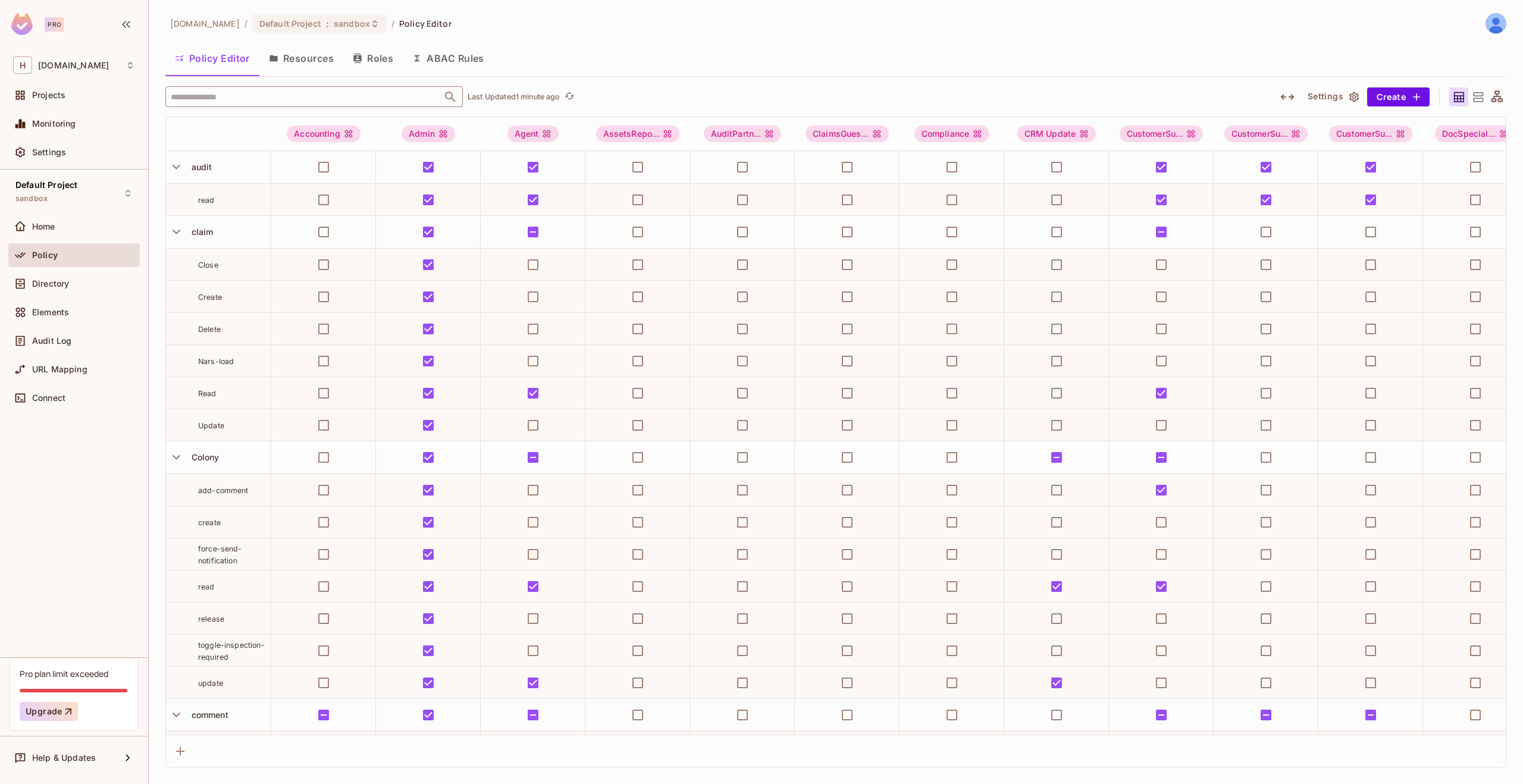
click at [254, 105] on input "text" at bounding box center [304, 96] width 272 height 21
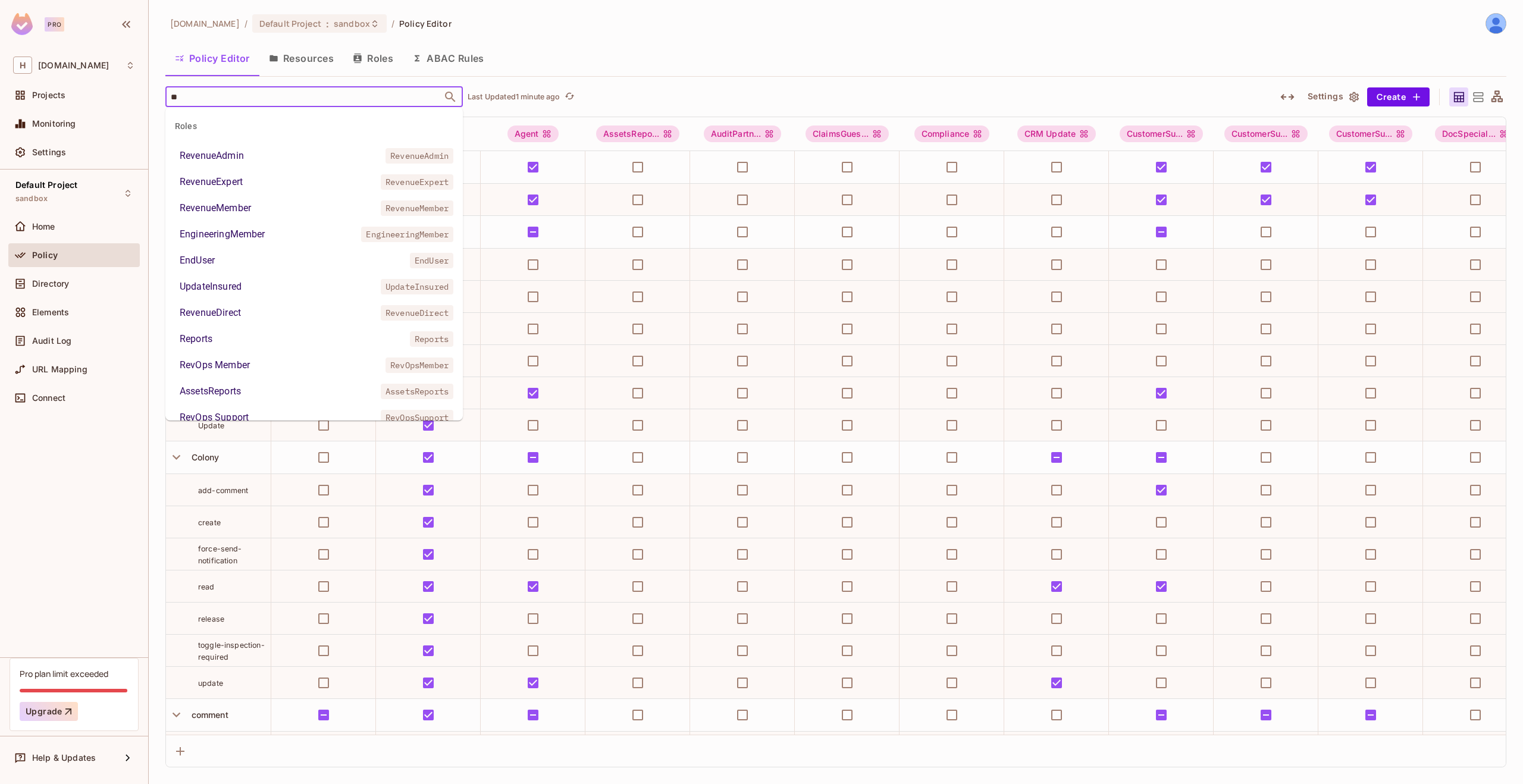
type input "***"
click at [241, 315] on div "RevOps Manager" at bounding box center [216, 312] width 73 height 14
type input "***"
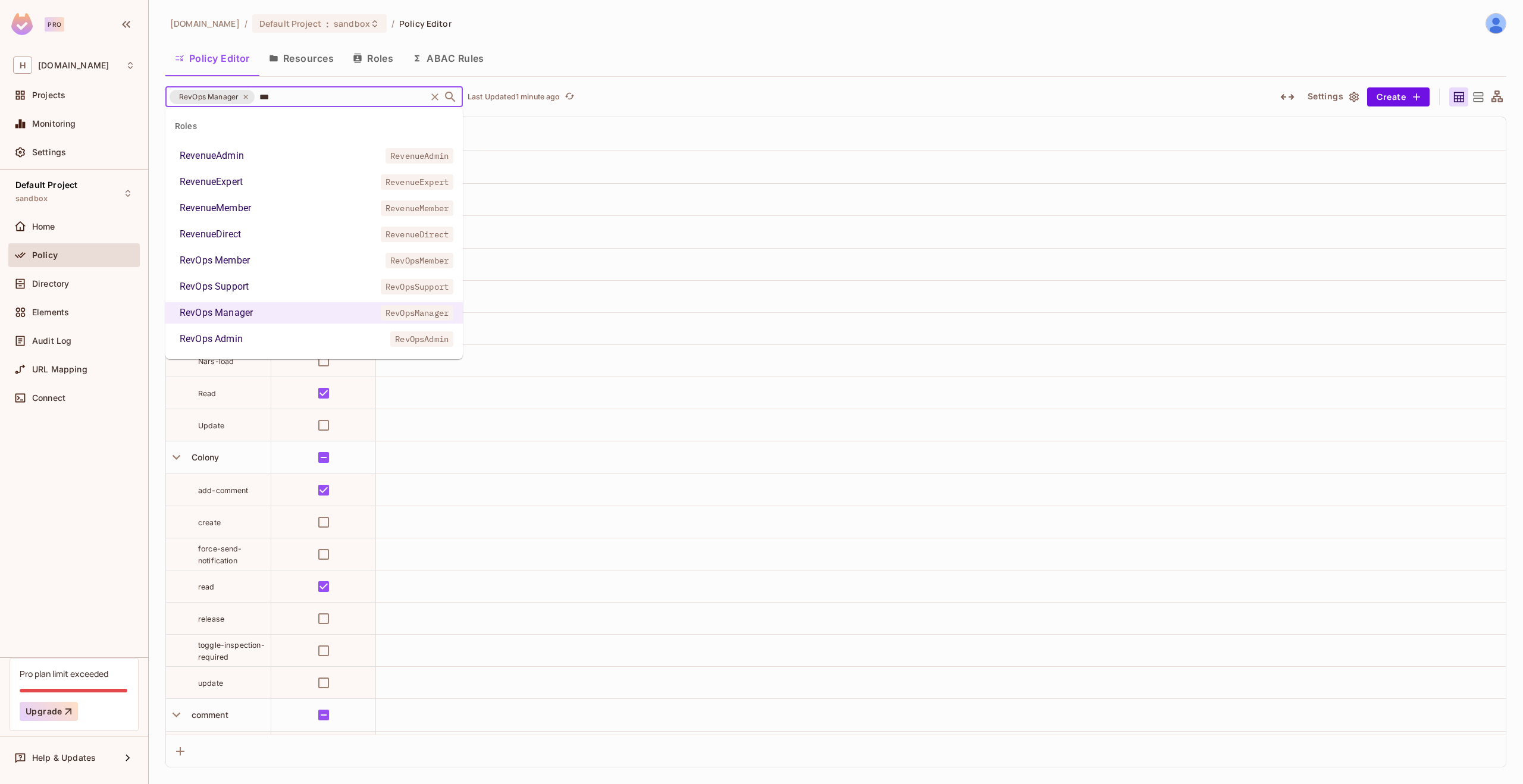
click at [234, 336] on div "RevOps Admin" at bounding box center [211, 339] width 63 height 14
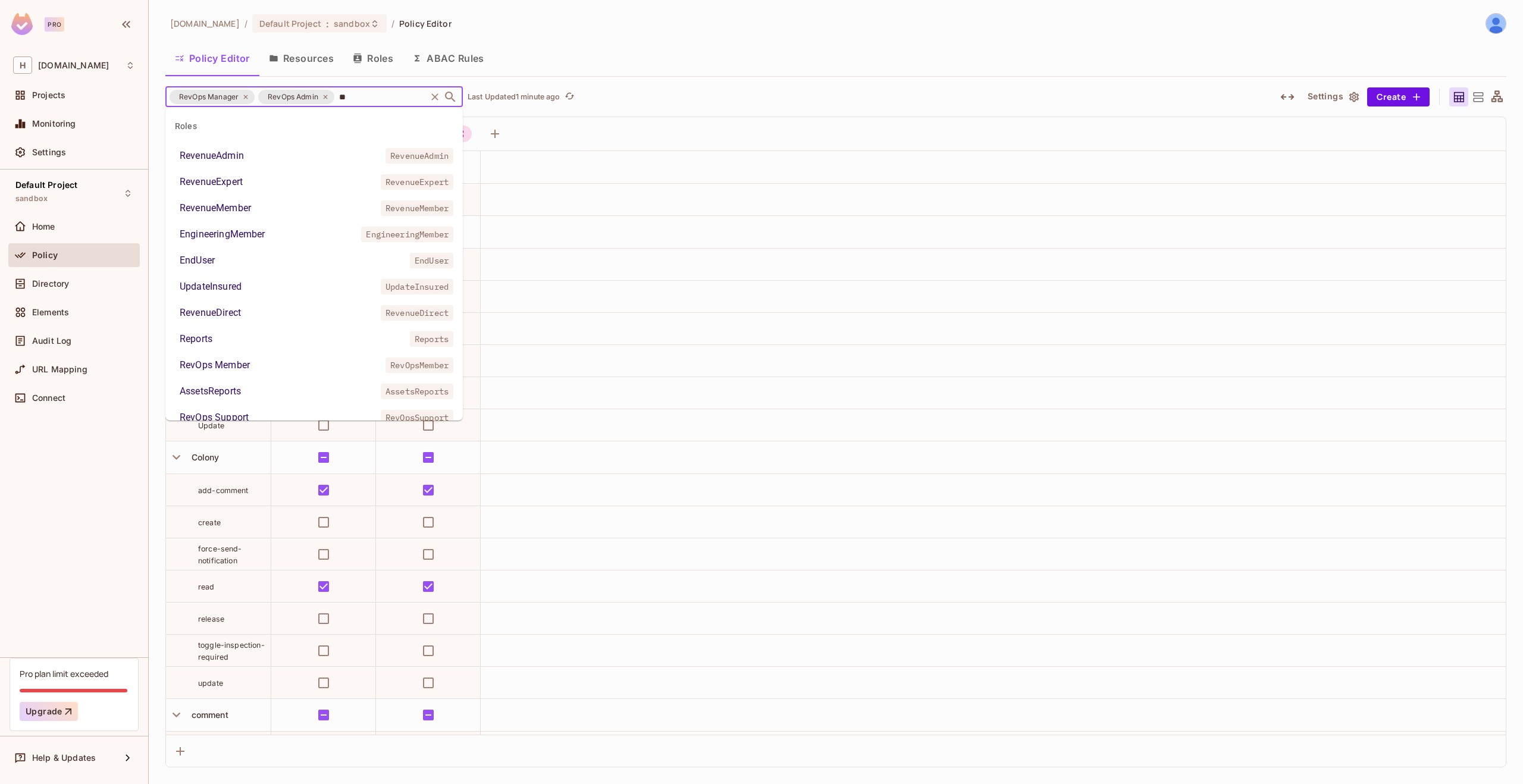
type input "***"
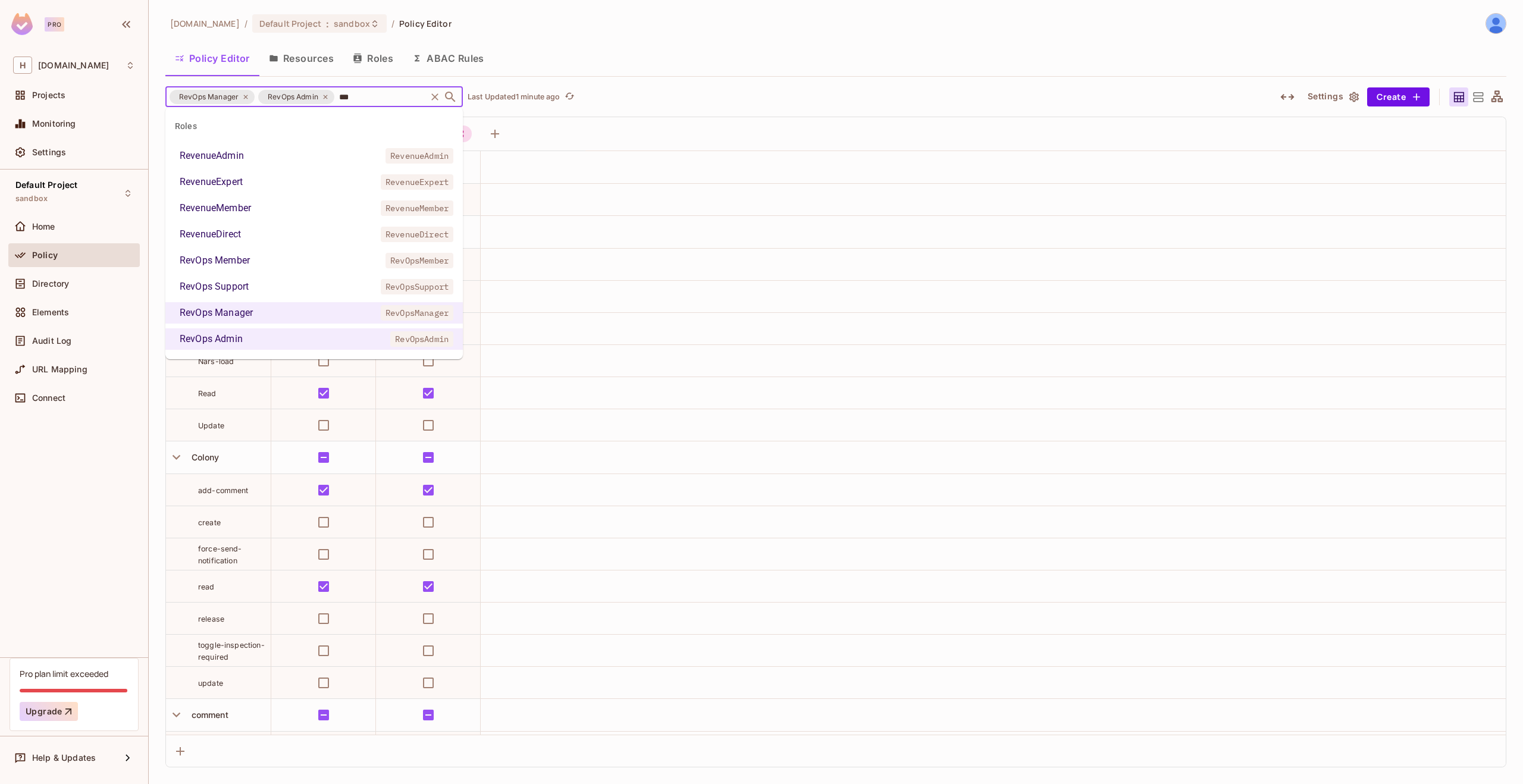
click at [244, 280] on div "RevOps Support" at bounding box center [214, 287] width 69 height 14
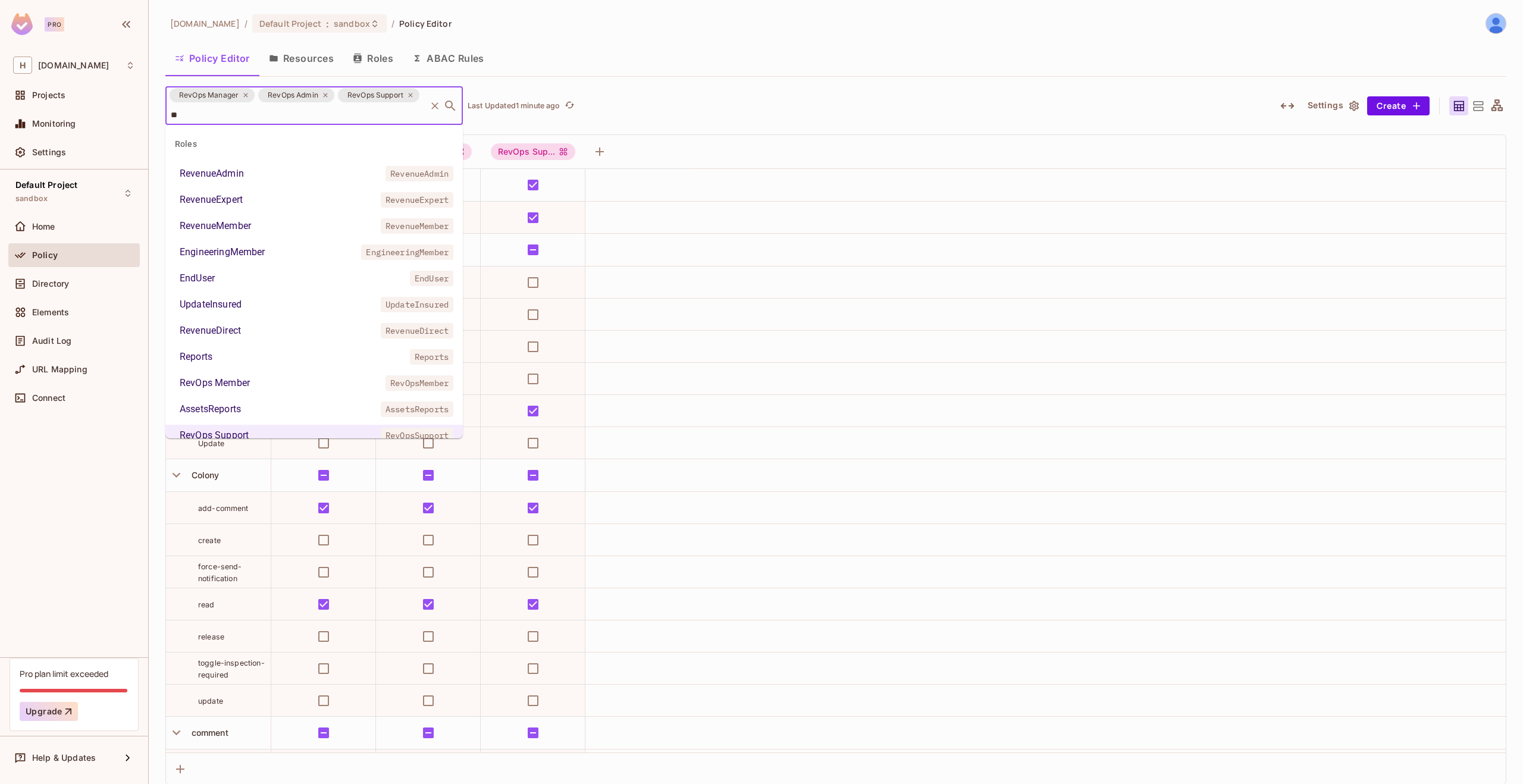
type input "***"
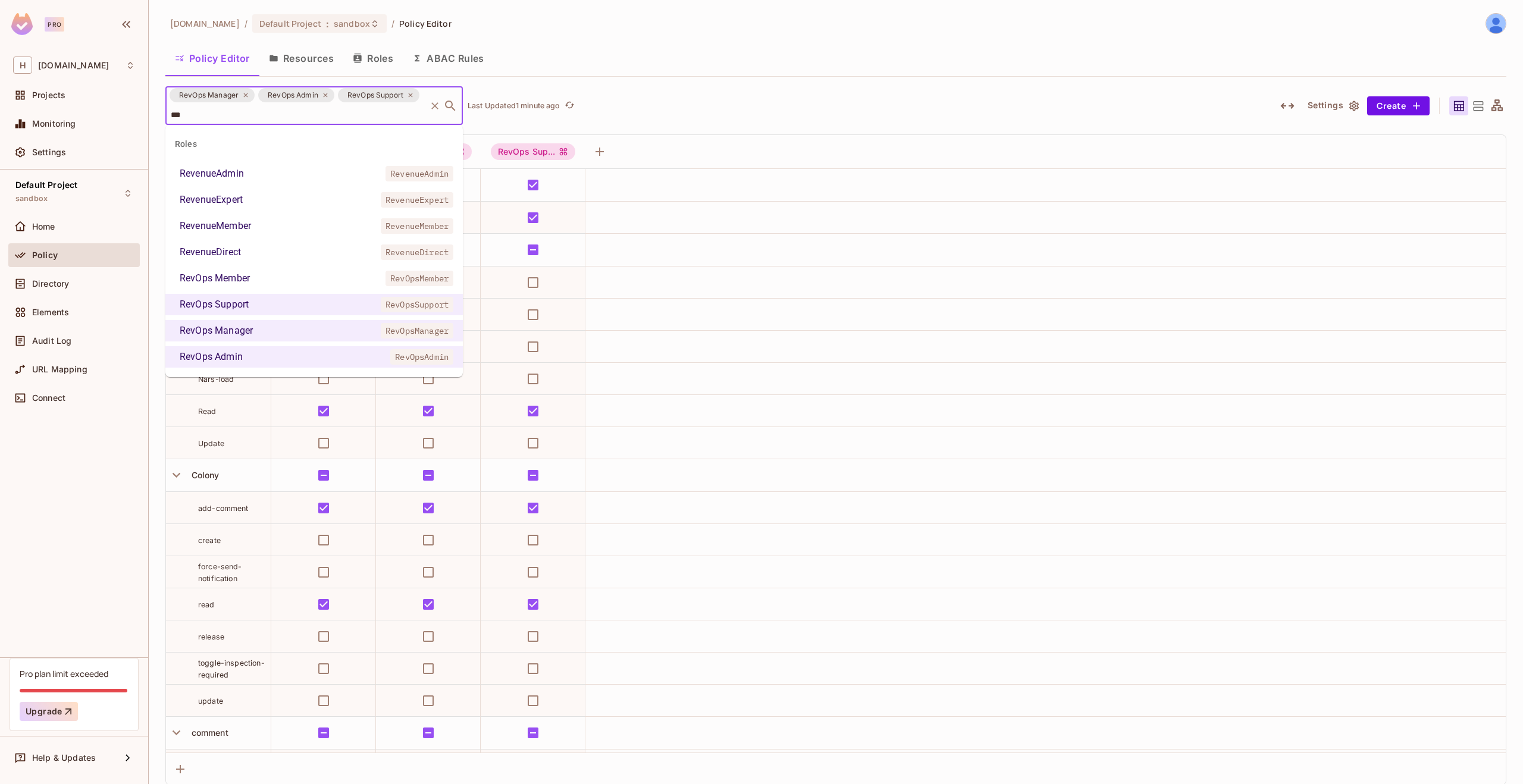
click at [245, 275] on div "RevOps Member" at bounding box center [215, 278] width 70 height 14
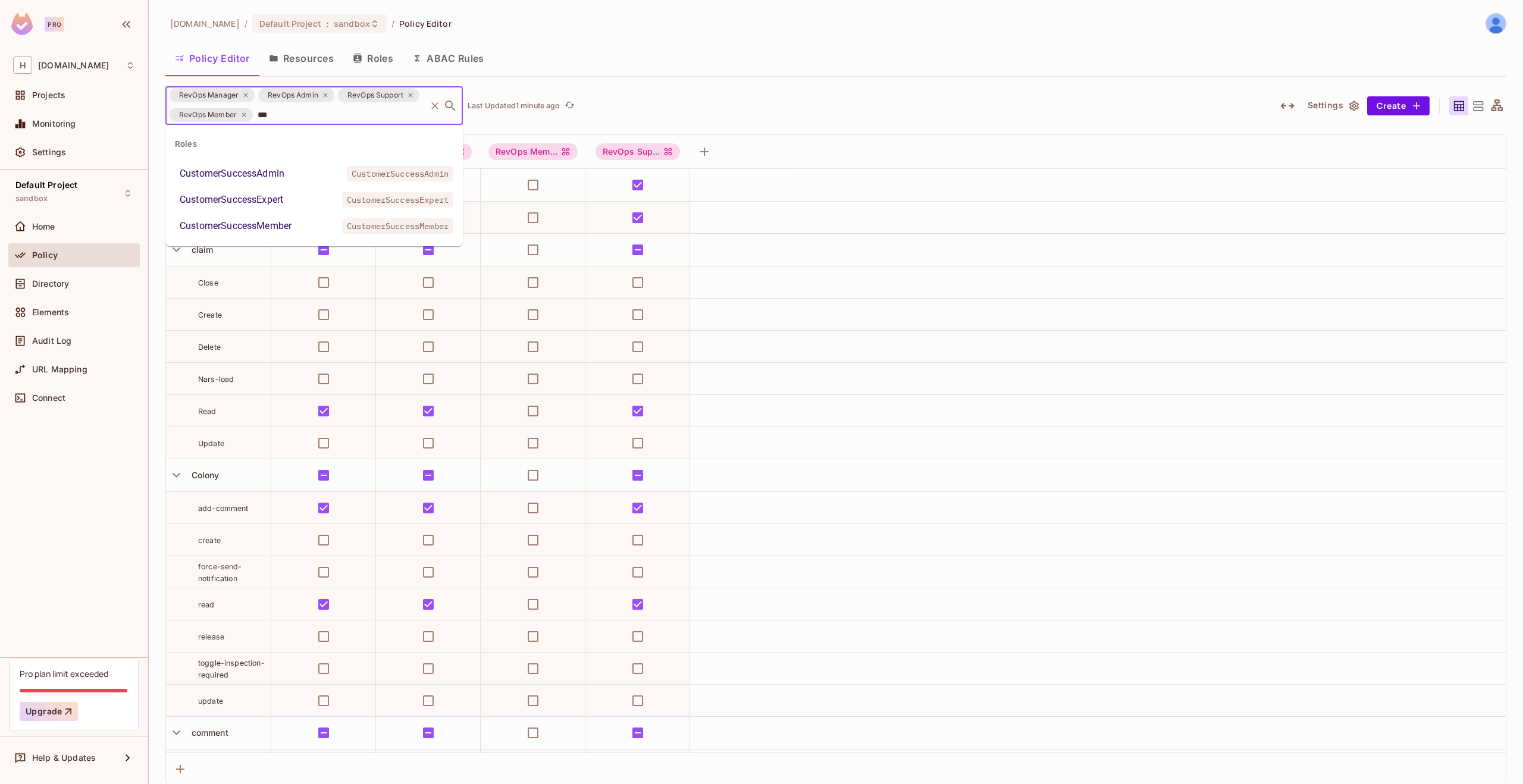
type input "****"
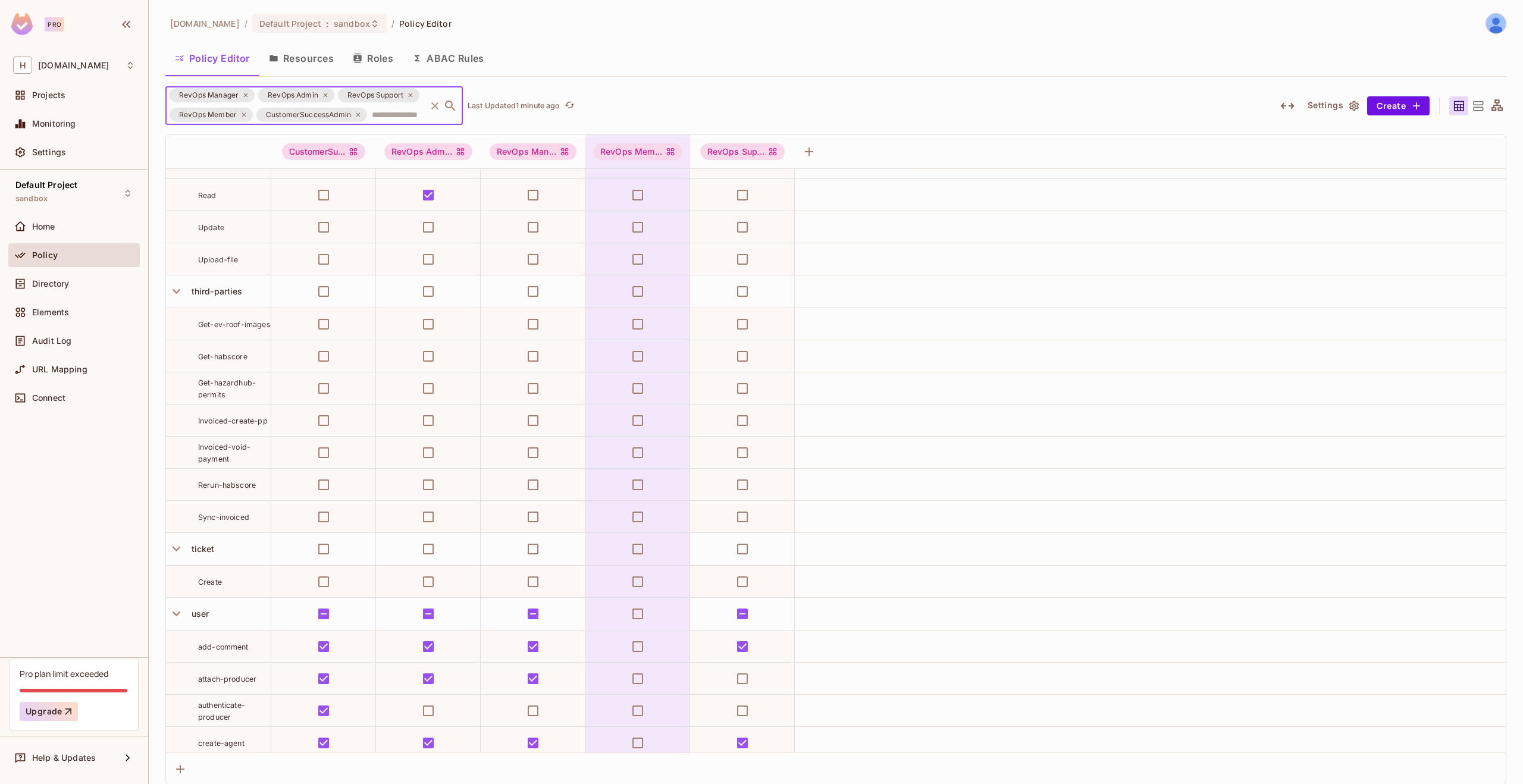
scroll to position [6623, 0]
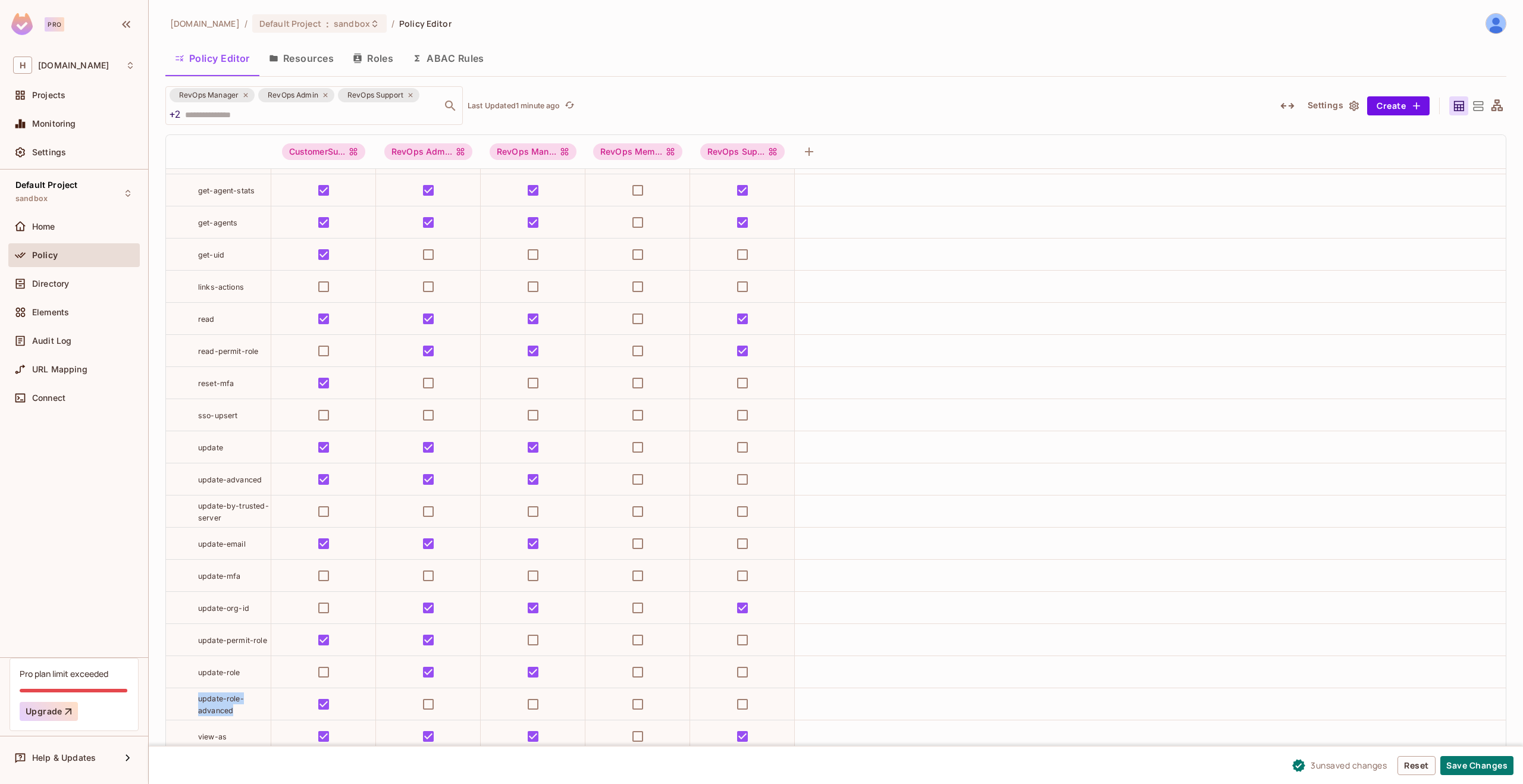
drag, startPoint x: 240, startPoint y: 711, endPoint x: 200, endPoint y: 701, distance: 41.2
click at [200, 701] on div "update-role-advanced" at bounding box center [234, 704] width 72 height 24
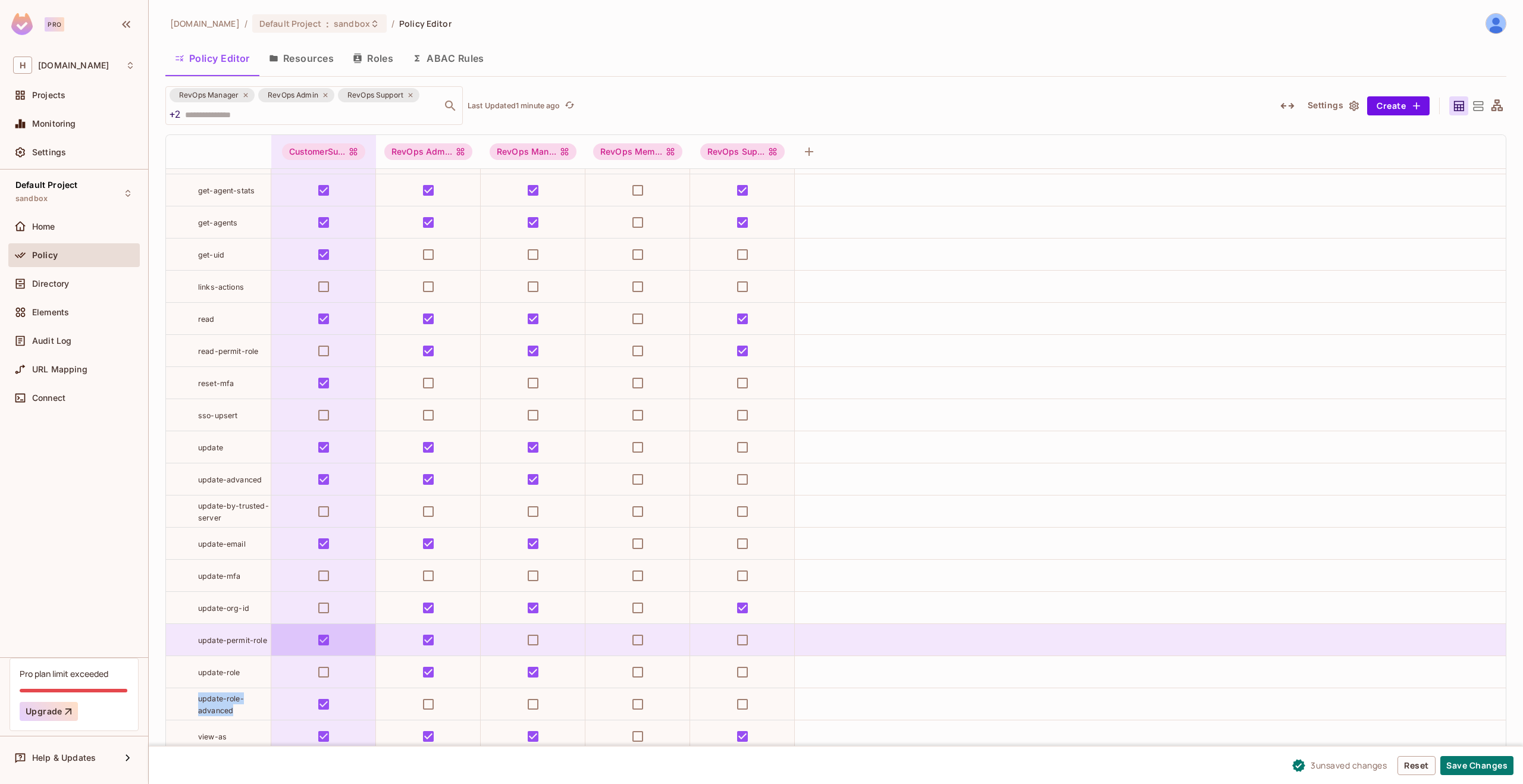
copy span "update-role-advanced"
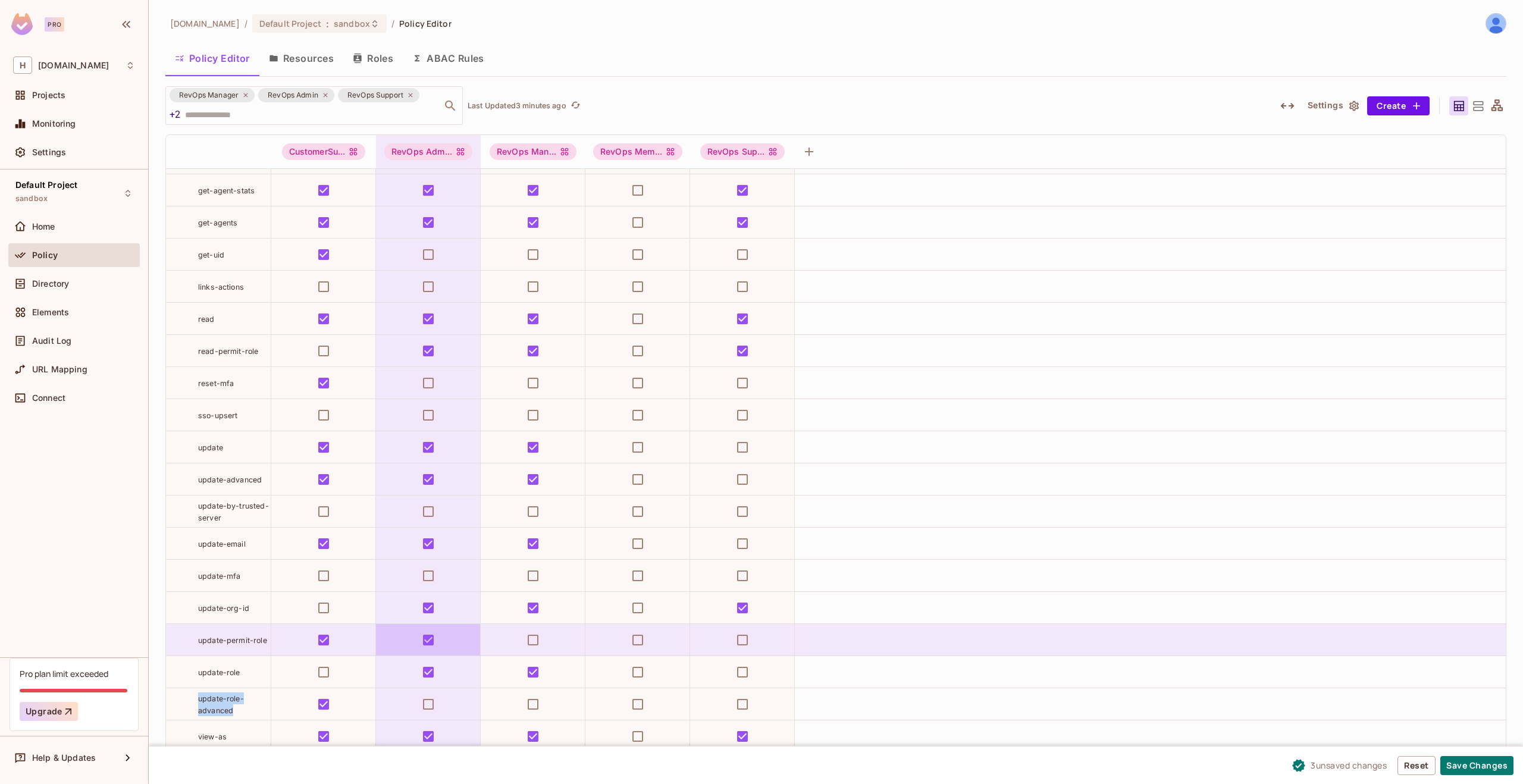
scroll to position [1, 0]
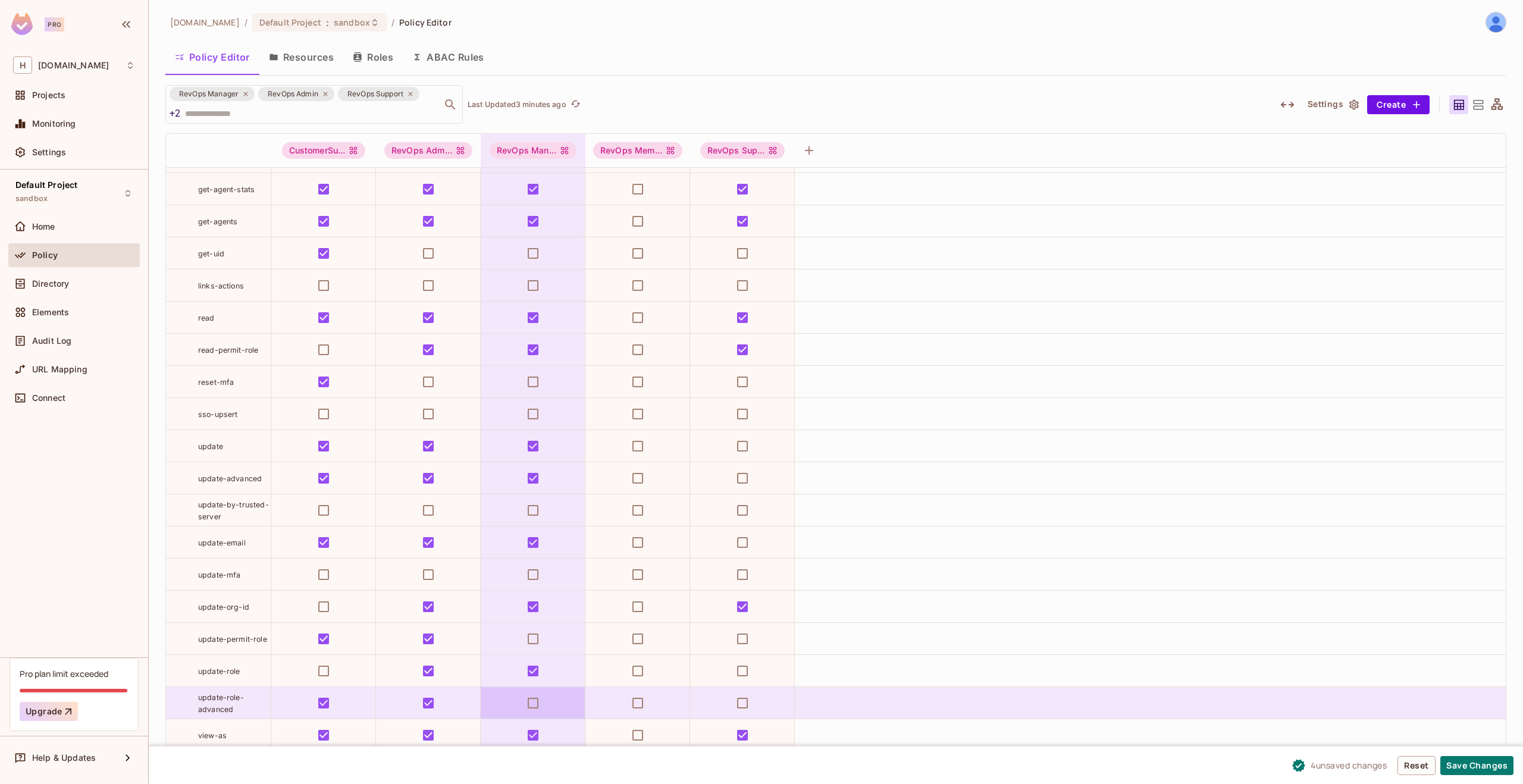
click at [550, 705] on td at bounding box center [533, 703] width 105 height 32
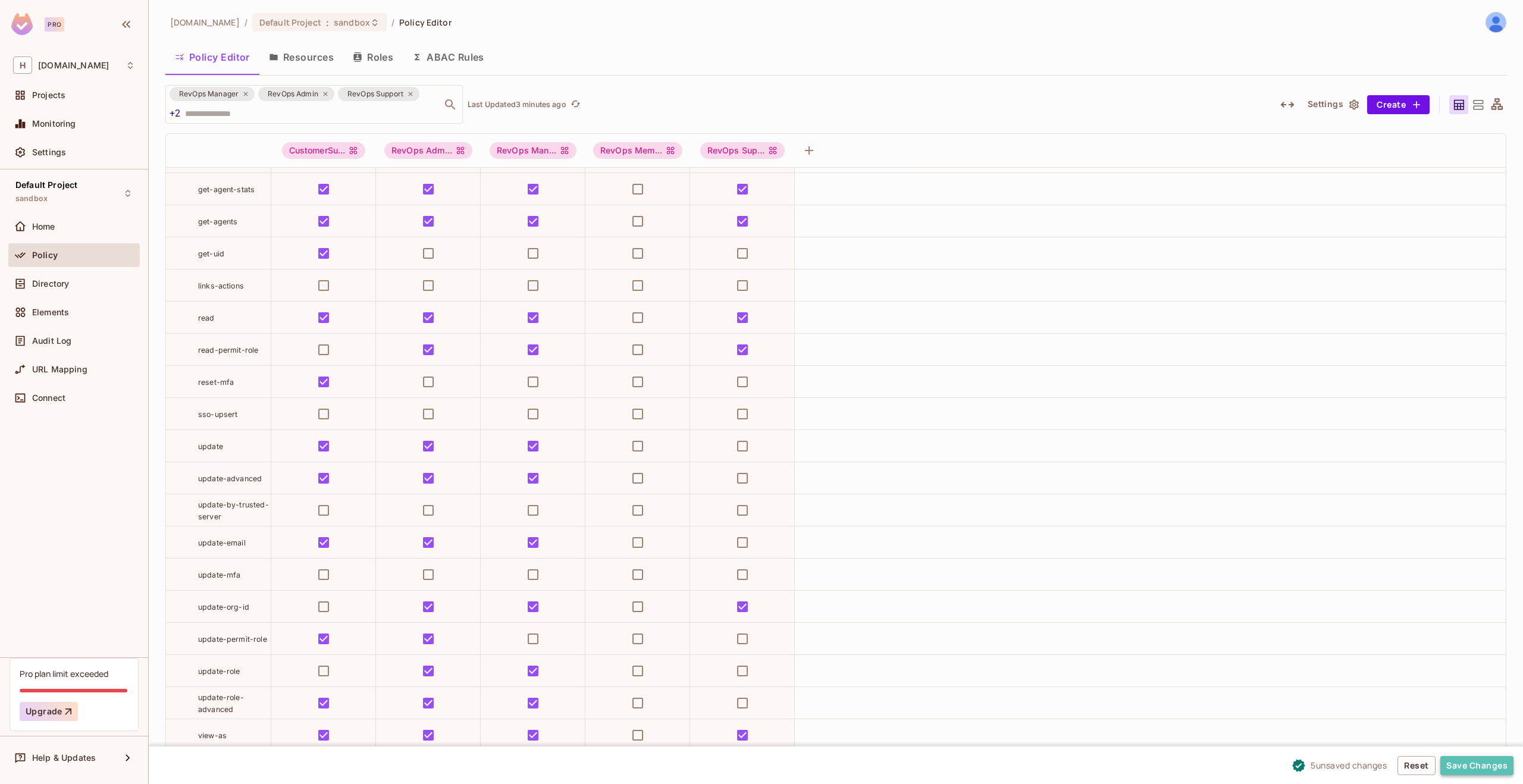
click at [1494, 763] on button "Save Changes" at bounding box center [1477, 766] width 73 height 19
drag, startPoint x: 262, startPoint y: 483, endPoint x: 196, endPoint y: 478, distance: 66.2
click at [196, 478] on div "update-advanced" at bounding box center [219, 478] width 105 height 12
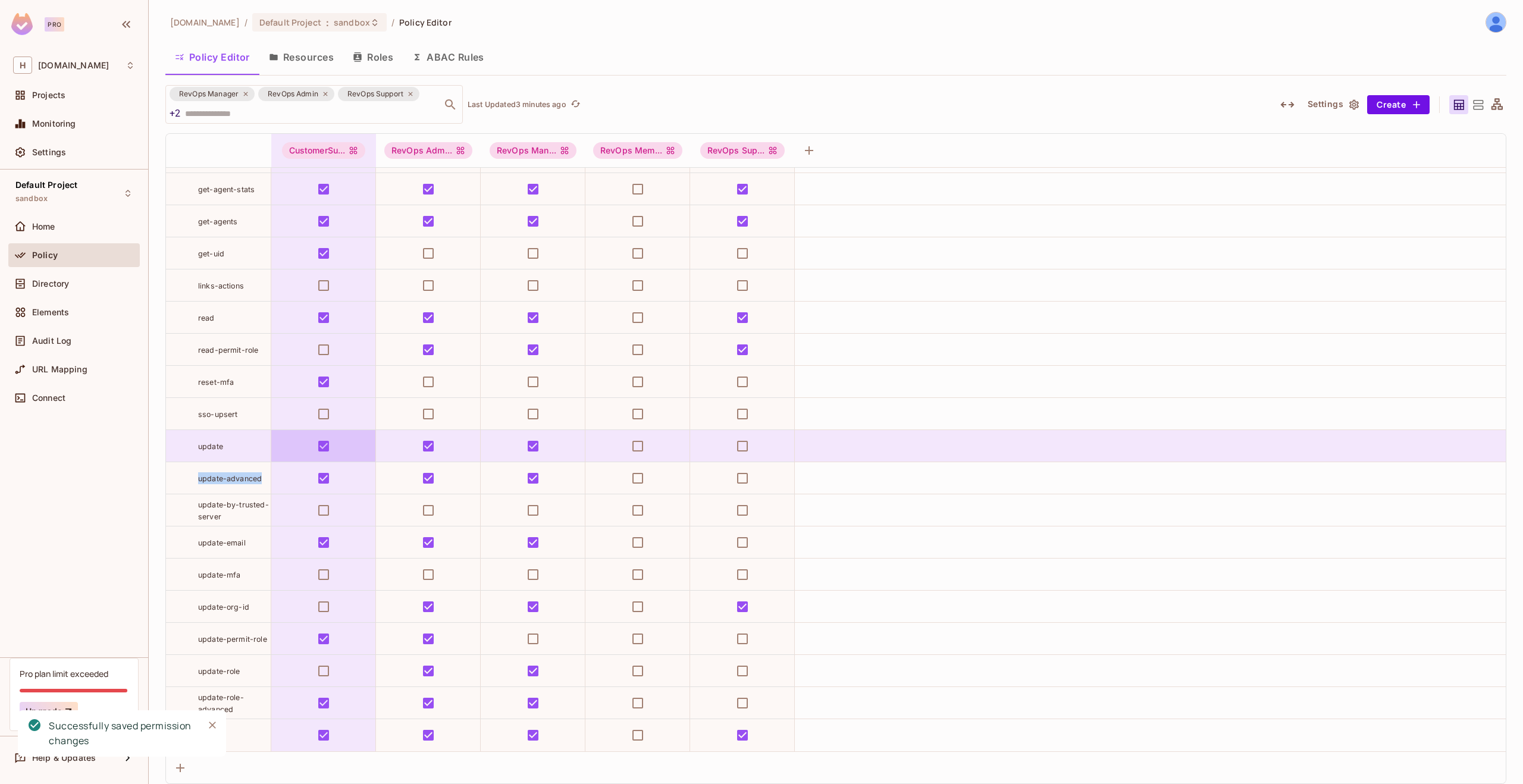
copy span "update-advanced"
